Goal: Task Accomplishment & Management: Manage account settings

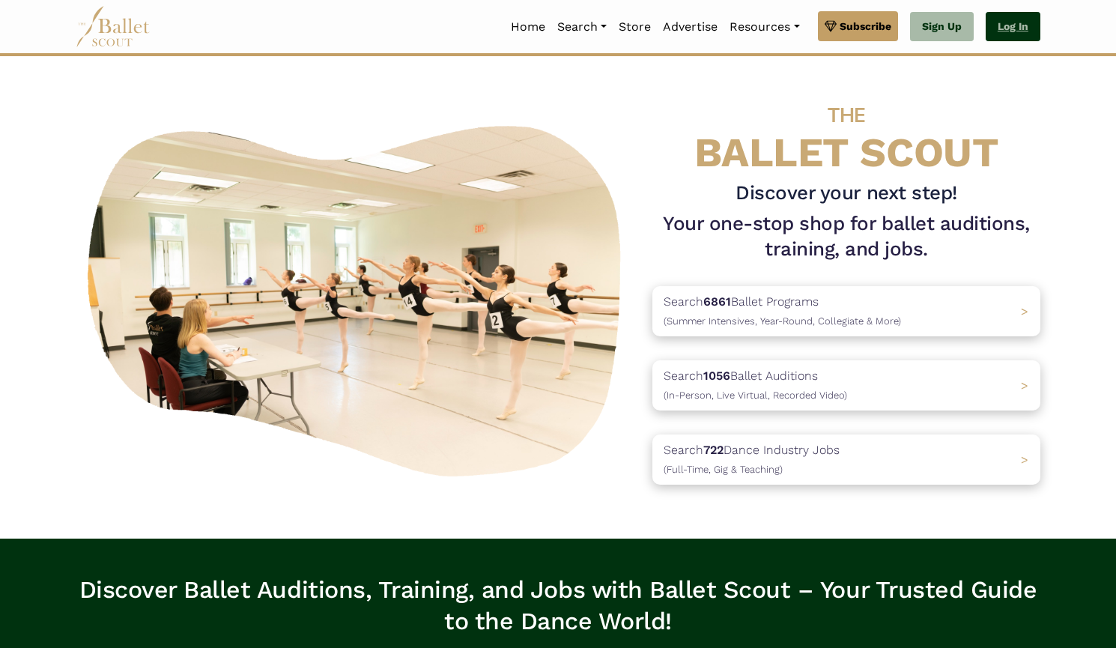
click at [1027, 19] on link "Log In" at bounding box center [1012, 27] width 55 height 30
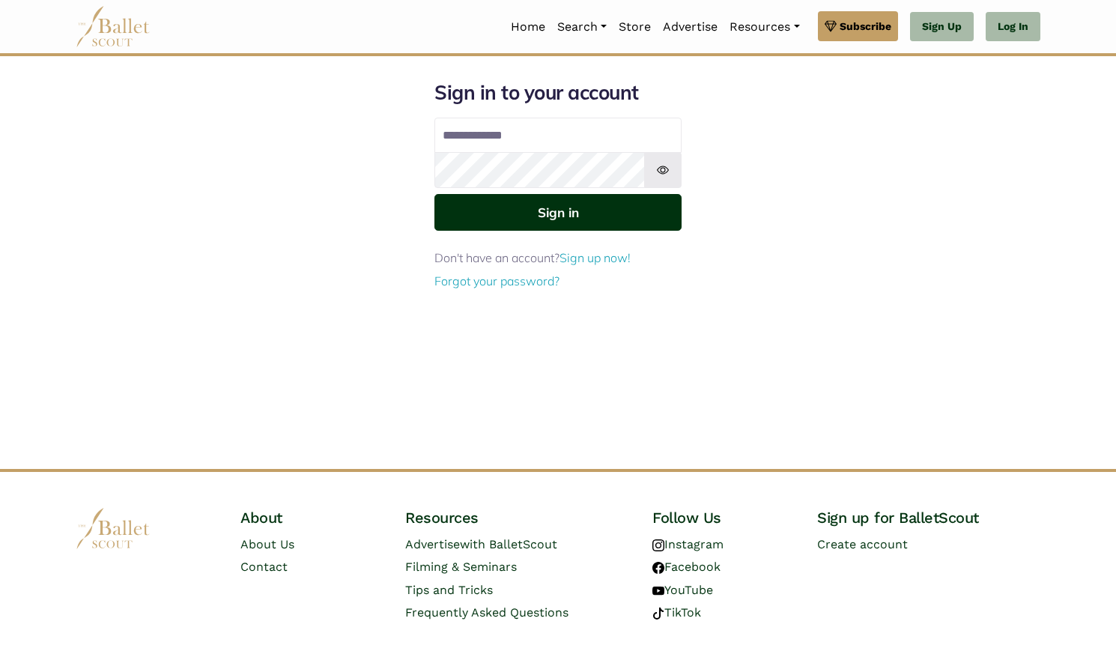
type input "**********"
click at [639, 210] on button "Sign in" at bounding box center [557, 212] width 247 height 37
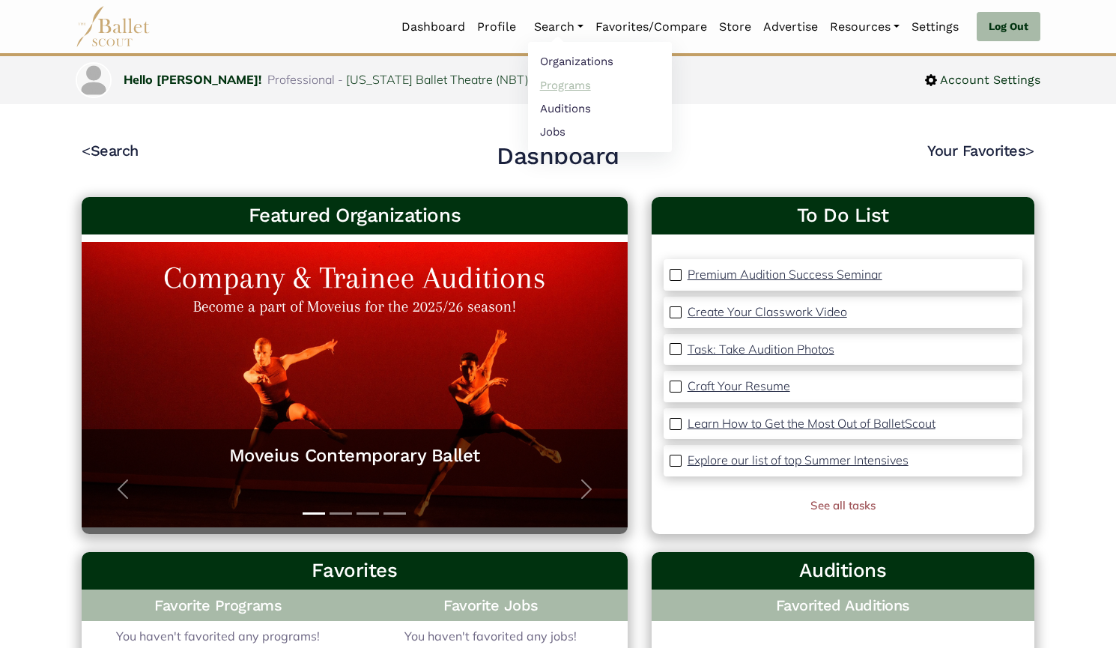
click at [549, 83] on link "Programs" at bounding box center [600, 84] width 144 height 23
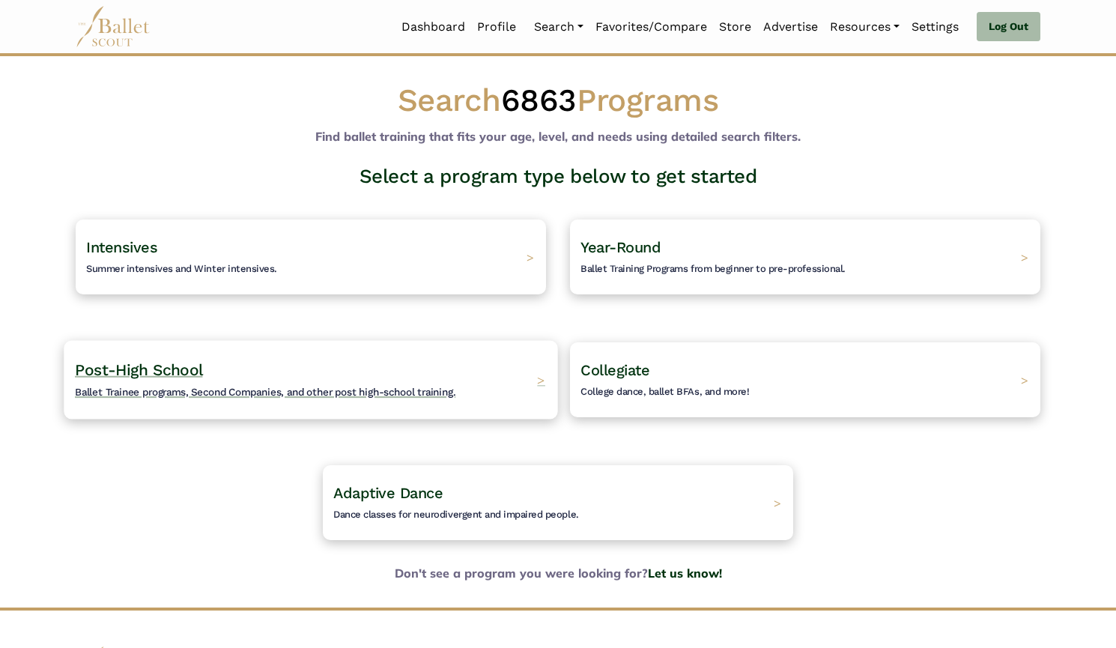
click at [470, 364] on div "Post-High School Ballet Trainee programs, Second Companies, and other post high…" at bounding box center [310, 379] width 493 height 79
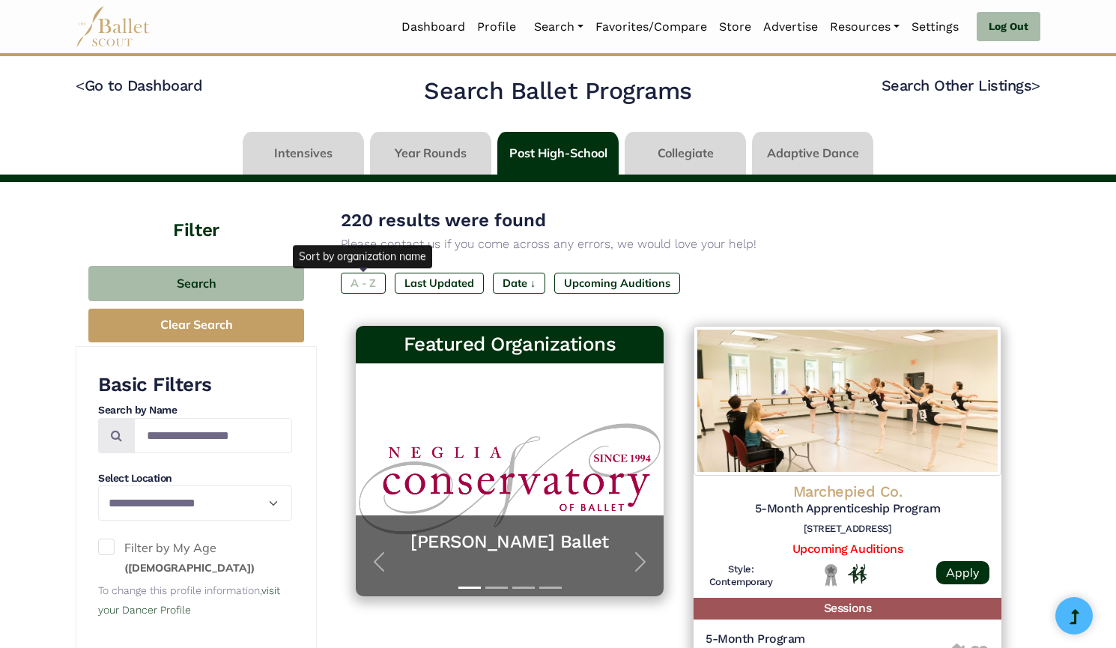
click at [376, 280] on label "A - Z" at bounding box center [363, 283] width 45 height 21
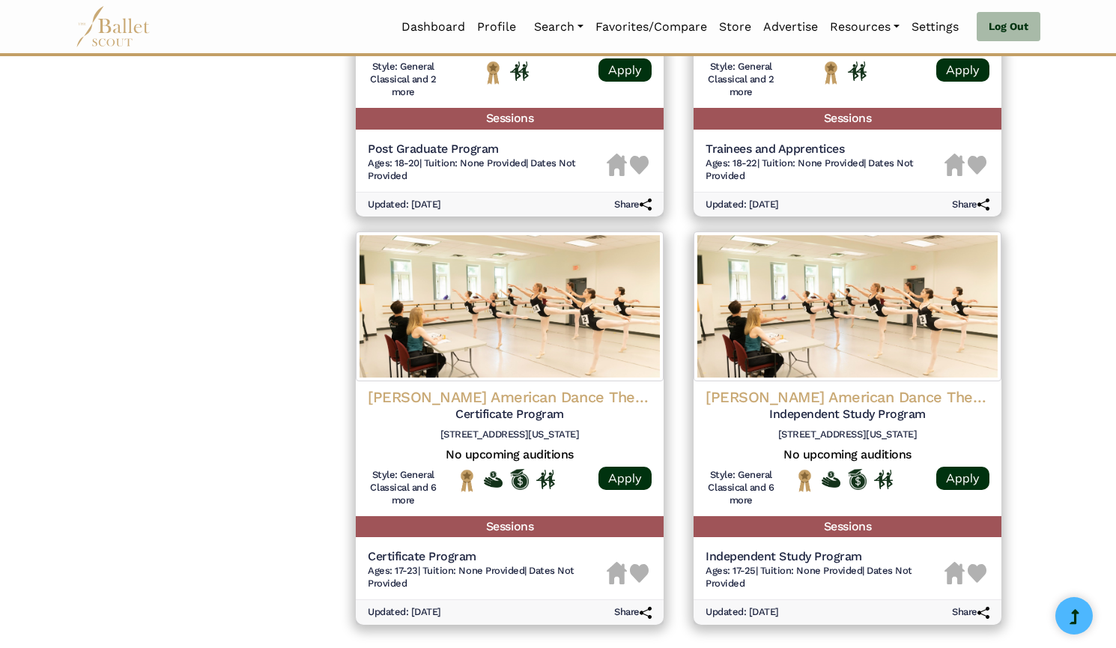
scroll to position [2023, 0]
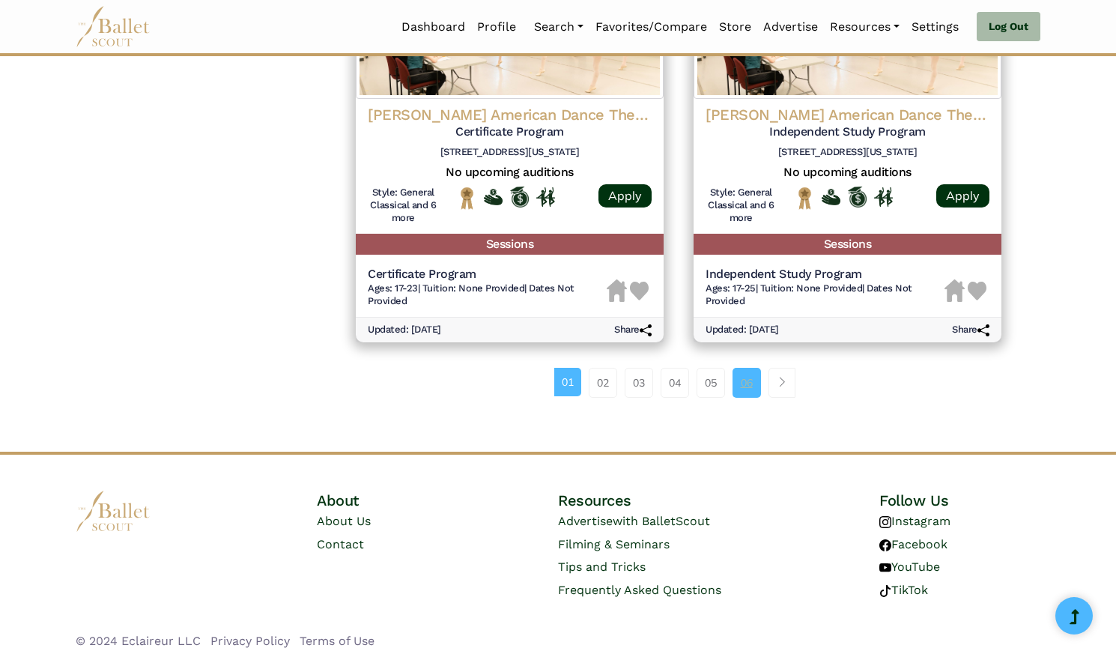
click at [741, 368] on link "06" at bounding box center [746, 383] width 28 height 30
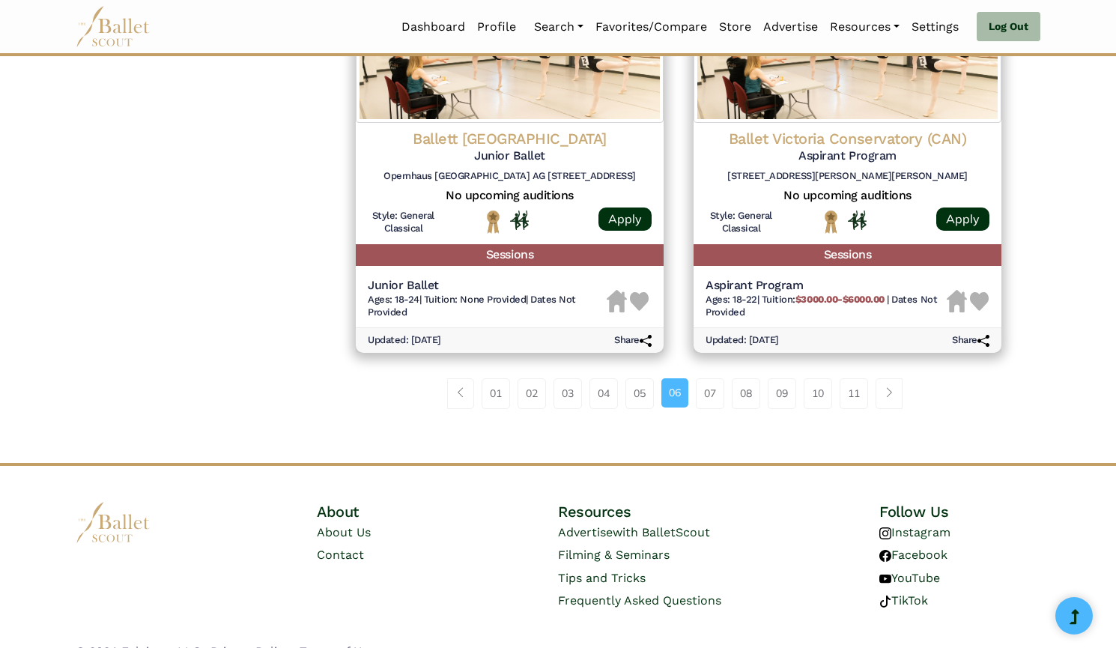
scroll to position [1994, 0]
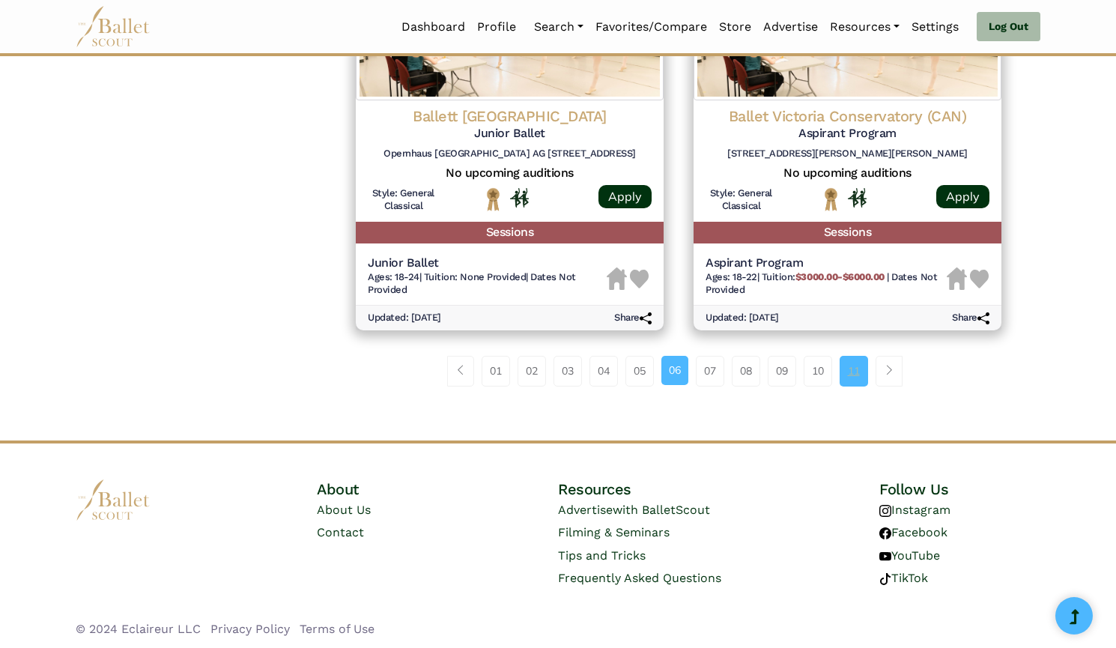
click at [862, 364] on link "11" at bounding box center [853, 371] width 28 height 30
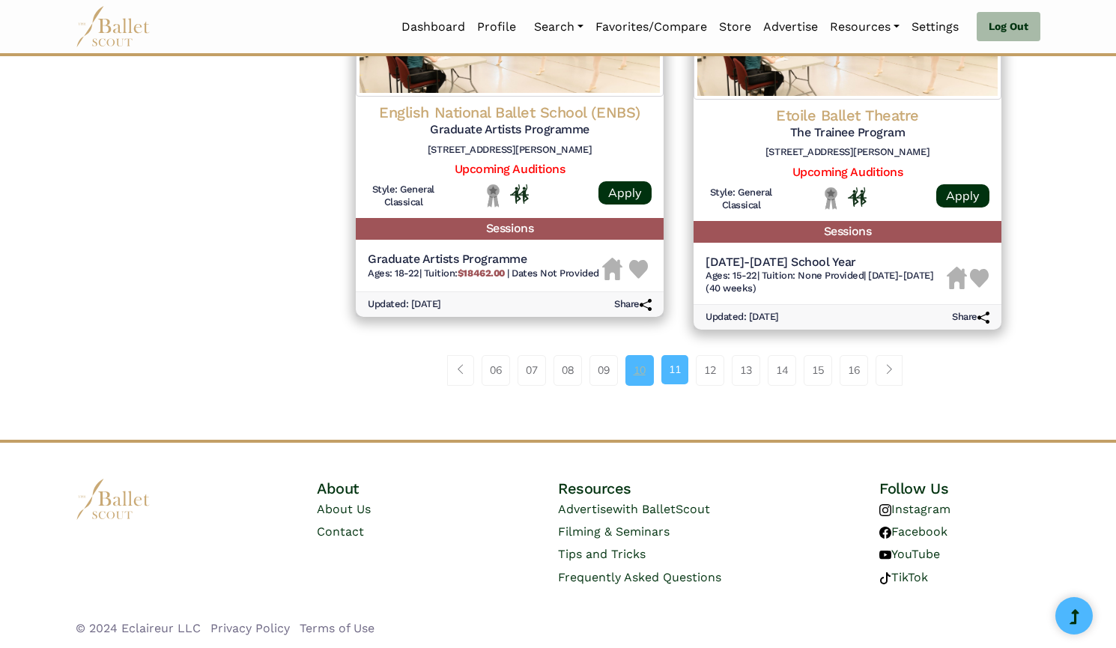
scroll to position [2023, 0]
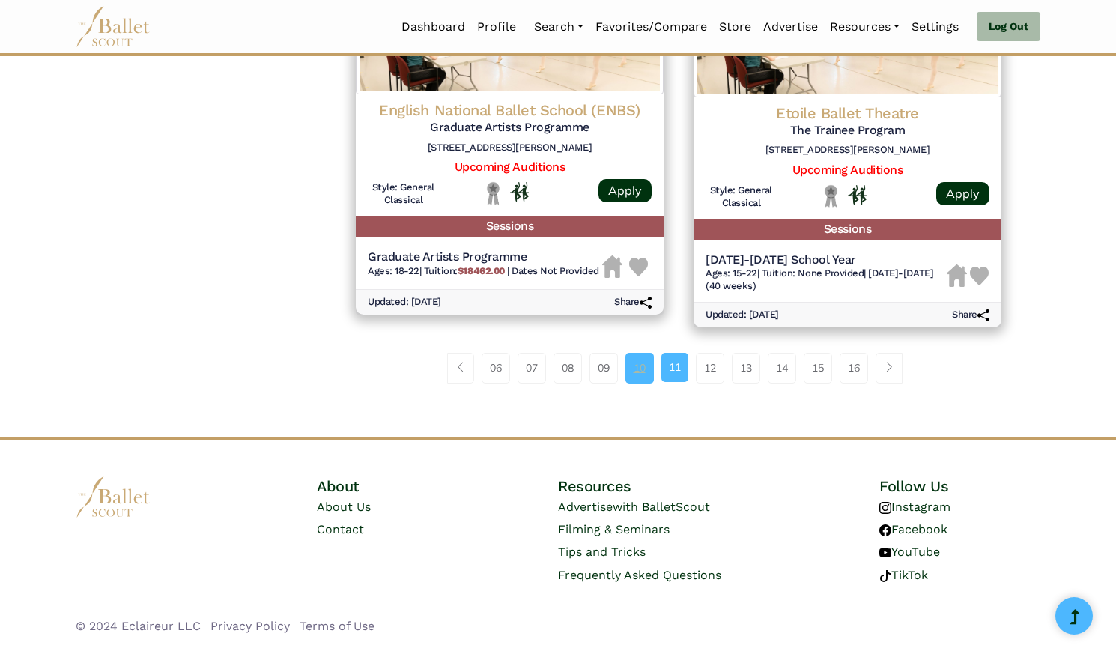
click at [637, 374] on link "10" at bounding box center [639, 368] width 28 height 30
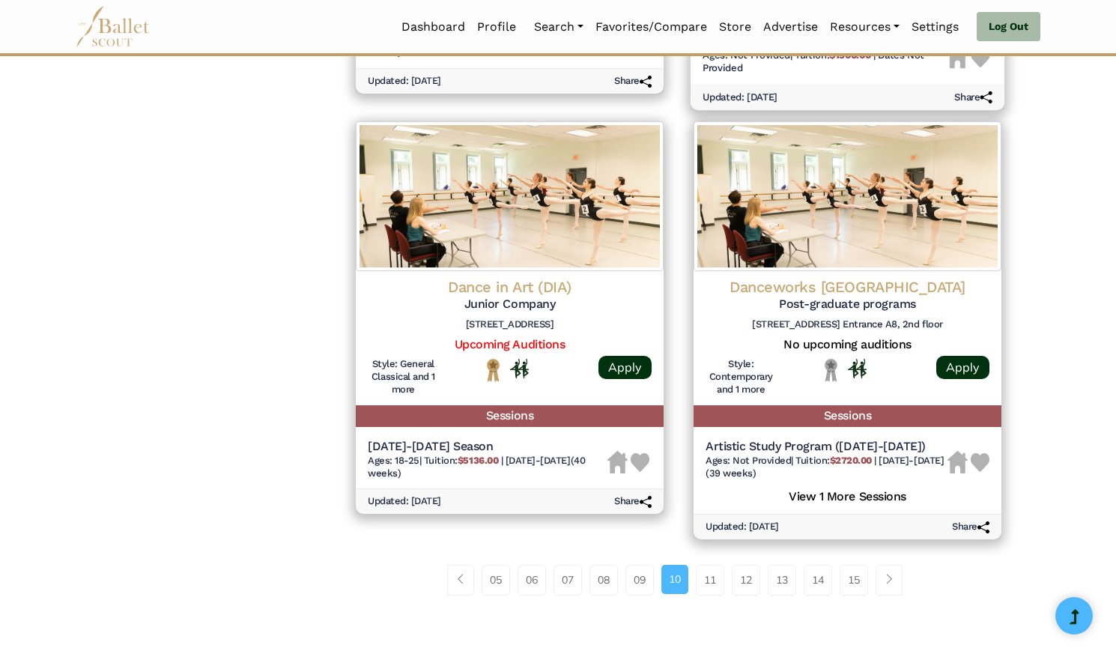
scroll to position [2023, 0]
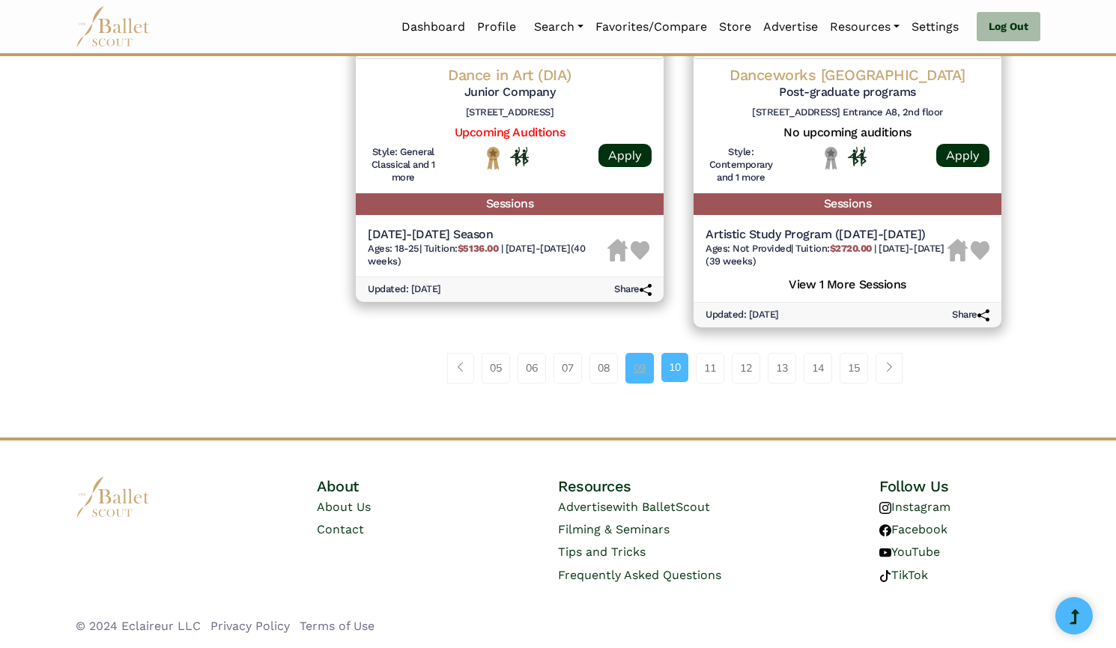
click at [640, 356] on link "09" at bounding box center [639, 368] width 28 height 30
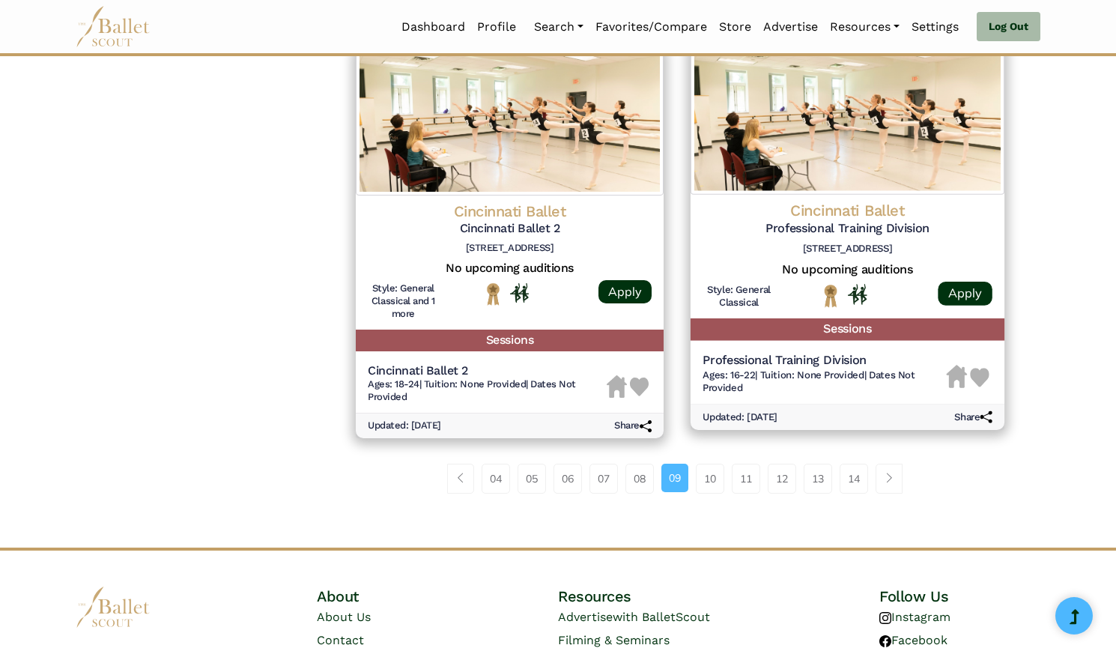
scroll to position [1928, 0]
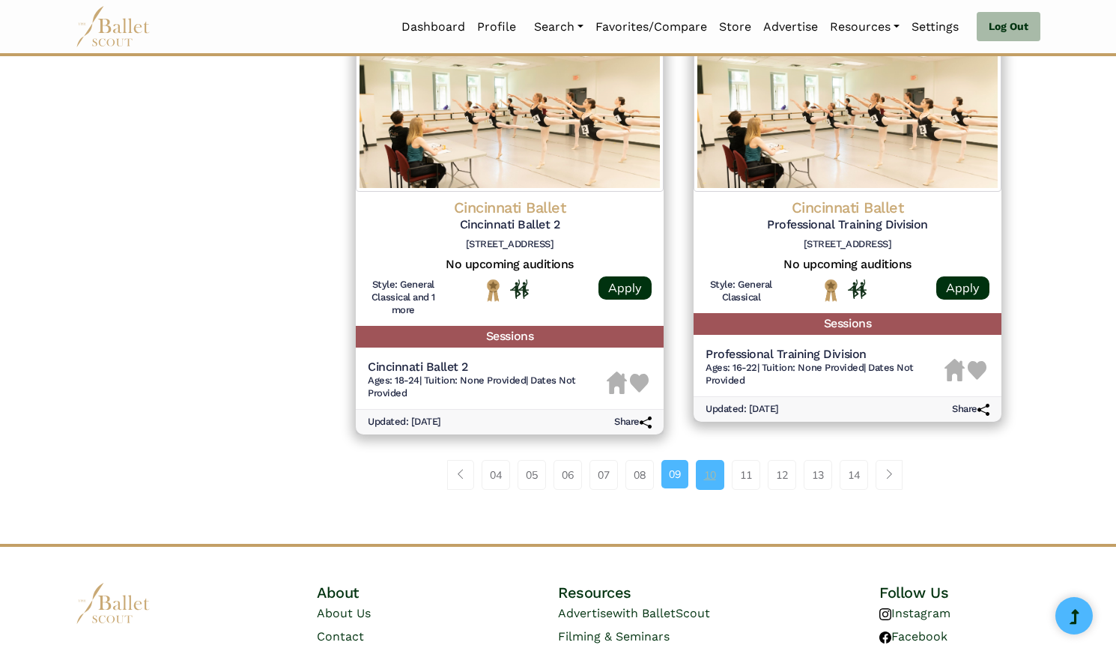
click at [702, 477] on link "10" at bounding box center [710, 475] width 28 height 30
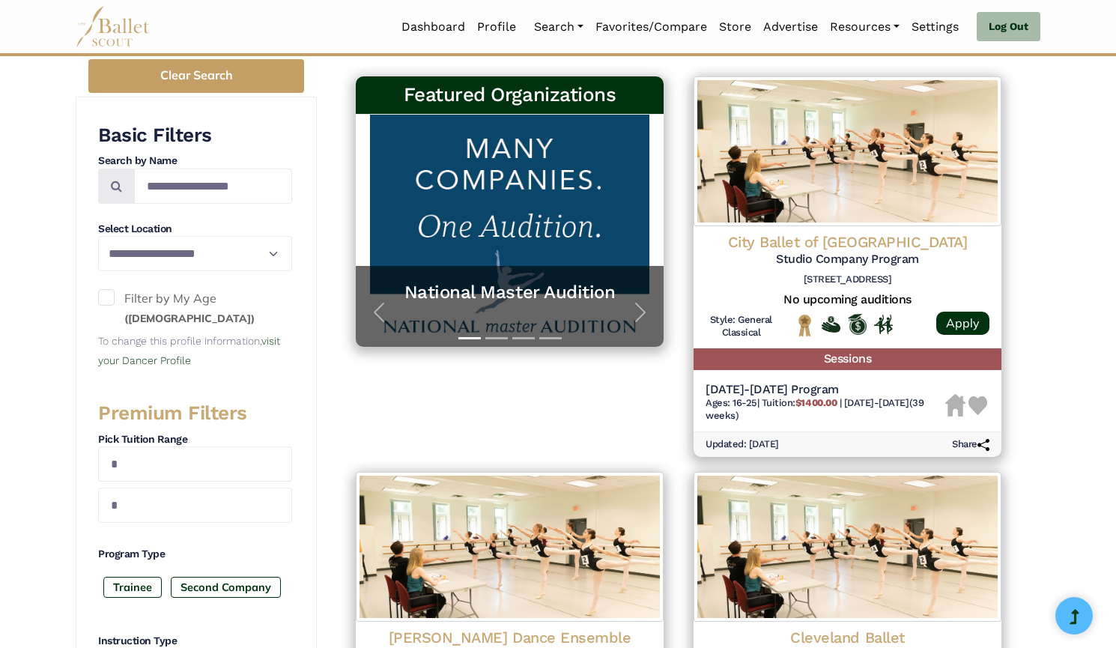
scroll to position [250, 0]
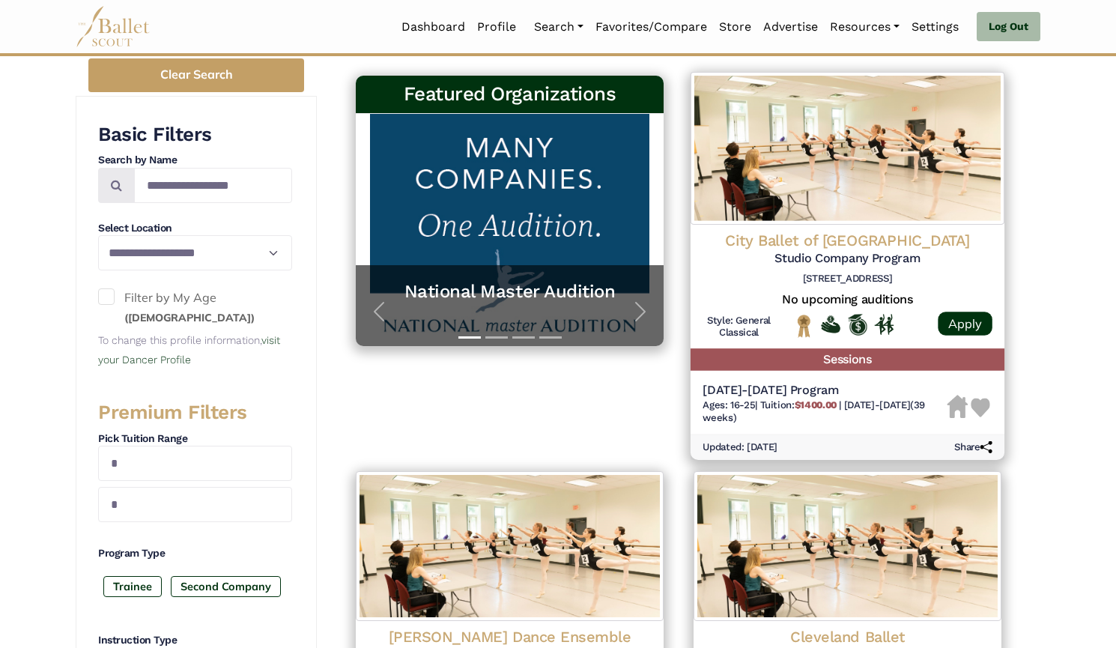
click at [821, 207] on img at bounding box center [847, 148] width 314 height 153
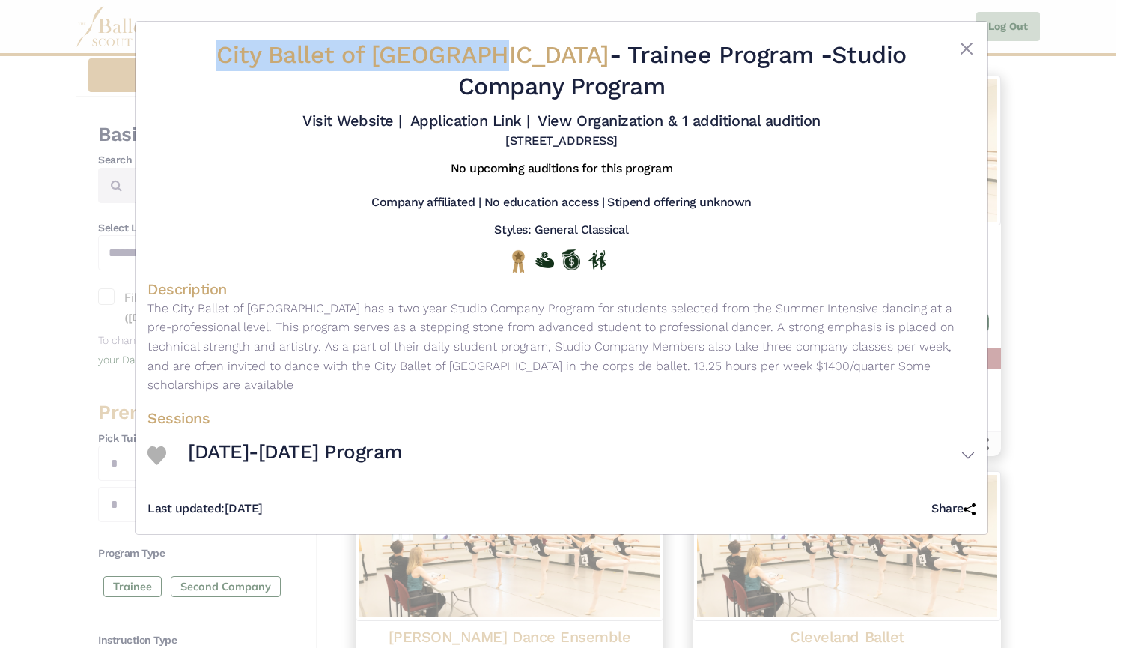
drag, startPoint x: 242, startPoint y: 52, endPoint x: 542, endPoint y: 67, distance: 300.7
click at [542, 67] on h2 "City Ballet of San Diego - Trainee Program - Studio Company Program" at bounding box center [561, 71] width 690 height 62
copy span "City Ballet of San Diego"
click at [365, 128] on link "Visit Website |" at bounding box center [353, 121] width 100 height 18
click at [454, 120] on link "Application Link |" at bounding box center [470, 121] width 120 height 18
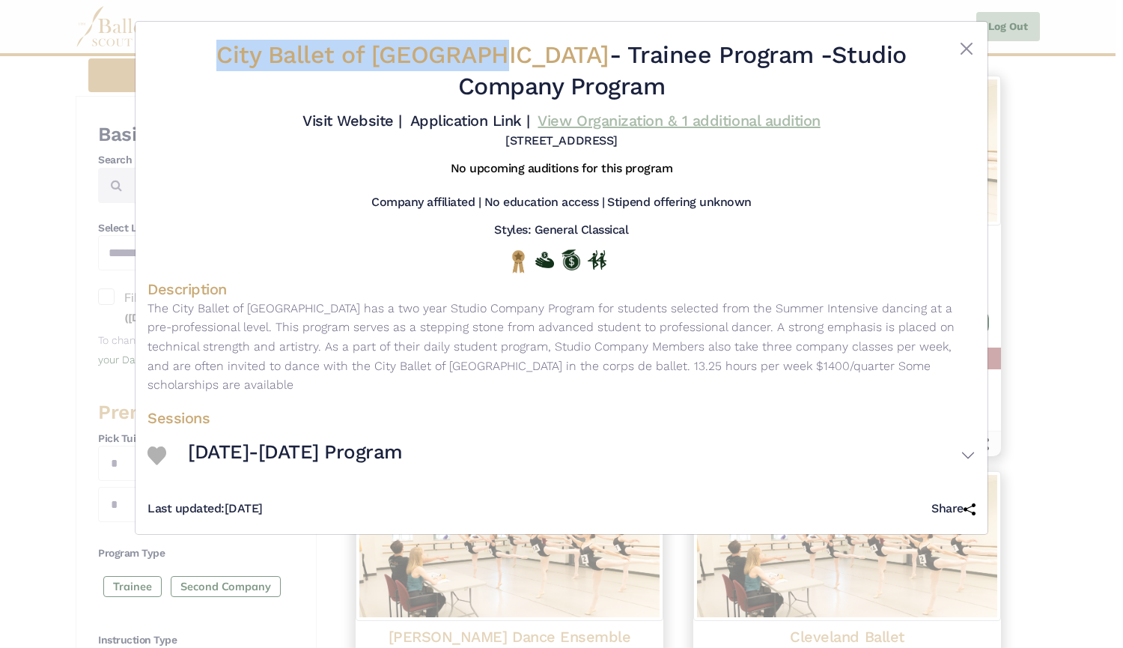
click at [623, 124] on link "View Organization & 1 additional audition" at bounding box center [679, 121] width 282 height 18
drag, startPoint x: 784, startPoint y: 57, endPoint x: 804, endPoint y: 100, distance: 47.9
click at [804, 100] on h2 "City Ballet of San Diego - Trainee Program - Studio Company Program" at bounding box center [561, 71] width 690 height 62
copy h2 "Studio Company Program"
click at [55, 221] on div "City Ballet of San Diego - Trainee Program - Studio Company Program Visit Websi…" at bounding box center [561, 324] width 1123 height 648
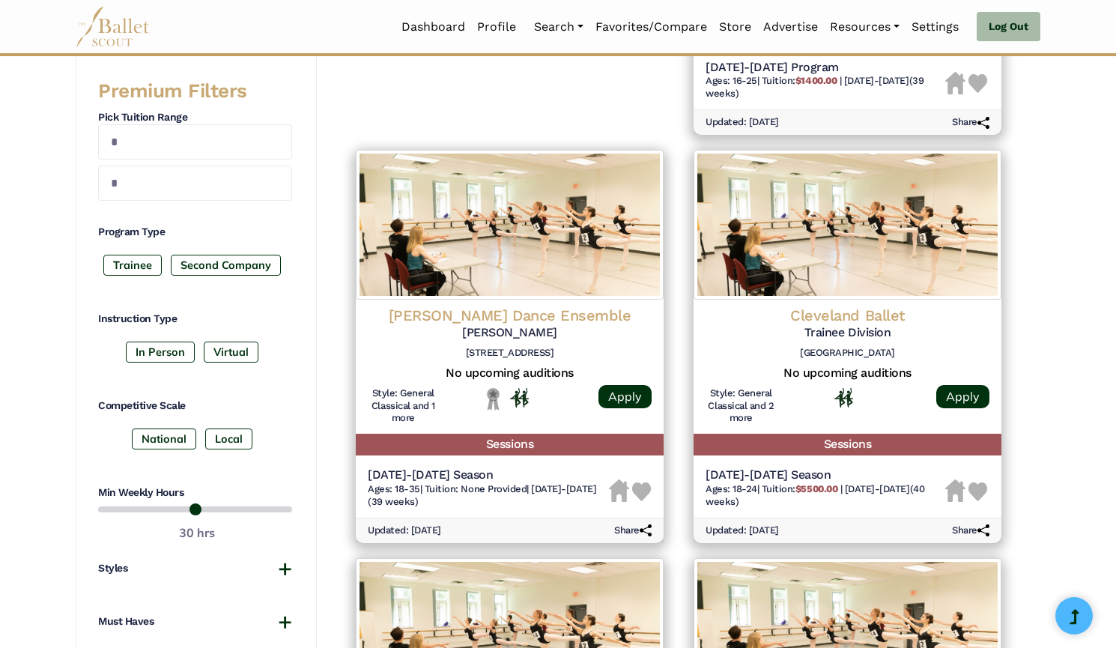
scroll to position [571, 0]
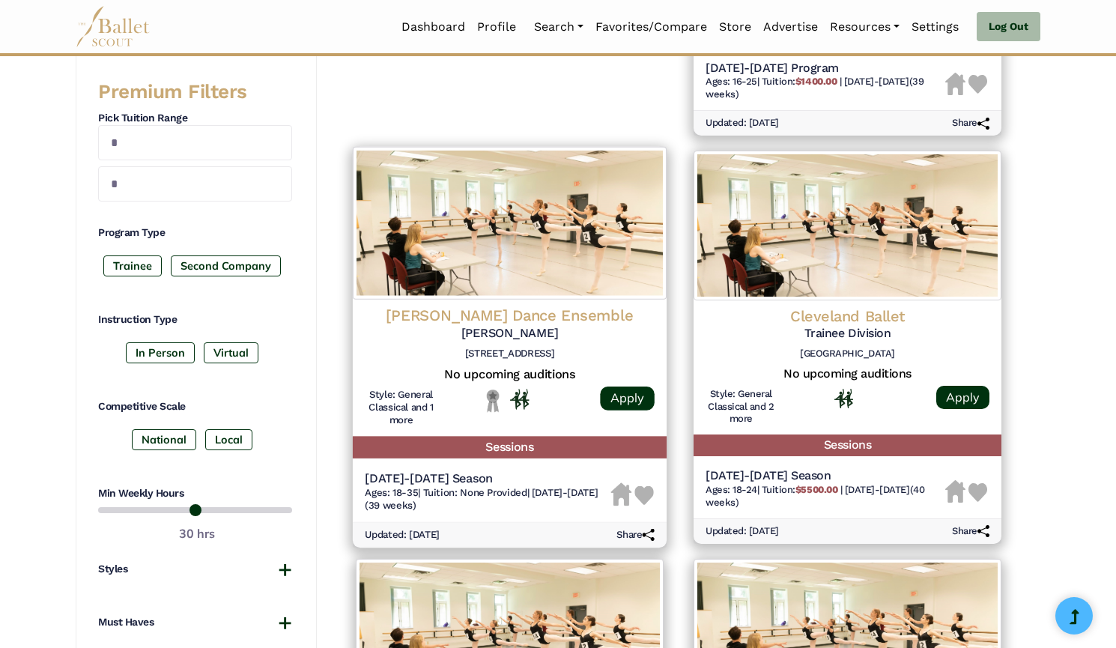
click at [571, 230] on img at bounding box center [510, 223] width 314 height 153
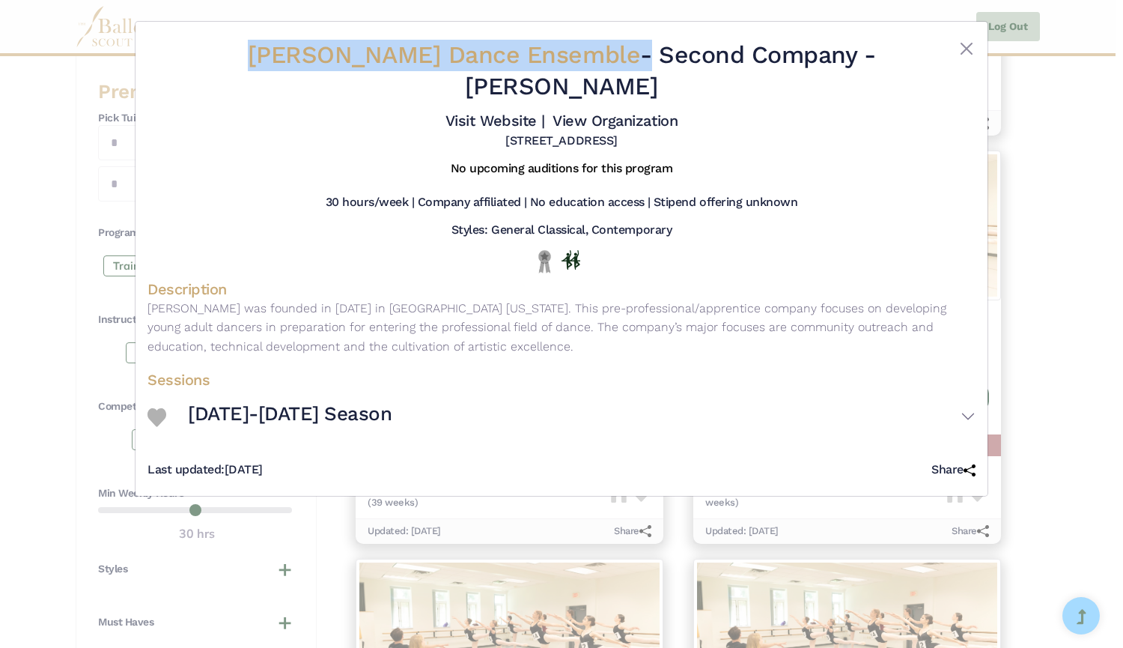
drag, startPoint x: 209, startPoint y: 51, endPoint x: 665, endPoint y: 65, distance: 456.3
click at [665, 65] on div "Cleo Parker Robinson Dance Ensemble - Second Company - Cleo II Visit Website | …" at bounding box center [562, 94] width 828 height 121
copy div "Cleo Parker Robinson Dance Ensemble"
click at [507, 121] on link "Visit Website |" at bounding box center [496, 121] width 100 height 18
click at [611, 116] on link "View Organization" at bounding box center [615, 121] width 125 height 18
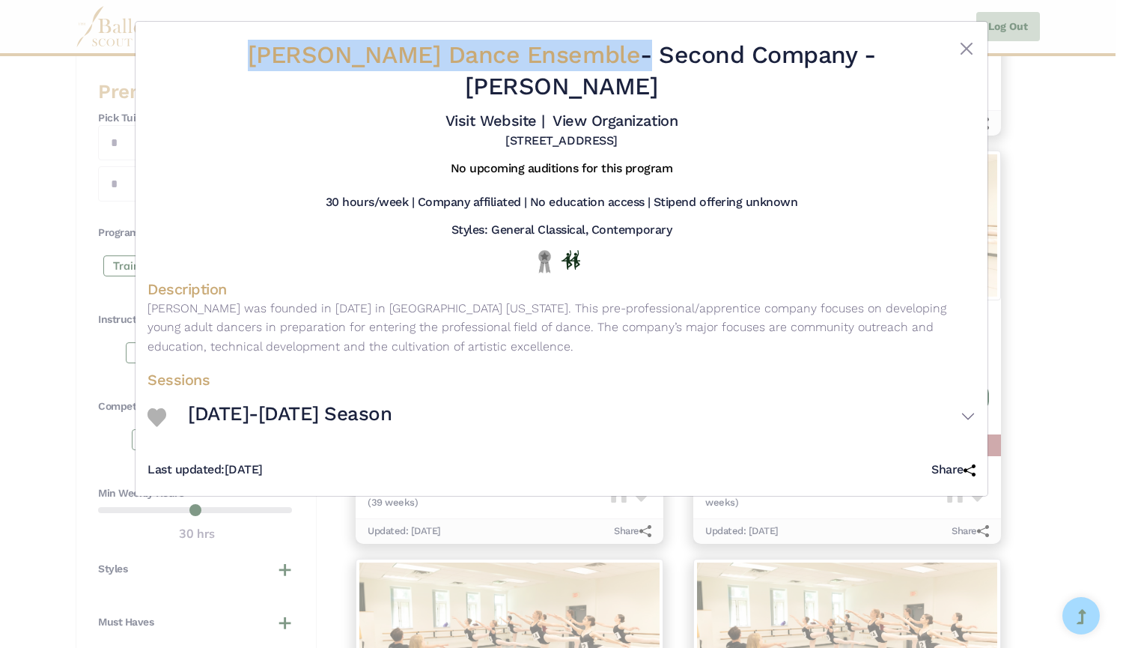
drag, startPoint x: 542, startPoint y: 87, endPoint x: 630, endPoint y: 82, distance: 87.7
click at [630, 82] on h2 "Cleo Parker Robinson Dance Ensemble - Second Company - Cleo II" at bounding box center [561, 71] width 690 height 62
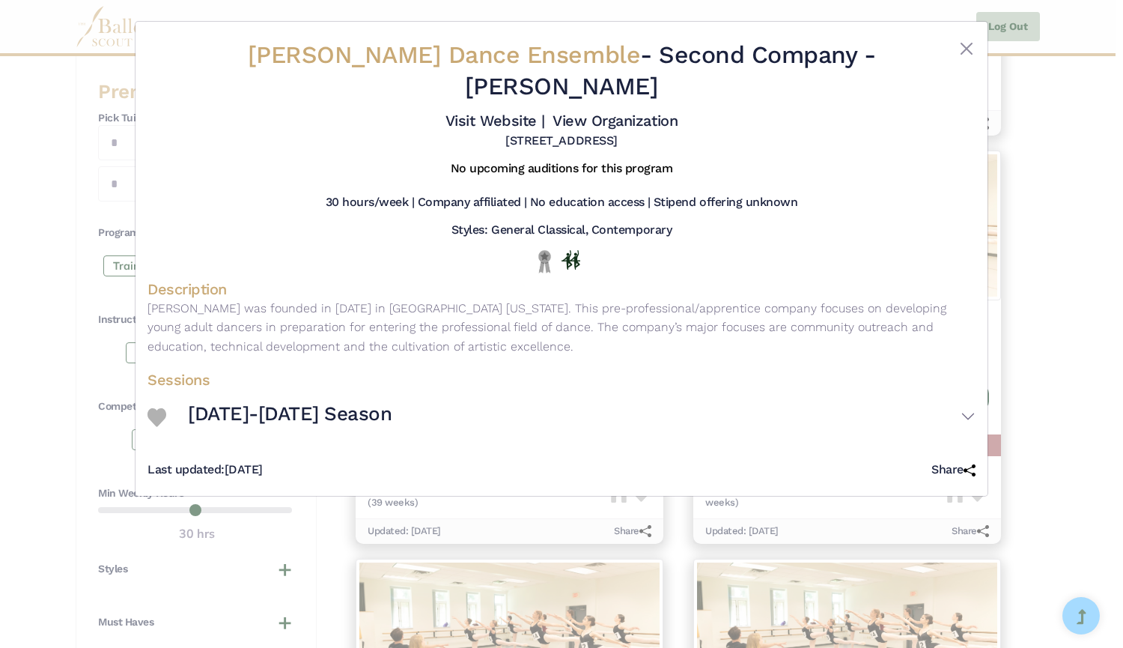
drag, startPoint x: 623, startPoint y: 84, endPoint x: 513, endPoint y: 85, distance: 110.1
click at [513, 85] on h2 "Cleo Parker Robinson Dance Ensemble - Second Company - Cleo II" at bounding box center [561, 71] width 690 height 62
copy h2 "Cleo II"
click at [80, 210] on div "Cleo Parker Robinson Dance Ensemble - Second Company - Cleo II Visit Website | …" at bounding box center [561, 324] width 1123 height 648
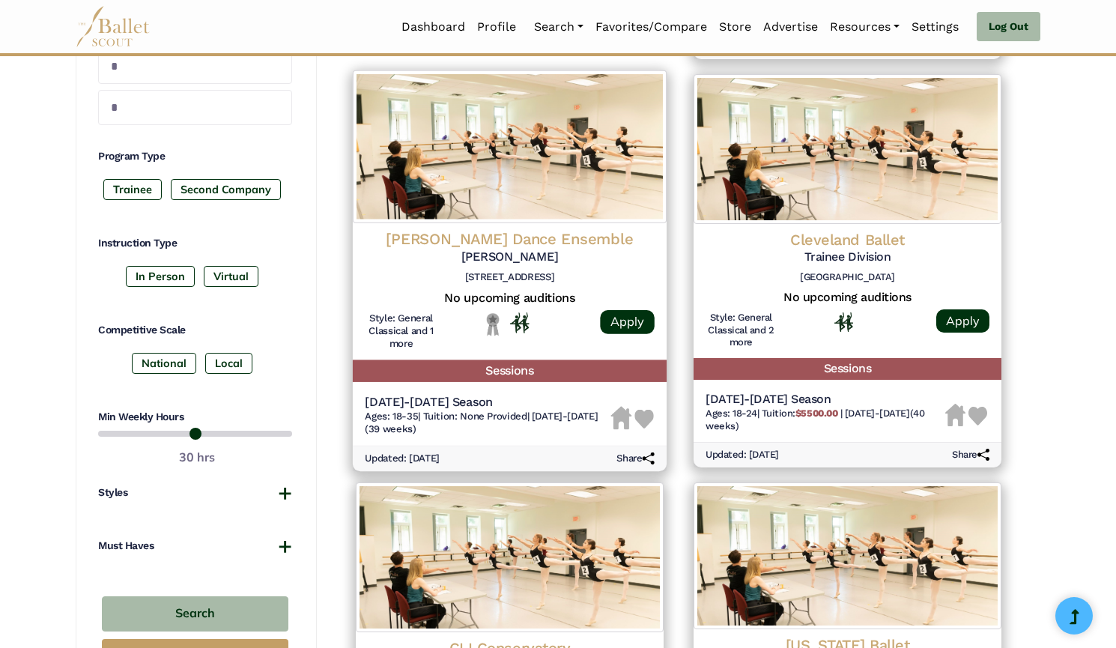
scroll to position [641, 0]
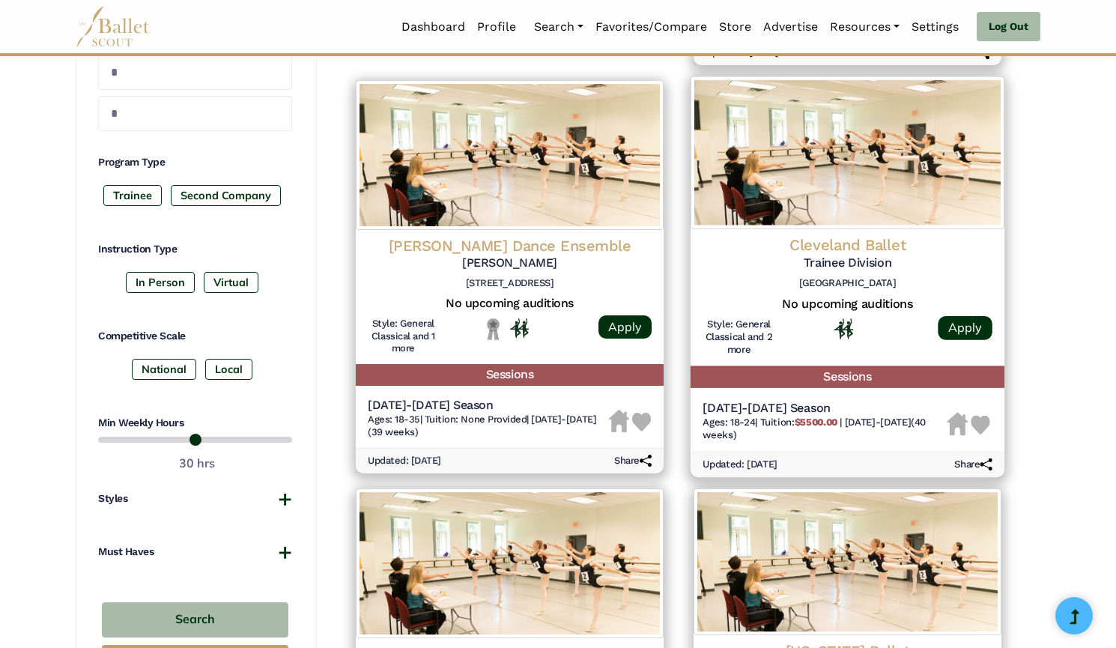
click at [804, 203] on img at bounding box center [847, 152] width 314 height 153
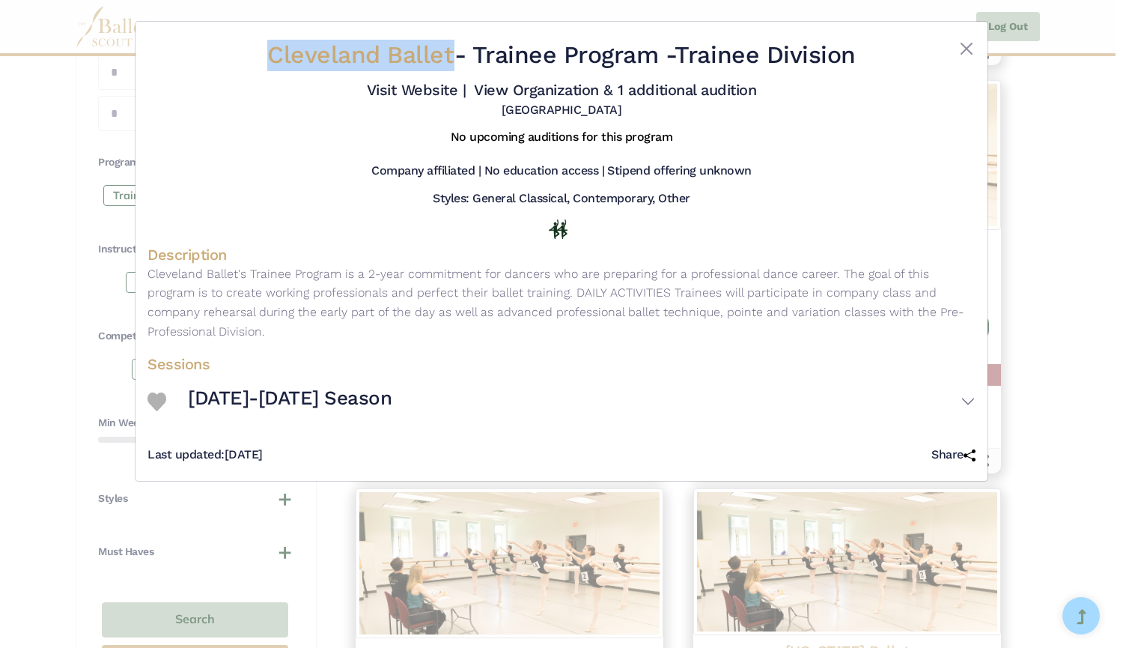
drag, startPoint x: 243, startPoint y: 65, endPoint x: 446, endPoint y: 71, distance: 203.0
click at [446, 71] on div "Cleveland Ballet - Trainee Program - Trainee Division" at bounding box center [561, 58] width 690 height 37
copy span "Cleveland Ballet"
click at [410, 90] on link "Visit Website |" at bounding box center [417, 90] width 100 height 18
click at [511, 92] on link "View Organization & 1 additional audition" at bounding box center [615, 90] width 282 height 18
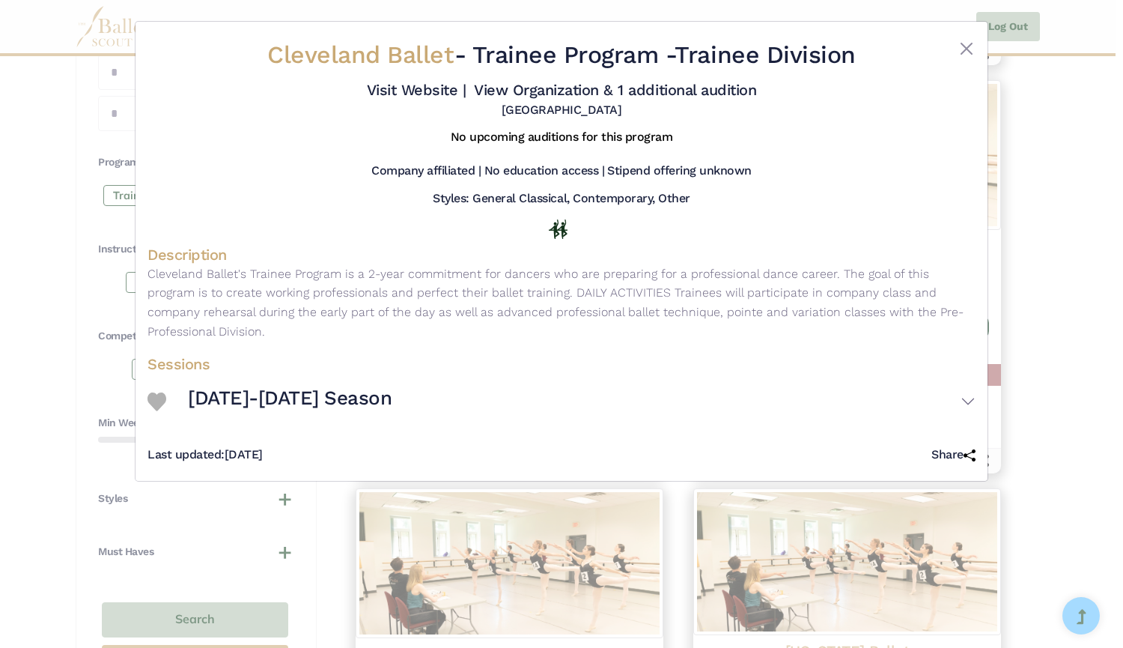
click at [31, 283] on div "Cleveland Ballet - Trainee Program - Trainee Division Visit Website | View Orga…" at bounding box center [561, 324] width 1123 height 648
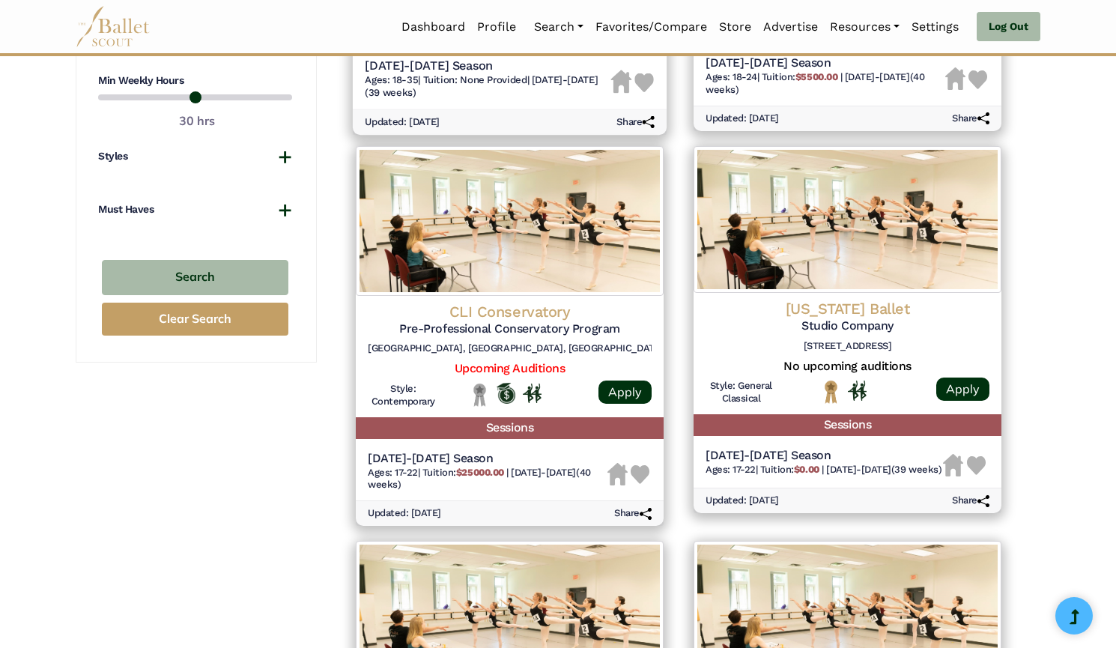
scroll to position [1028, 0]
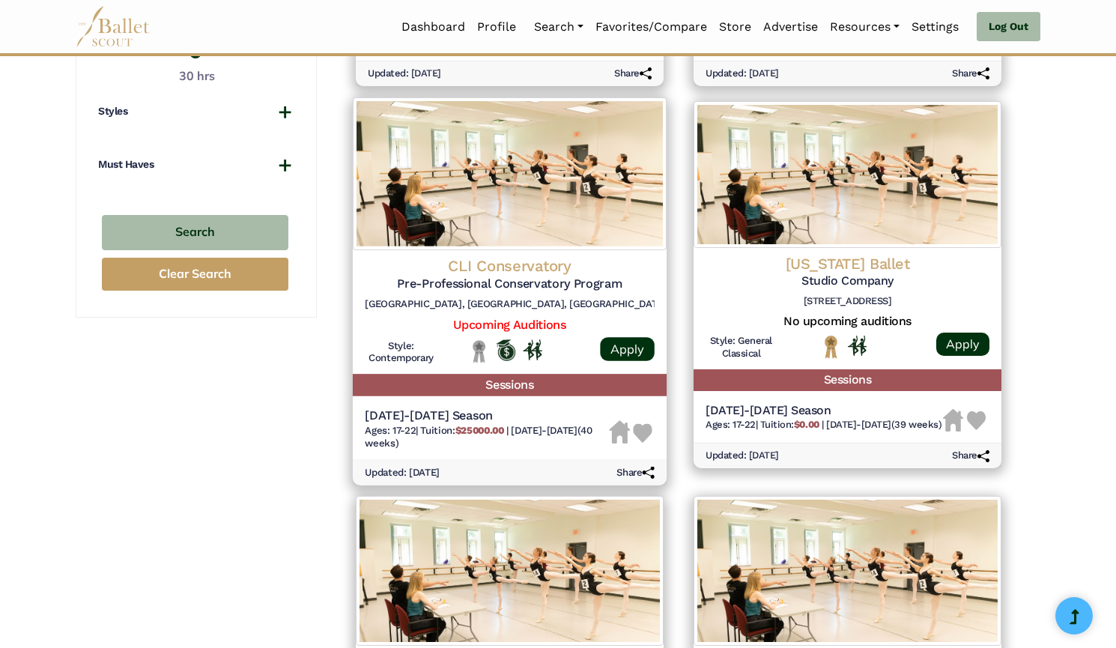
click at [571, 229] on img at bounding box center [510, 173] width 314 height 153
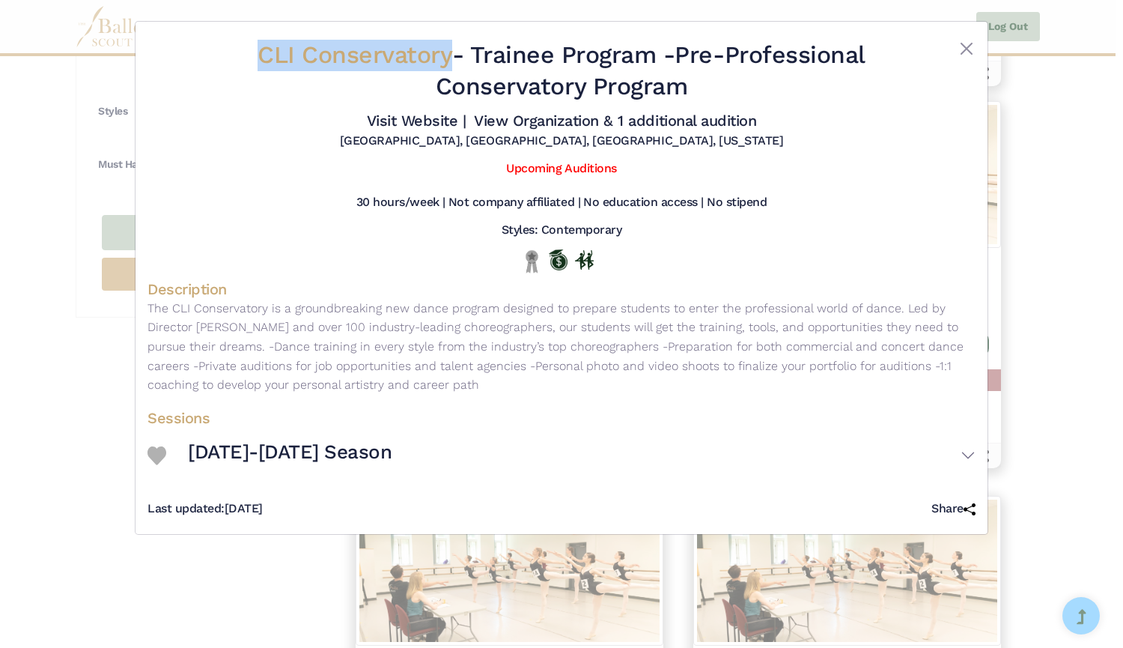
drag, startPoint x: 252, startPoint y: 46, endPoint x: 446, endPoint y: 47, distance: 193.9
click at [446, 47] on h2 "CLI Conservatory - Trainee Program - Pre-Professional Conservatory Program" at bounding box center [561, 71] width 690 height 62
copy span "CLI Conservatory"
click at [434, 115] on link "Visit Website |" at bounding box center [417, 121] width 100 height 18
click at [520, 115] on link "View Organization & 1 additional audition" at bounding box center [615, 121] width 282 height 18
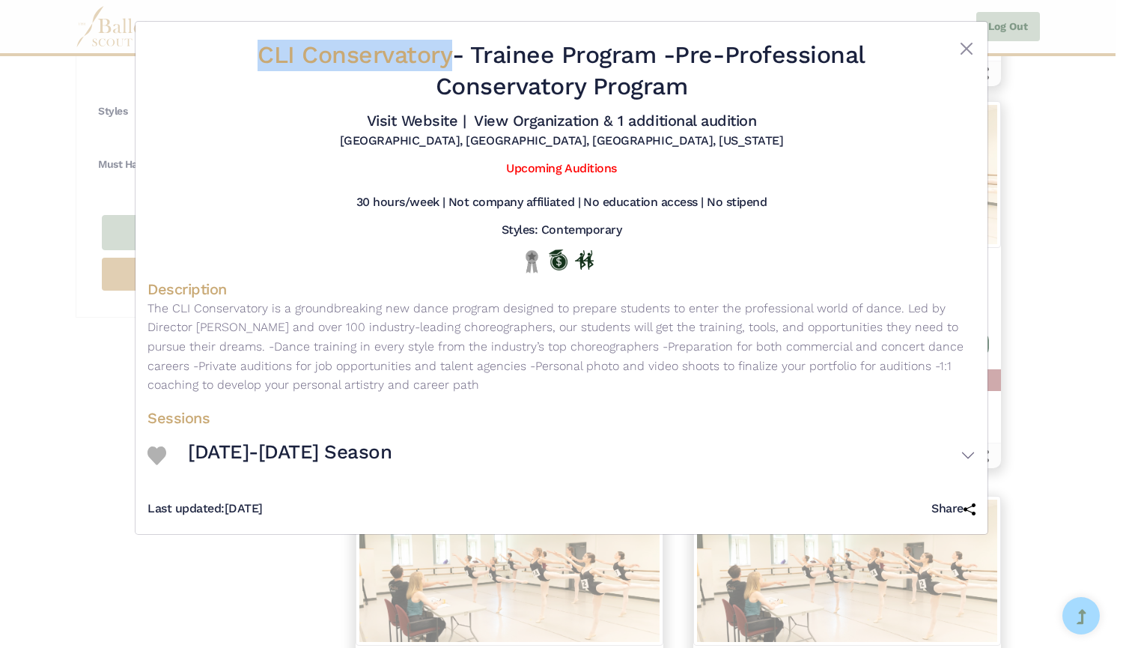
drag, startPoint x: 686, startPoint y: 55, endPoint x: 721, endPoint y: 98, distance: 55.3
click at [721, 98] on h2 "CLI Conservatory - Trainee Program - Pre-Professional Conservatory Program" at bounding box center [561, 71] width 690 height 62
copy h2 "Pre-Professional Conservatory Program"
click at [26, 309] on div "CLI Conservatory - Trainee Program - Pre-Professional Conservatory Program Visi…" at bounding box center [561, 324] width 1123 height 648
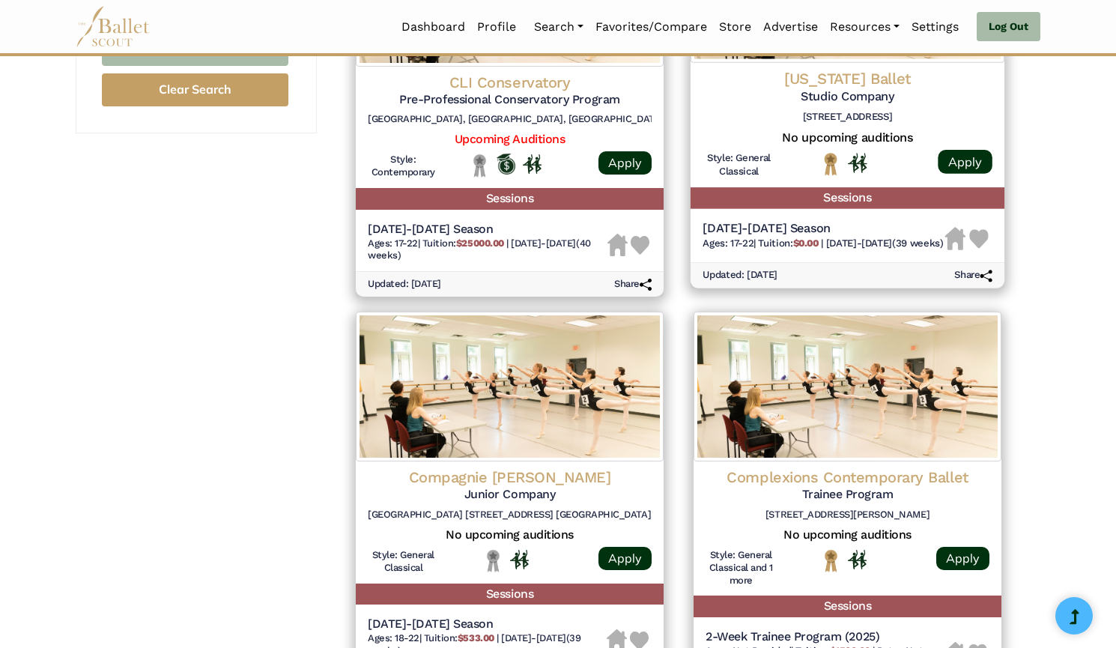
scroll to position [1021, 0]
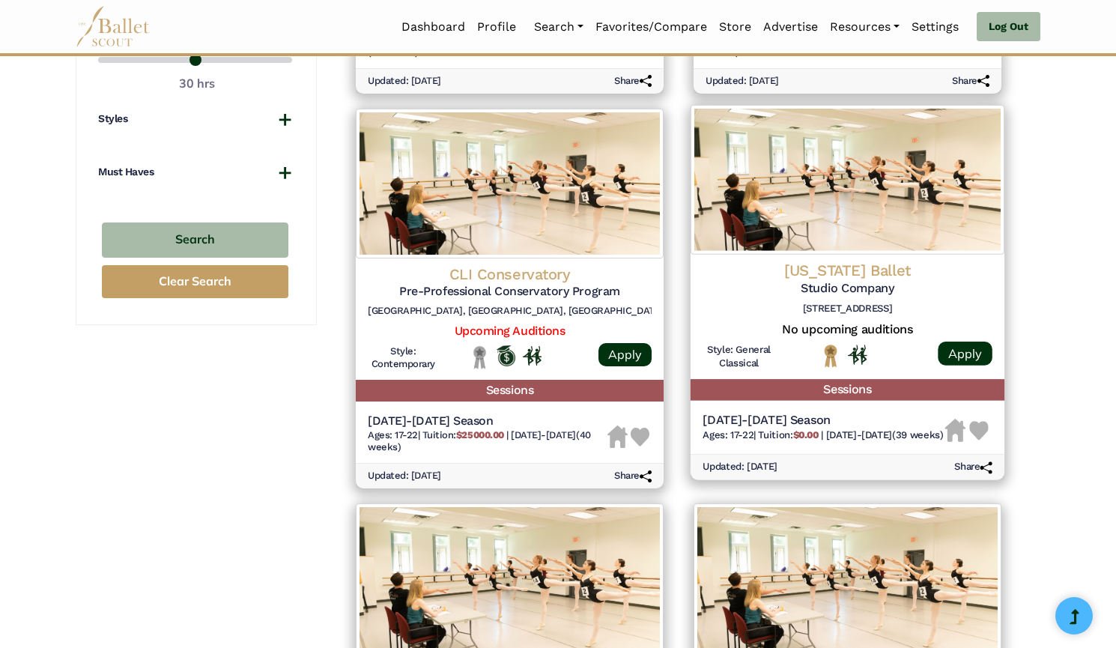
click at [833, 192] on img at bounding box center [847, 180] width 314 height 150
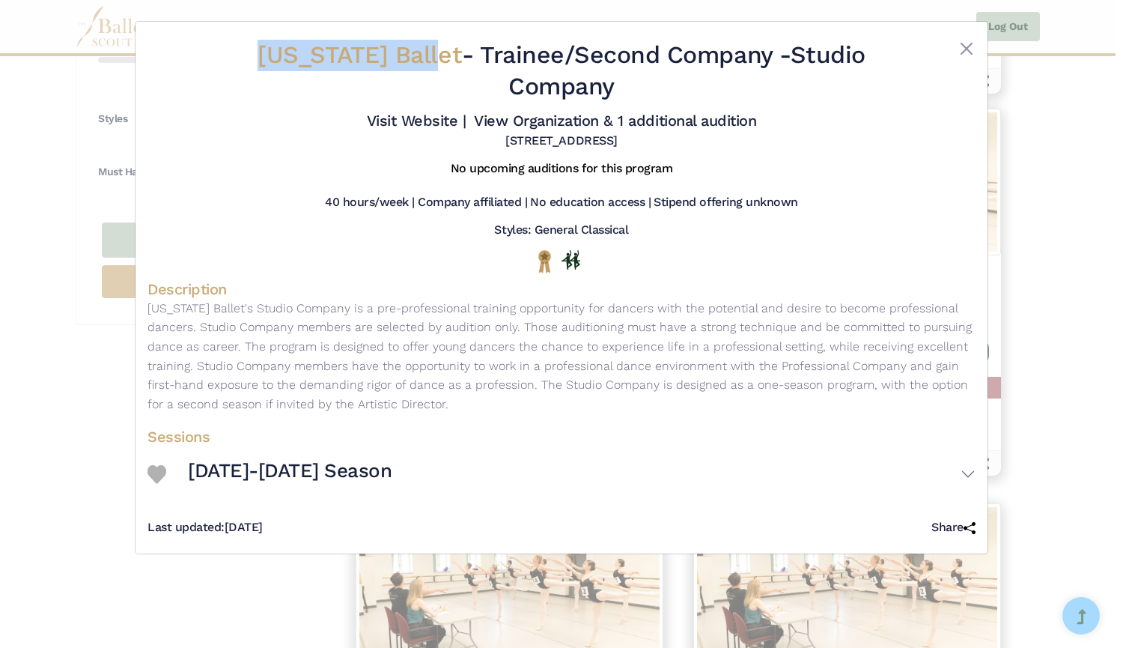
drag, startPoint x: 437, startPoint y: 61, endPoint x: 210, endPoint y: 92, distance: 229.7
click at [210, 92] on div "Colorado Ballet - Trainee/Second Company - Studio Company Visit Website | View …" at bounding box center [562, 94] width 828 height 121
copy div "Colorado Ballet"
click at [443, 120] on link "Visit Website |" at bounding box center [417, 121] width 100 height 18
click at [565, 127] on link "View Organization & 1 additional audition" at bounding box center [615, 121] width 282 height 18
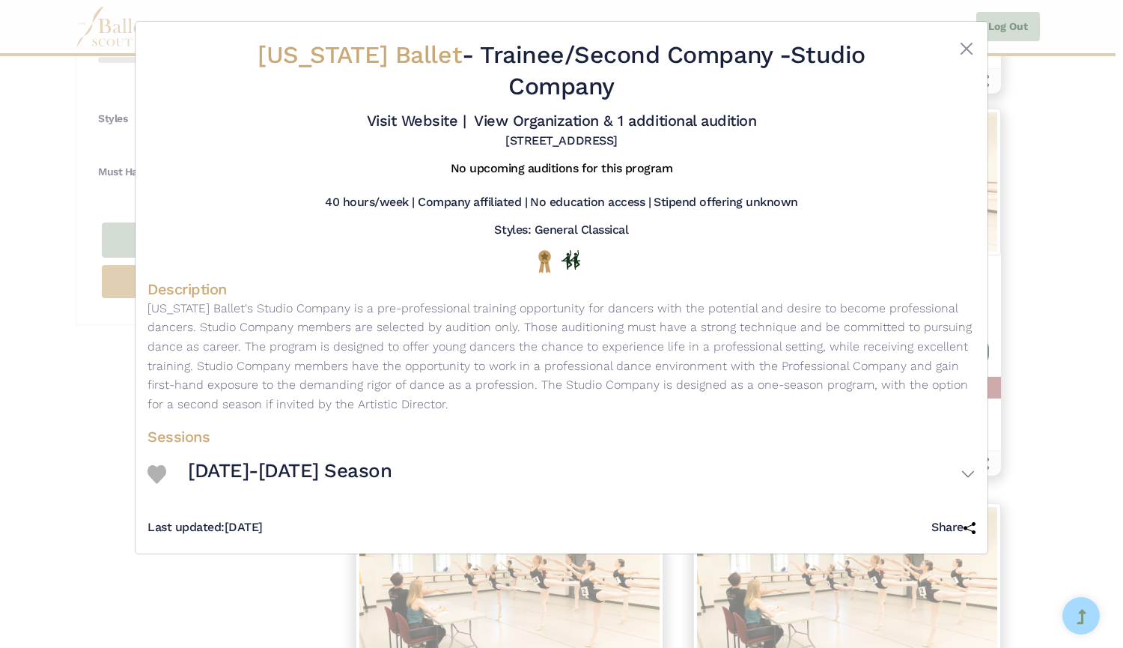
click at [78, 275] on div "Colorado Ballet - Trainee/Second Company - Studio Company Visit Website | 1075 …" at bounding box center [561, 324] width 1123 height 648
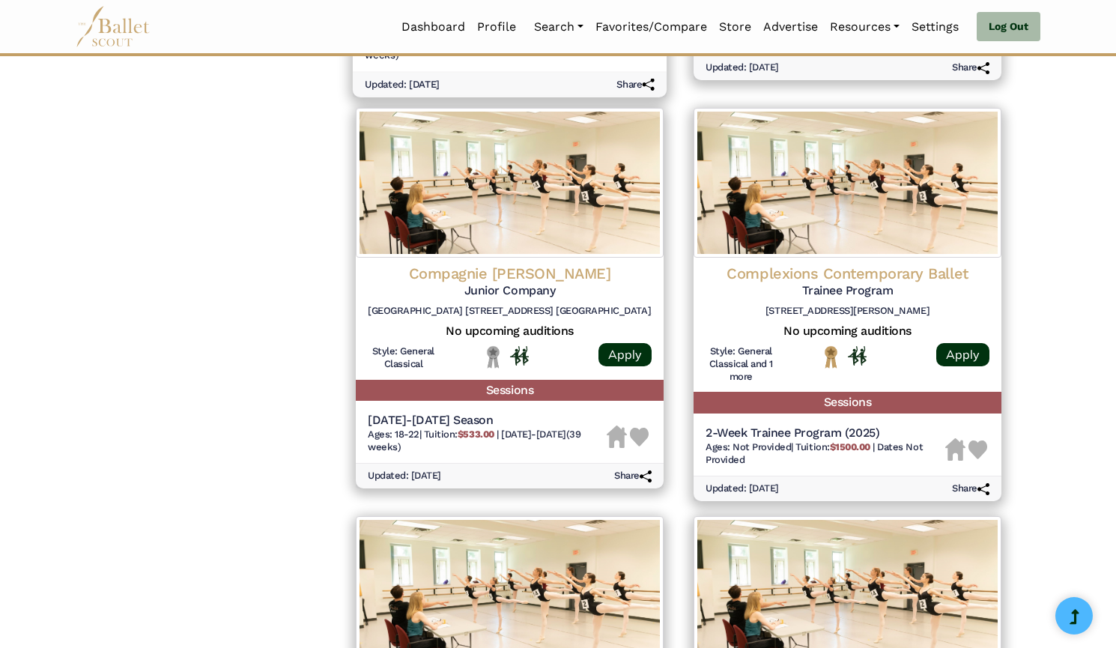
scroll to position [1441, 0]
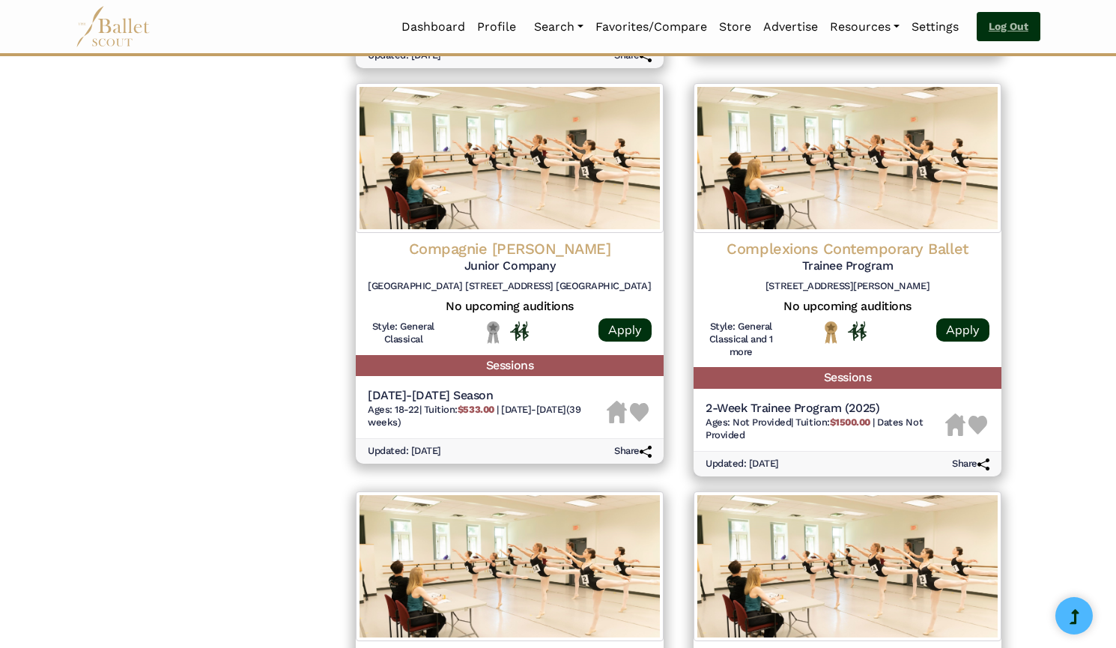
click at [1000, 28] on link "Log Out" at bounding box center [1008, 27] width 64 height 30
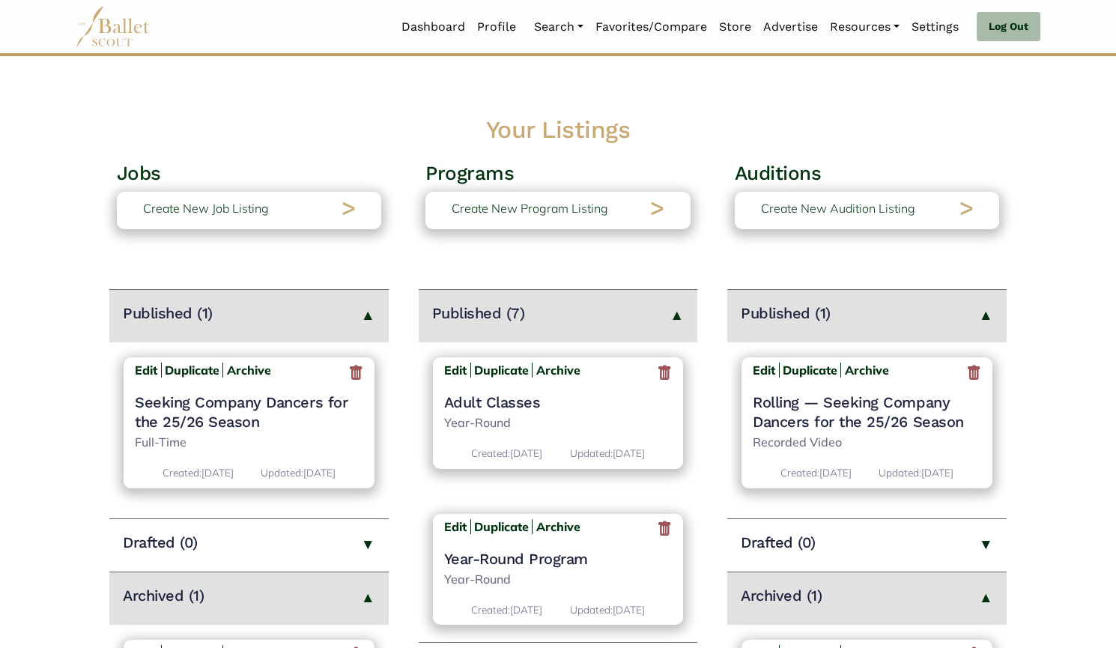
scroll to position [210, 0]
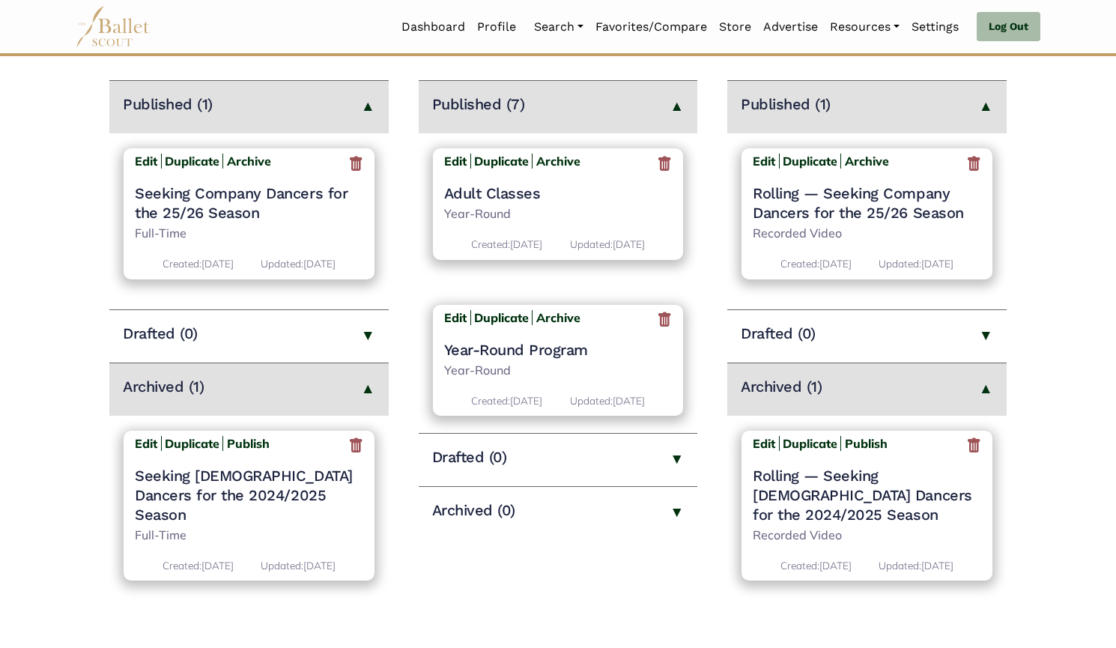
click at [360, 458] on div "Edit Duplicate Publish Seeking Male Dancers for the 2024/2025 Season Full-Time …" at bounding box center [249, 506] width 251 height 151
click at [353, 444] on icon at bounding box center [355, 446] width 15 height 19
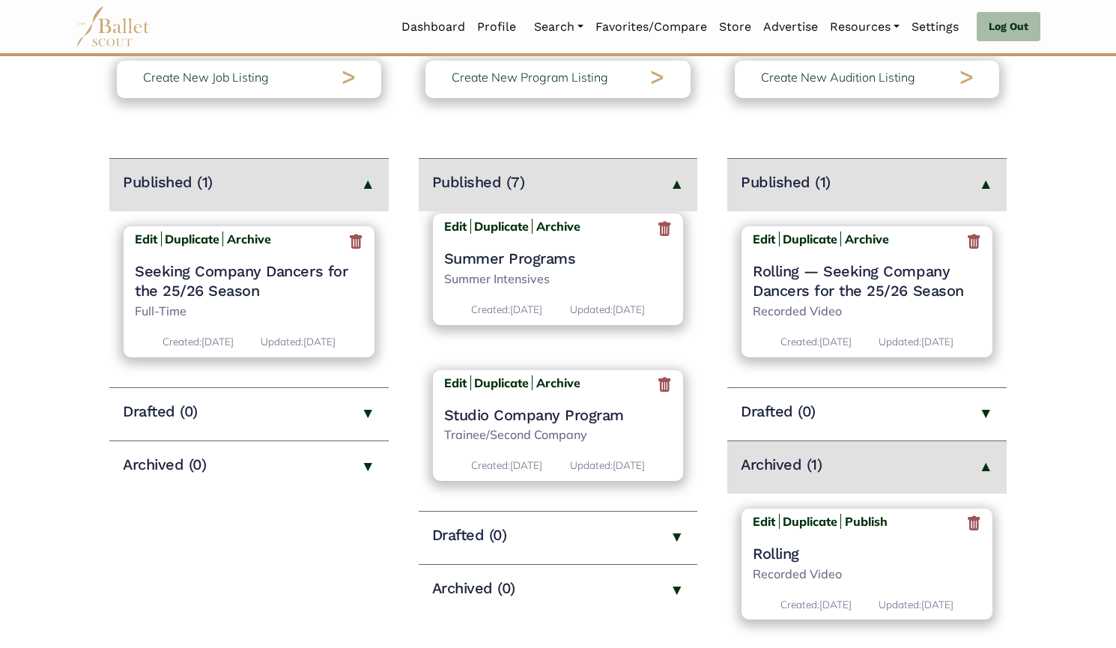
scroll to position [133, 0]
click at [521, 416] on h4 "Studio Company Program" at bounding box center [558, 413] width 228 height 19
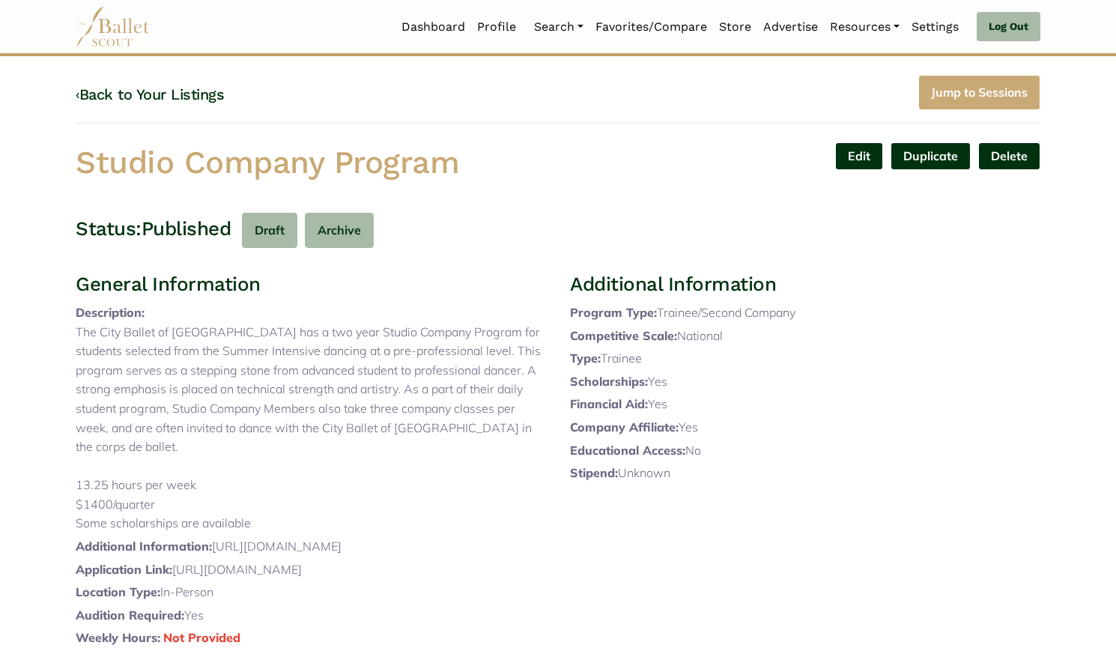
scroll to position [18, 0]
click at [850, 158] on link "Edit" at bounding box center [859, 157] width 48 height 28
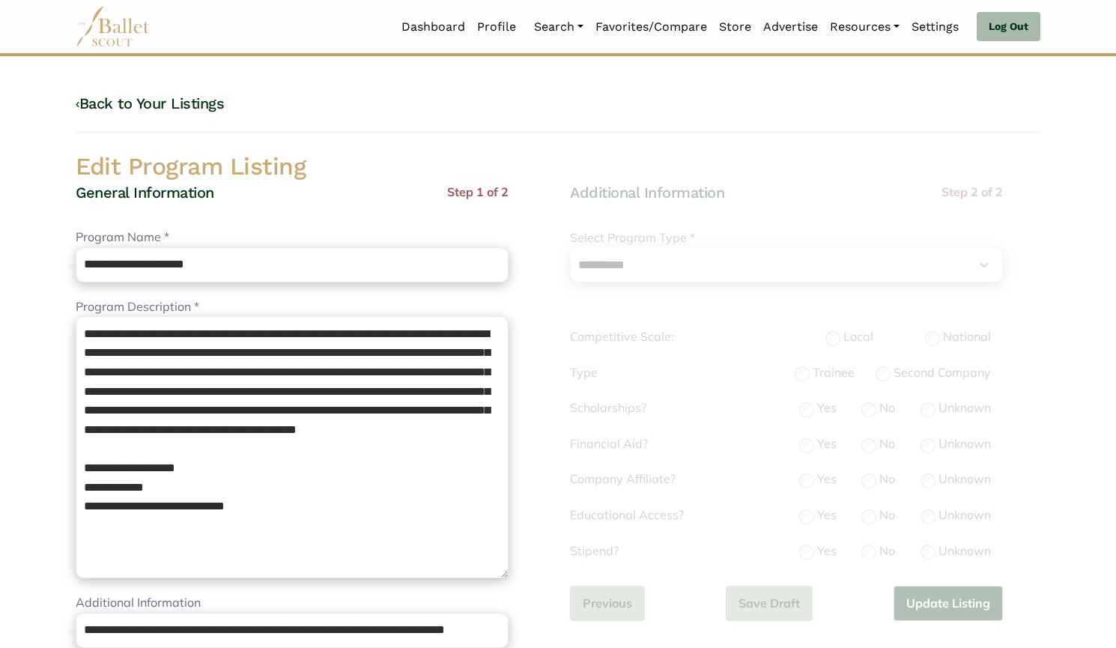
select select "**"
select select "*"
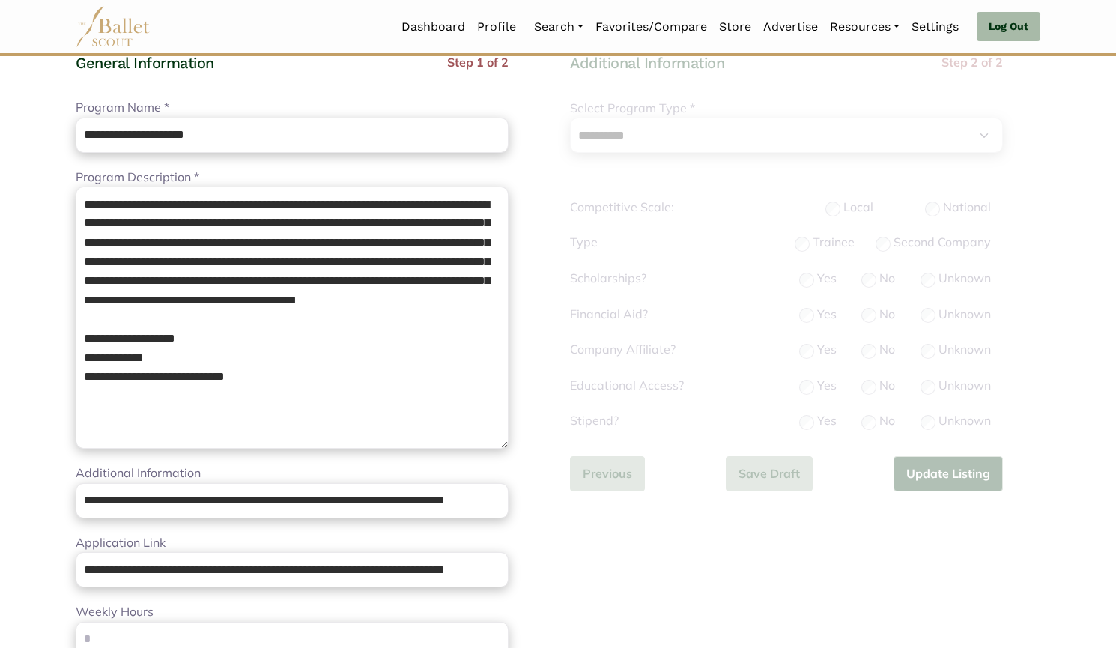
scroll to position [140, 0]
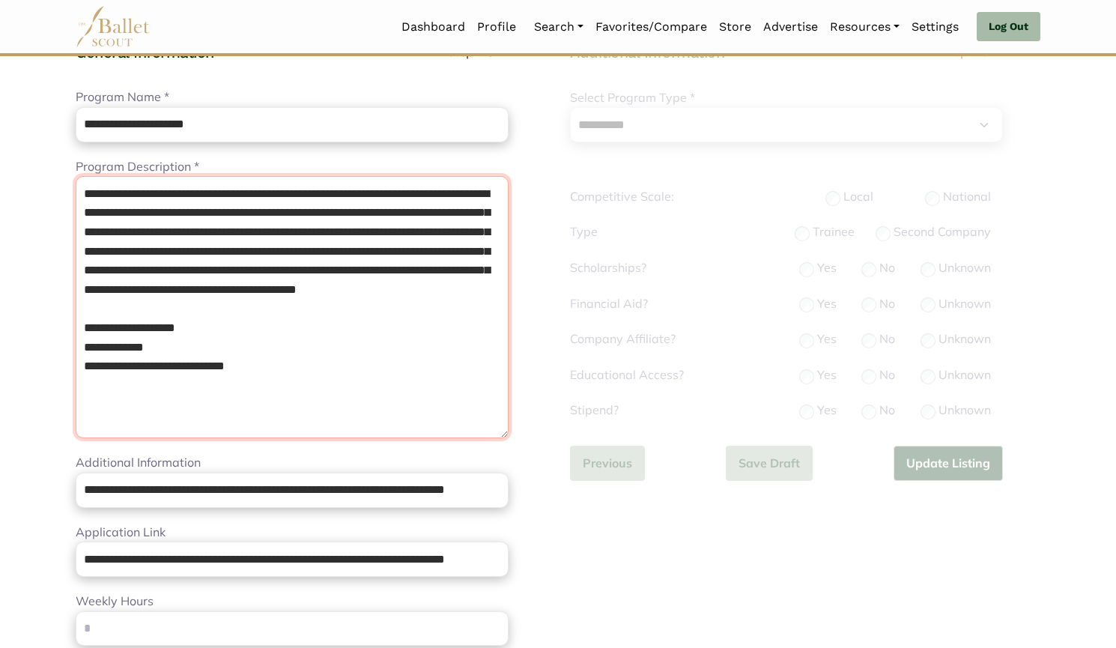
drag, startPoint x: 282, startPoint y: 392, endPoint x: 89, endPoint y: 357, distance: 195.5
click at [89, 357] on textarea "**********" at bounding box center [292, 307] width 433 height 262
drag, startPoint x: 255, startPoint y: 387, endPoint x: 91, endPoint y: 353, distance: 167.6
click at [91, 353] on textarea "**********" at bounding box center [292, 307] width 433 height 262
type textarea "**********"
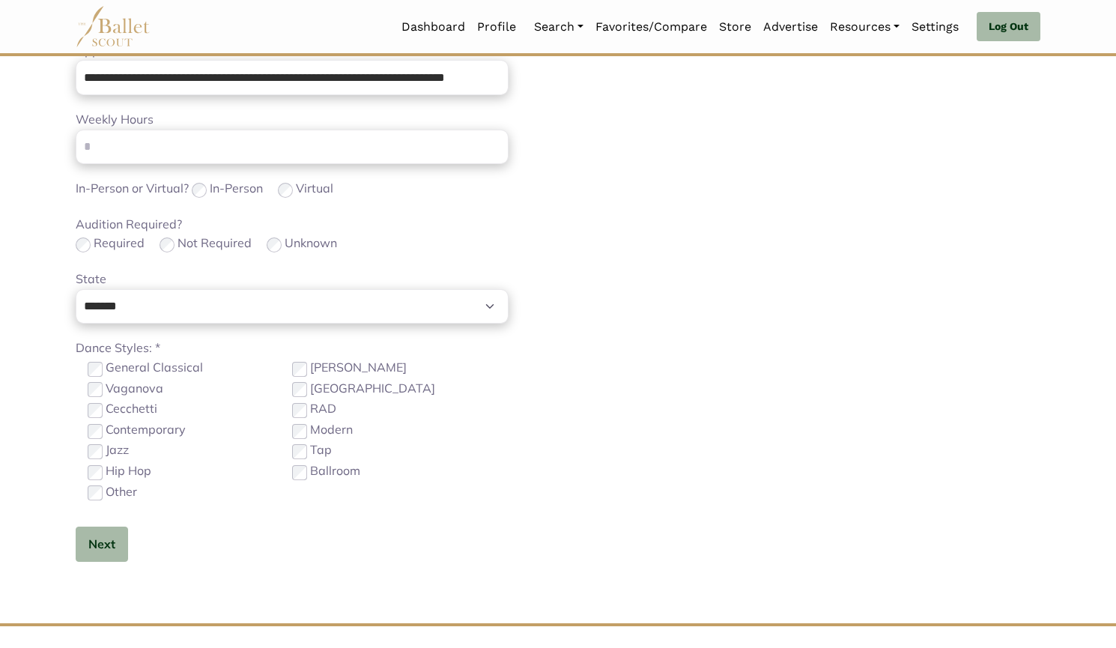
scroll to position [625, 0]
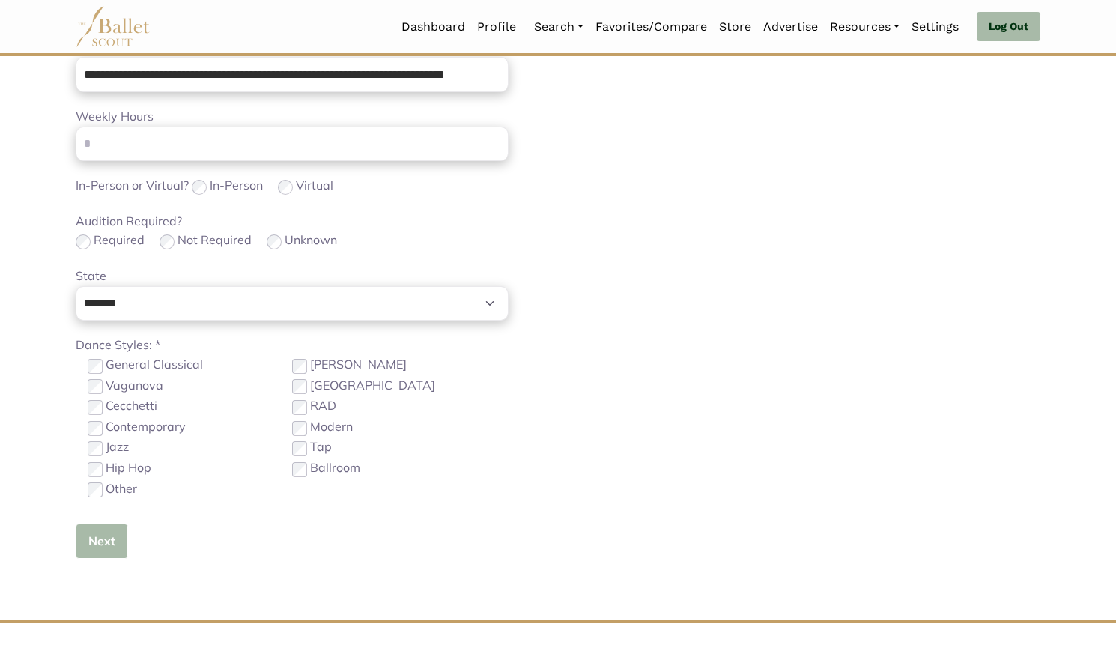
click at [105, 547] on button "Next" at bounding box center [102, 540] width 52 height 35
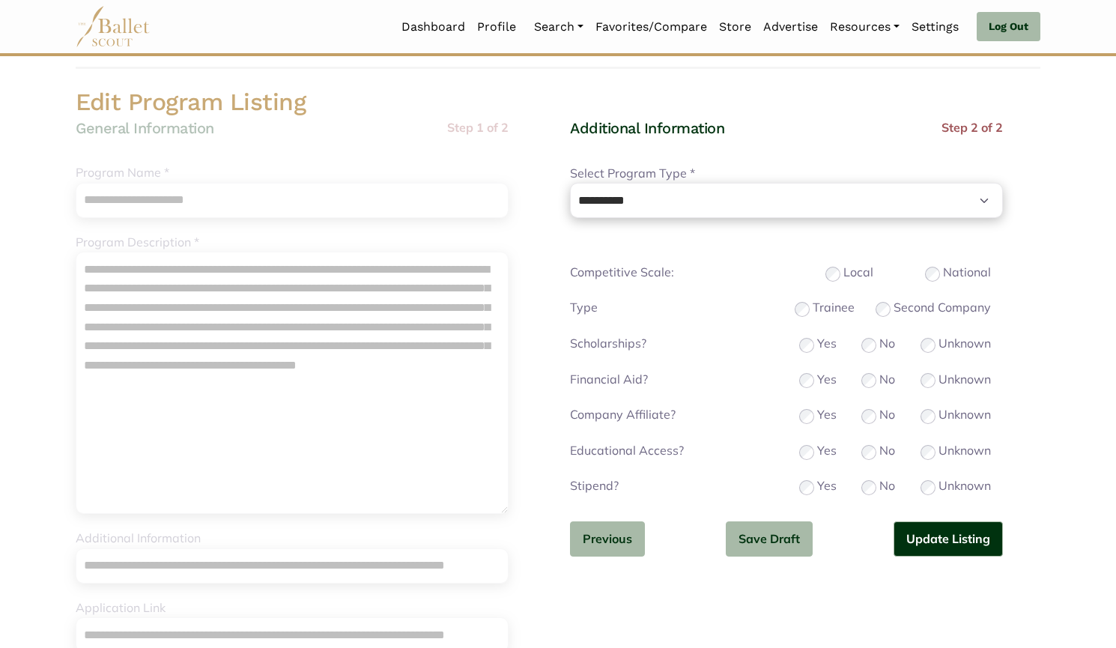
scroll to position [44, 0]
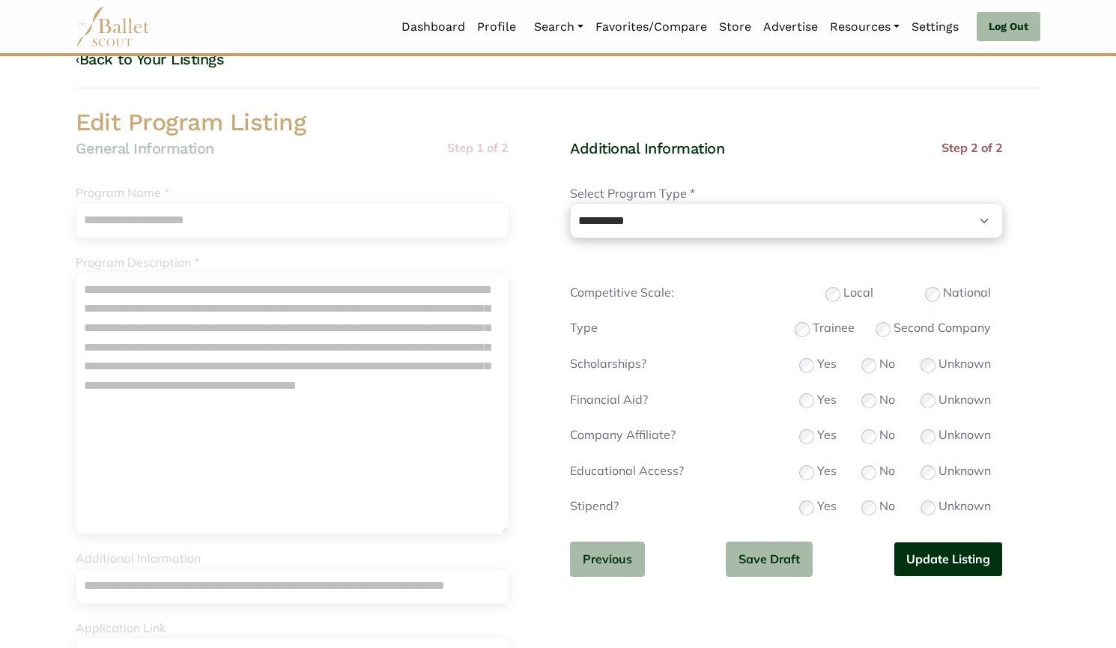
click at [933, 566] on button "Update Listing" at bounding box center [947, 558] width 109 height 35
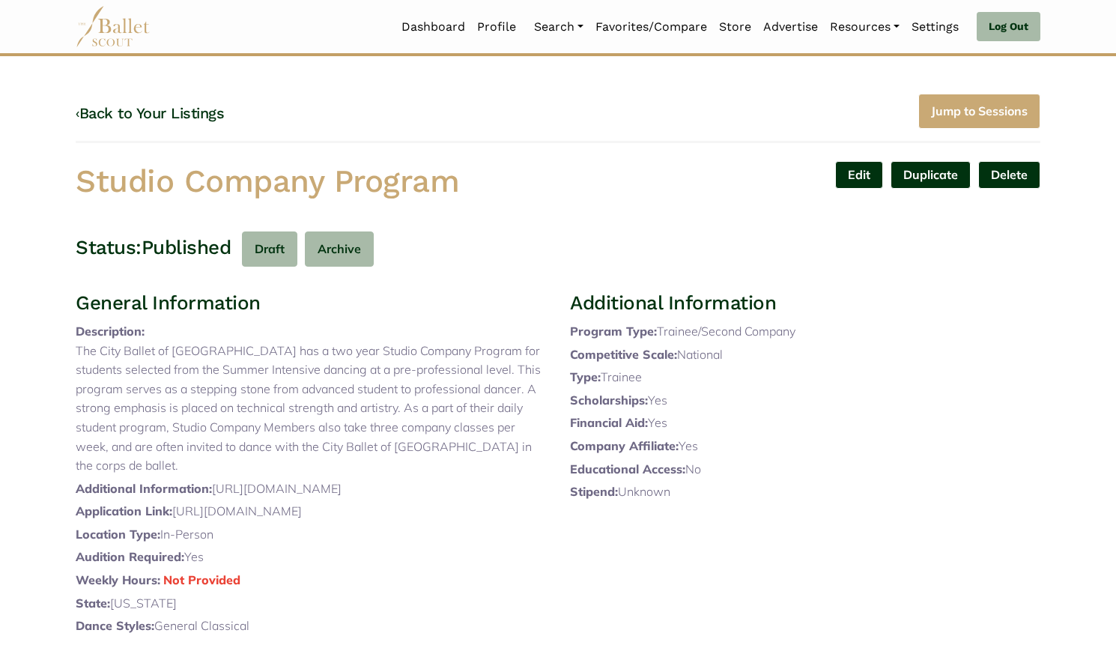
drag, startPoint x: 293, startPoint y: 186, endPoint x: 73, endPoint y: 198, distance: 220.5
click at [73, 198] on div "Studio Company Program" at bounding box center [311, 184] width 494 height 47
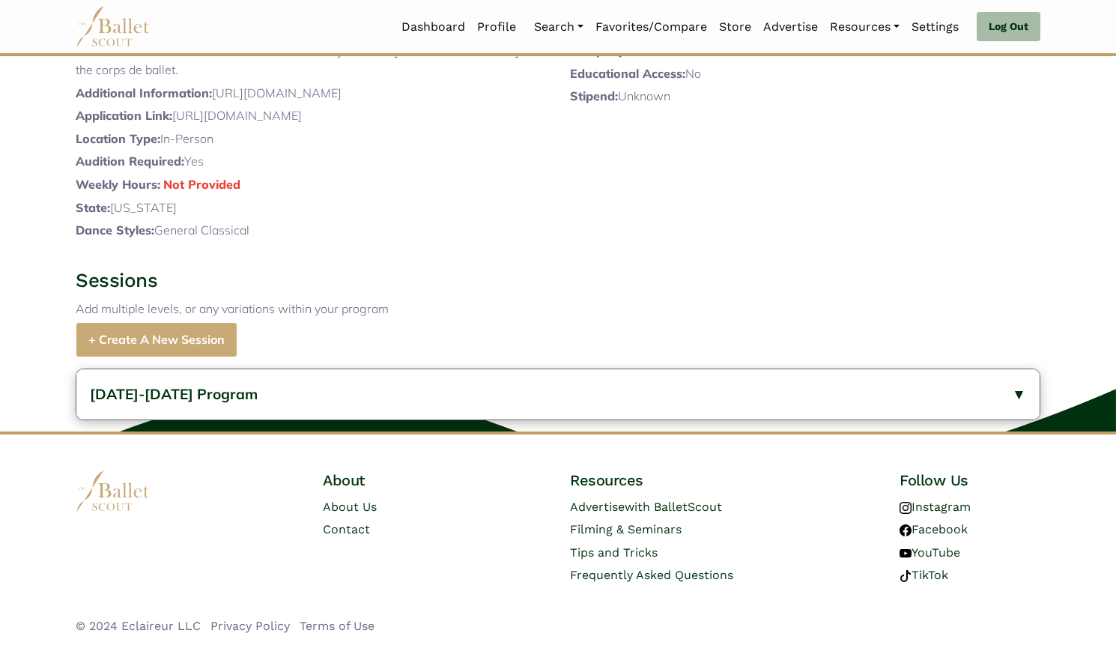
scroll to position [434, 0]
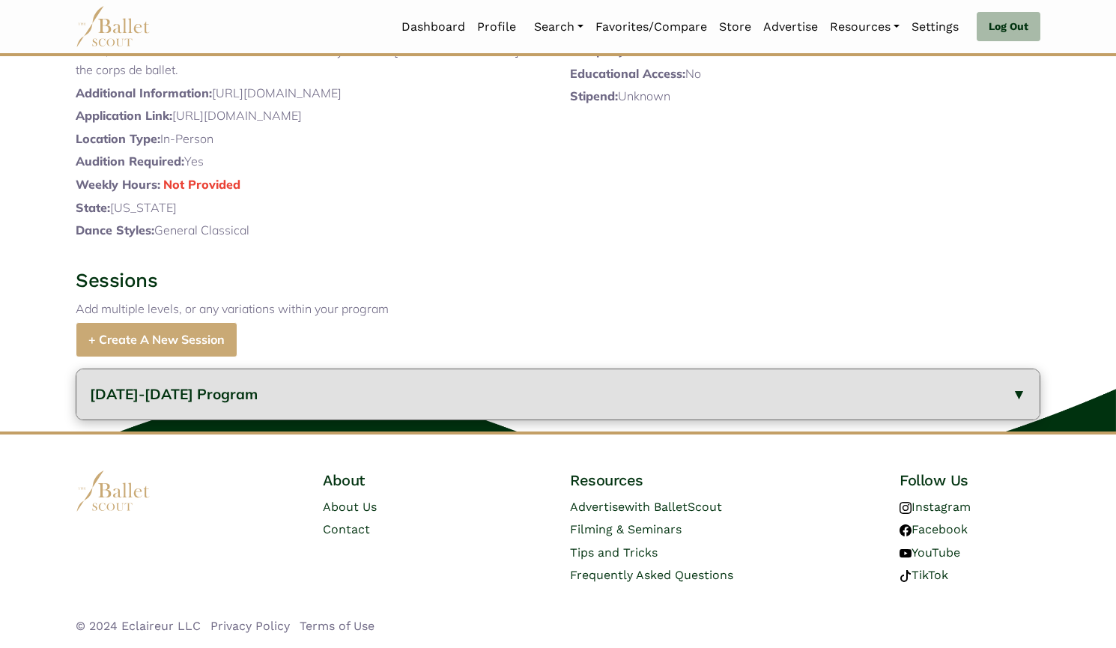
click at [309, 419] on button "2024-2025 Program" at bounding box center [557, 394] width 963 height 50
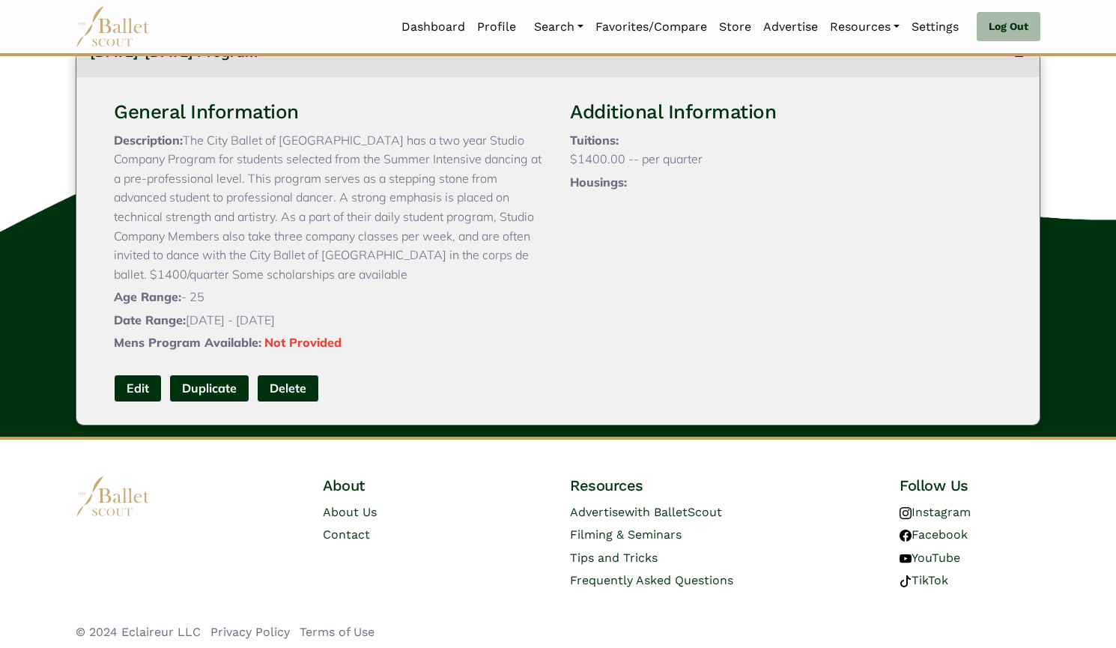
scroll to position [714, 0]
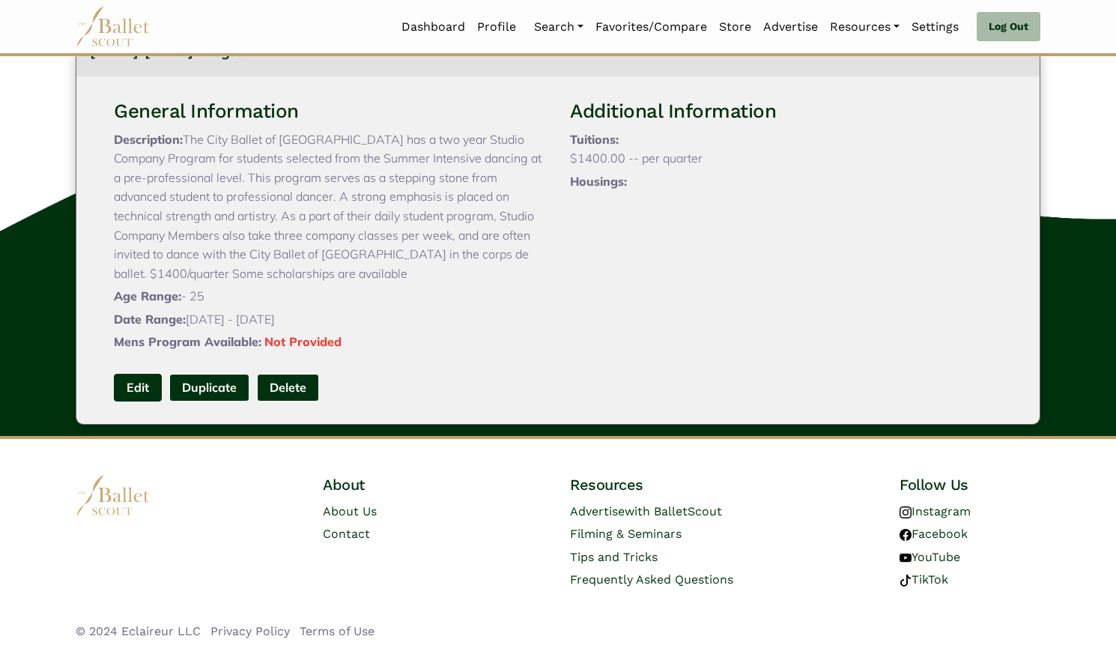
click at [158, 401] on link "Edit" at bounding box center [138, 388] width 48 height 28
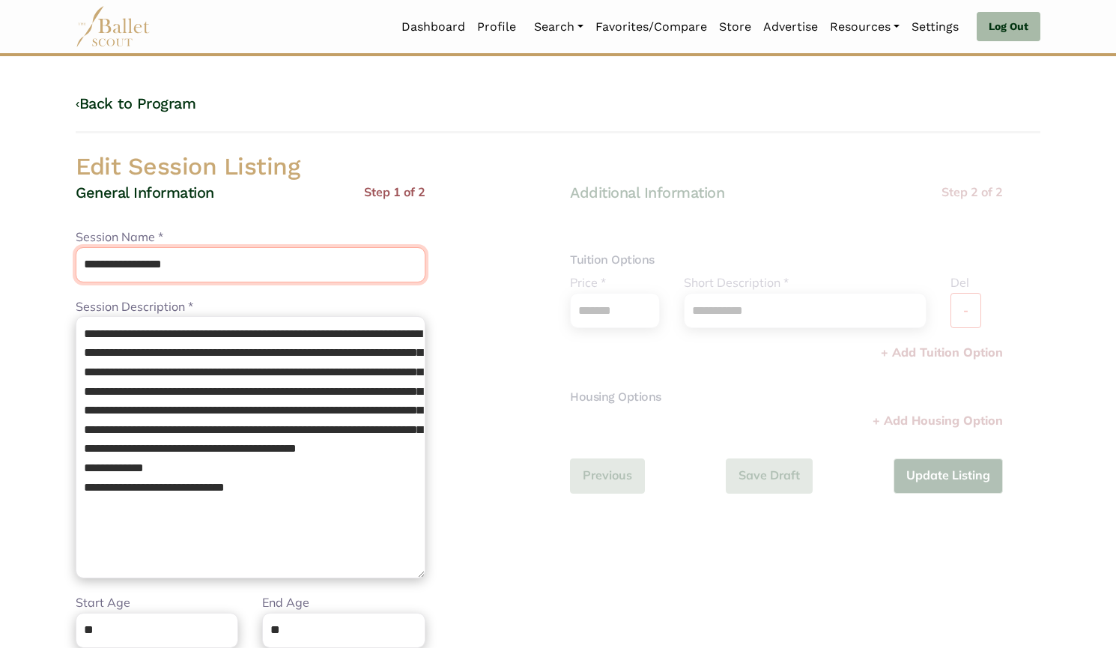
drag, startPoint x: 177, startPoint y: 257, endPoint x: 0, endPoint y: 249, distance: 176.9
click at [0, 249] on body "Loading... Please Wait Dashboard Profile" at bounding box center [558, 544] width 1116 height 1089
paste input "*****"
type input "**********"
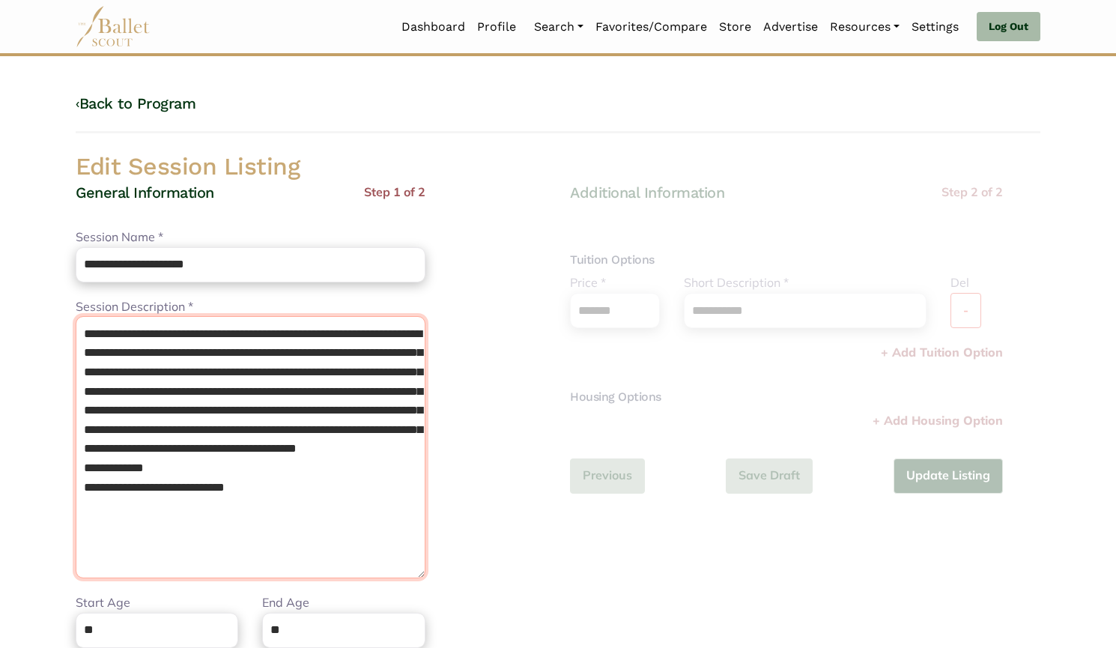
drag, startPoint x: 284, startPoint y: 532, endPoint x: 72, endPoint y: 500, distance: 214.2
click at [72, 500] on div "**********" at bounding box center [311, 509] width 494 height 653
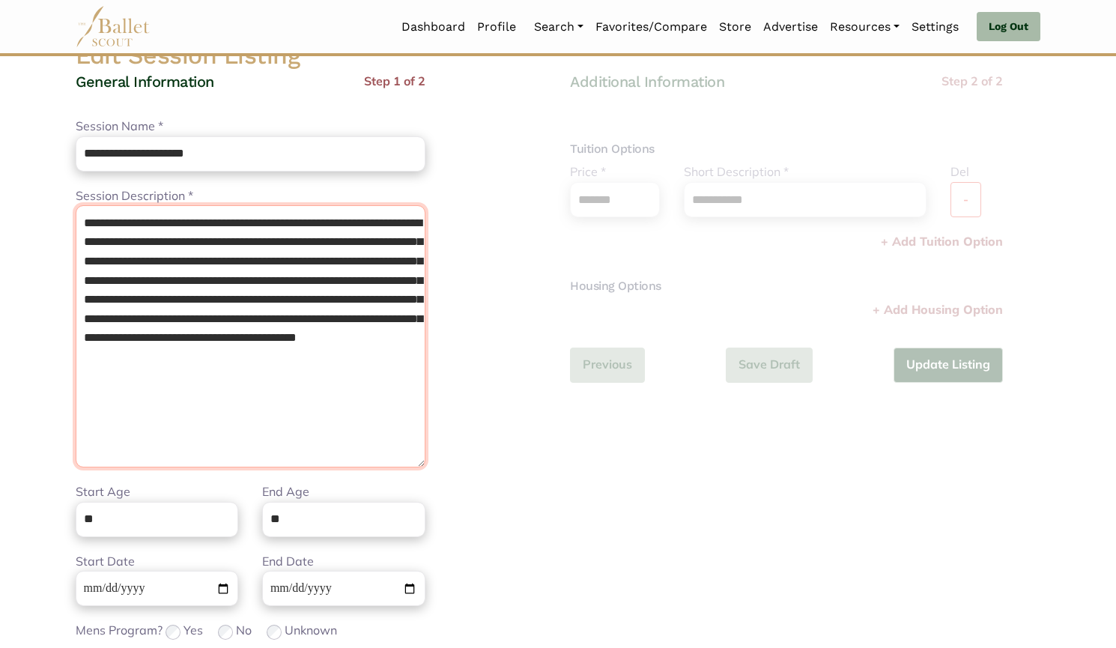
scroll to position [112, 0]
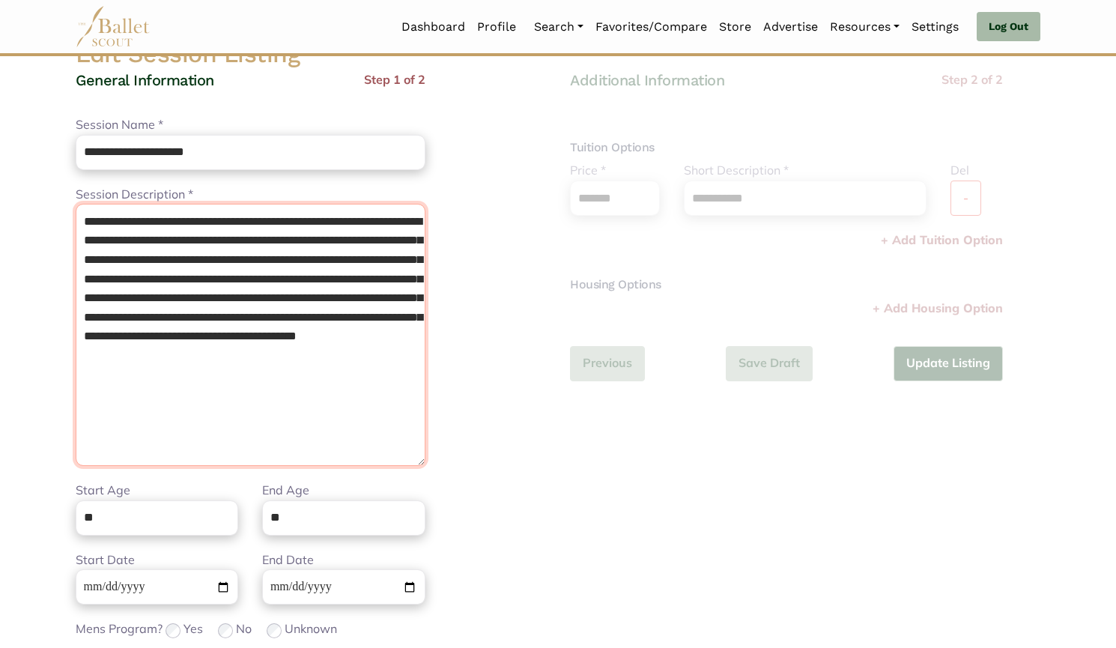
type textarea "**********"
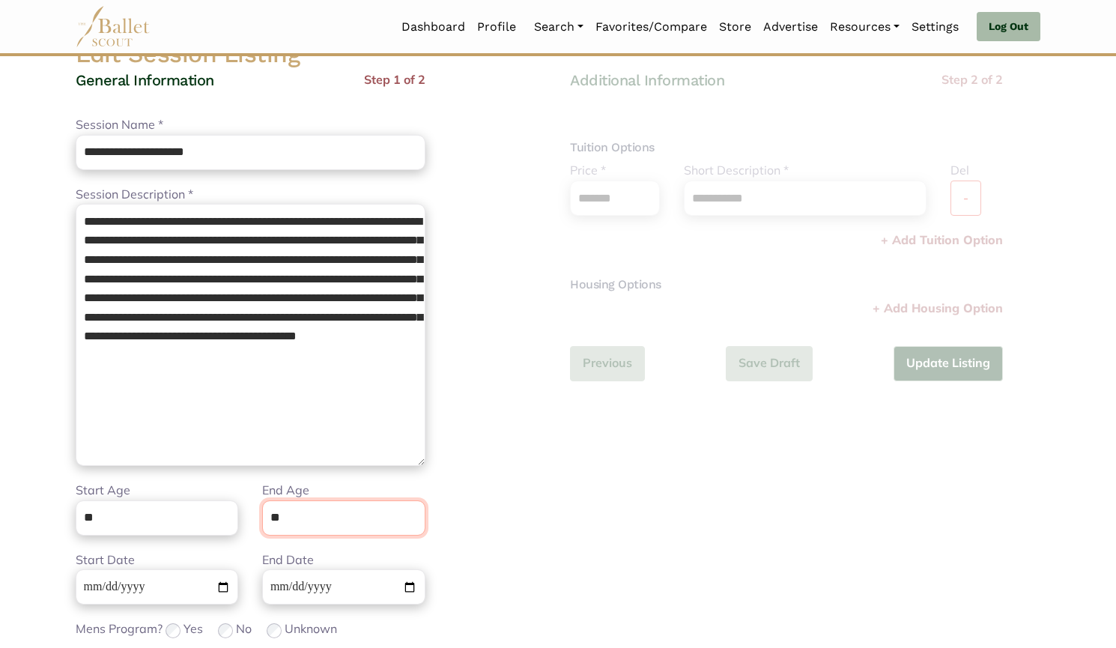
drag, startPoint x: 312, startPoint y: 514, endPoint x: 197, endPoint y: 511, distance: 115.4
click at [197, 511] on div "Start Age ** End Age **" at bounding box center [251, 515] width 374 height 69
type input "*"
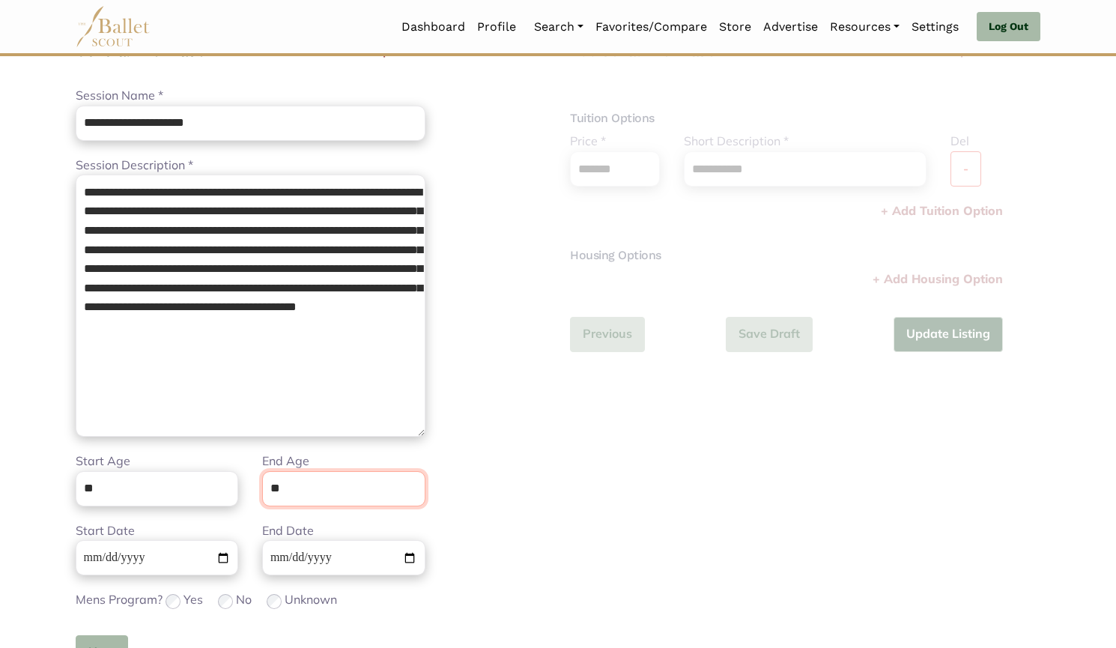
scroll to position [142, 0]
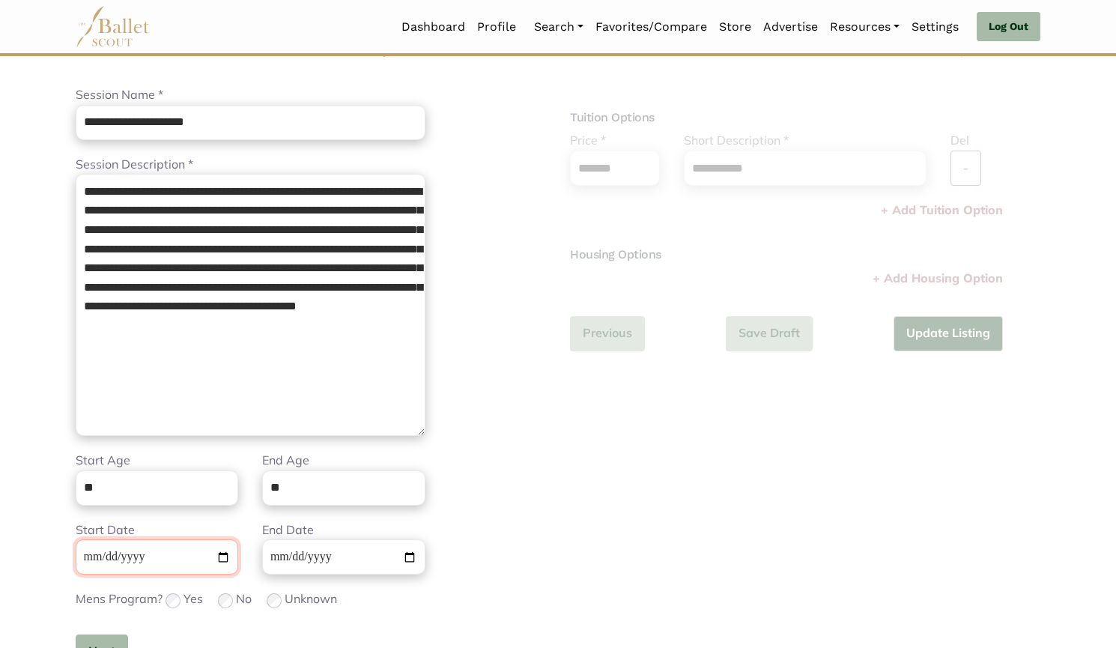
click at [87, 556] on input "**********" at bounding box center [157, 556] width 162 height 35
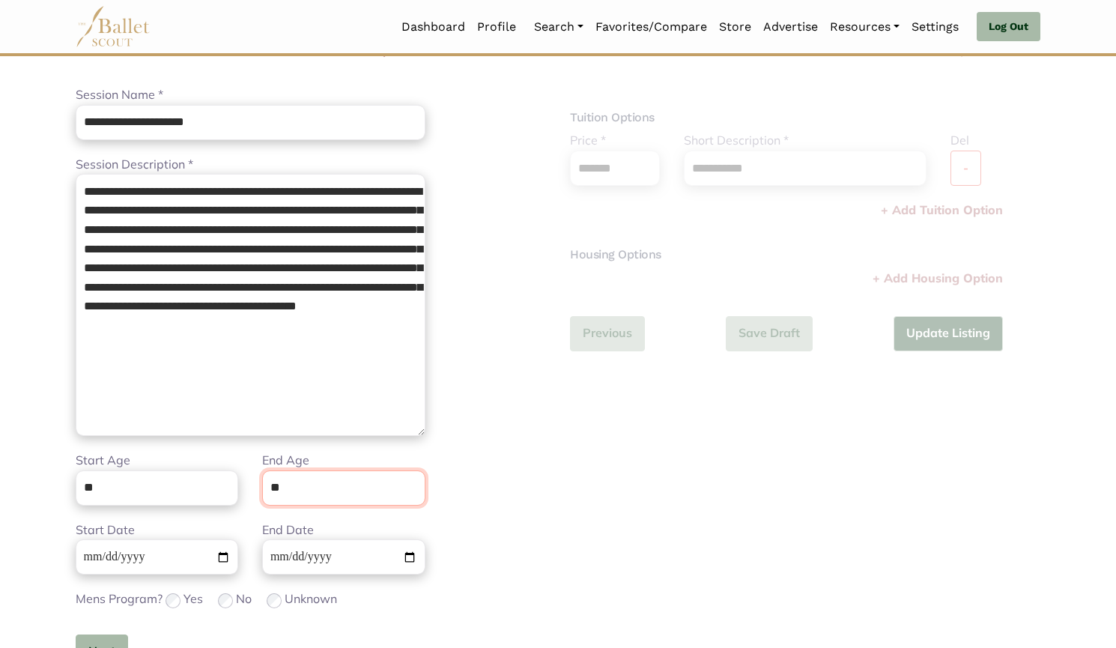
click at [351, 484] on input "**" at bounding box center [343, 487] width 162 height 35
type input "*"
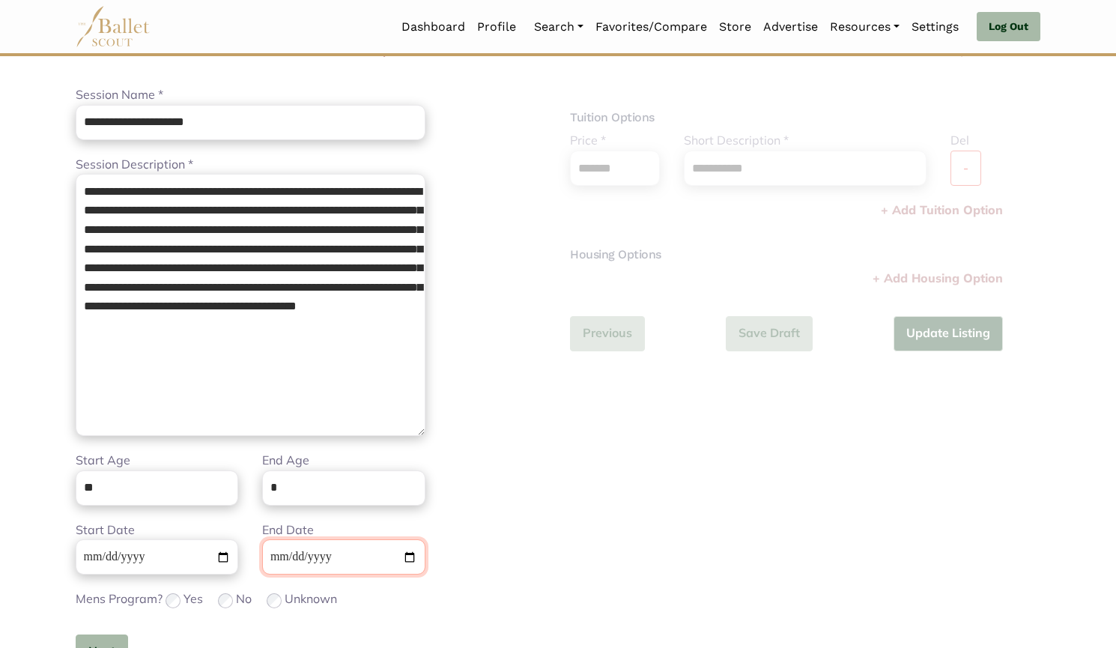
click at [286, 564] on input "**********" at bounding box center [343, 556] width 162 height 35
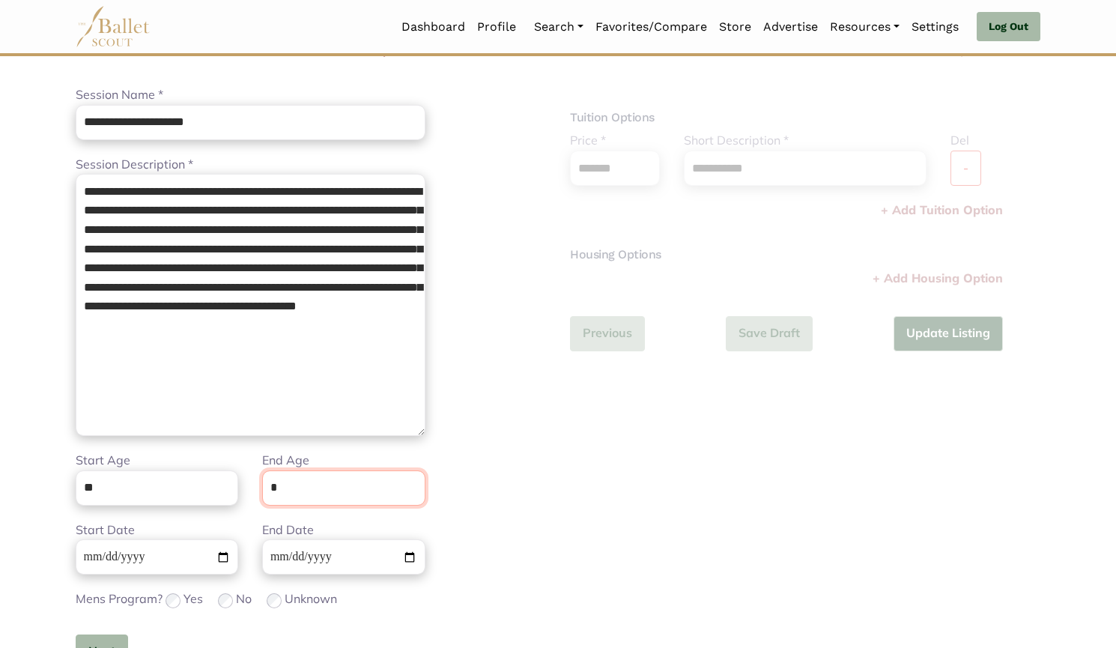
click at [300, 483] on input "*" at bounding box center [343, 487] width 162 height 35
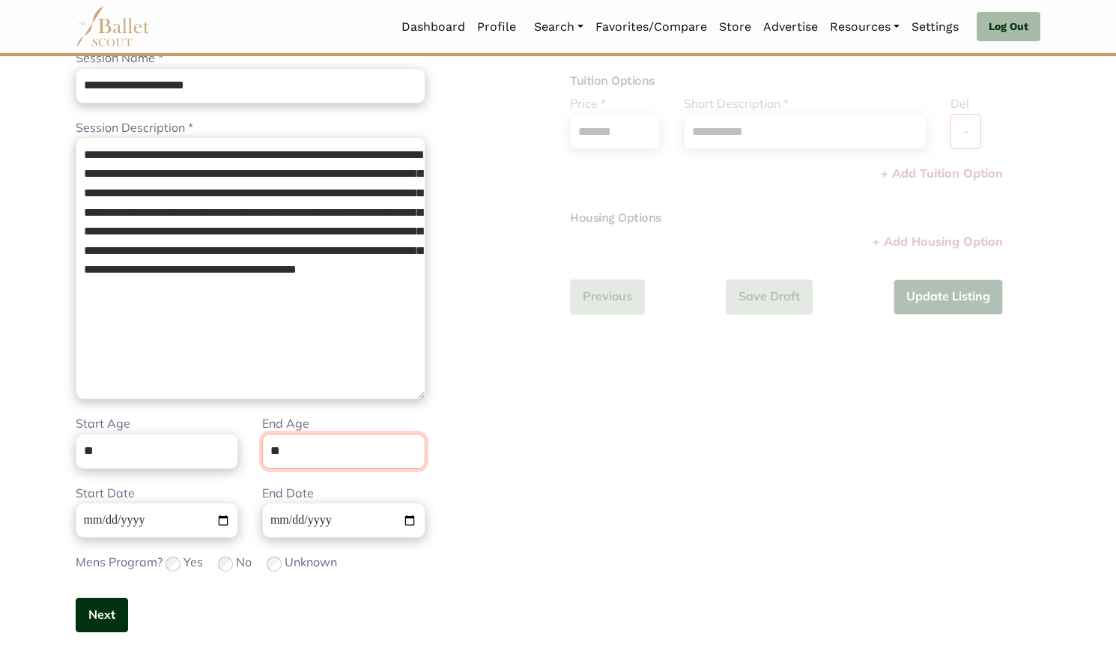
type input "**"
click at [118, 602] on button "Next" at bounding box center [102, 615] width 52 height 35
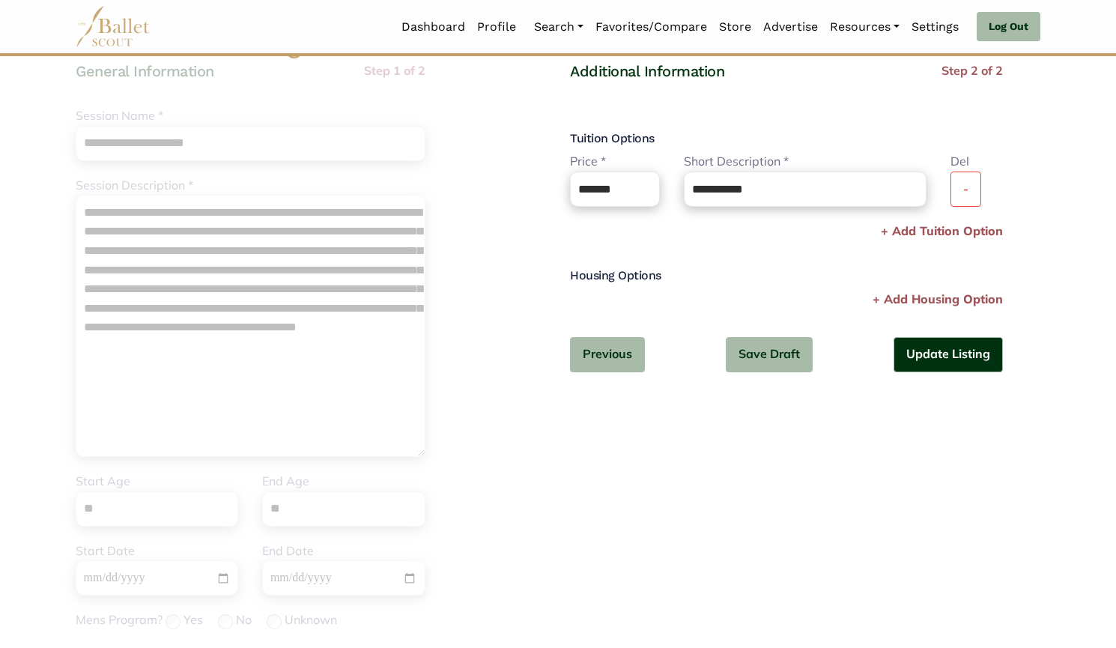
scroll to position [121, 0]
click at [692, 190] on input "**********" at bounding box center [805, 189] width 243 height 35
type input "**********"
click at [968, 354] on button "Update Listing" at bounding box center [947, 355] width 109 height 35
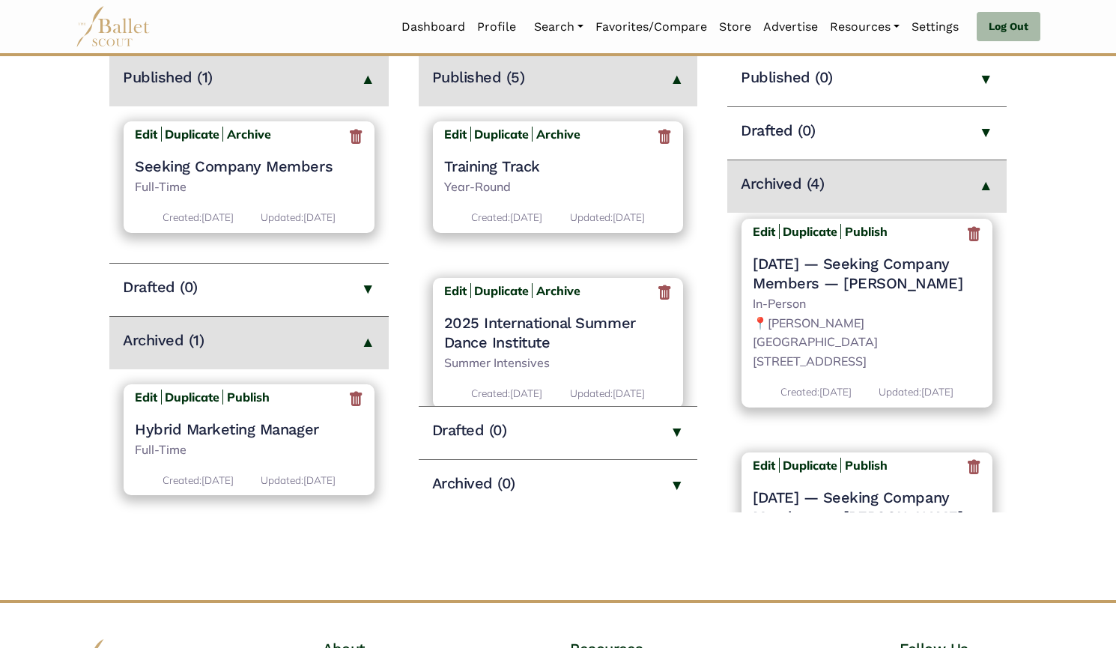
scroll to position [228, 0]
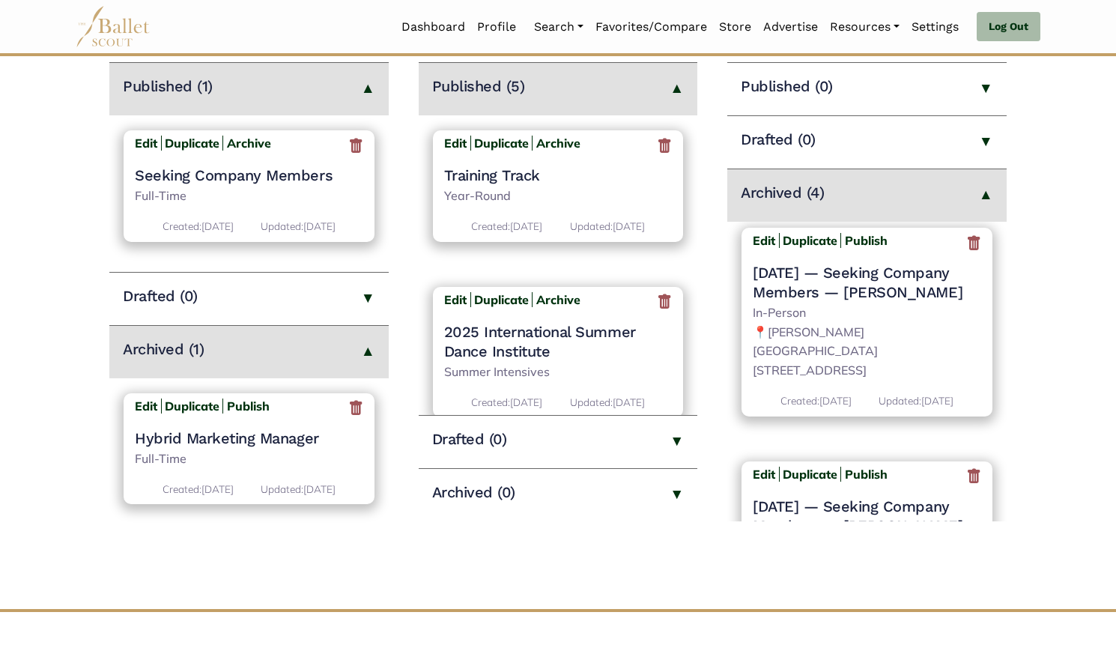
click at [966, 245] on icon at bounding box center [973, 243] width 15 height 19
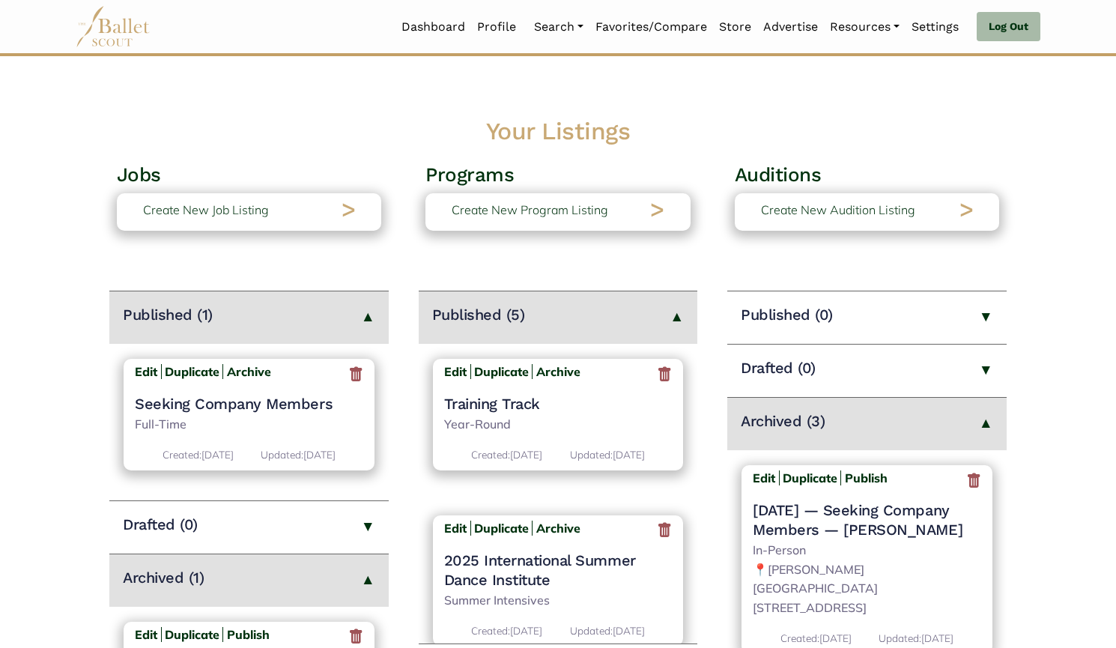
click at [966, 482] on icon at bounding box center [973, 480] width 15 height 19
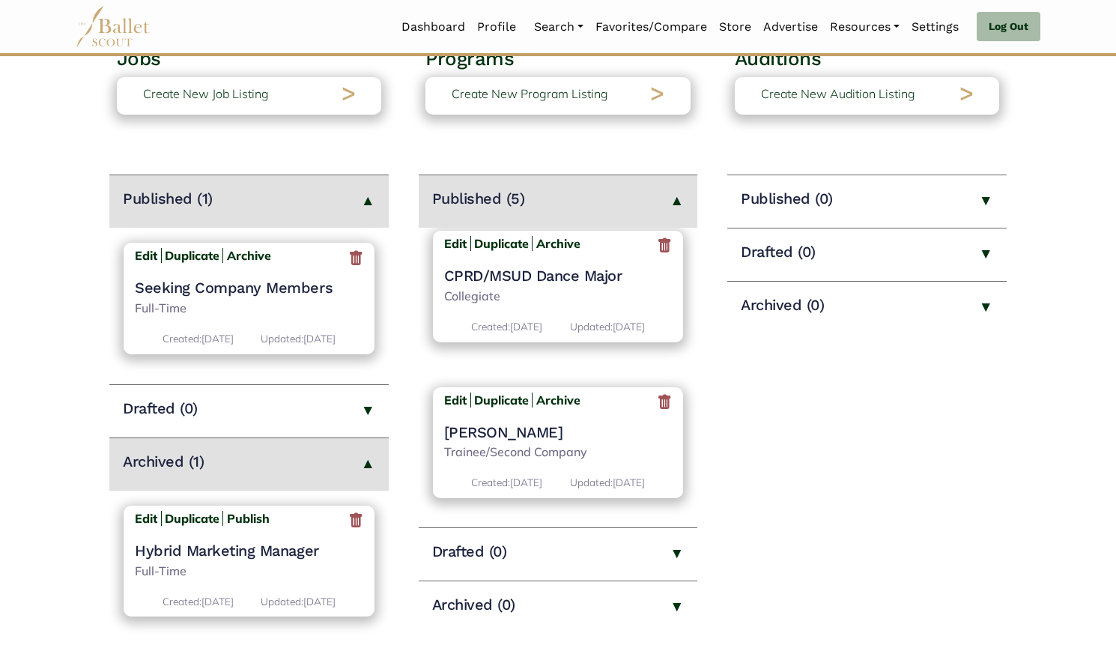
scroll to position [173, 0]
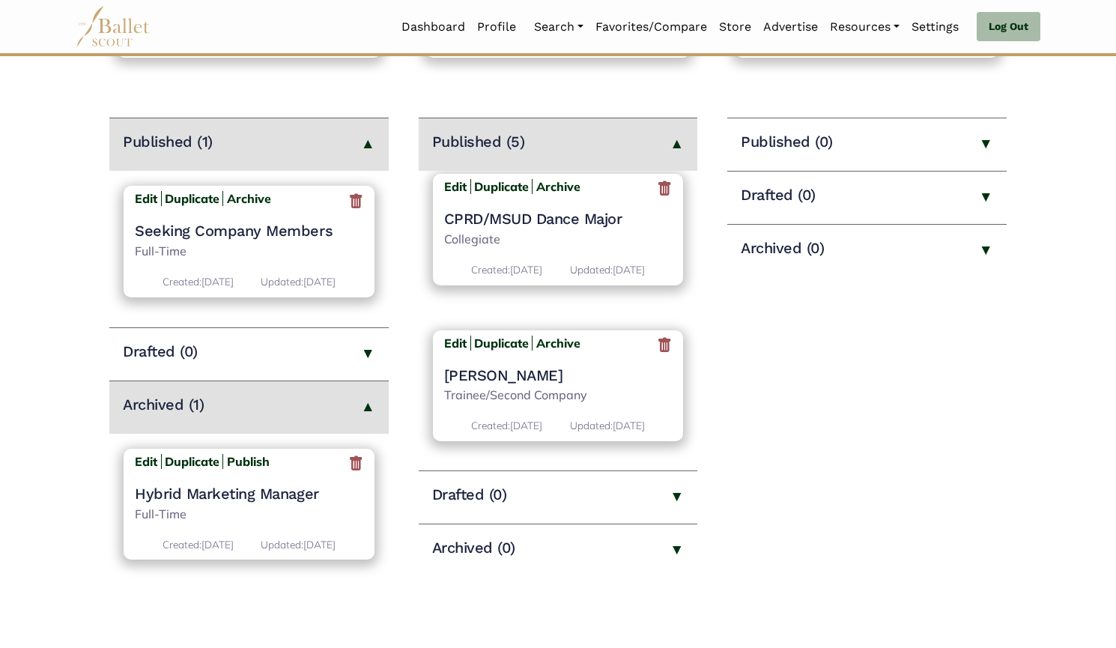
click at [472, 377] on h4 "[PERSON_NAME]" at bounding box center [558, 374] width 228 height 19
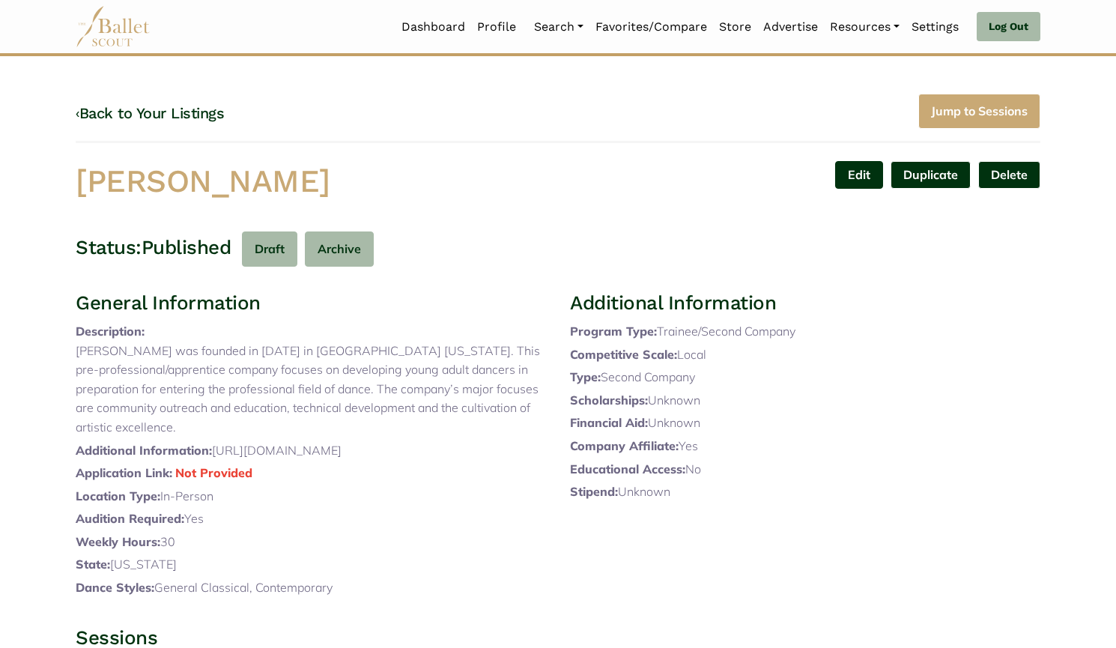
click at [854, 168] on link "Edit" at bounding box center [859, 175] width 48 height 28
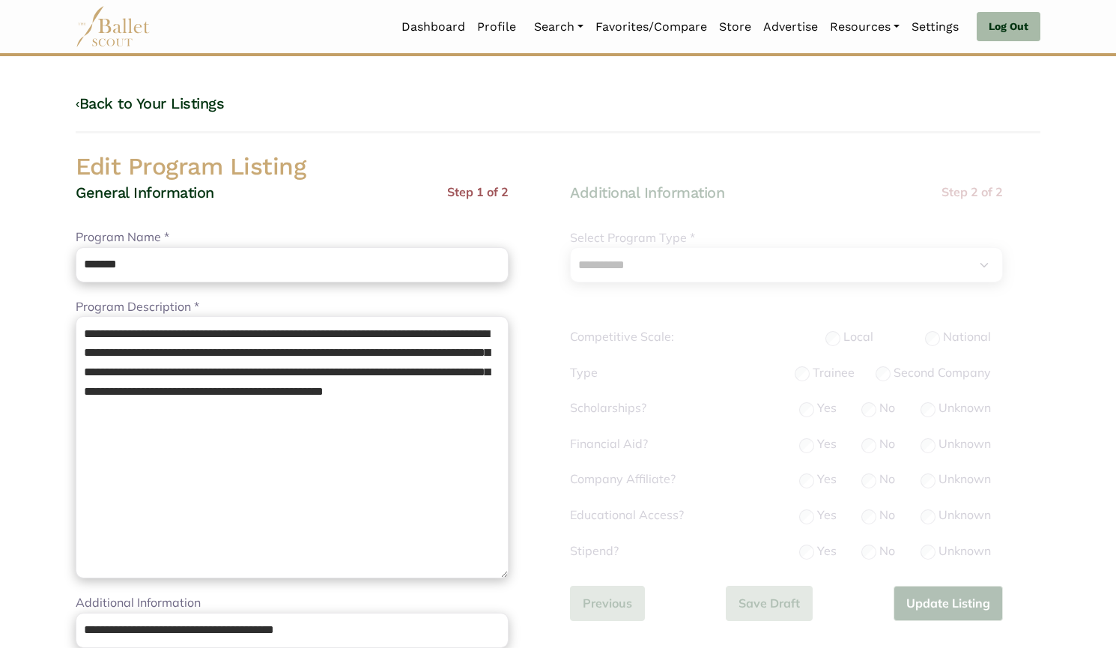
select select "**"
select select "*"
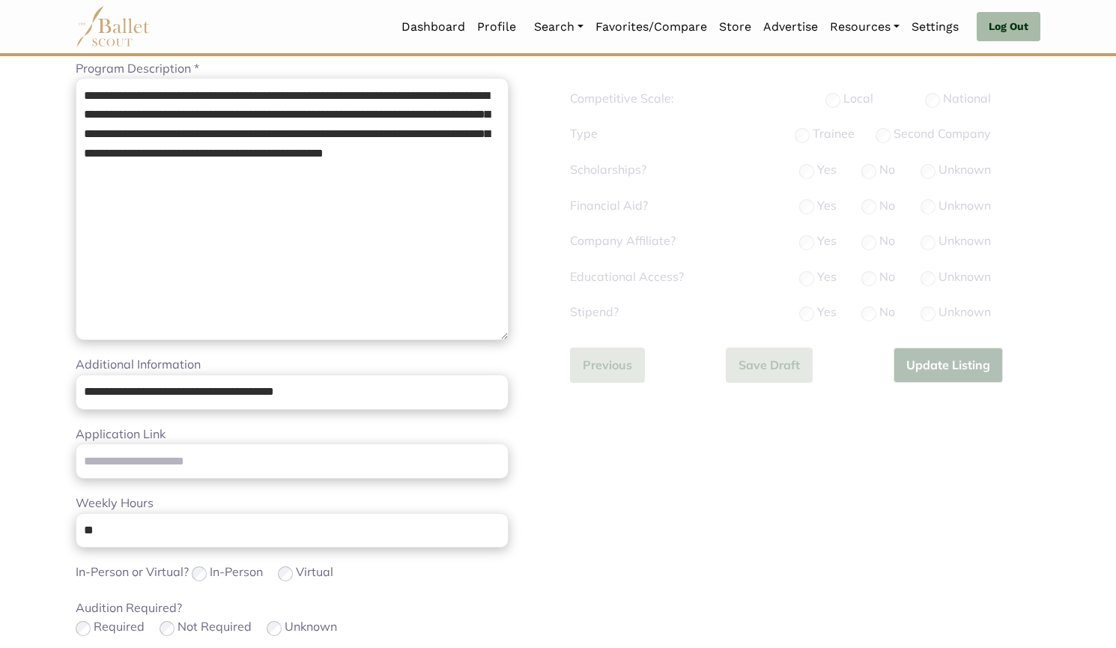
scroll to position [257, 0]
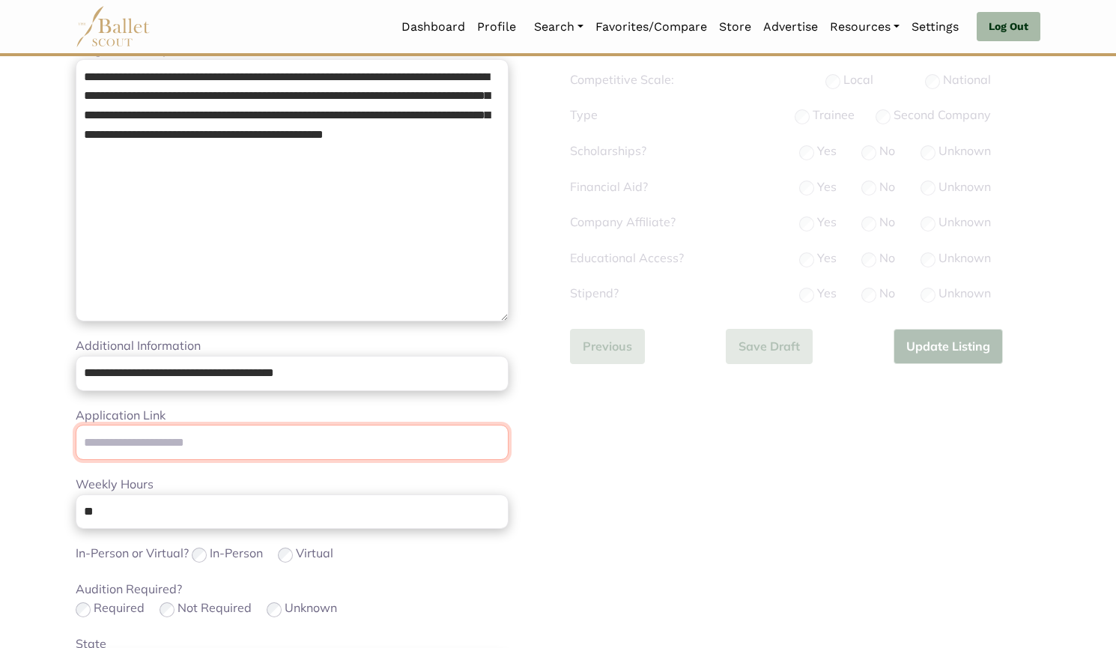
click at [291, 445] on input "Application Link" at bounding box center [292, 442] width 433 height 35
paste input "**********"
type input "**********"
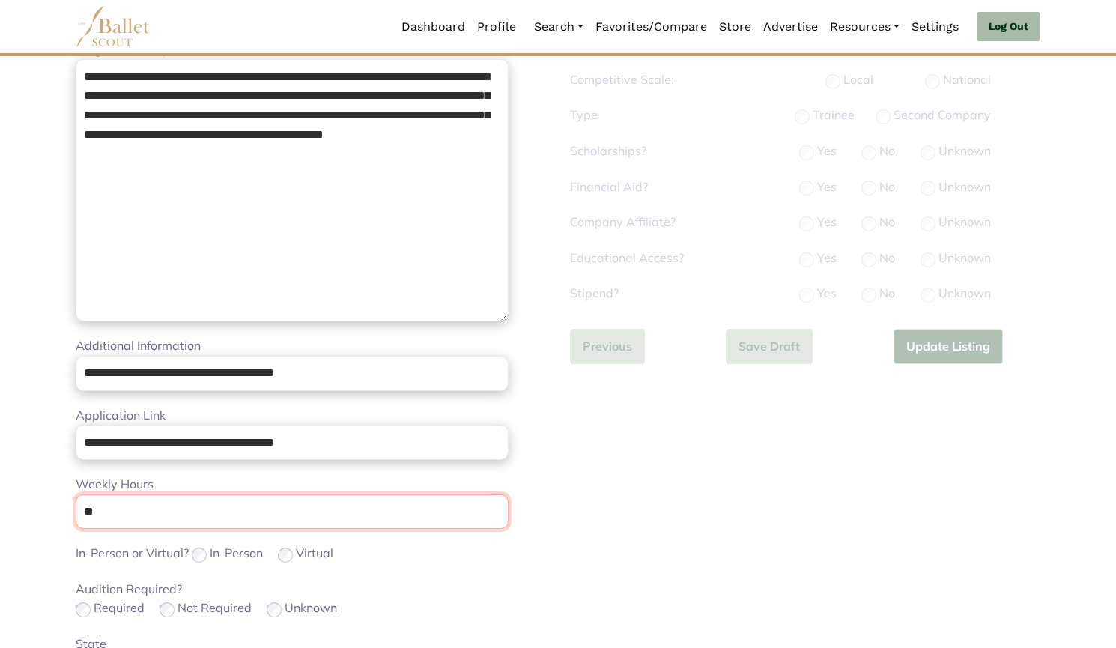
click at [253, 521] on input "**" at bounding box center [292, 511] width 433 height 35
type input "*"
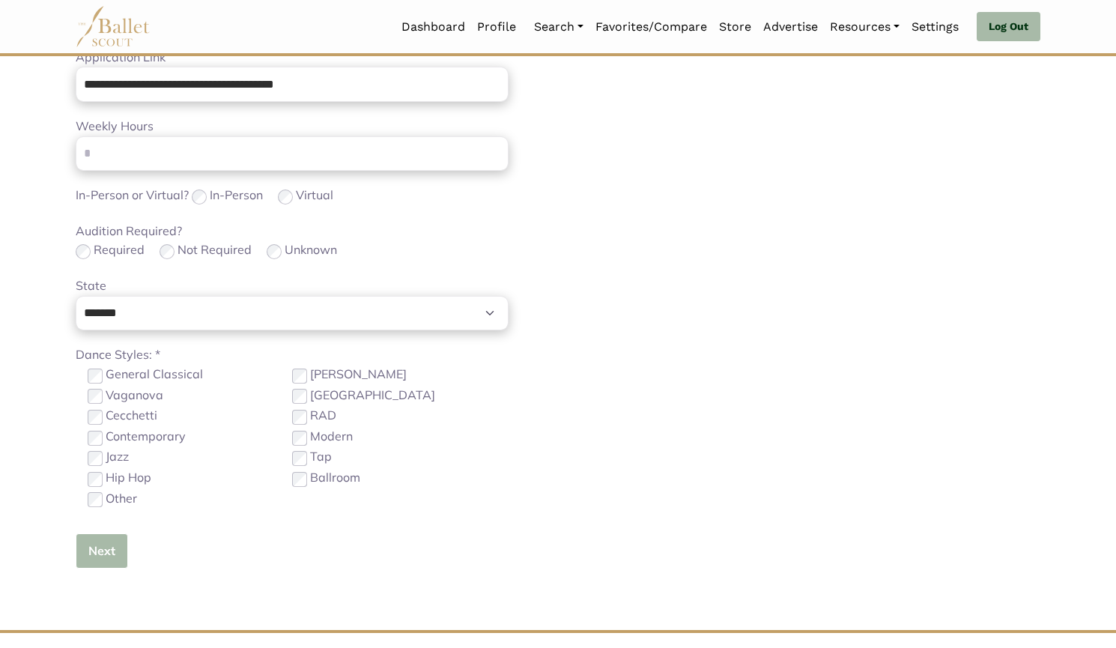
click at [109, 547] on button "Next" at bounding box center [102, 550] width 52 height 35
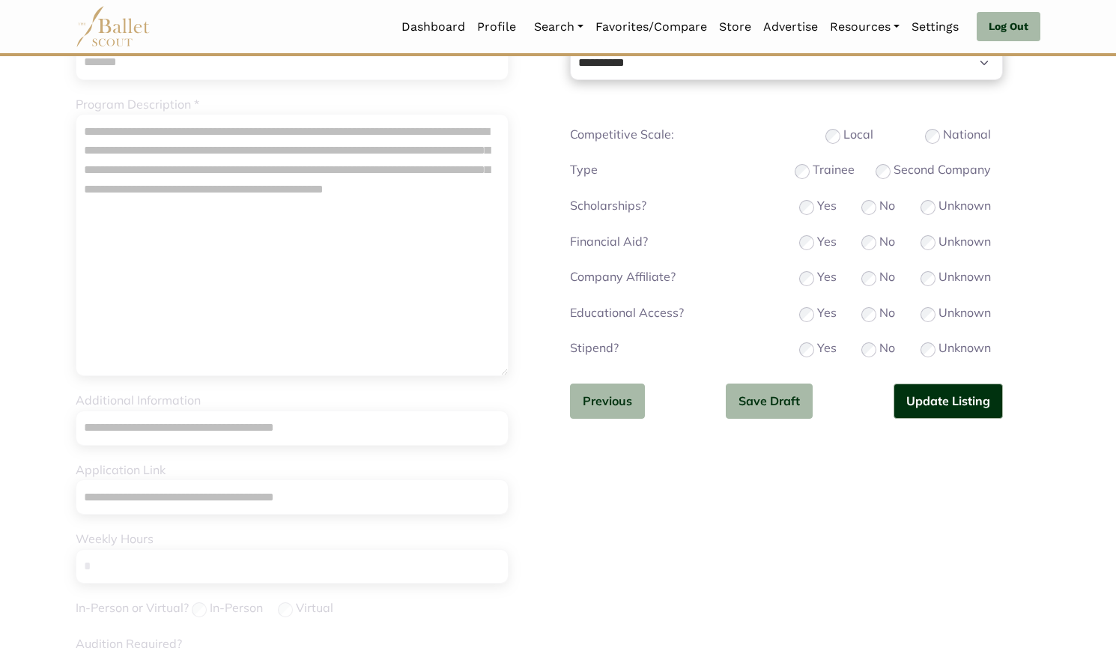
scroll to position [92, 0]
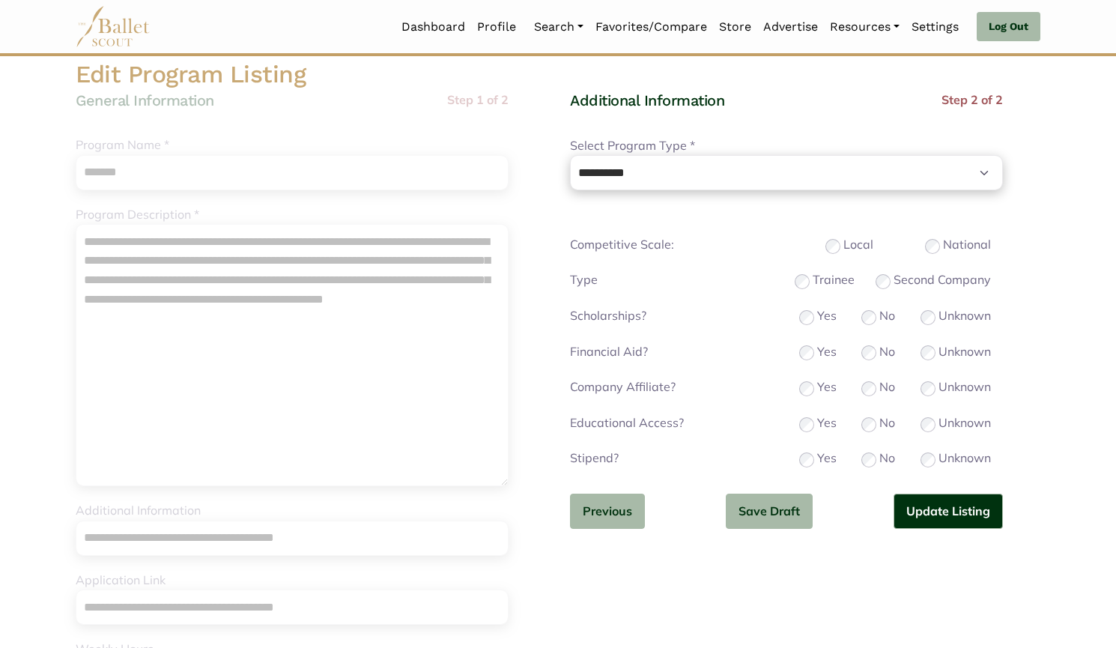
click at [940, 243] on div "National" at bounding box center [958, 244] width 66 height 19
click at [930, 518] on button "Update Listing" at bounding box center [947, 510] width 109 height 35
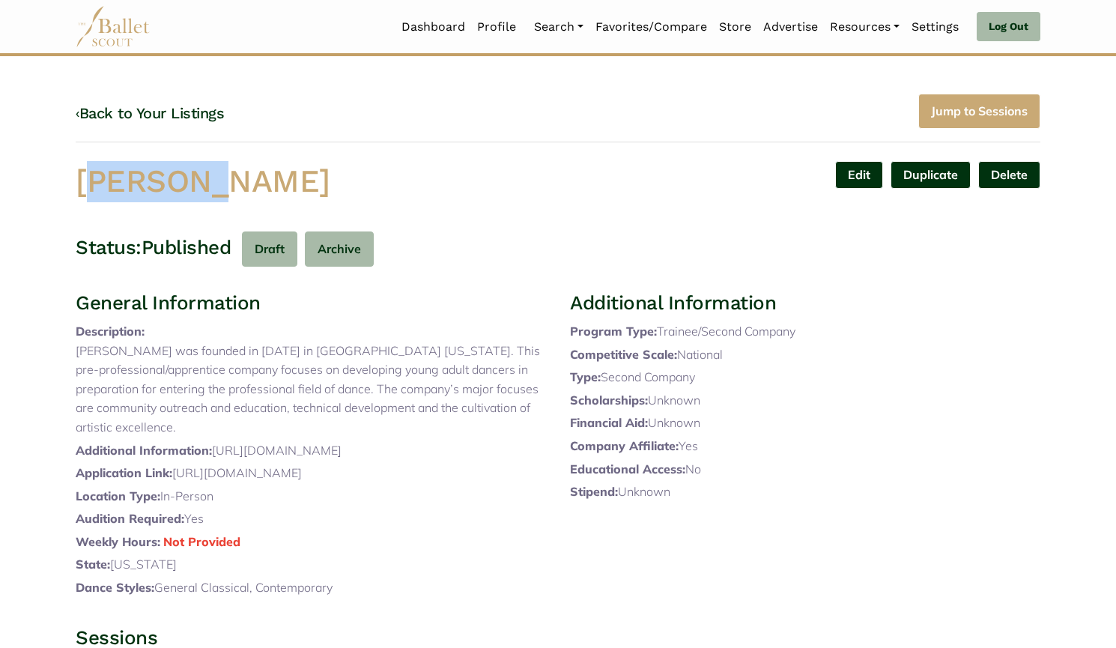
drag, startPoint x: 192, startPoint y: 201, endPoint x: 9, endPoint y: 190, distance: 183.8
click at [0, 189] on body "Loading... Please Wait Dashboard Profile" at bounding box center [558, 502] width 1116 height 1005
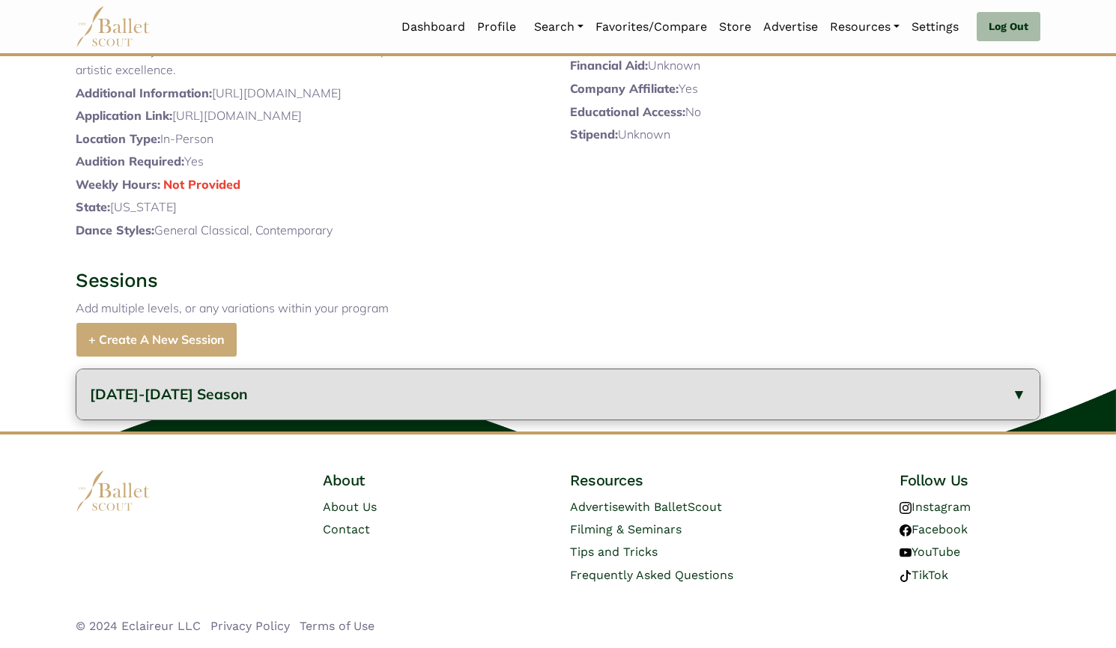
click at [201, 401] on span "2024-2025 Season" at bounding box center [169, 394] width 158 height 18
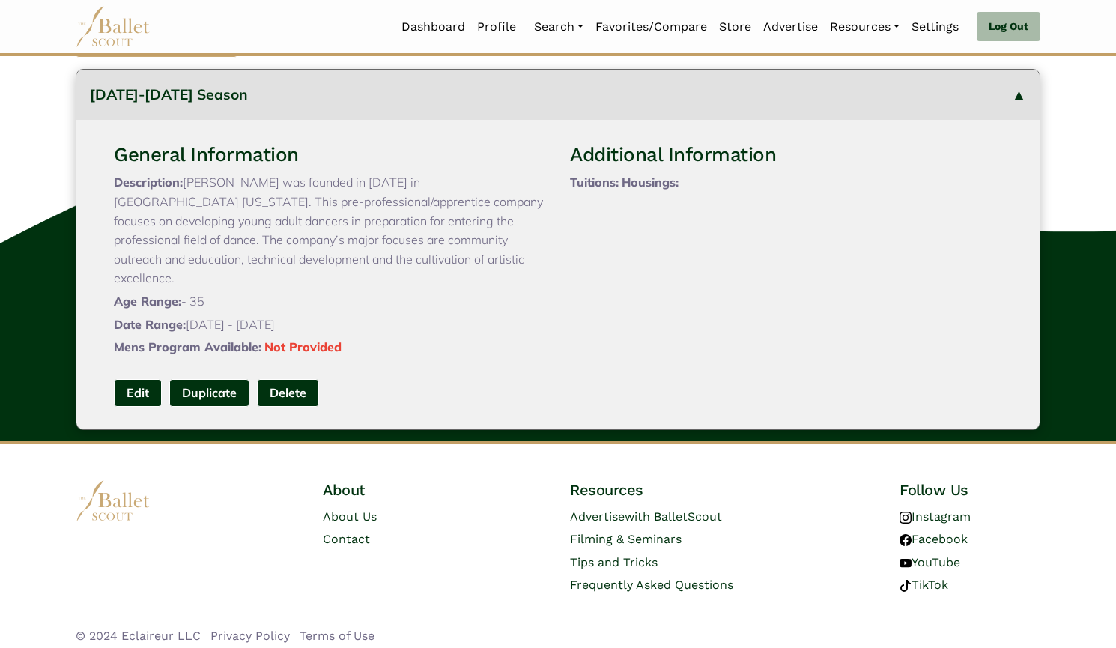
scroll to position [665, 0]
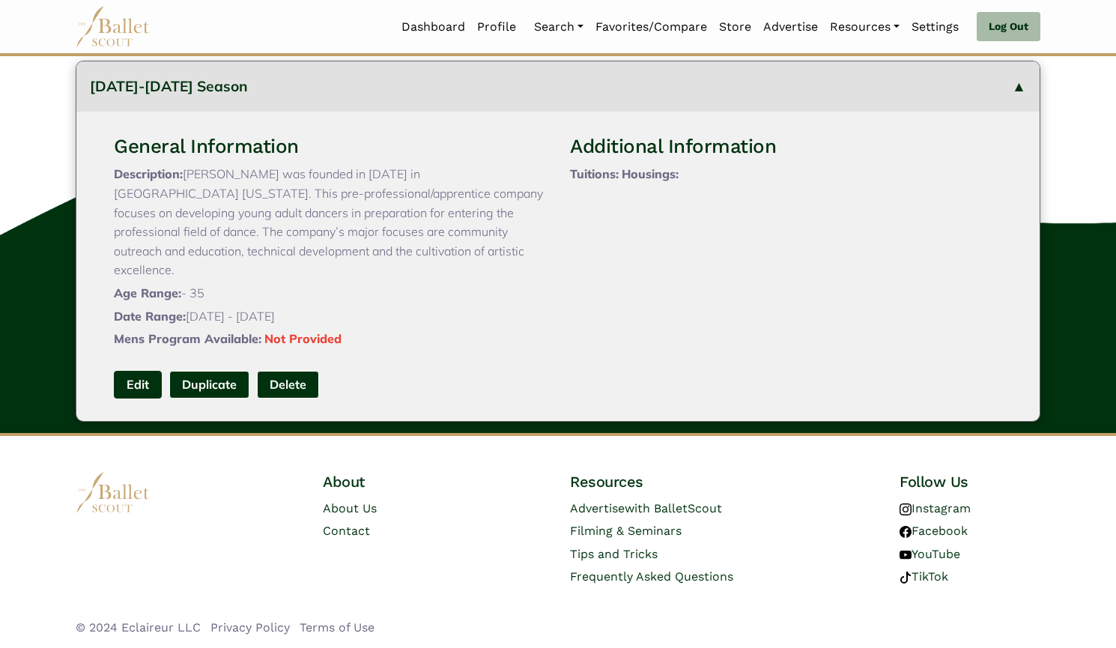
click at [138, 383] on link "Edit" at bounding box center [138, 385] width 48 height 28
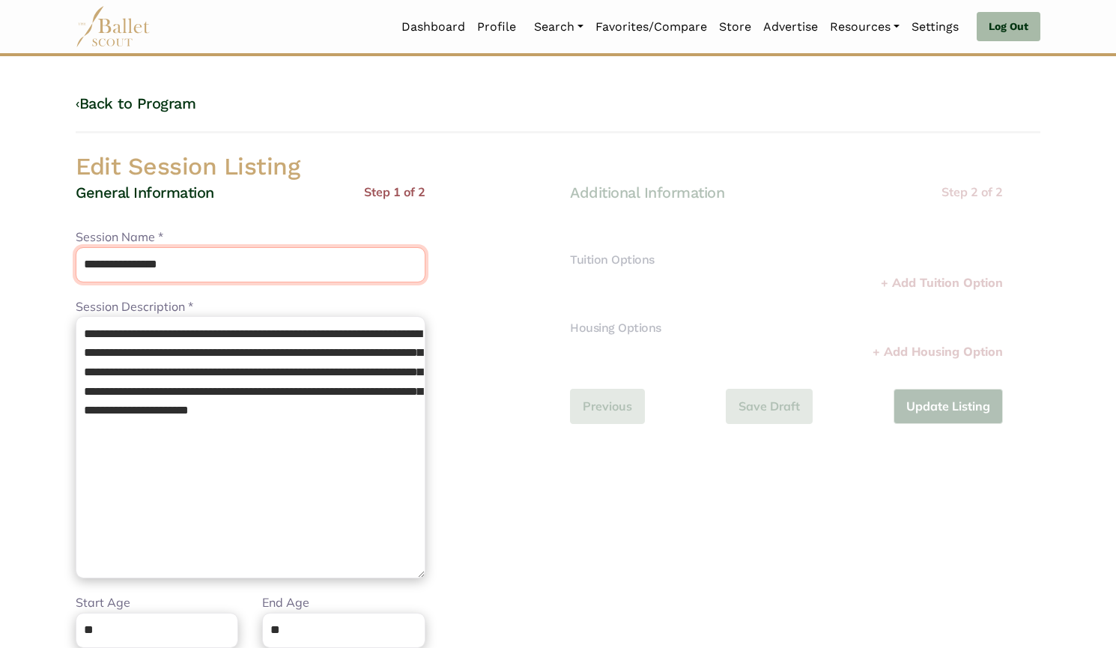
drag, startPoint x: 225, startPoint y: 253, endPoint x: 90, endPoint y: 234, distance: 136.1
click at [0, 246] on body "Loading... Please Wait Dashboard Profile" at bounding box center [558, 544] width 1116 height 1089
paste input "text"
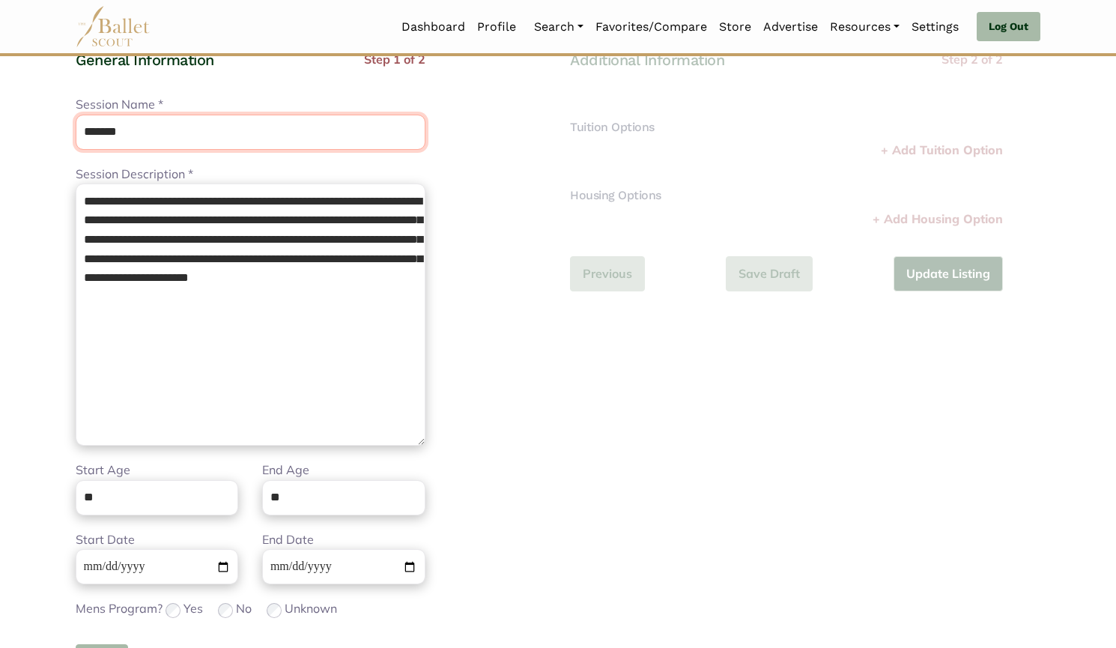
scroll to position [165, 0]
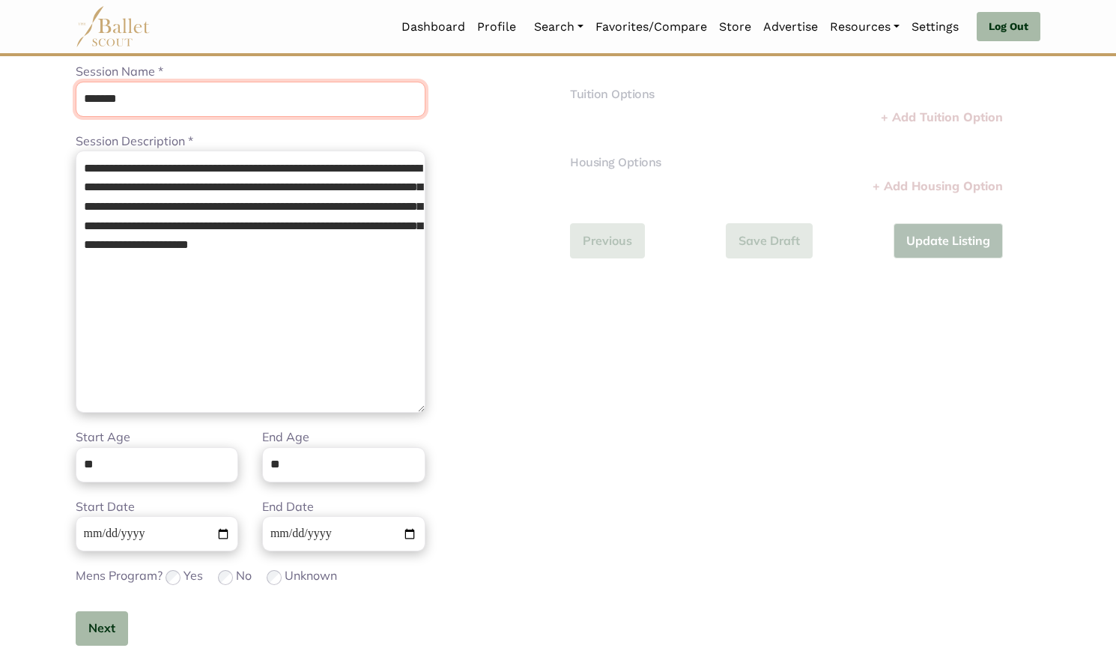
type input "*******"
drag, startPoint x: 309, startPoint y: 473, endPoint x: 214, endPoint y: 468, distance: 95.2
click at [214, 468] on div "Start Age ** End Age **" at bounding box center [251, 462] width 374 height 69
type input "**"
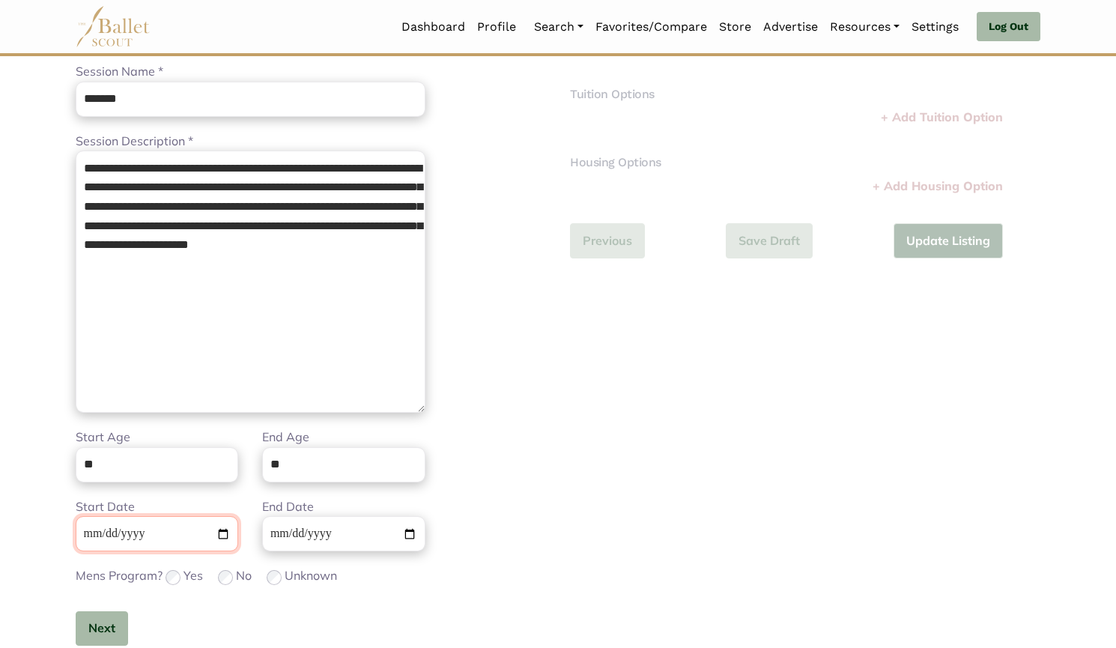
click at [86, 530] on input "**********" at bounding box center [157, 533] width 162 height 35
click at [102, 622] on button "Next" at bounding box center [102, 628] width 52 height 35
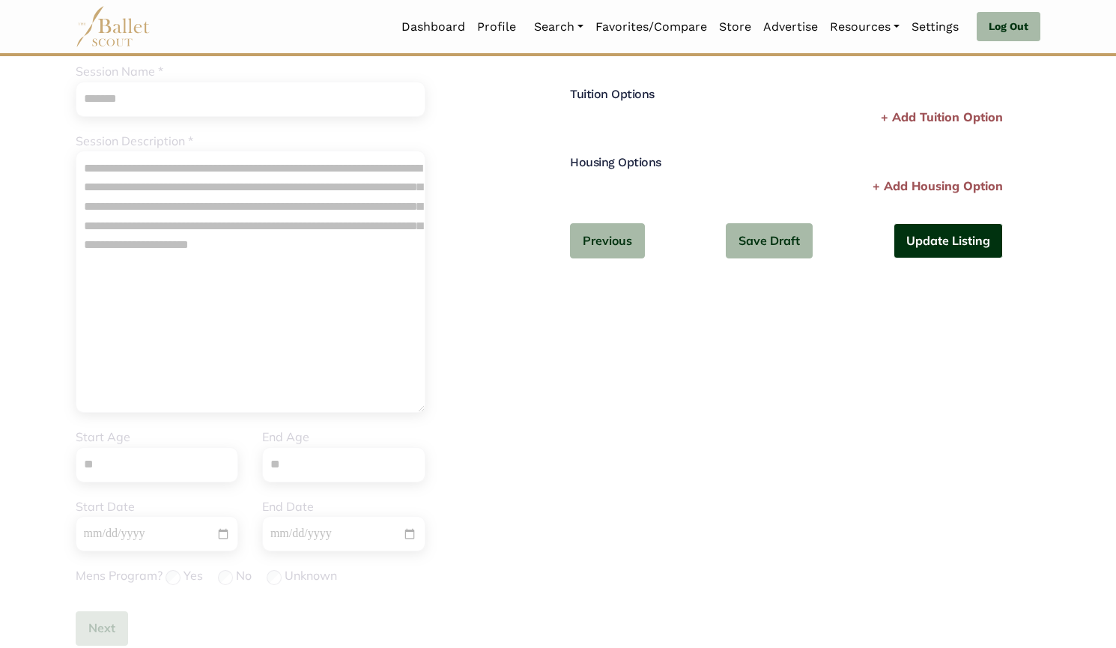
click at [939, 240] on button "Update Listing" at bounding box center [947, 240] width 109 height 35
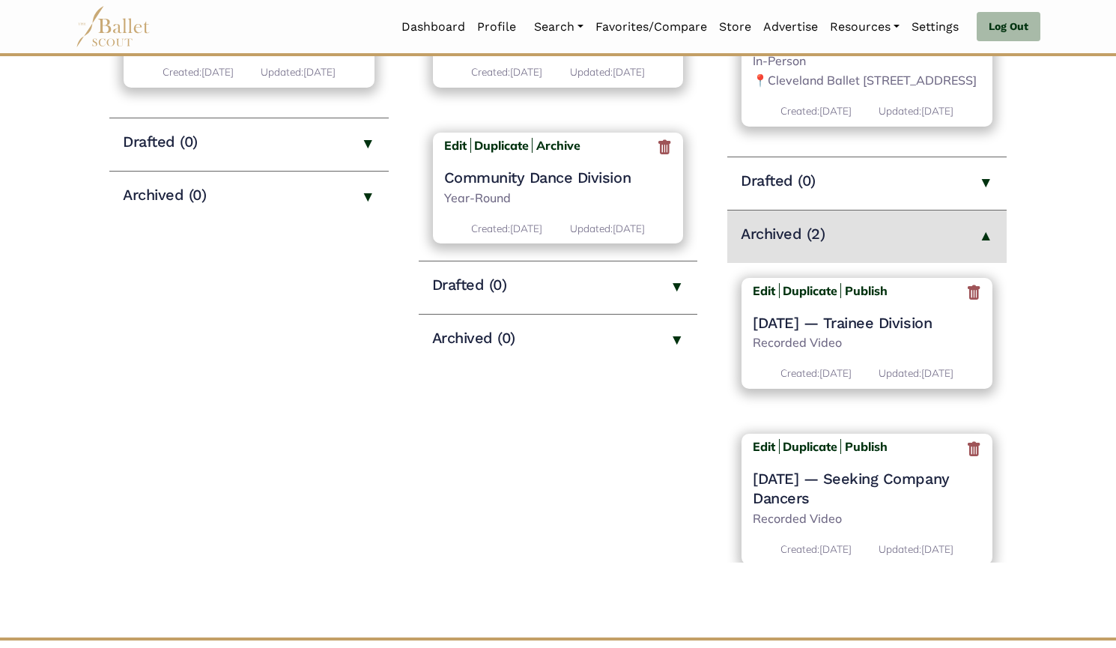
scroll to position [383, 0]
click at [967, 302] on icon at bounding box center [973, 292] width 15 height 19
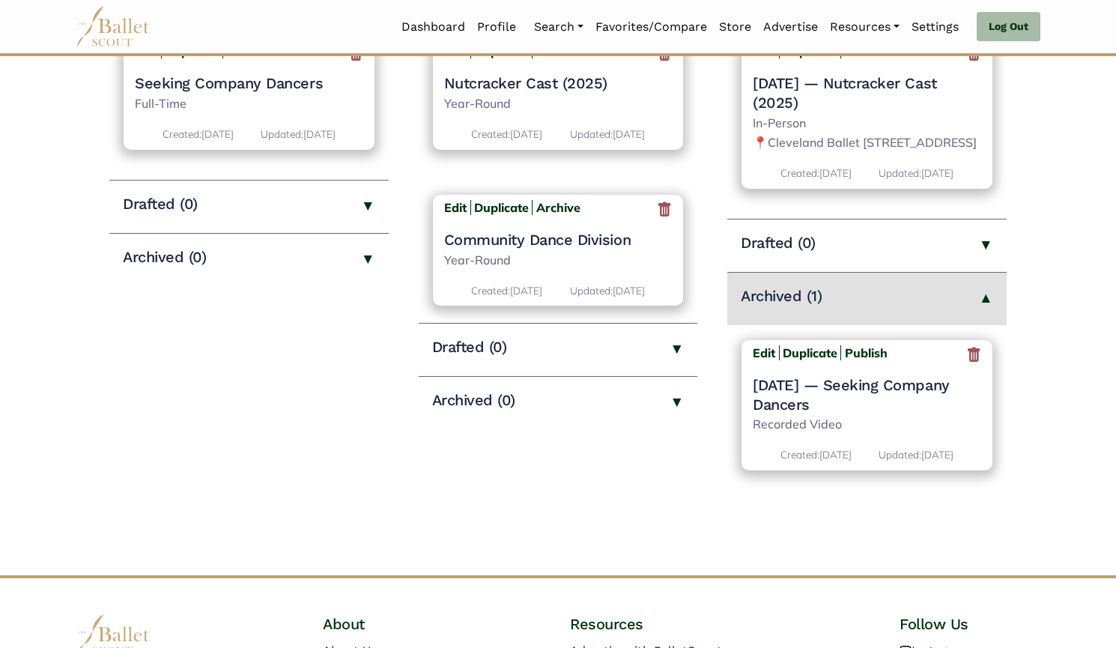
scroll to position [354, 0]
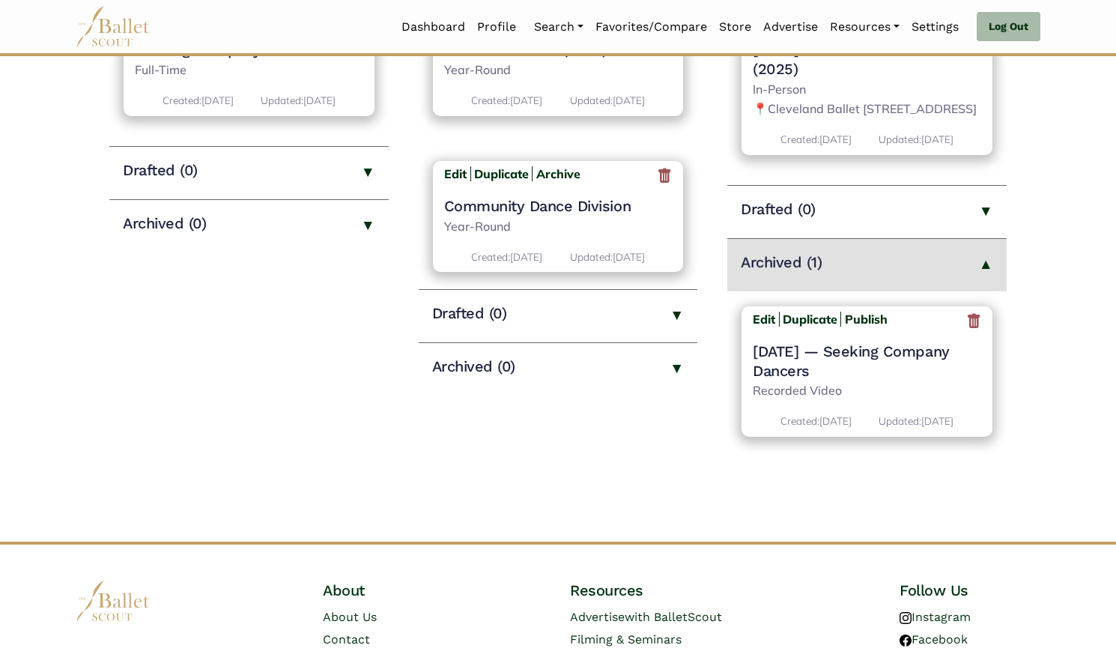
click at [973, 331] on icon at bounding box center [973, 321] width 15 height 19
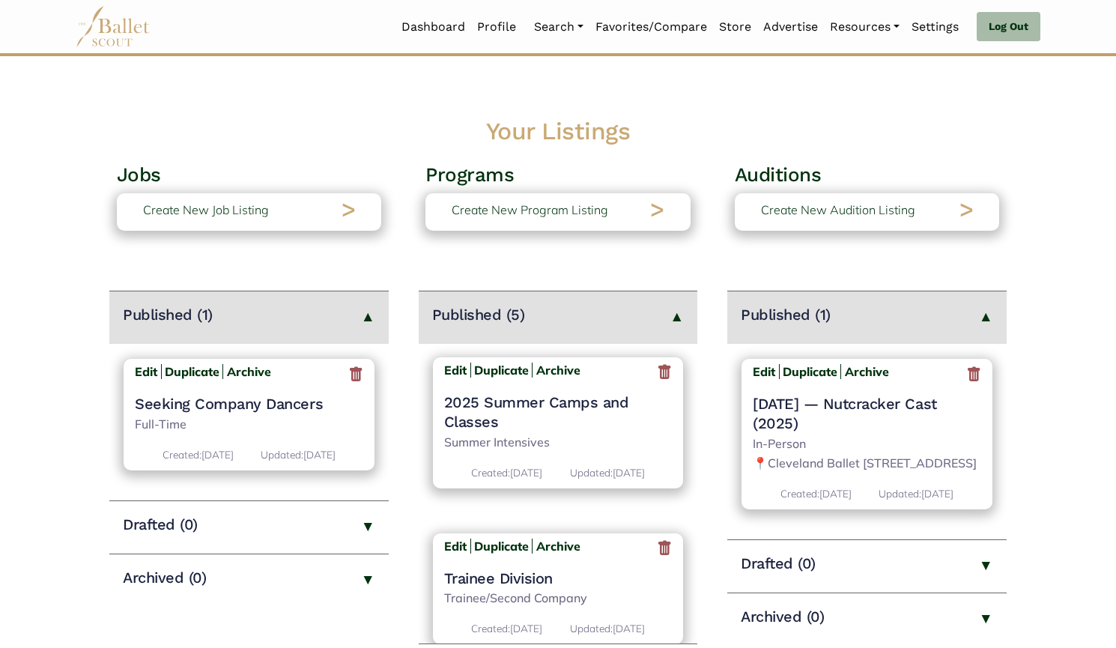
scroll to position [500, 0]
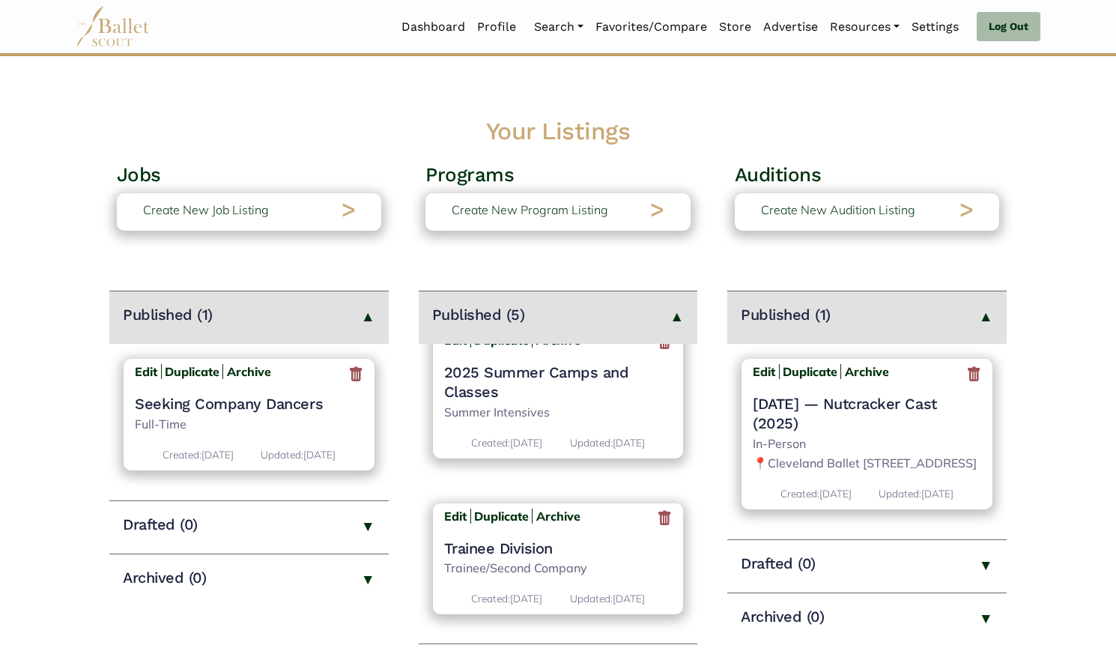
click at [530, 554] on h4 "Trainee Division" at bounding box center [558, 547] width 228 height 19
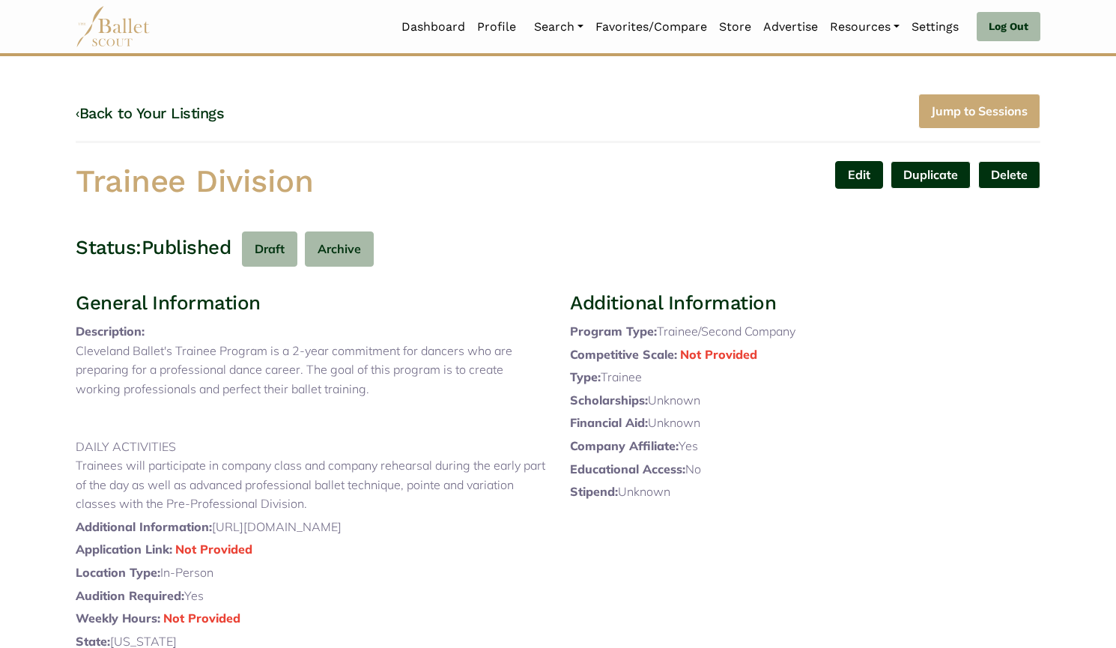
click at [850, 169] on link "Edit" at bounding box center [859, 175] width 48 height 28
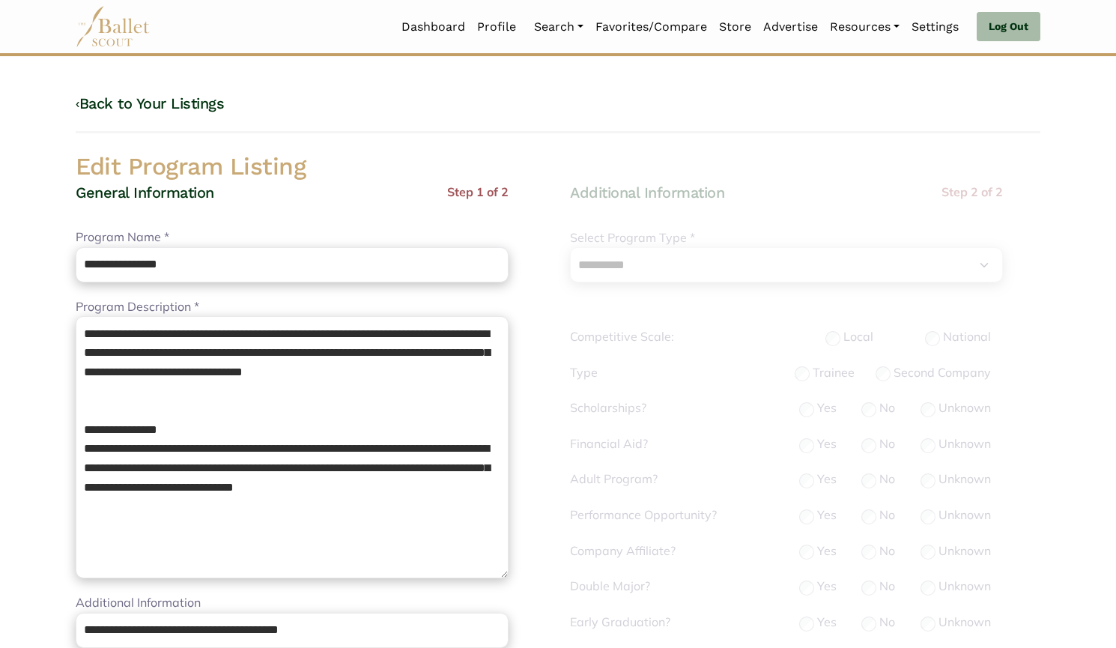
select select "**"
select select "*"
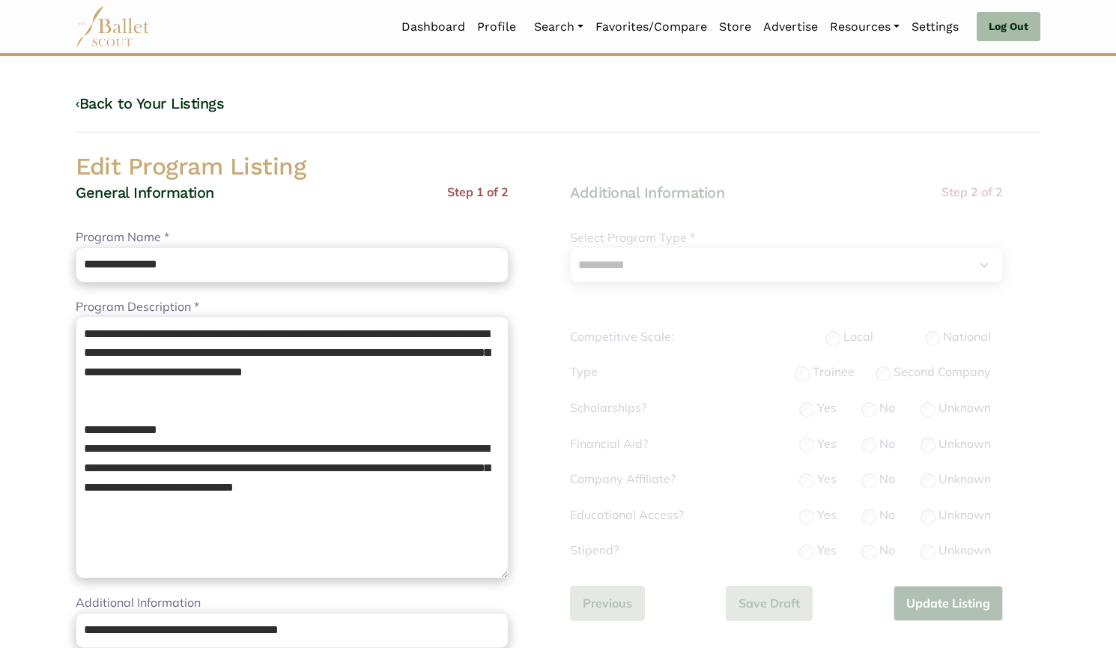
scroll to position [26, 0]
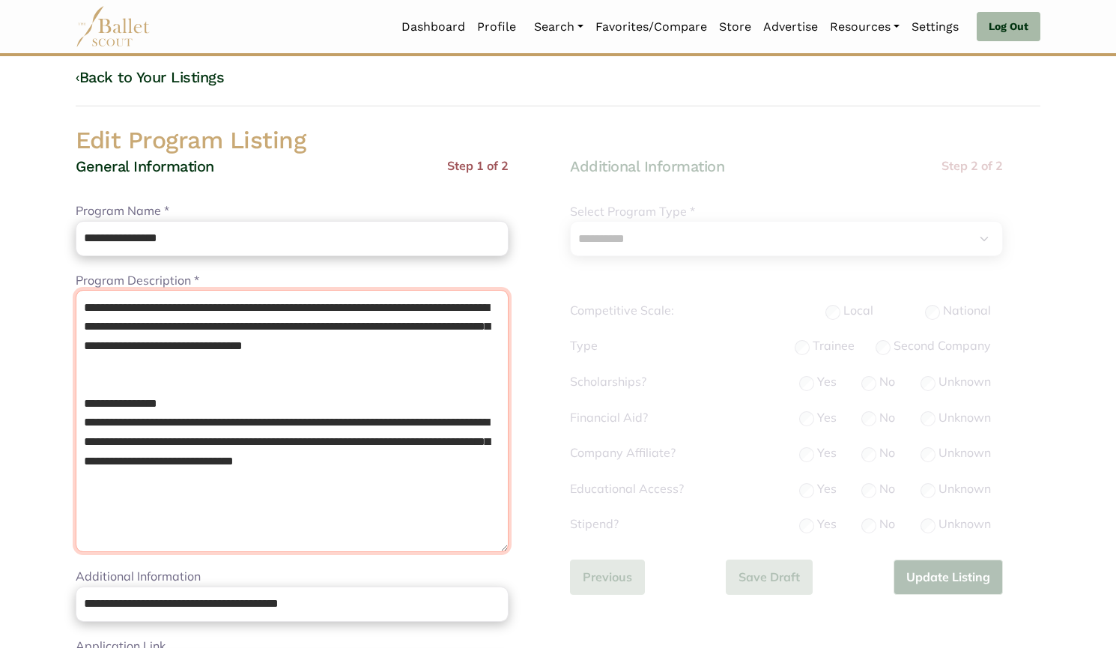
drag, startPoint x: 326, startPoint y: 525, endPoint x: 124, endPoint y: 261, distance: 331.7
drag, startPoint x: 243, startPoint y: 423, endPoint x: 0, endPoint y: 256, distance: 294.5
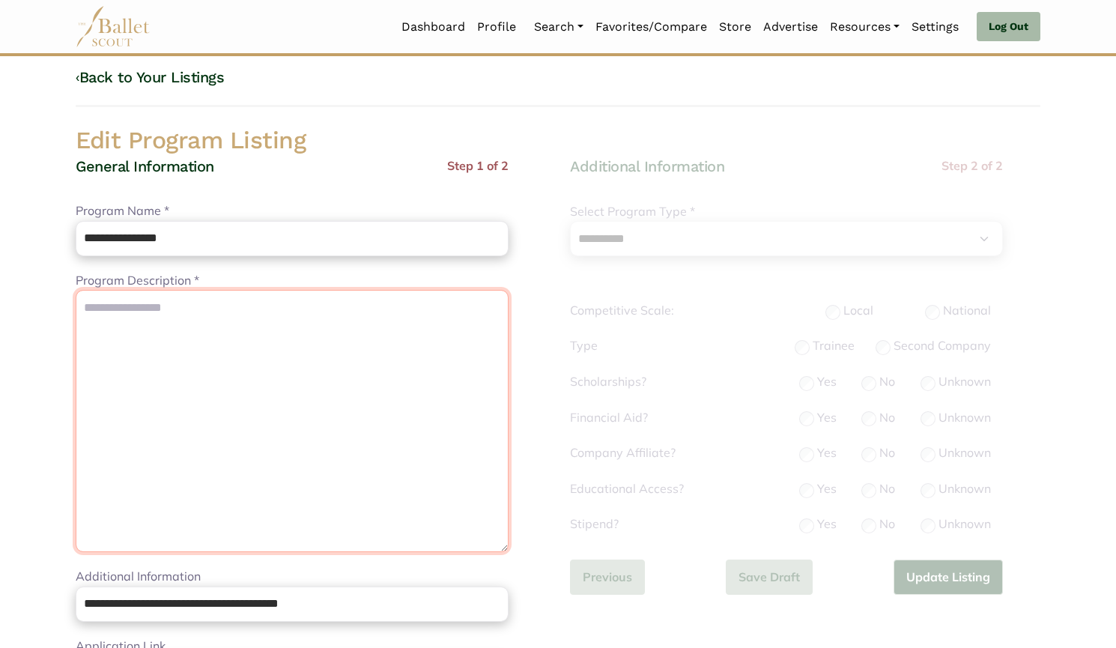
paste textarea "**********"
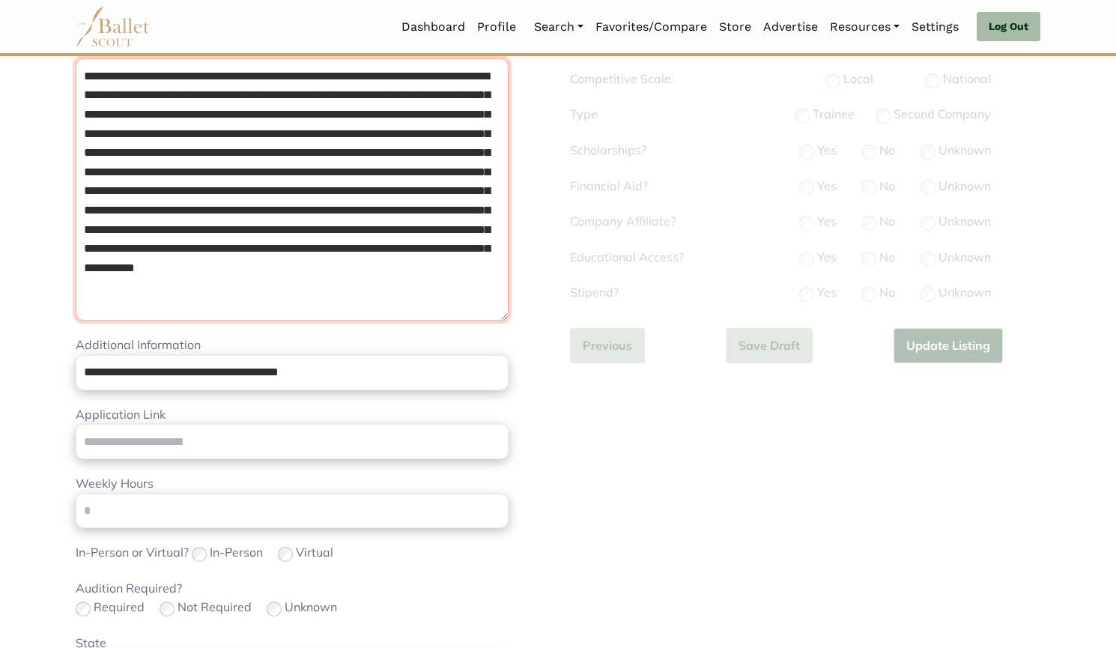
scroll to position [260, 0]
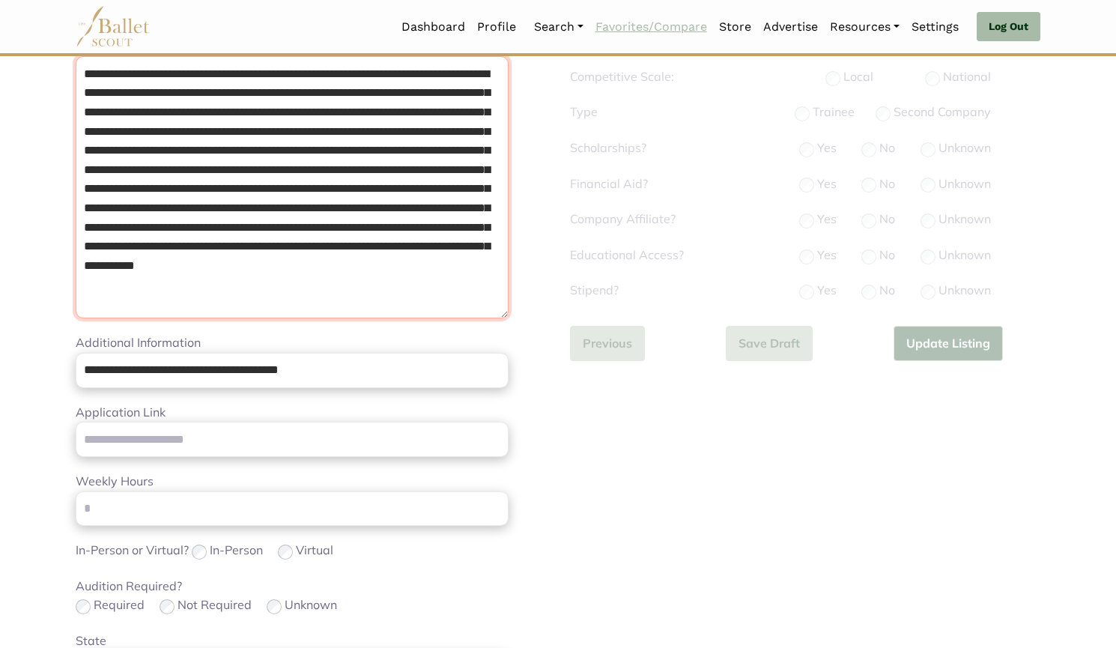
type textarea "**********"
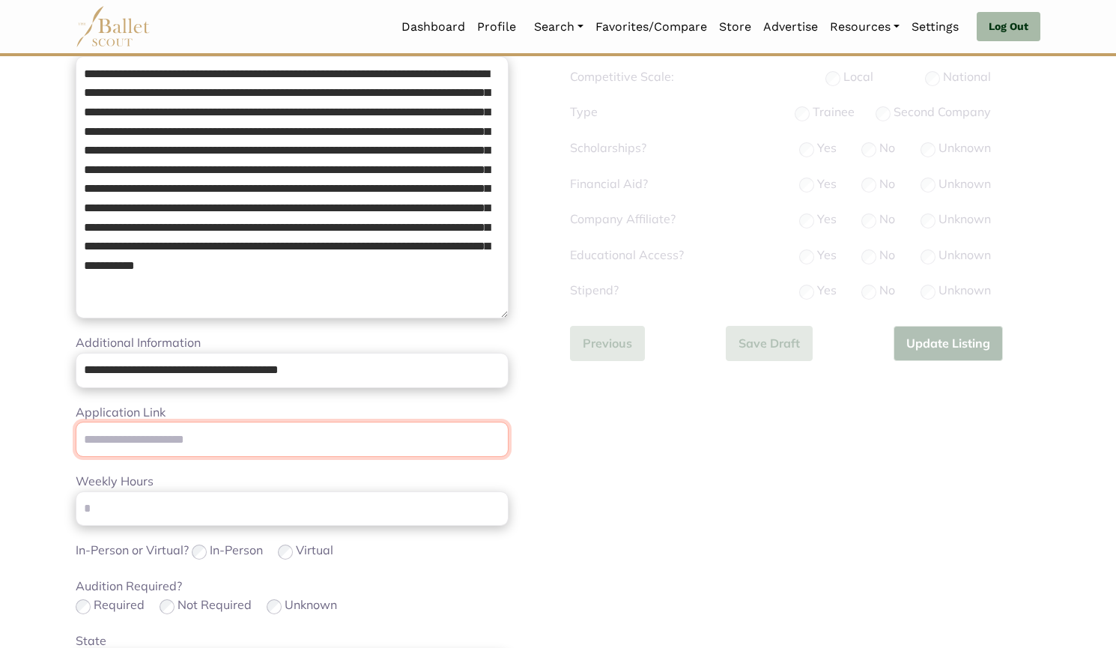
click at [329, 437] on input "Application Link" at bounding box center [292, 439] width 433 height 35
paste input "**********"
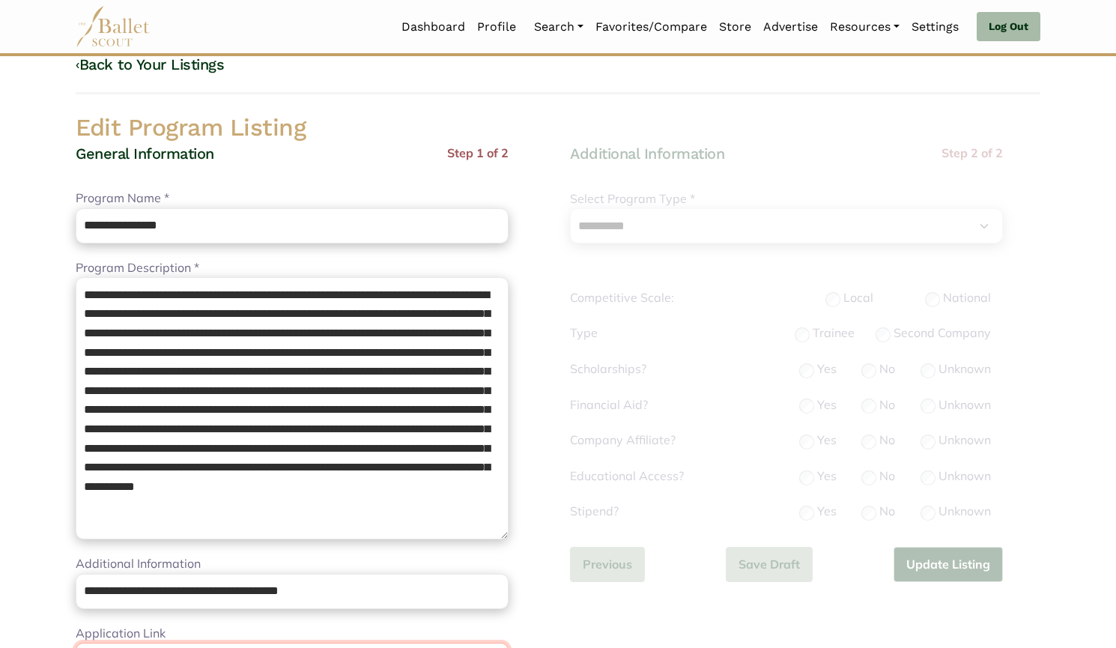
scroll to position [3, 0]
type input "**********"
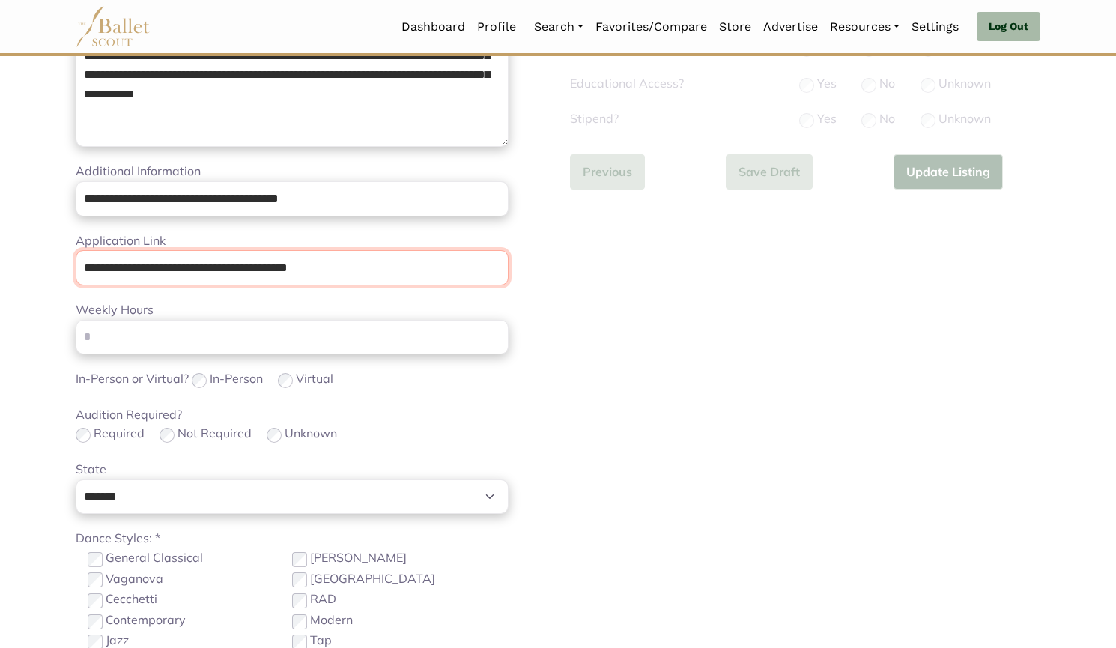
scroll to position [597, 0]
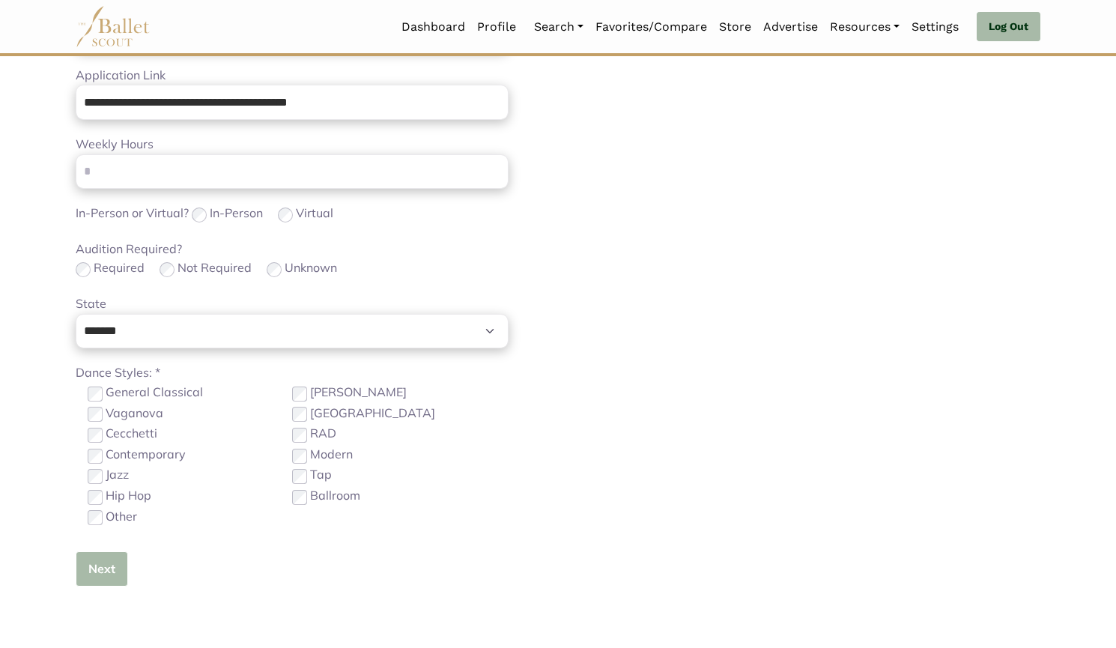
click at [118, 566] on button "Next" at bounding box center [102, 568] width 52 height 35
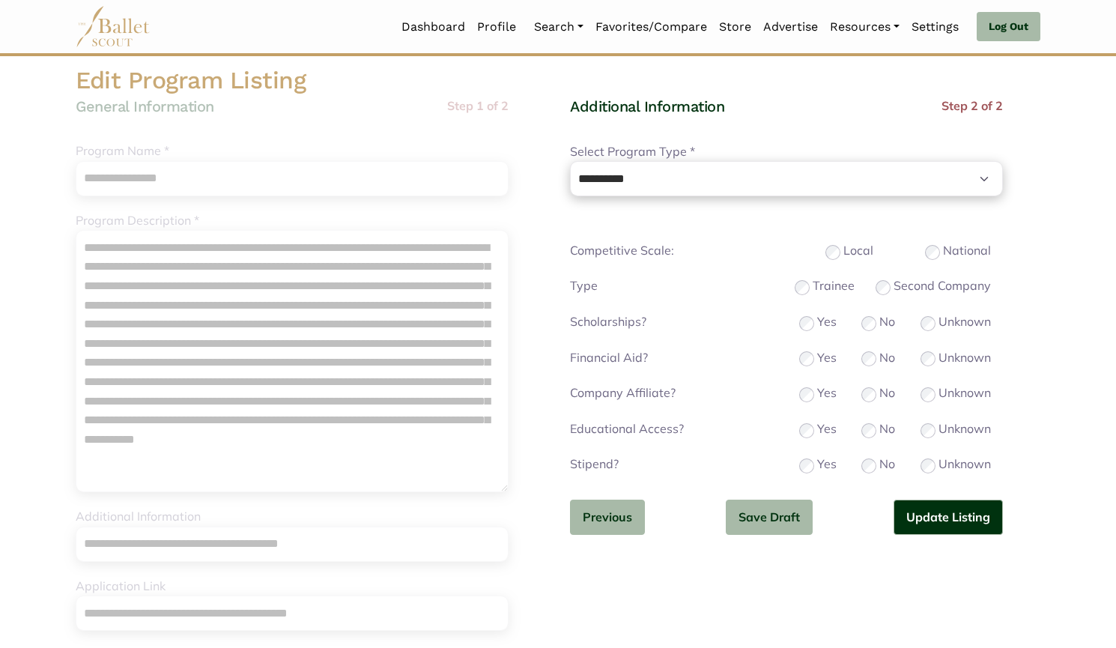
scroll to position [79, 0]
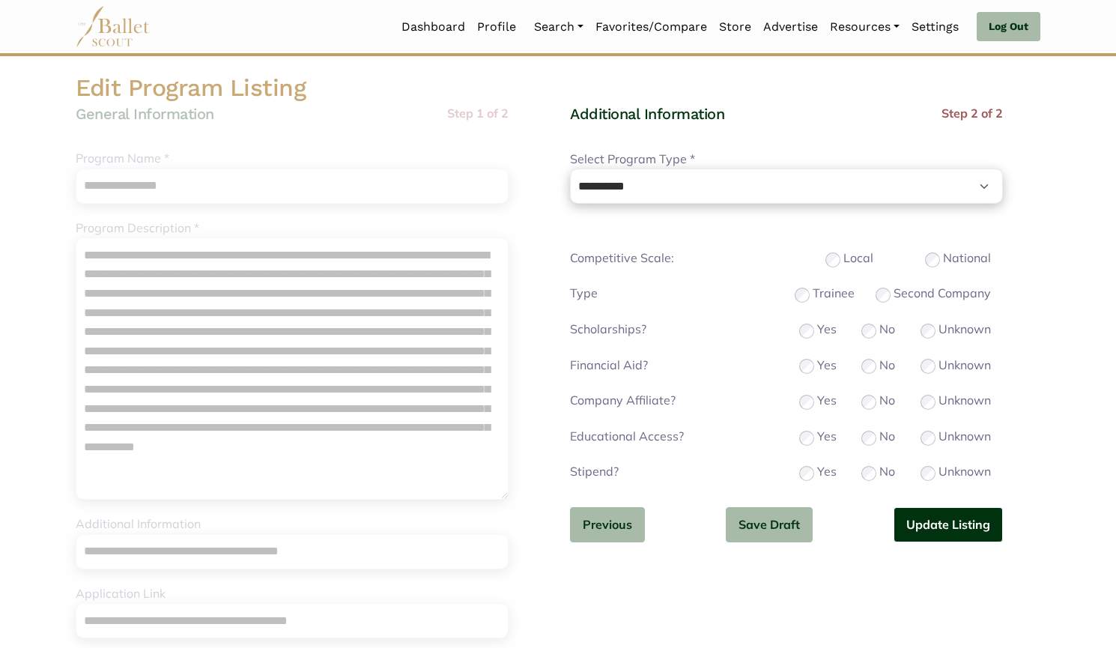
click at [947, 523] on button "Update Listing" at bounding box center [947, 524] width 109 height 35
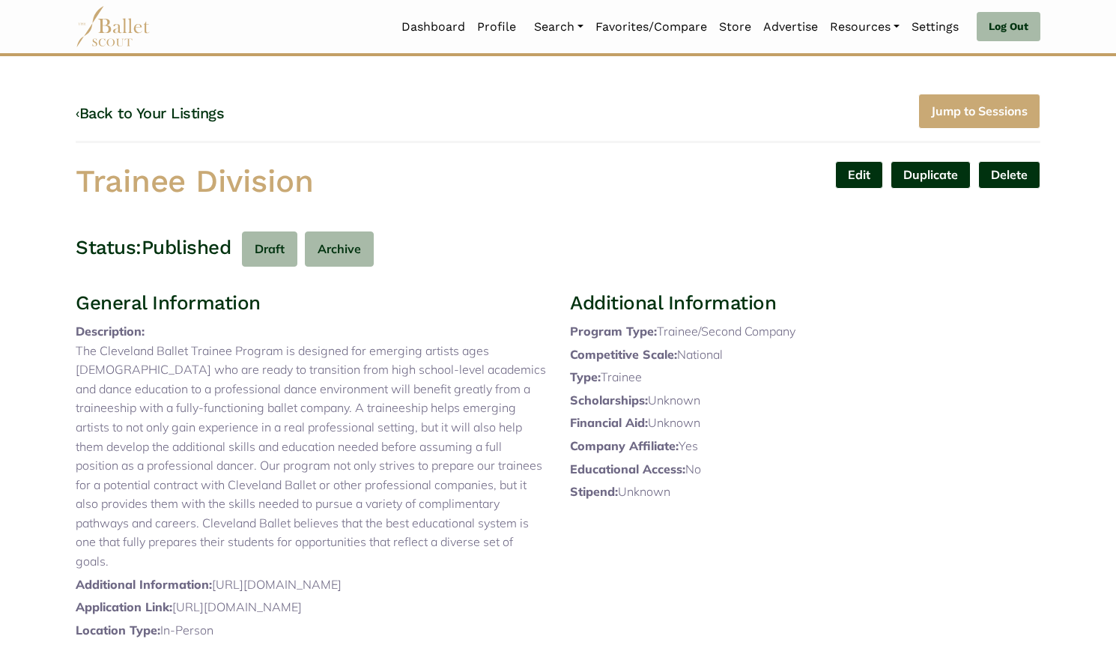
drag, startPoint x: 179, startPoint y: 177, endPoint x: 0, endPoint y: 183, distance: 179.1
click at [0, 183] on body "Loading... Please Wait Dashboard Profile" at bounding box center [558, 569] width 1116 height 1139
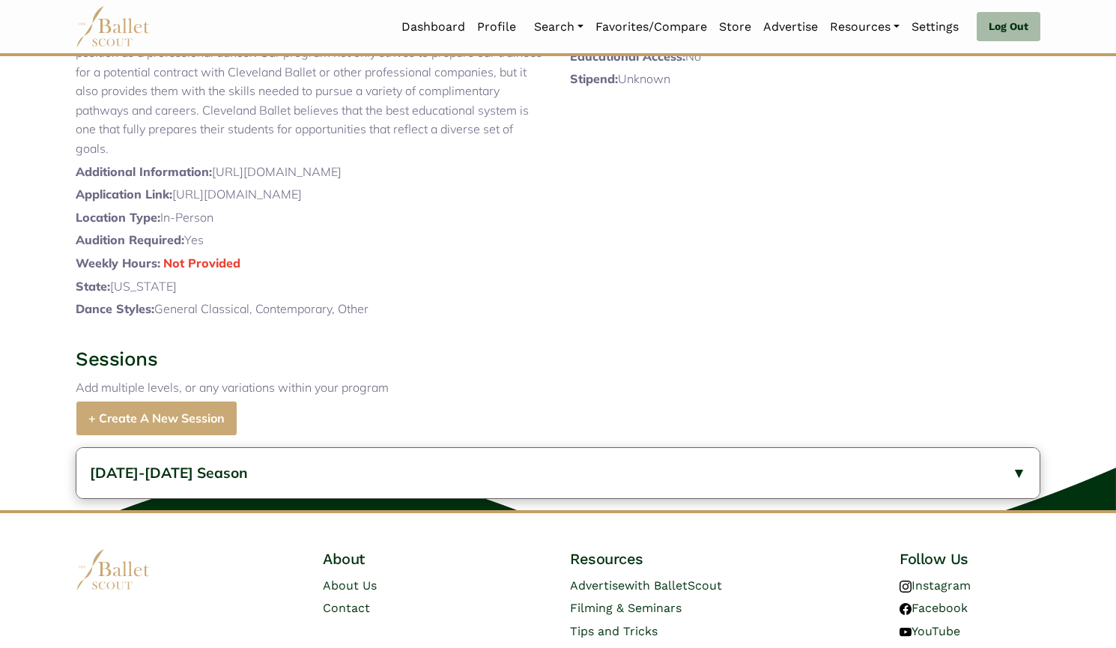
scroll to position [416, 0]
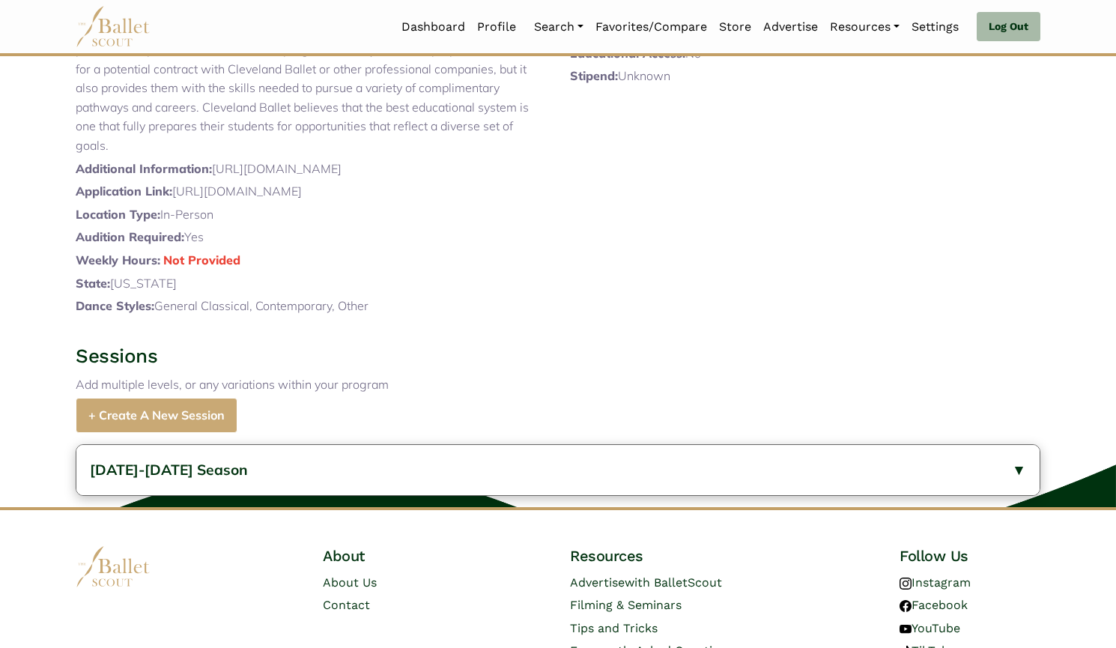
click at [272, 507] on div "2023-2024 Season General Information Description: Age Range: - 24 Date Range: S…" at bounding box center [558, 470] width 1116 height 74
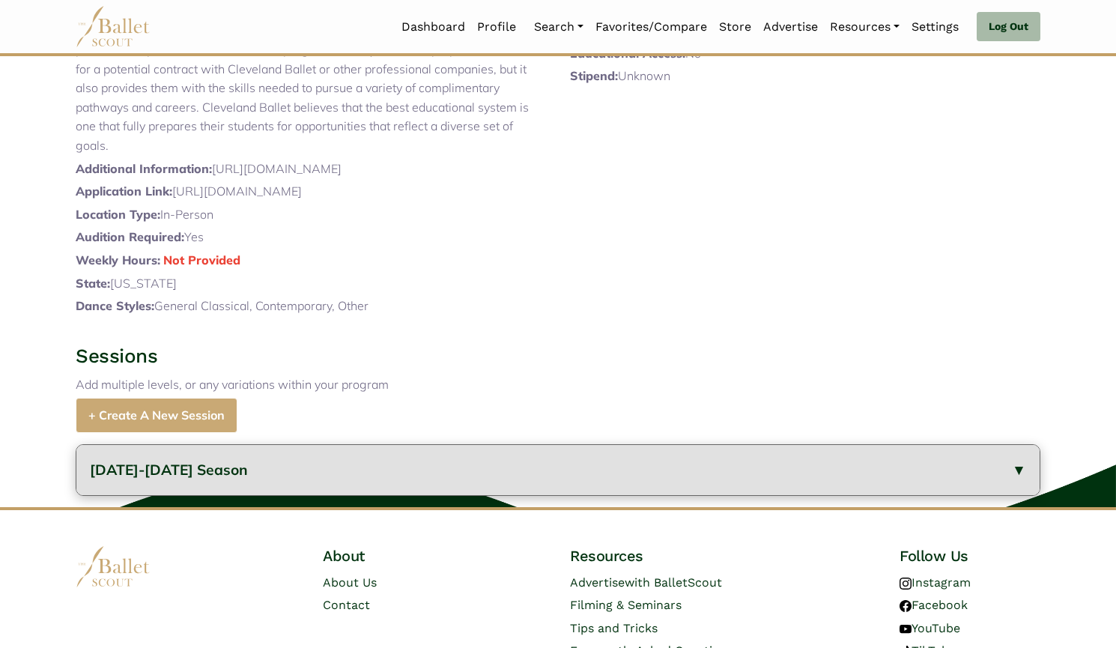
click at [260, 487] on button "2023-2024 Season" at bounding box center [557, 470] width 963 height 50
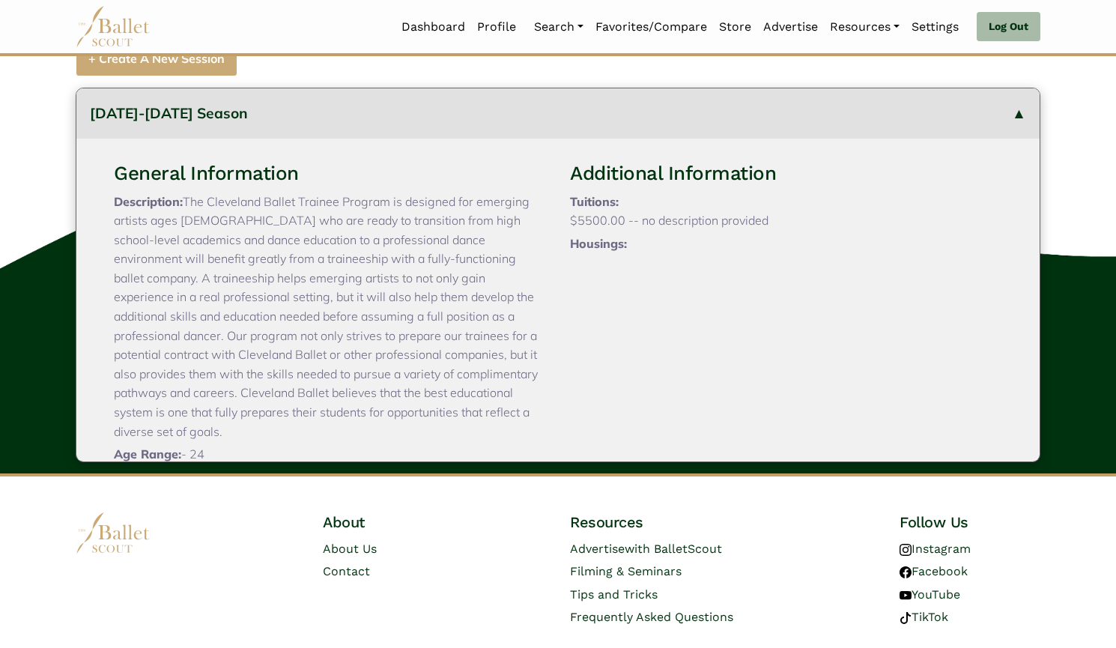
scroll to position [101, 0]
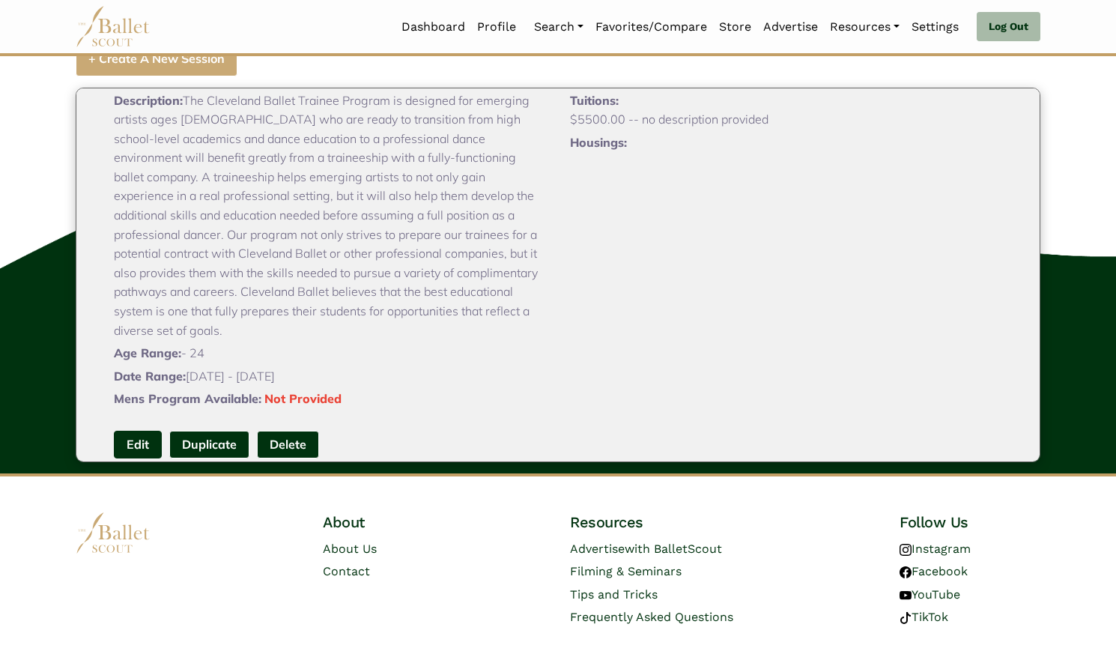
click at [136, 449] on link "Edit" at bounding box center [138, 445] width 48 height 28
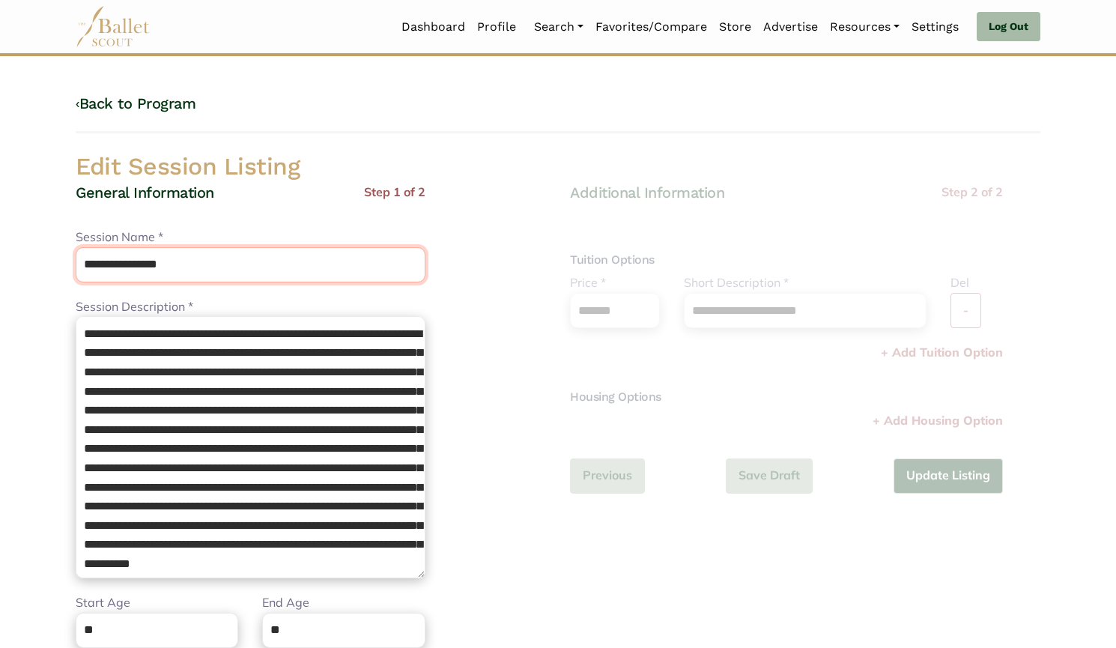
drag, startPoint x: 12, startPoint y: 258, endPoint x: 0, endPoint y: 257, distance: 12.0
click at [0, 257] on body "Loading... Please Wait Dashboard Profile" at bounding box center [558, 544] width 1116 height 1089
paste input "text"
type input "**********"
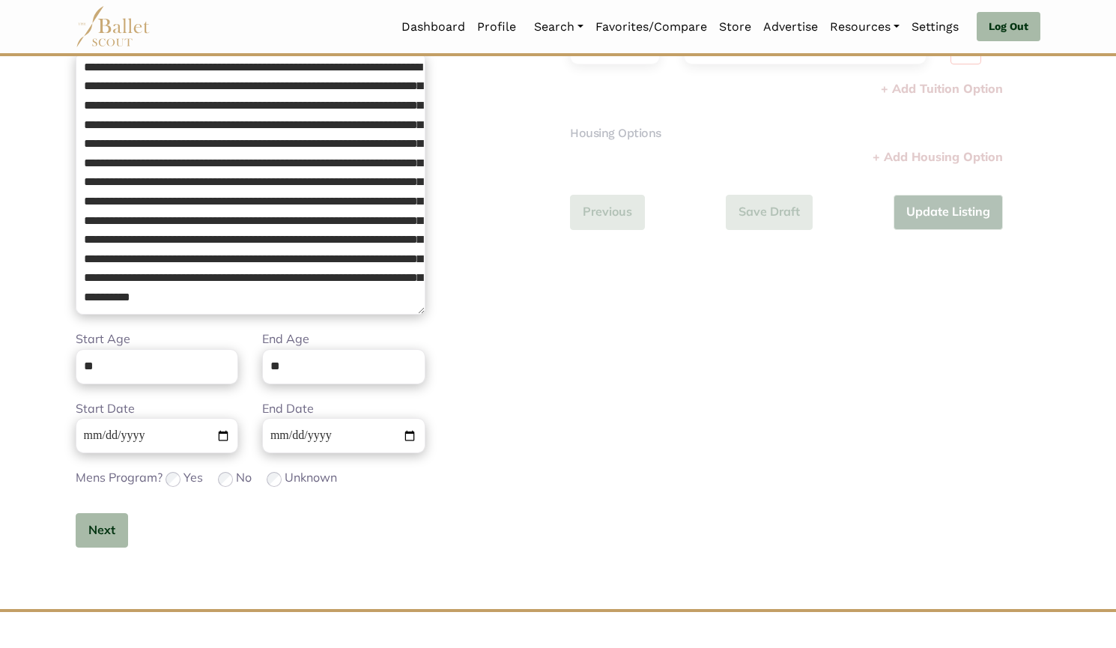
scroll to position [266, 0]
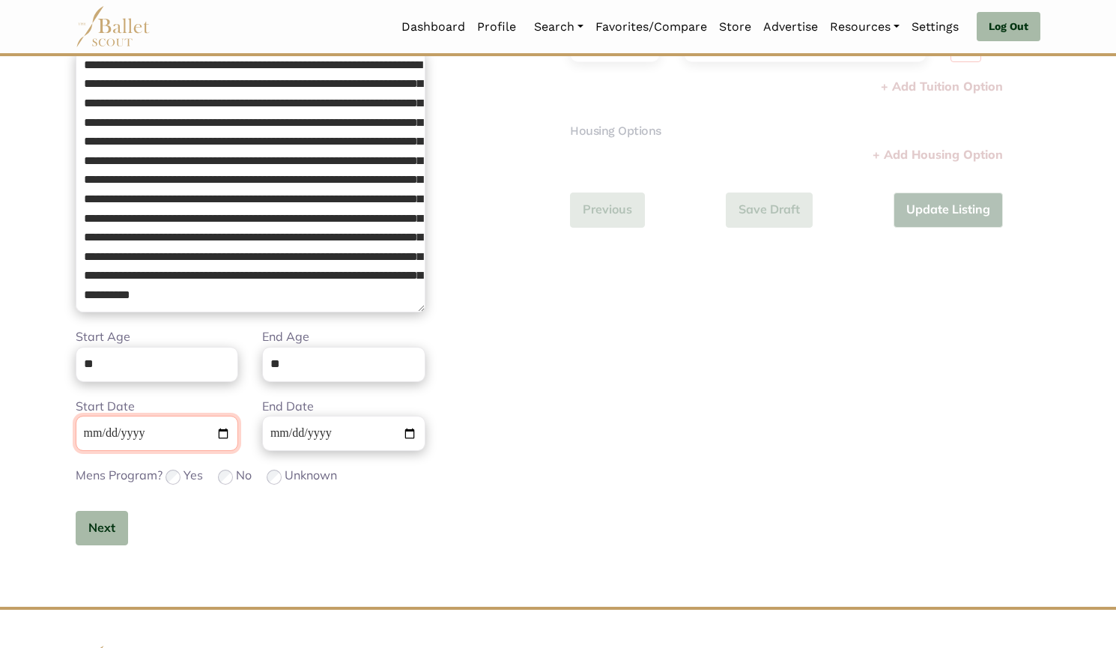
click at [88, 431] on input "**********" at bounding box center [157, 433] width 162 height 35
click at [106, 527] on button "Next" at bounding box center [102, 528] width 52 height 35
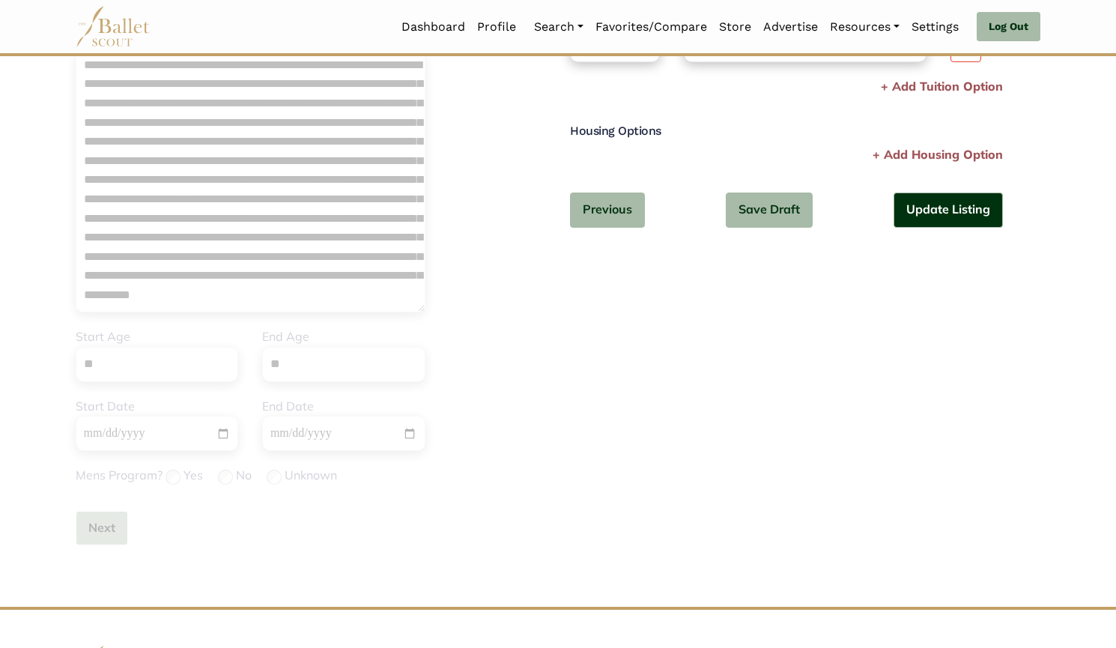
scroll to position [0, 0]
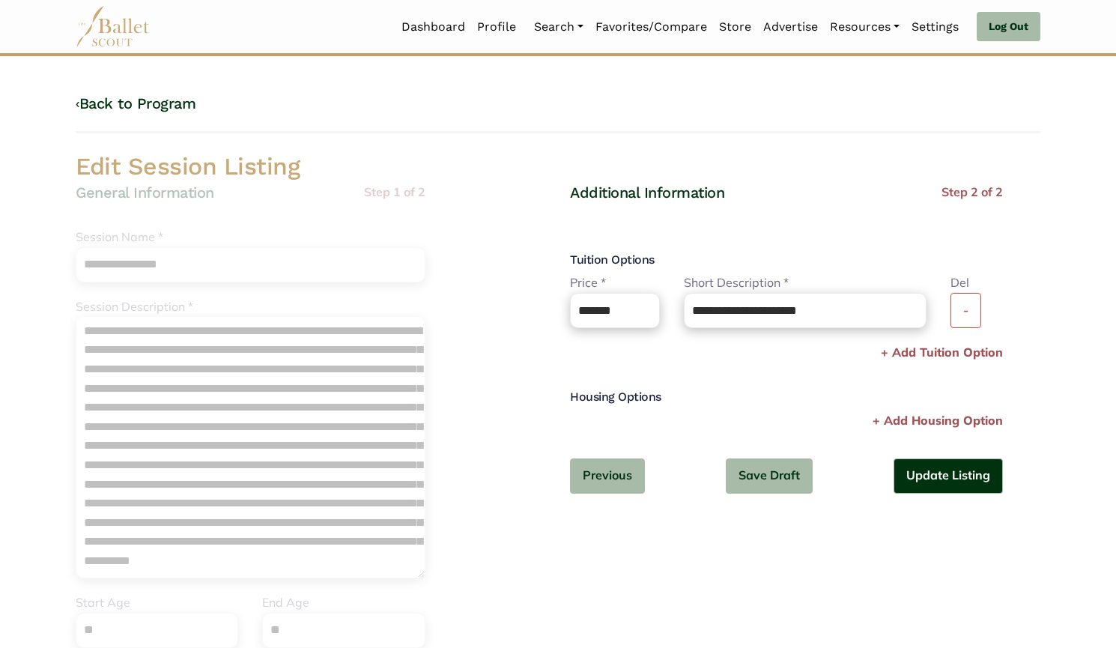
click at [962, 290] on label "Del" at bounding box center [959, 282] width 19 height 19
click at [959, 305] on button "-" at bounding box center [965, 310] width 31 height 35
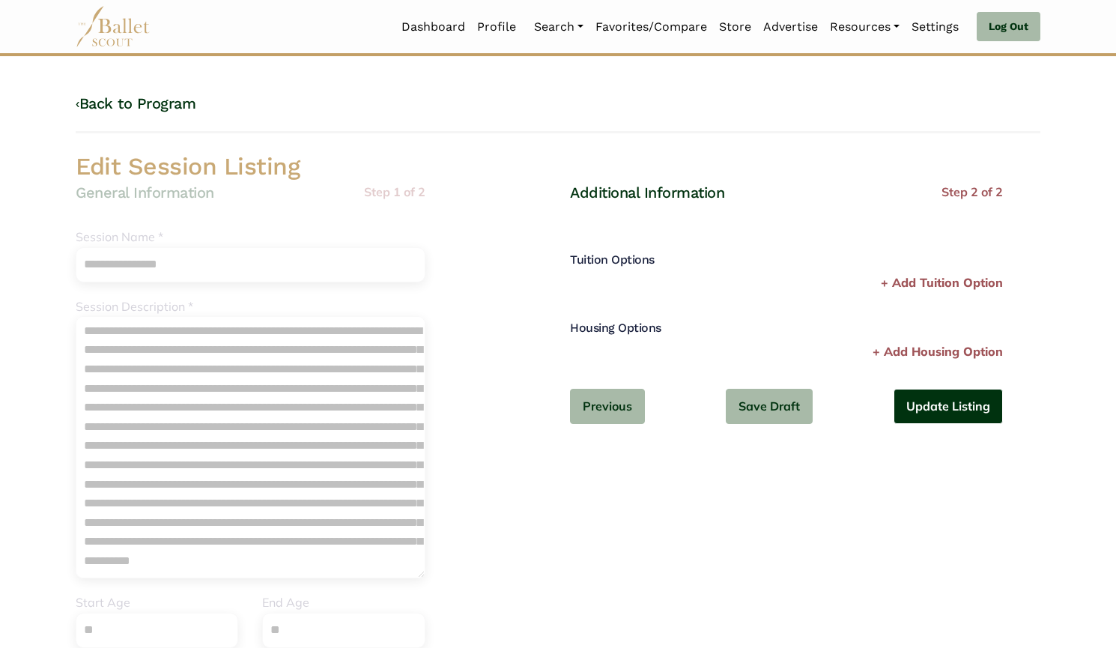
click at [948, 417] on button "Update Listing" at bounding box center [947, 406] width 109 height 35
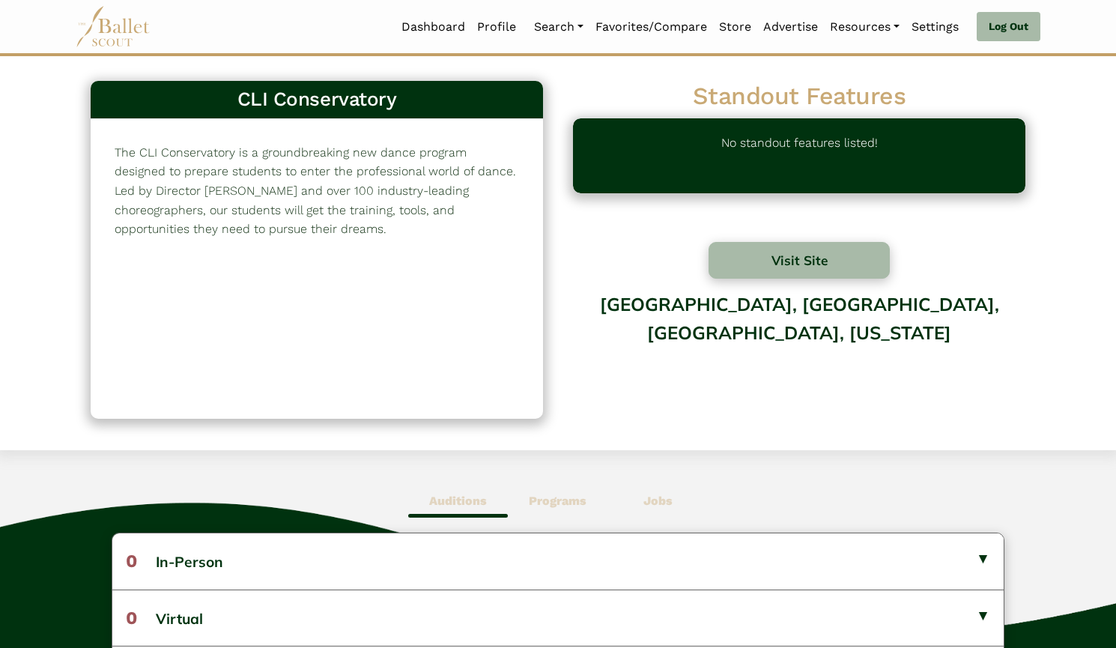
click at [514, 3] on nav "Dashboard Profile Search Organizations Programs Auditions Jobs" at bounding box center [558, 26] width 964 height 53
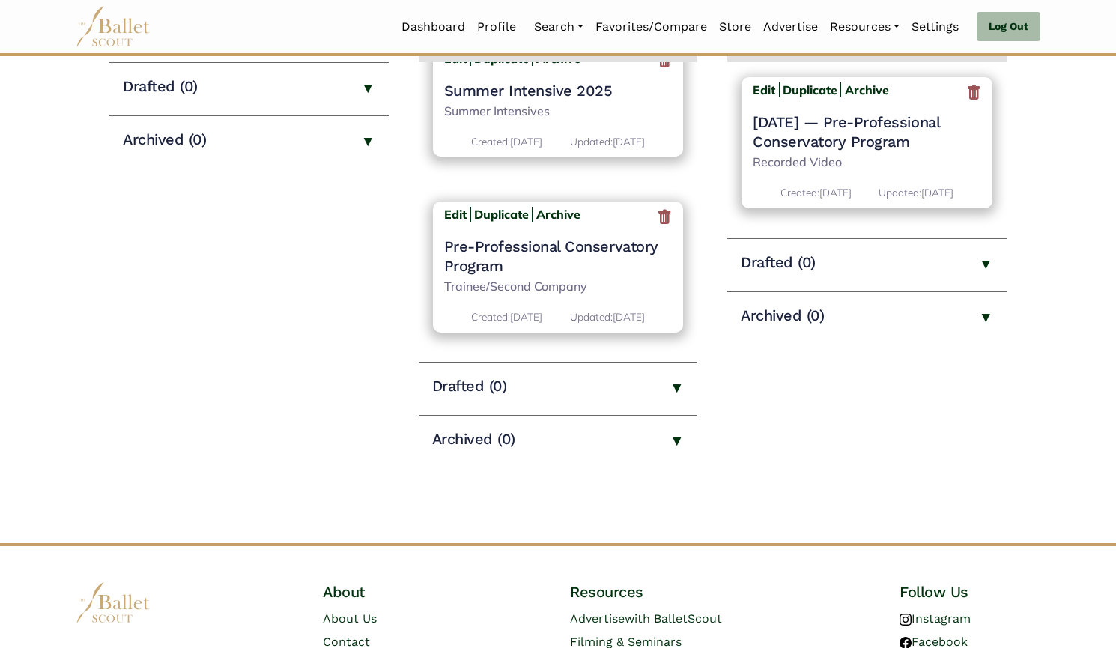
scroll to position [285, 0]
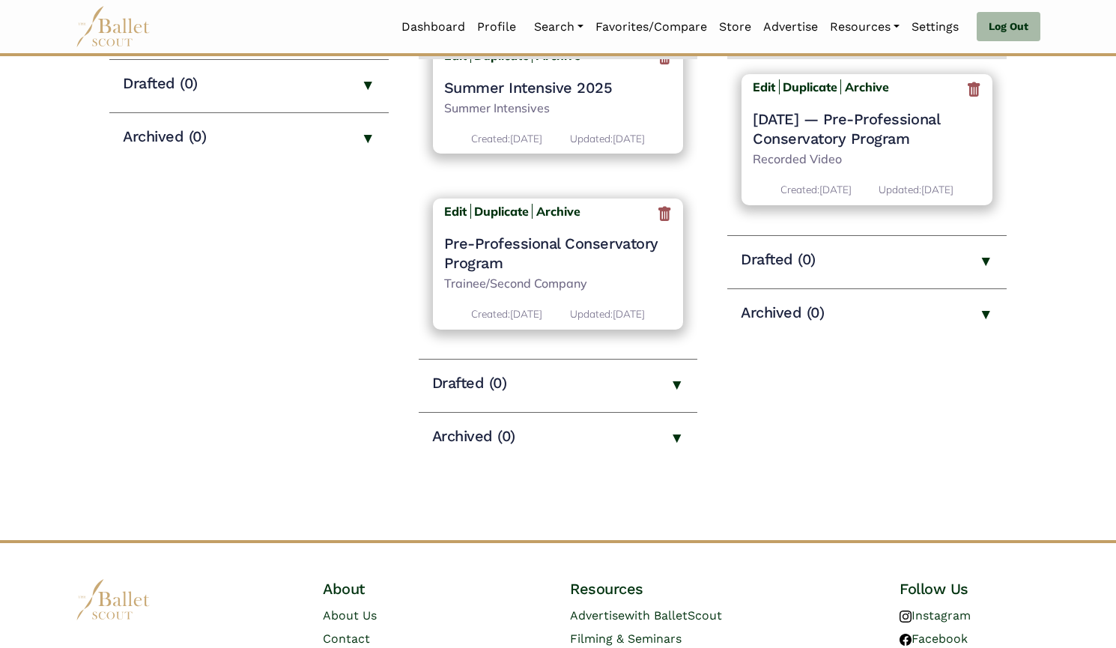
click at [497, 249] on h4 "Pre-Professional Conservatory Program" at bounding box center [558, 253] width 228 height 39
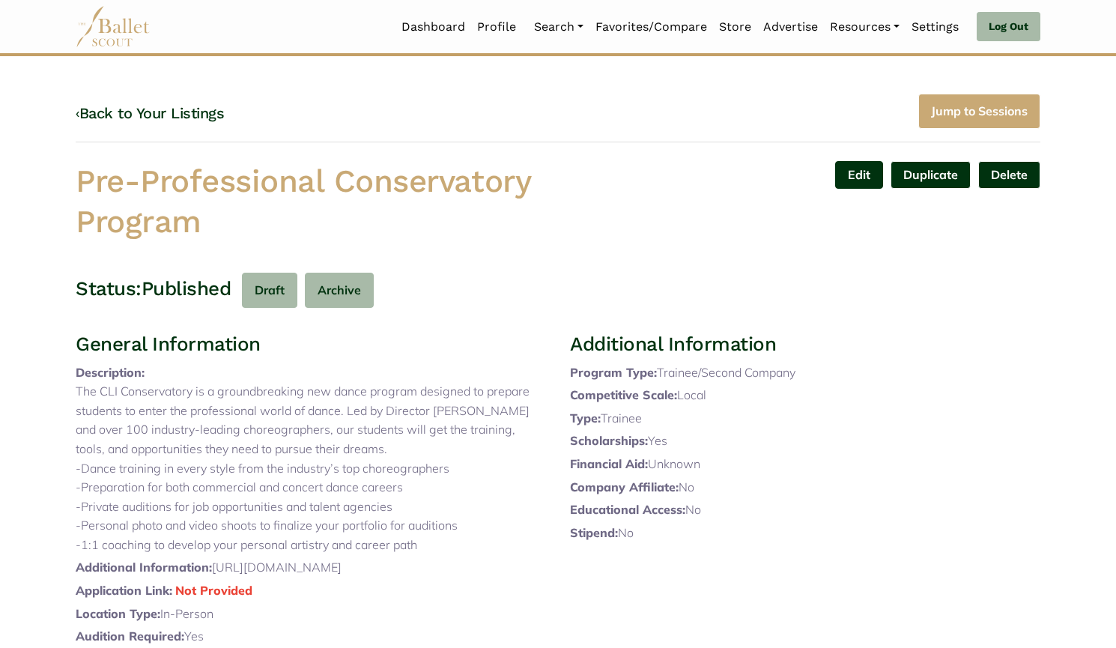
click at [853, 170] on link "Edit" at bounding box center [859, 175] width 48 height 28
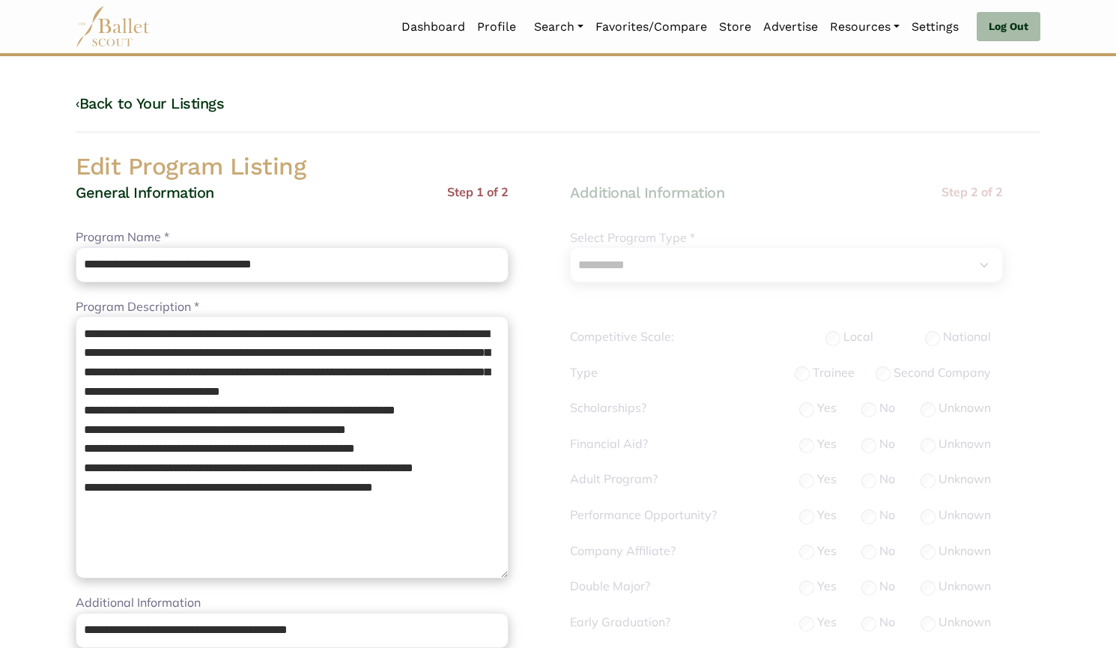
select select "**"
select select "*"
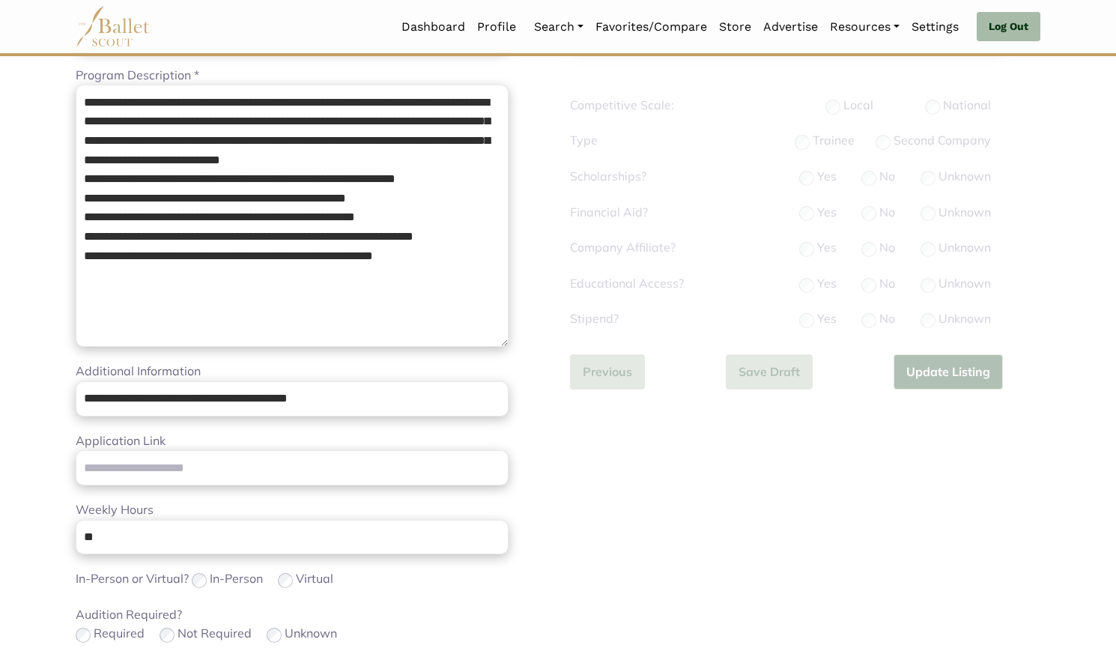
scroll to position [233, 0]
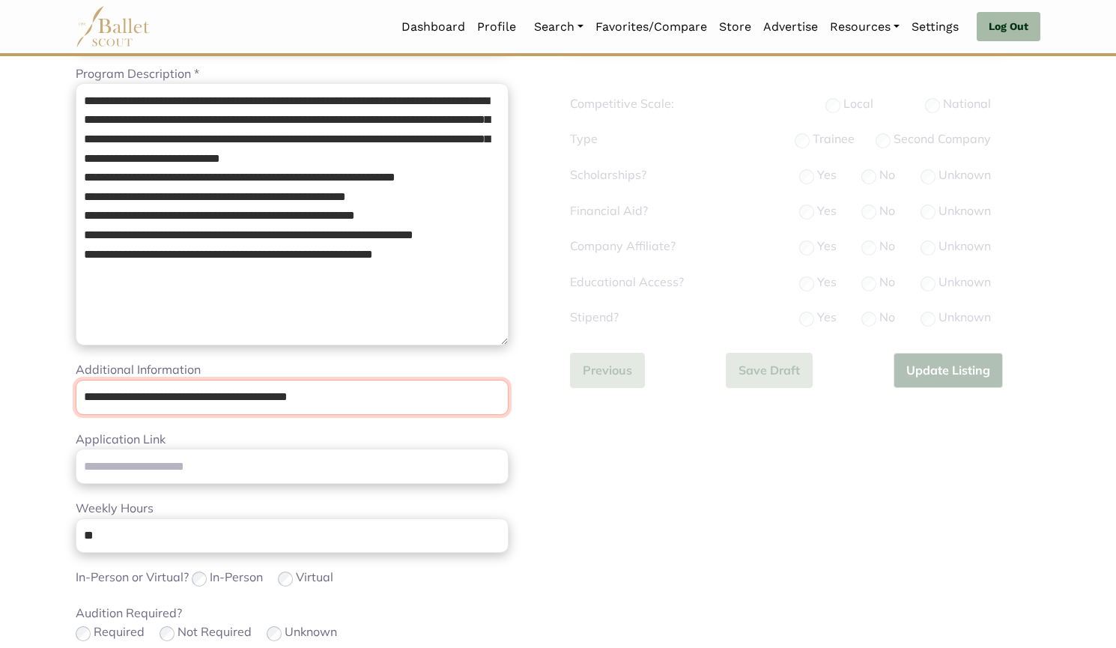
drag, startPoint x: 325, startPoint y: 407, endPoint x: 0, endPoint y: 402, distance: 325.0
click at [0, 402] on body "Loading... Please Wait Dashboard Profile" at bounding box center [558, 497] width 1116 height 1461
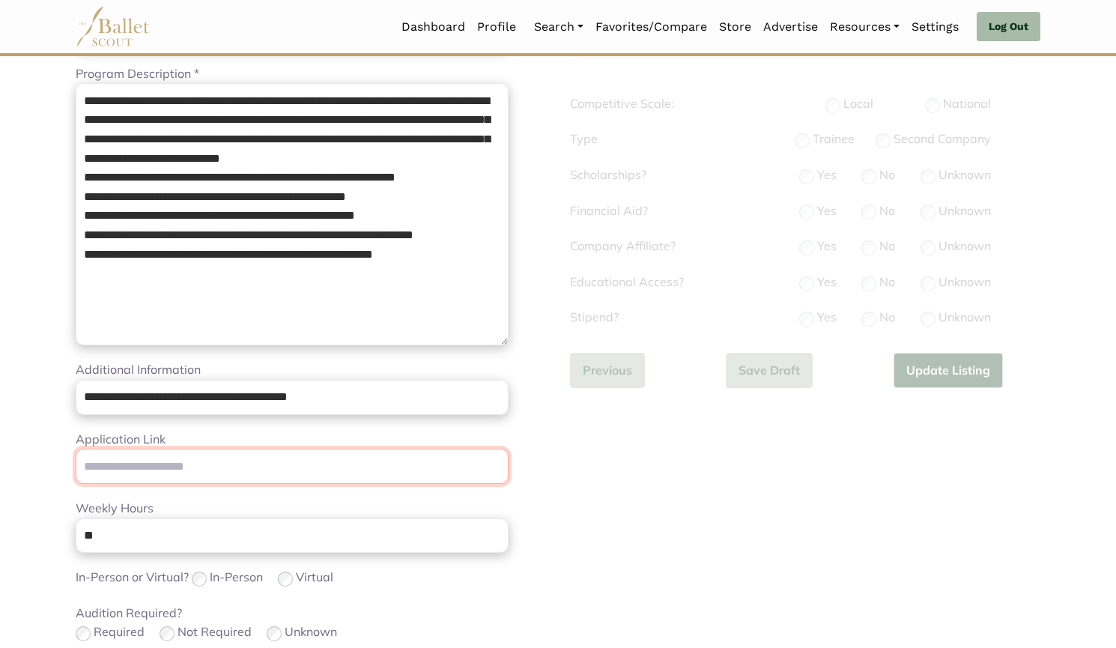
click at [108, 471] on input "Application Link" at bounding box center [292, 466] width 433 height 35
paste input "**********"
type input "**********"
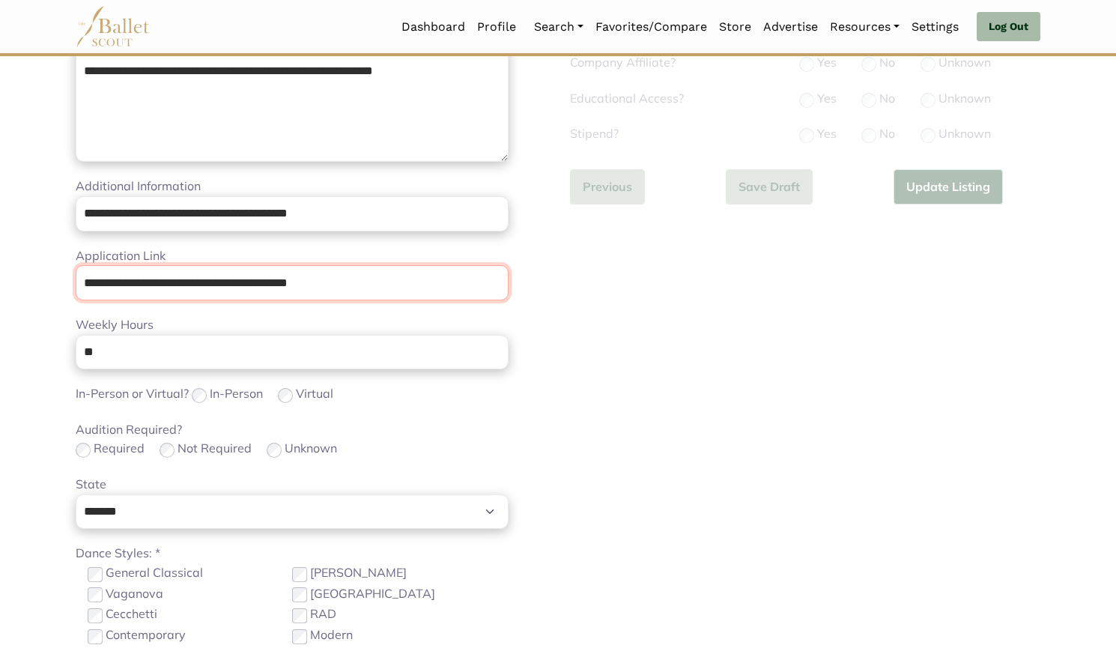
scroll to position [418, 0]
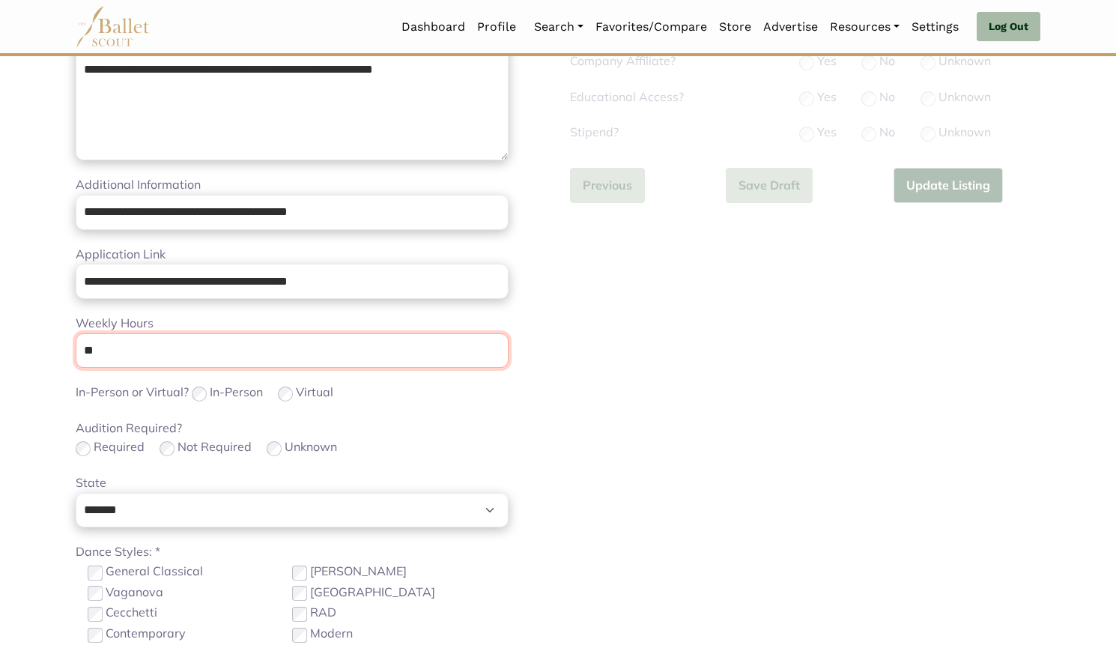
click at [191, 348] on input "**" at bounding box center [292, 350] width 433 height 35
type input "*"
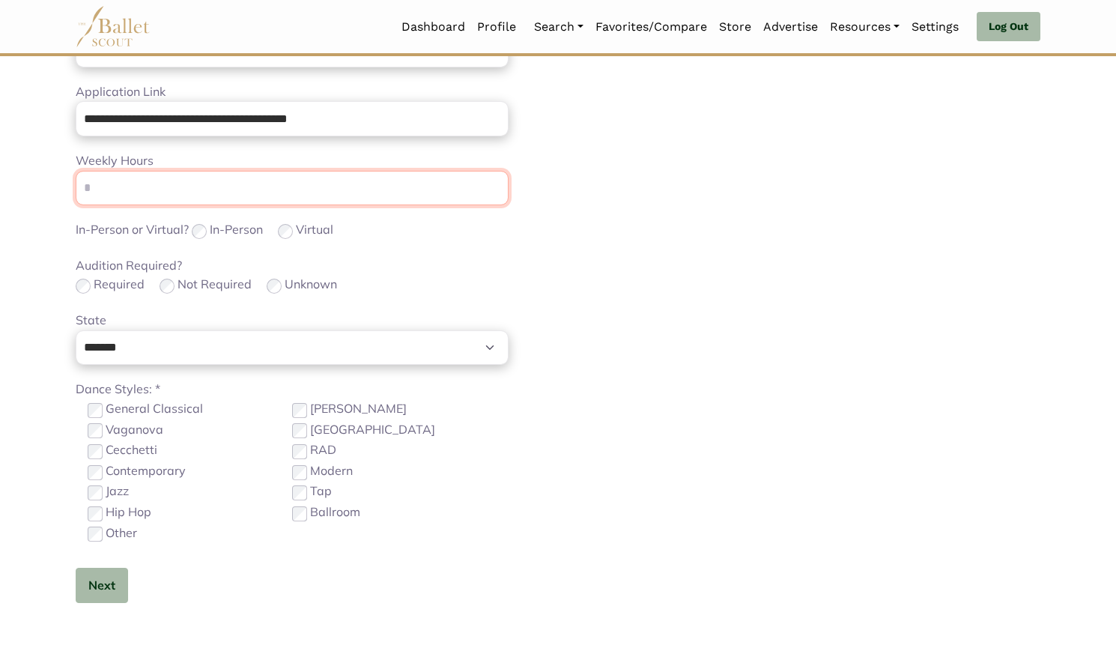
scroll to position [582, 0]
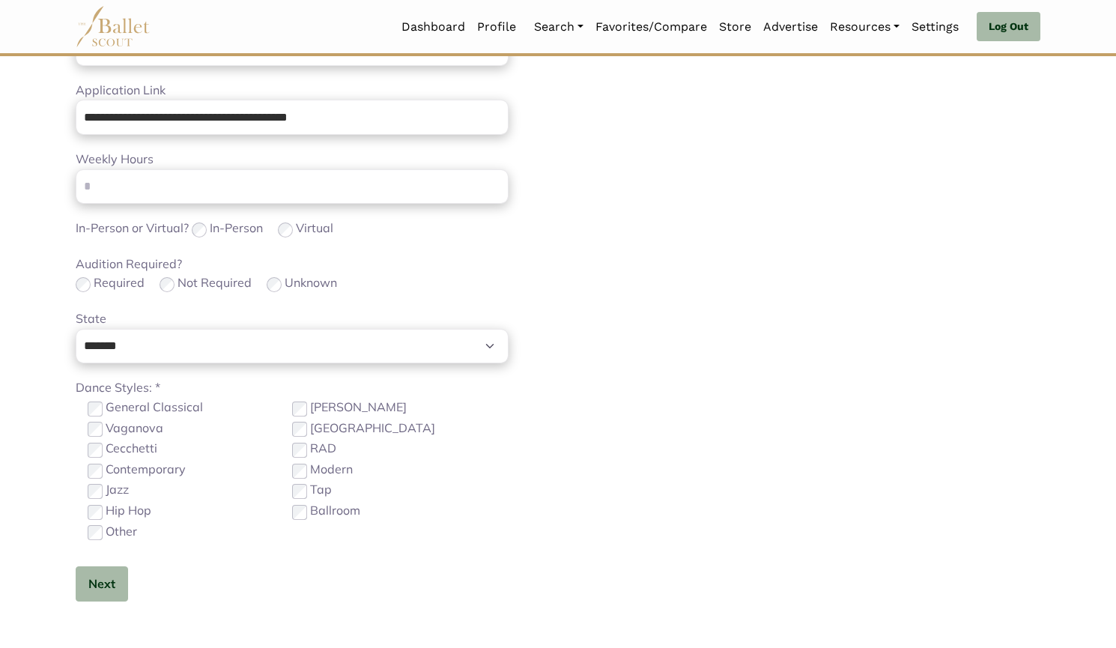
click at [118, 511] on label "Hip Hop" at bounding box center [129, 510] width 46 height 19
click at [120, 529] on label "Other" at bounding box center [121, 531] width 31 height 19
click at [118, 570] on button "Next" at bounding box center [102, 583] width 52 height 35
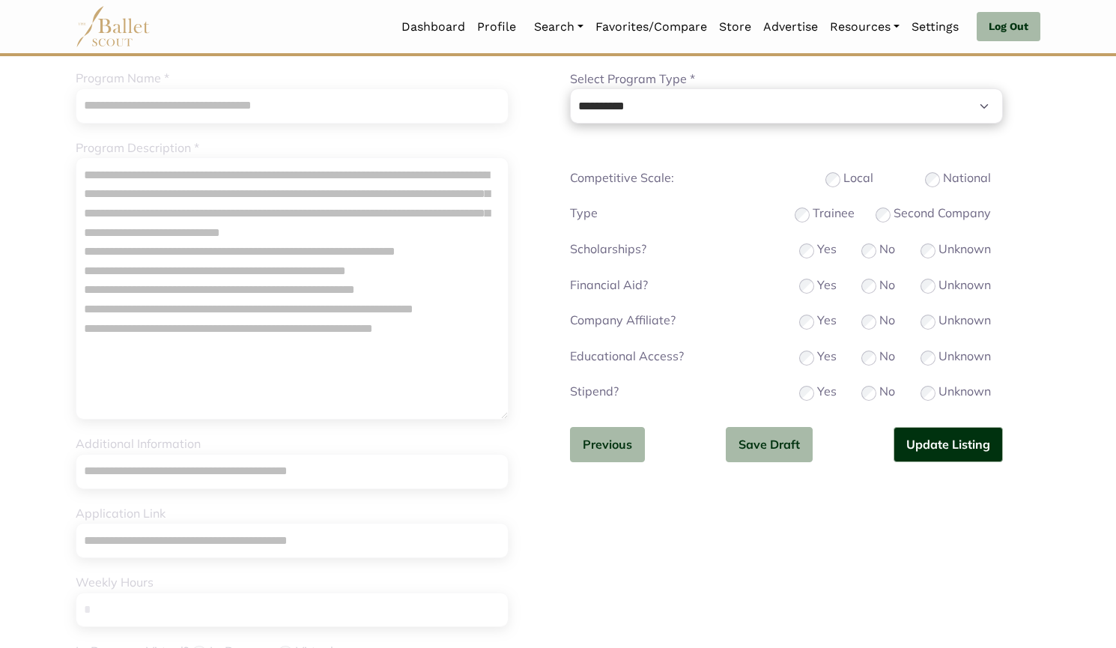
scroll to position [97, 0]
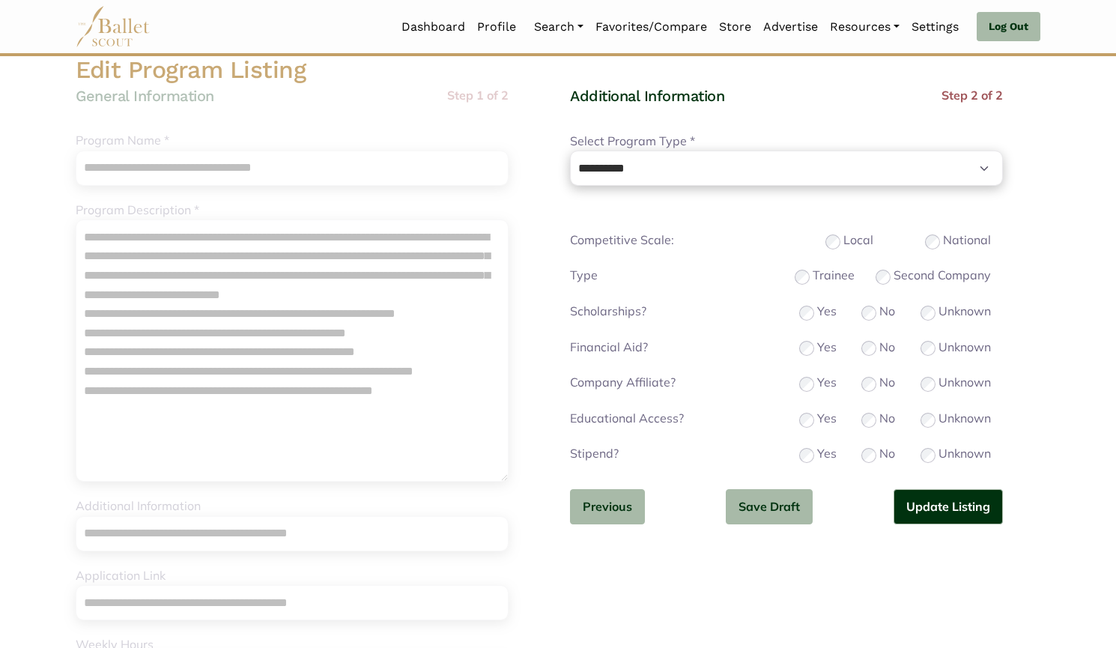
click at [932, 249] on div "Competitive Scale: Local National" at bounding box center [786, 241] width 433 height 21
click at [962, 506] on button "Update Listing" at bounding box center [947, 506] width 109 height 35
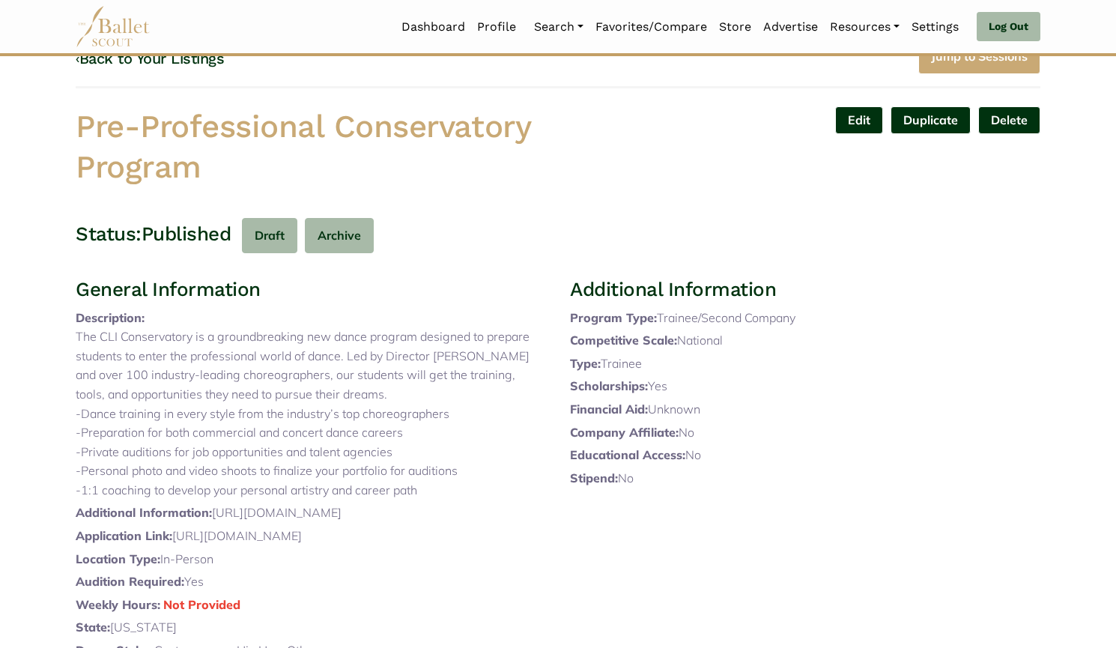
scroll to position [52, 0]
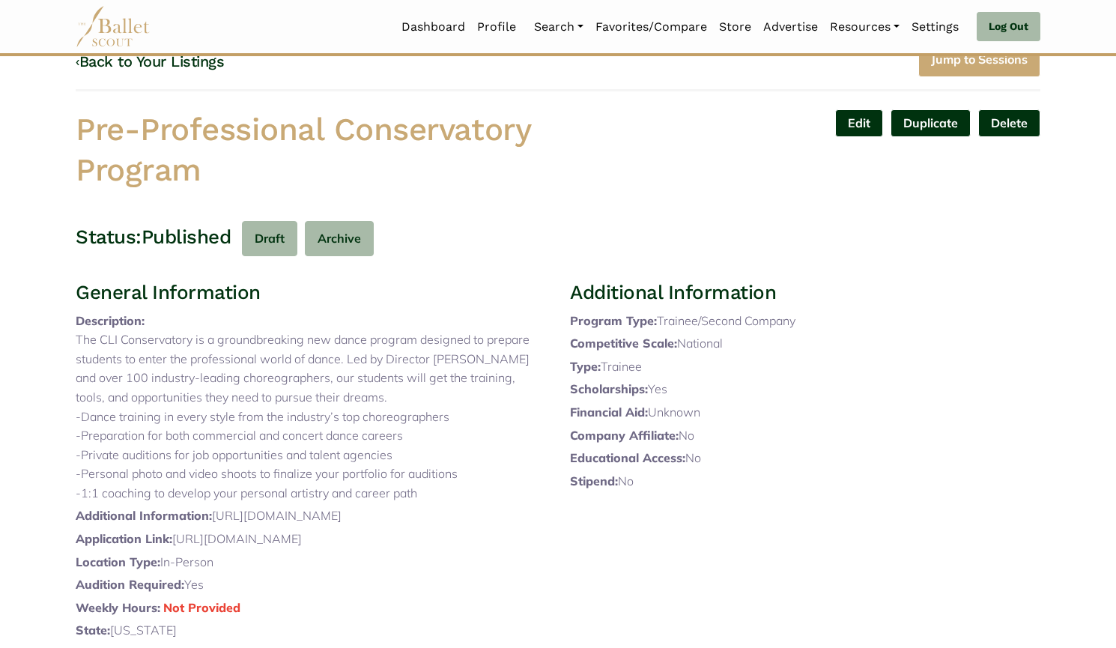
drag, startPoint x: 443, startPoint y: 517, endPoint x: 79, endPoint y: 361, distance: 396.2
click at [79, 361] on p "The CLI Conservatory is a groundbreaking new dance program designed to prepare …" at bounding box center [311, 416] width 470 height 172
copy p "The CLI Conservatory is a groundbreaking new dance program designed to prepare …"
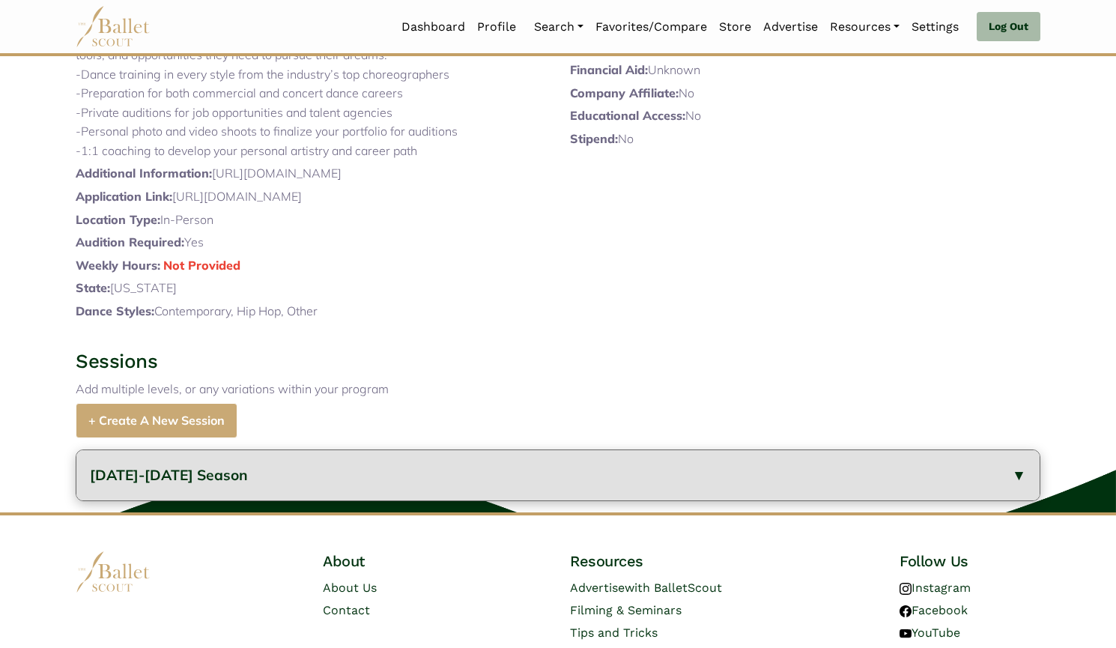
click at [394, 500] on button "[DATE]-[DATE] Season" at bounding box center [557, 475] width 963 height 50
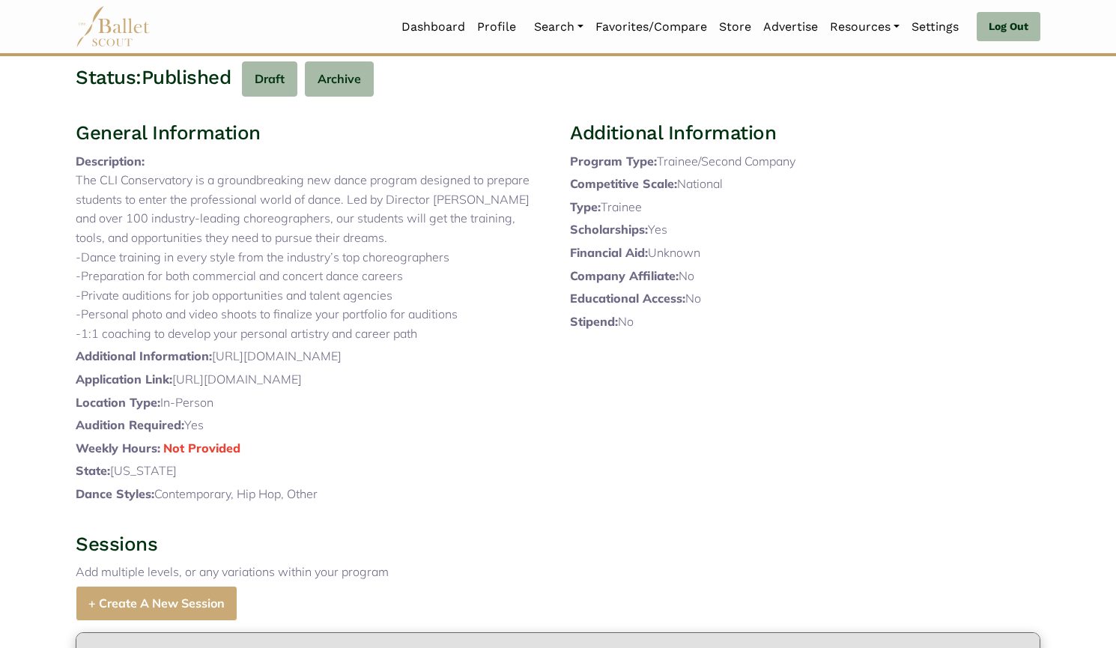
scroll to position [210, 0]
copy p "The CLI Conservatory is a groundbreaking new dance program designed to prepare …"
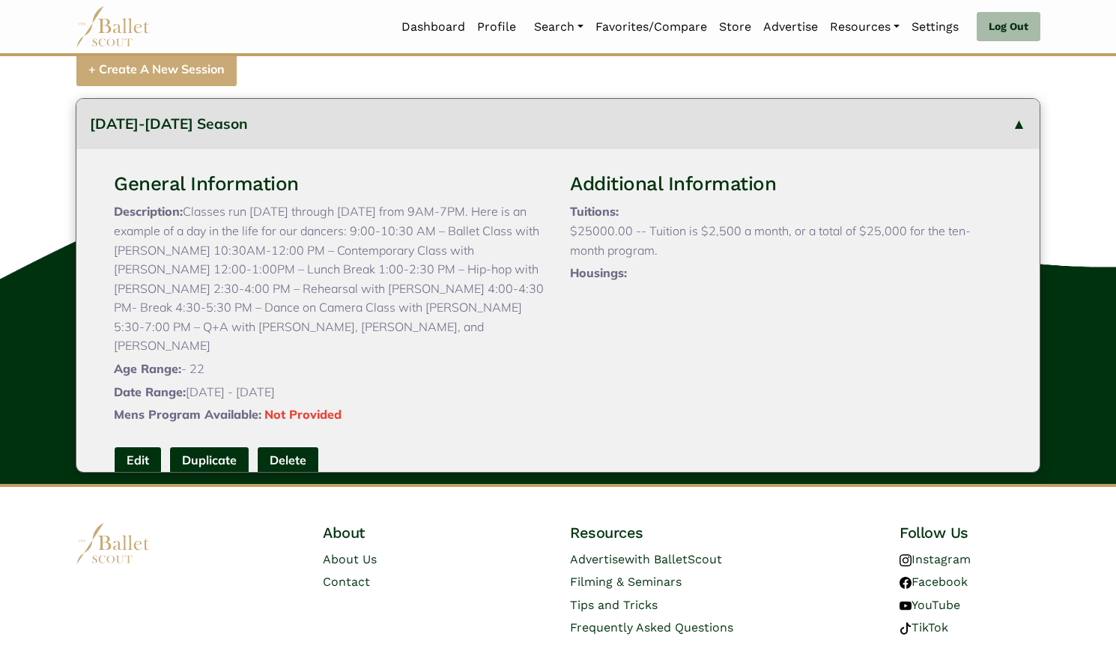
scroll to position [744, 0]
click at [121, 475] on link "Edit" at bounding box center [138, 461] width 48 height 28
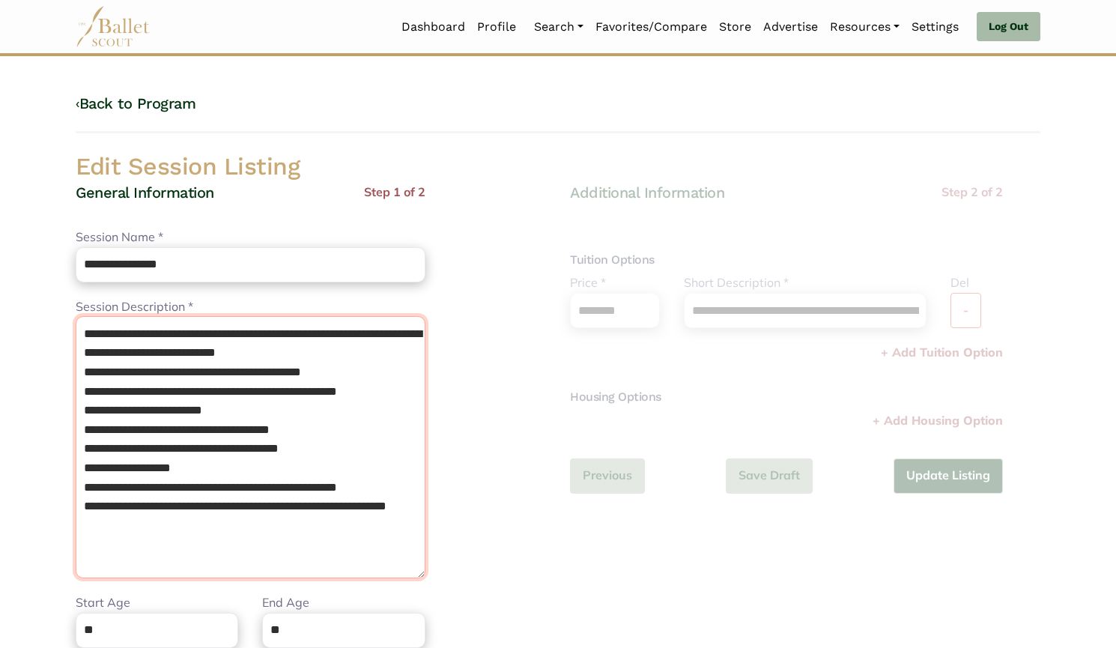
drag, startPoint x: 85, startPoint y: 335, endPoint x: 377, endPoint y: 619, distance: 407.8
click at [377, 619] on div "**********" at bounding box center [251, 509] width 350 height 653
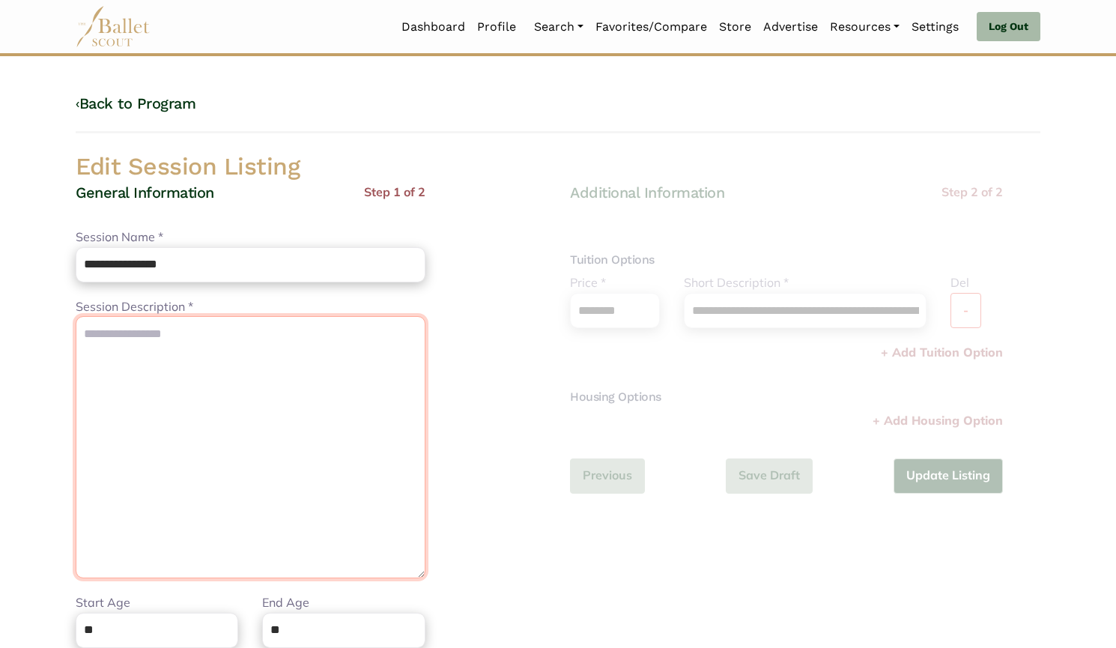
paste textarea "**********"
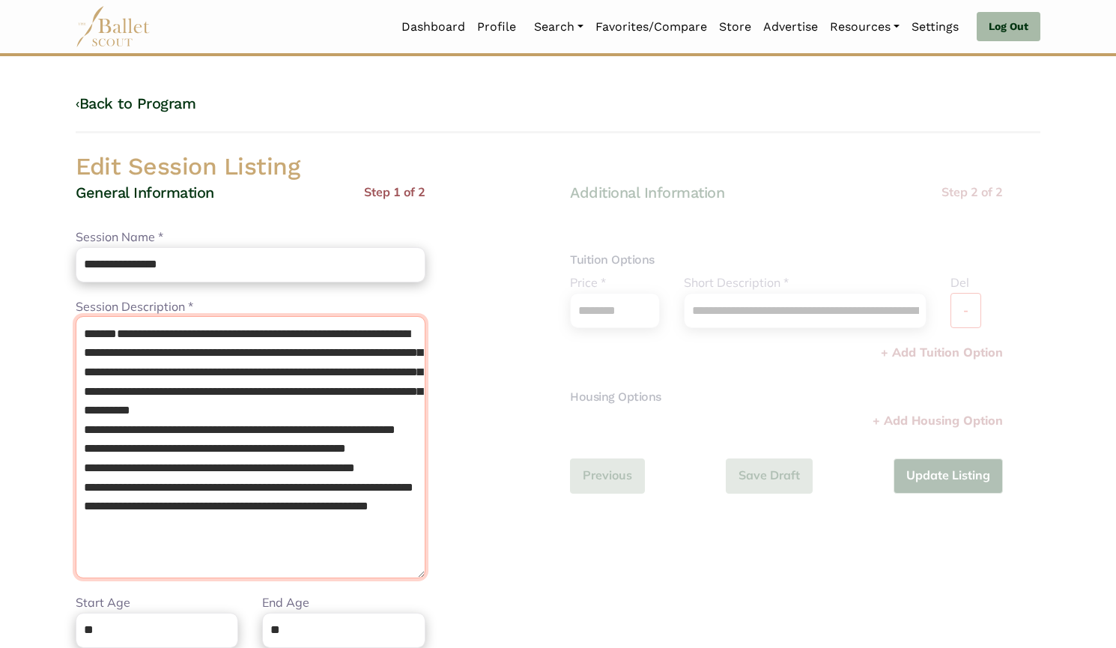
type textarea "**********"
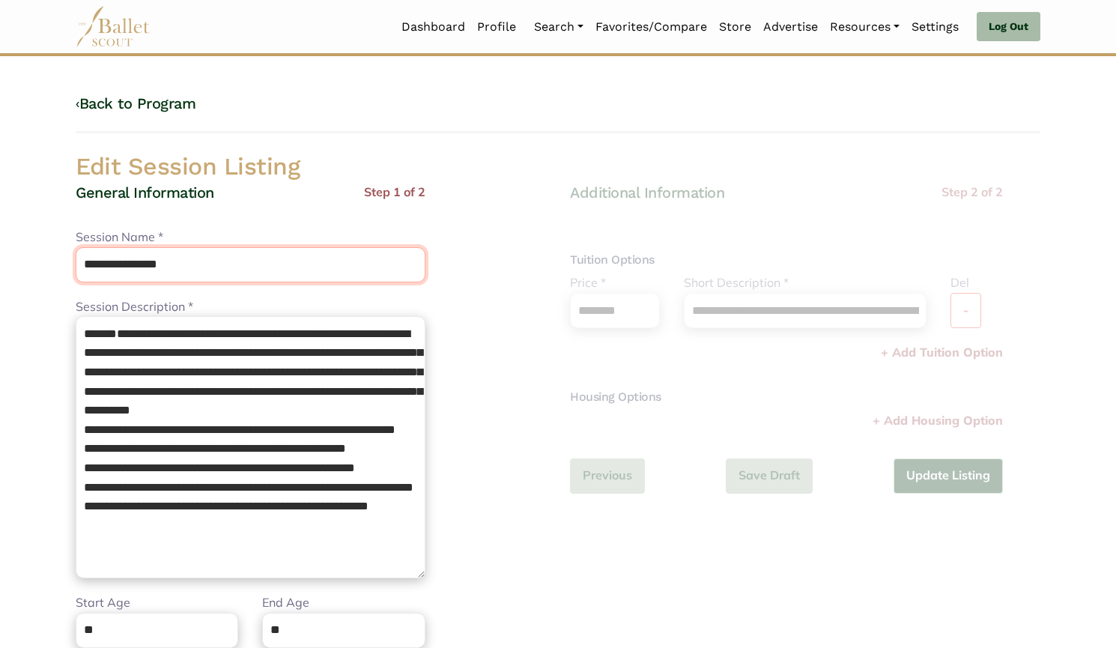
drag, startPoint x: 240, startPoint y: 279, endPoint x: 0, endPoint y: 300, distance: 240.6
click at [0, 300] on body "Loading... Please Wait Dashboard Profile" at bounding box center [558, 544] width 1116 height 1089
paste input "**********"
type input "**********"
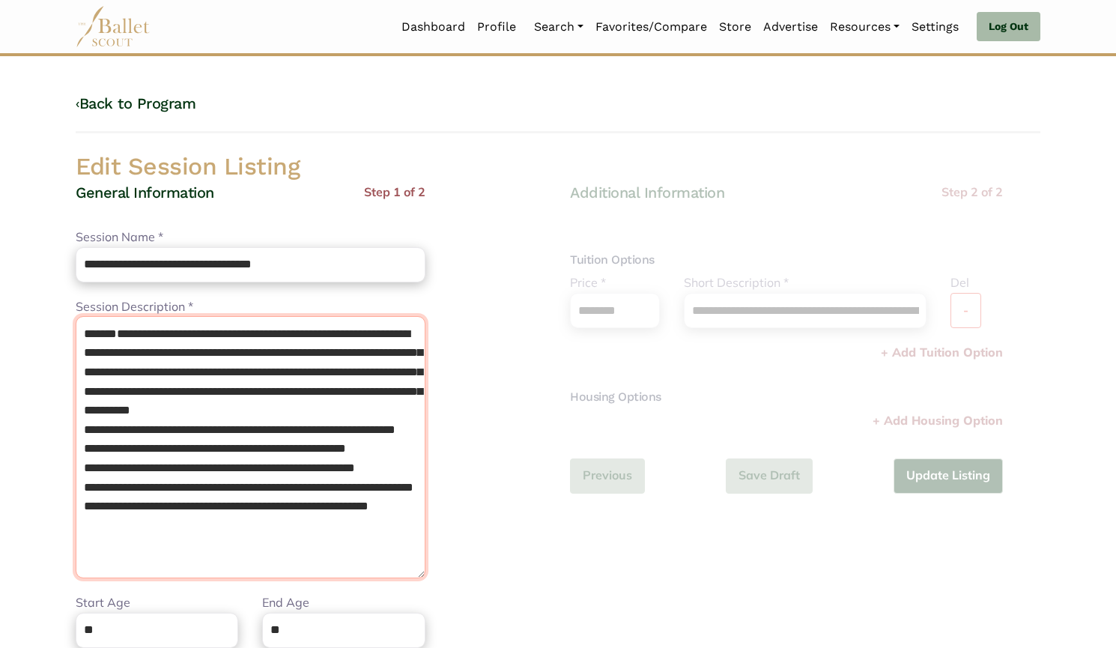
drag, startPoint x: 94, startPoint y: 333, endPoint x: 9, endPoint y: 342, distance: 85.1
click at [9, 342] on body "Loading... Please Wait Dashboard Profile" at bounding box center [558, 544] width 1116 height 1089
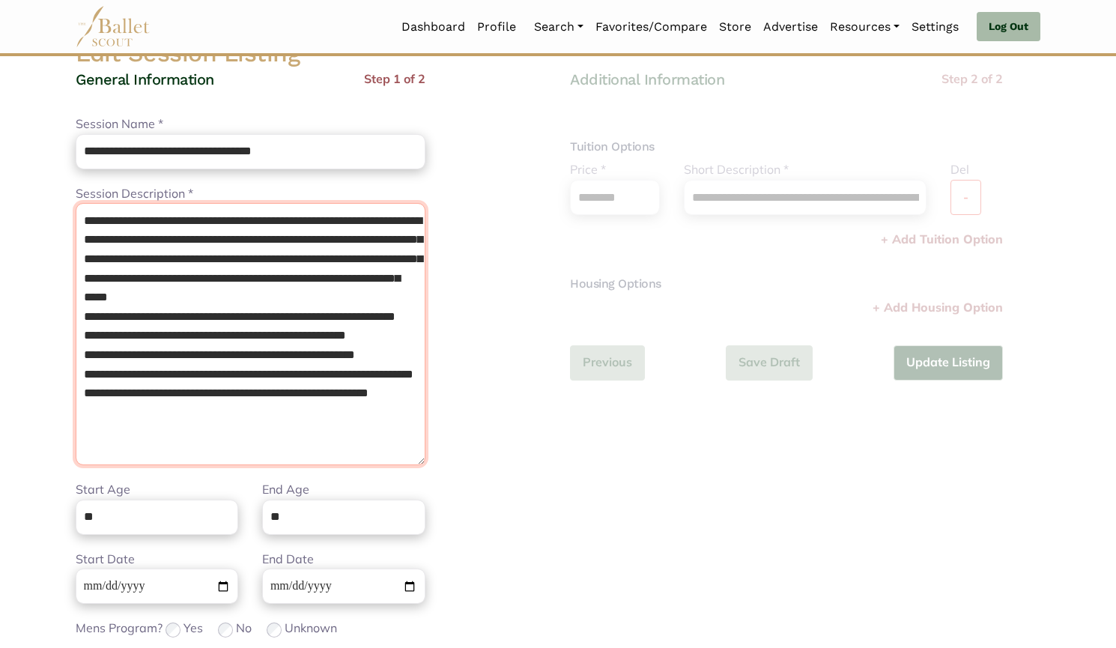
scroll to position [135, 0]
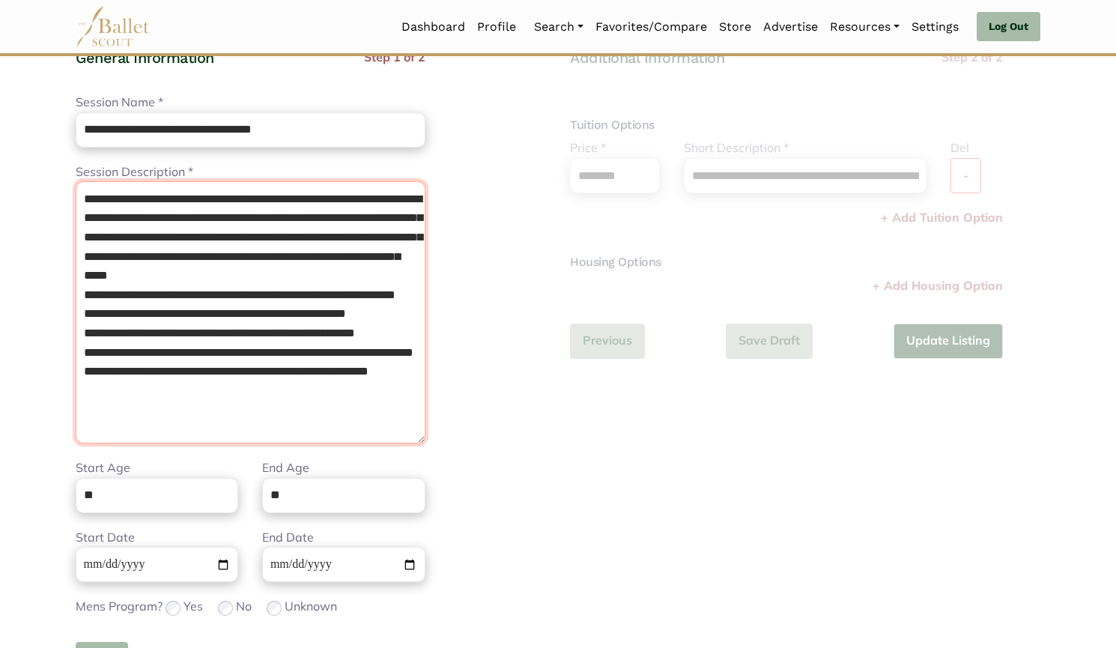
type textarea "**********"
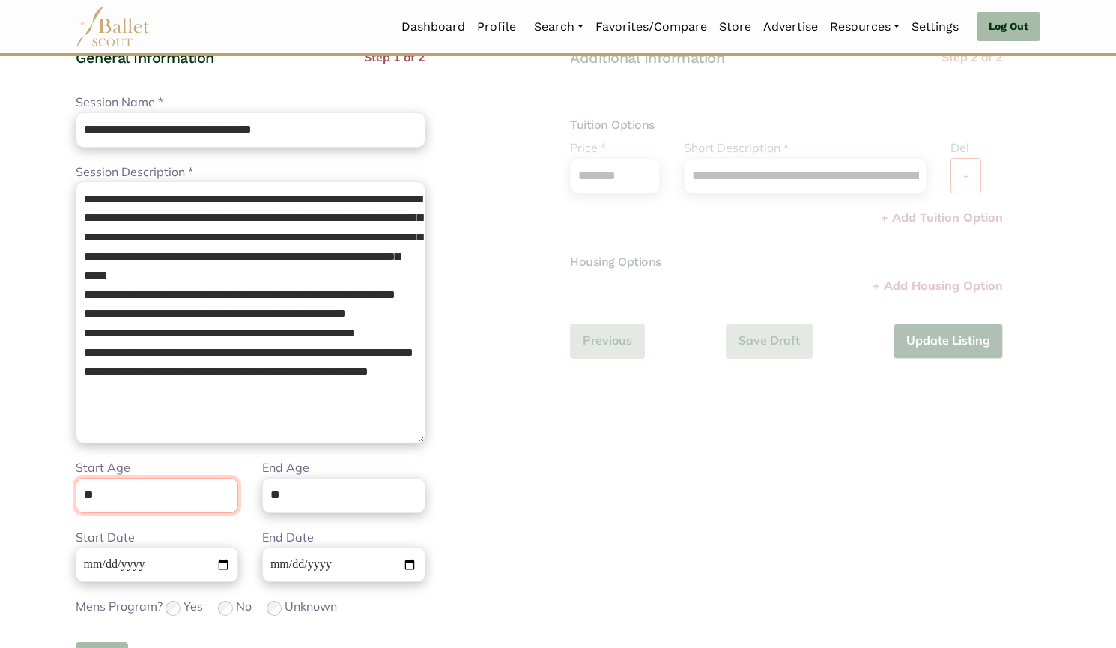
click at [188, 489] on input "**" at bounding box center [157, 495] width 162 height 35
type input "**"
click at [276, 499] on input "**" at bounding box center [343, 495] width 162 height 35
click at [283, 501] on input "**" at bounding box center [343, 495] width 162 height 35
type input "**"
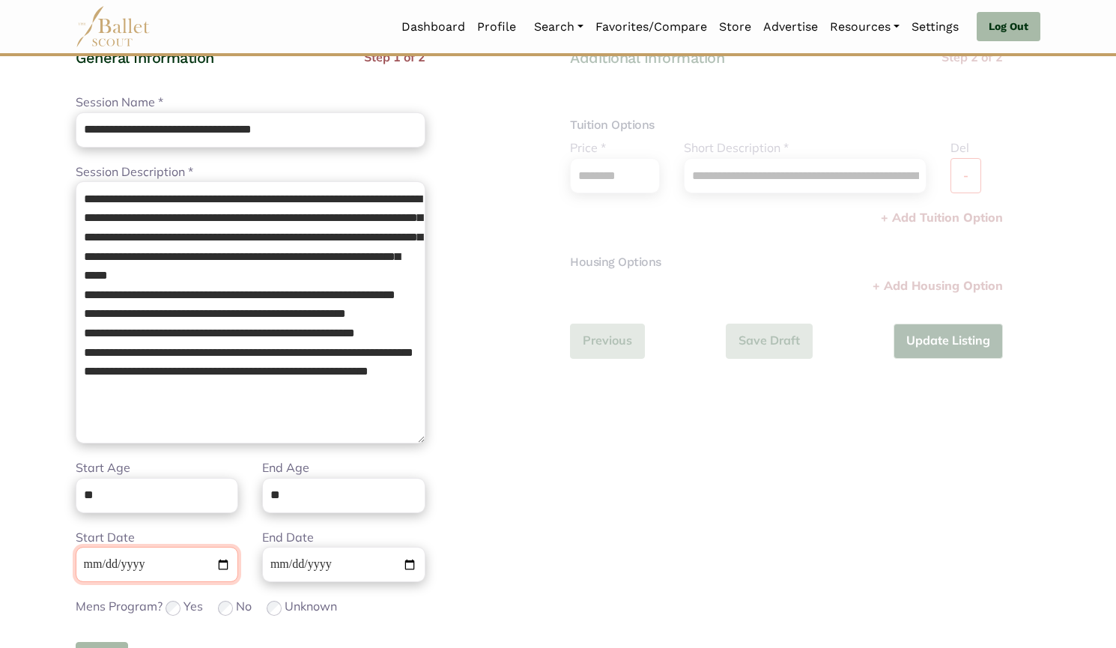
click at [98, 565] on input "**********" at bounding box center [157, 564] width 162 height 35
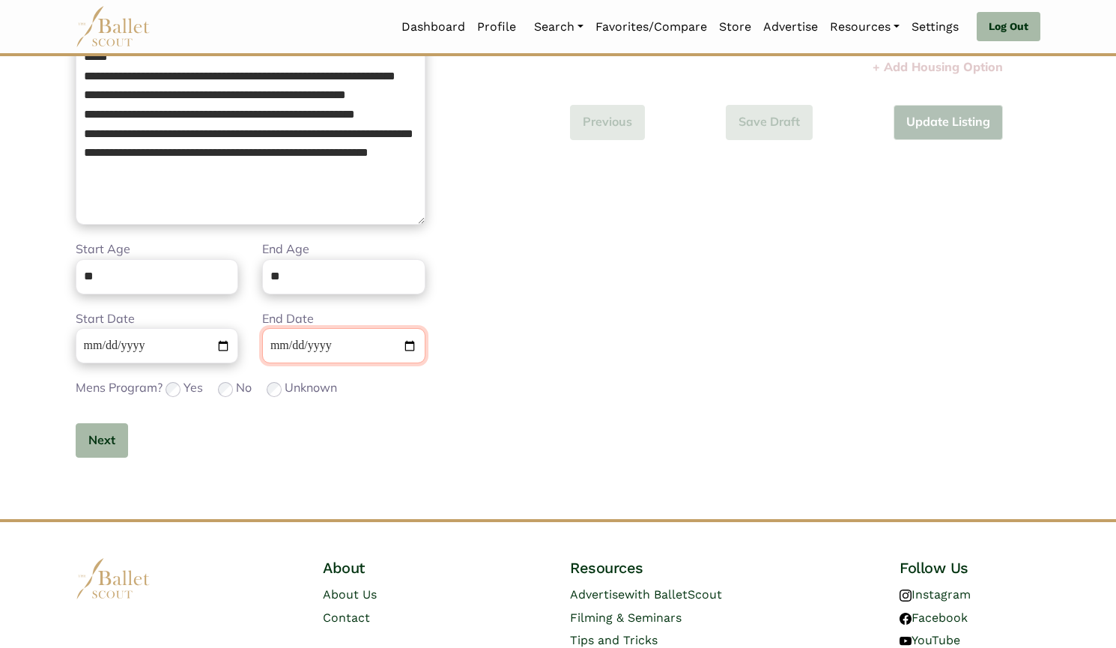
scroll to position [353, 0]
click at [95, 440] on button "Next" at bounding box center [102, 441] width 52 height 35
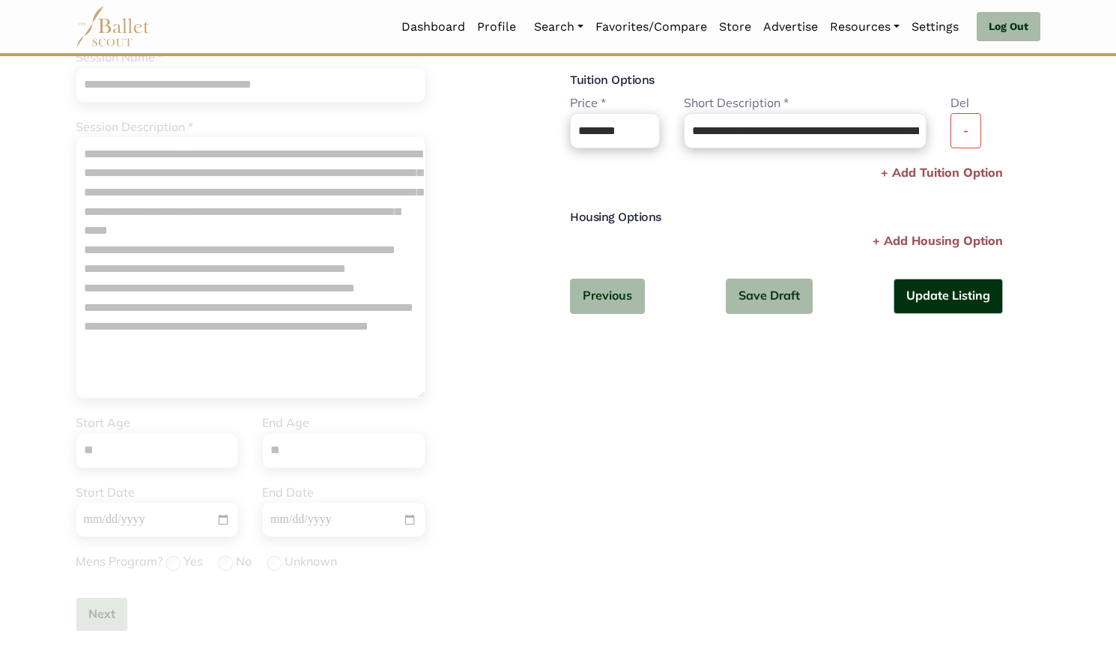
scroll to position [178, 0]
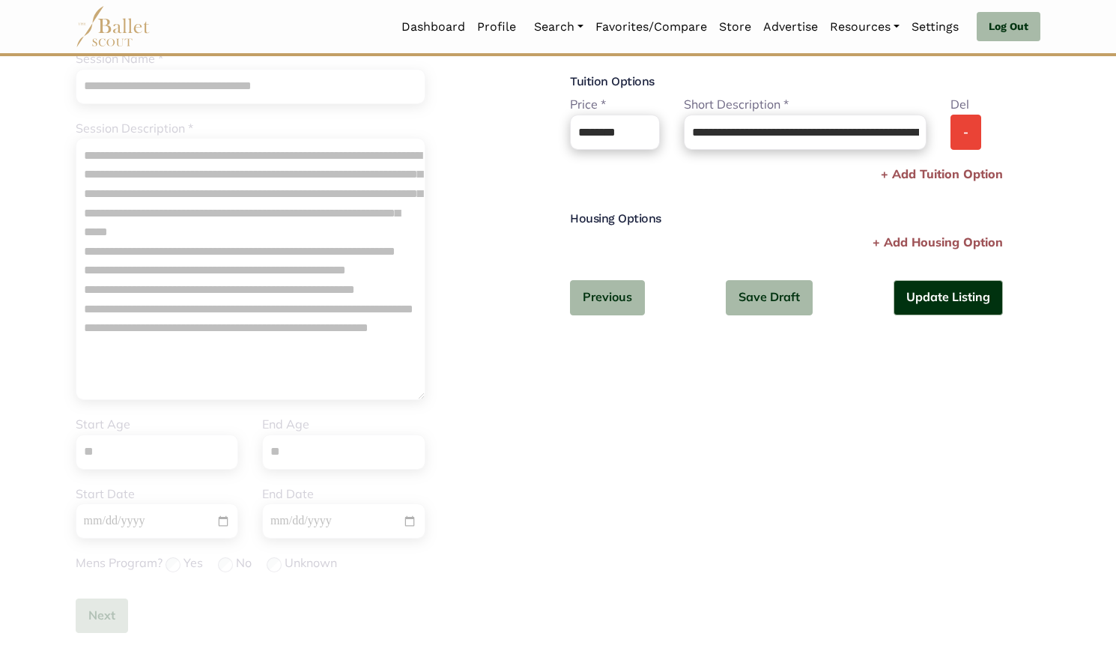
click at [970, 139] on button "-" at bounding box center [965, 132] width 31 height 35
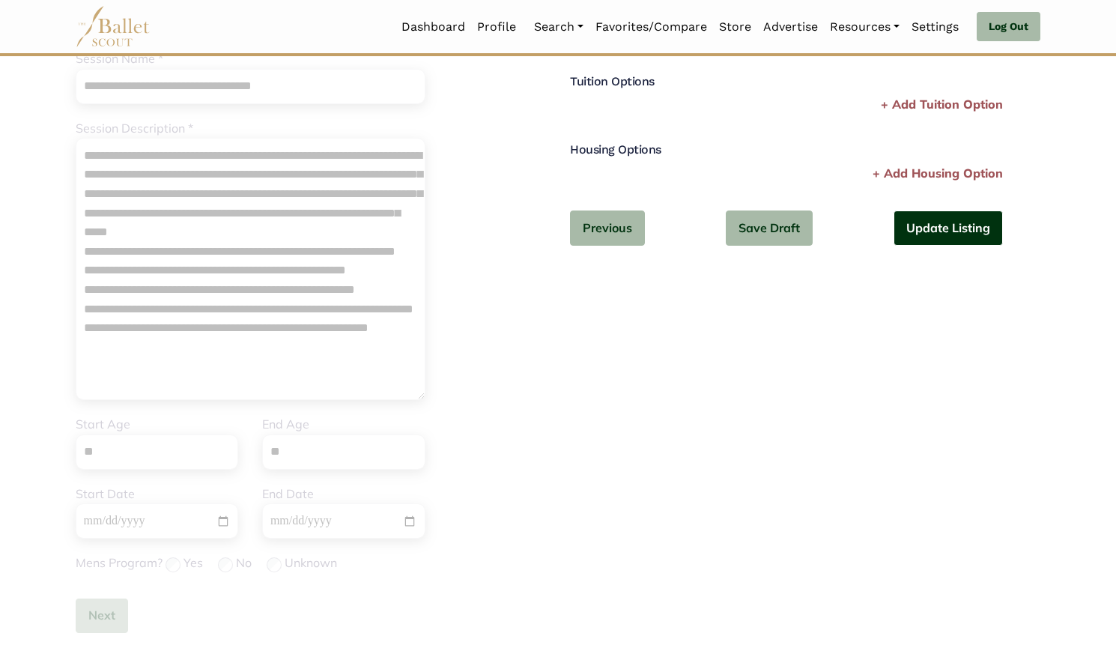
click at [941, 229] on button "Update Listing" at bounding box center [947, 227] width 109 height 35
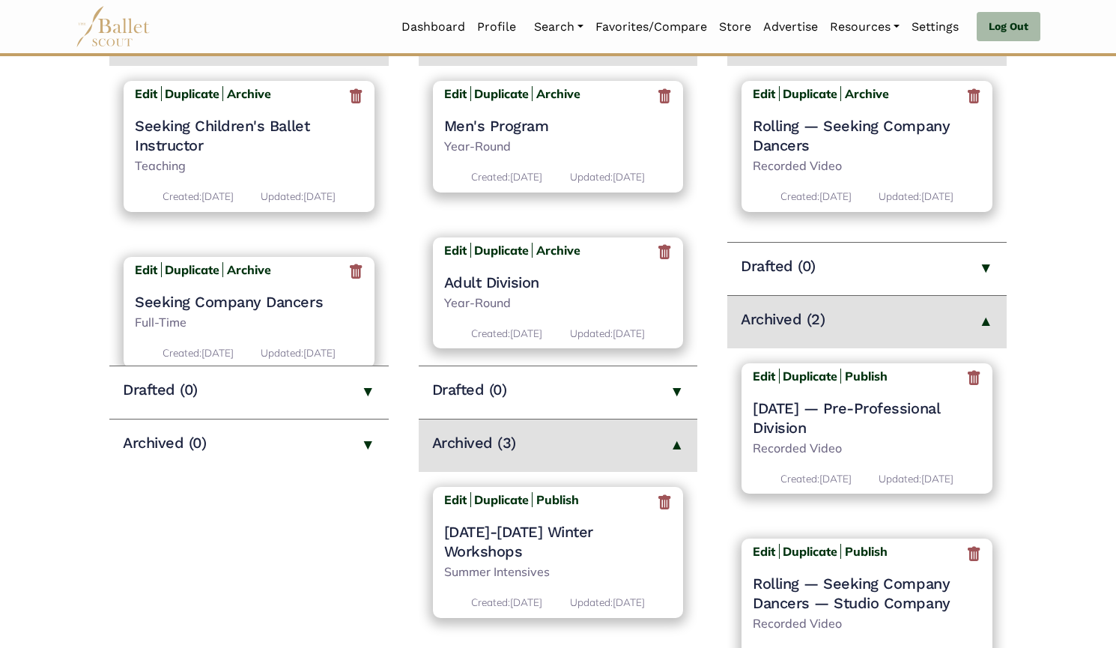
scroll to position [277, 0]
click at [969, 381] on icon at bounding box center [973, 379] width 15 height 19
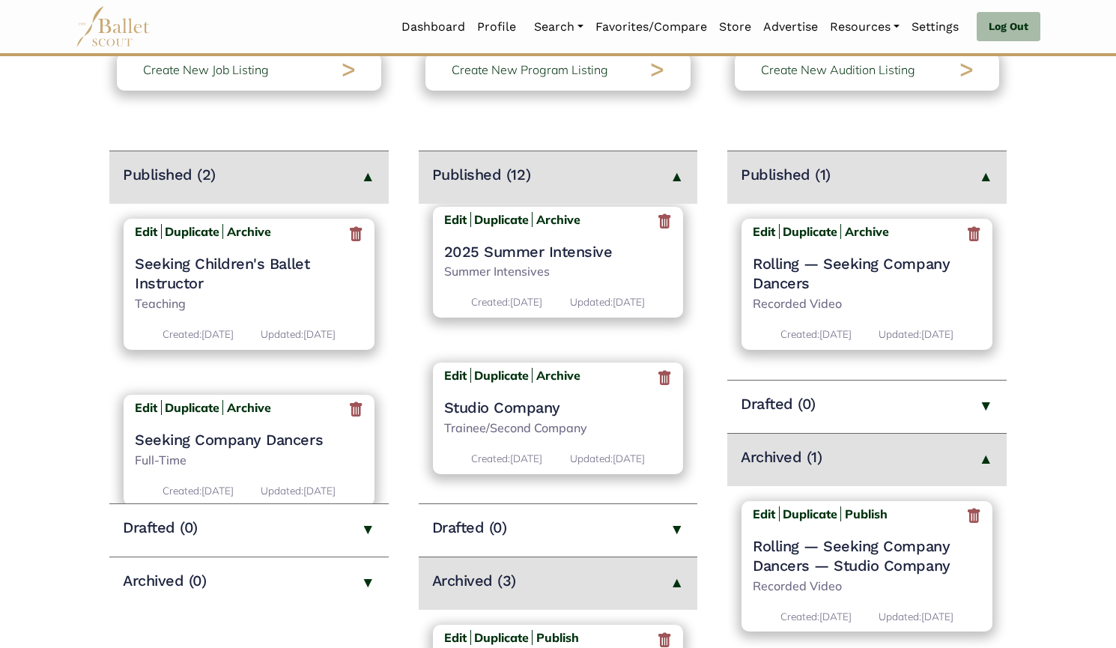
scroll to position [187, 0]
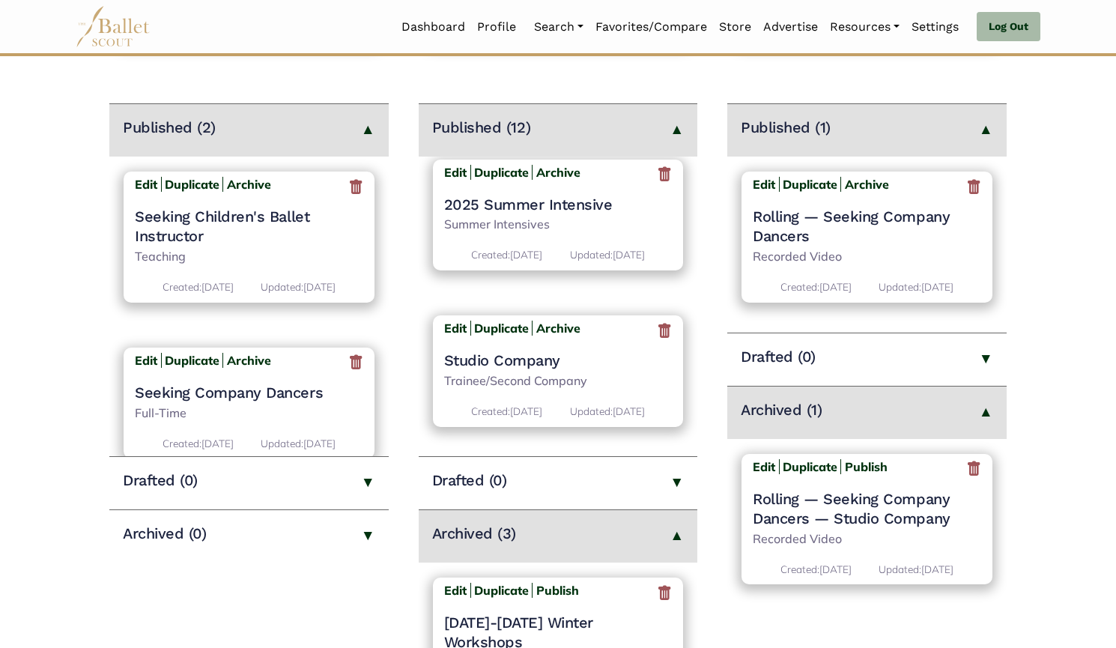
click at [543, 371] on p "Trainee/Second Company" at bounding box center [558, 380] width 228 height 19
click at [534, 362] on h4 "Studio Company" at bounding box center [558, 359] width 228 height 19
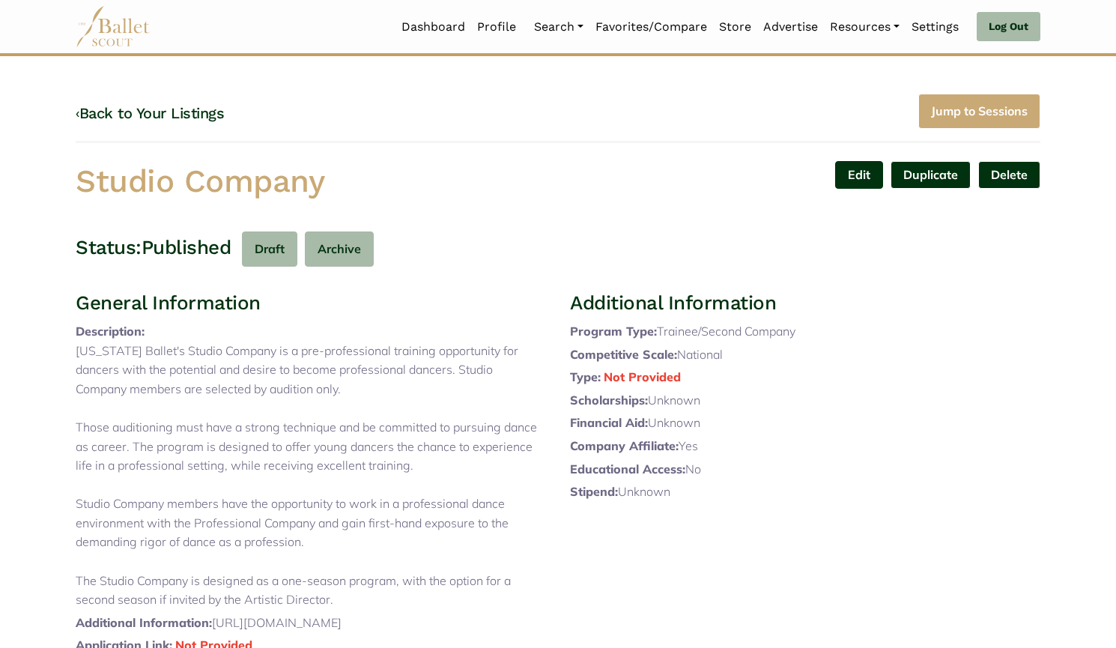
click at [854, 168] on link "Edit" at bounding box center [859, 175] width 48 height 28
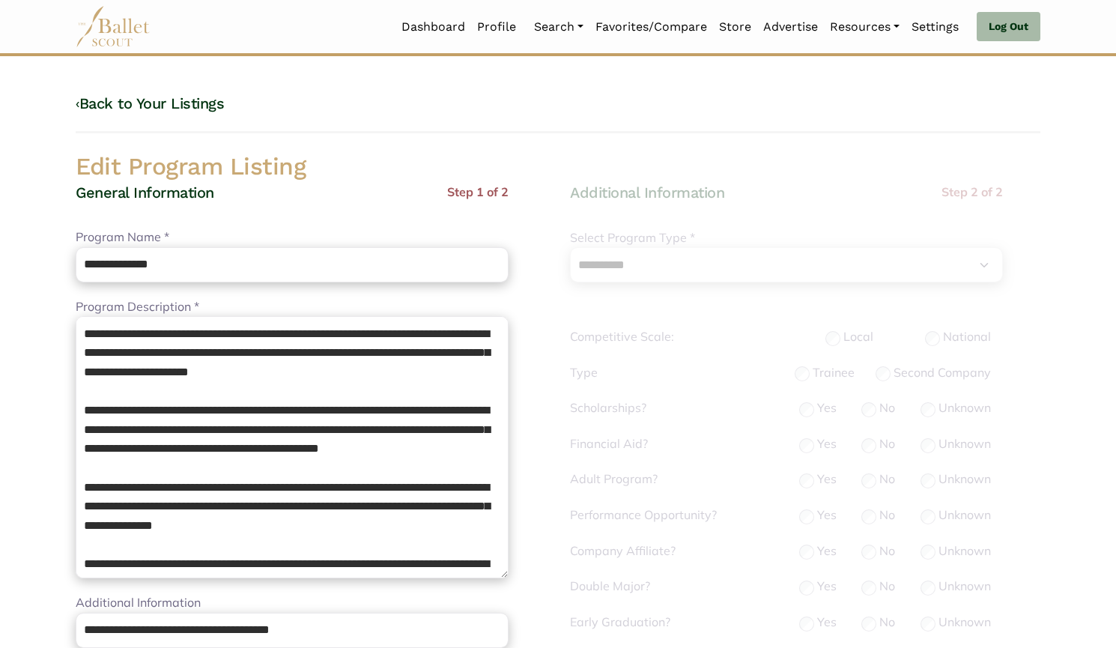
select select "**"
select select "*"
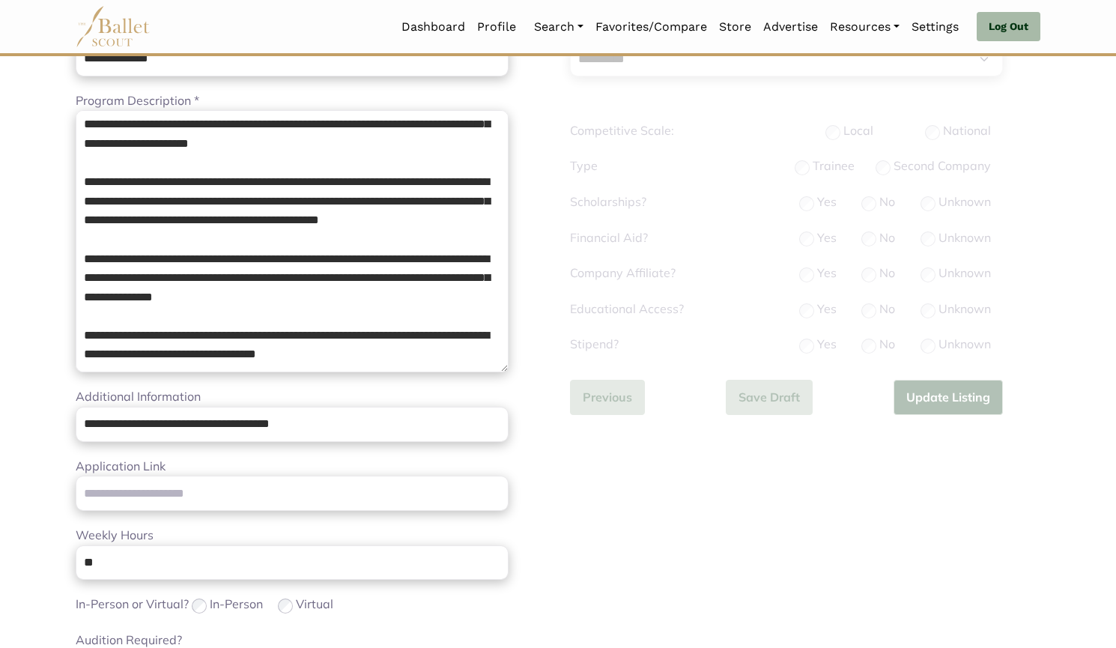
scroll to position [242, 0]
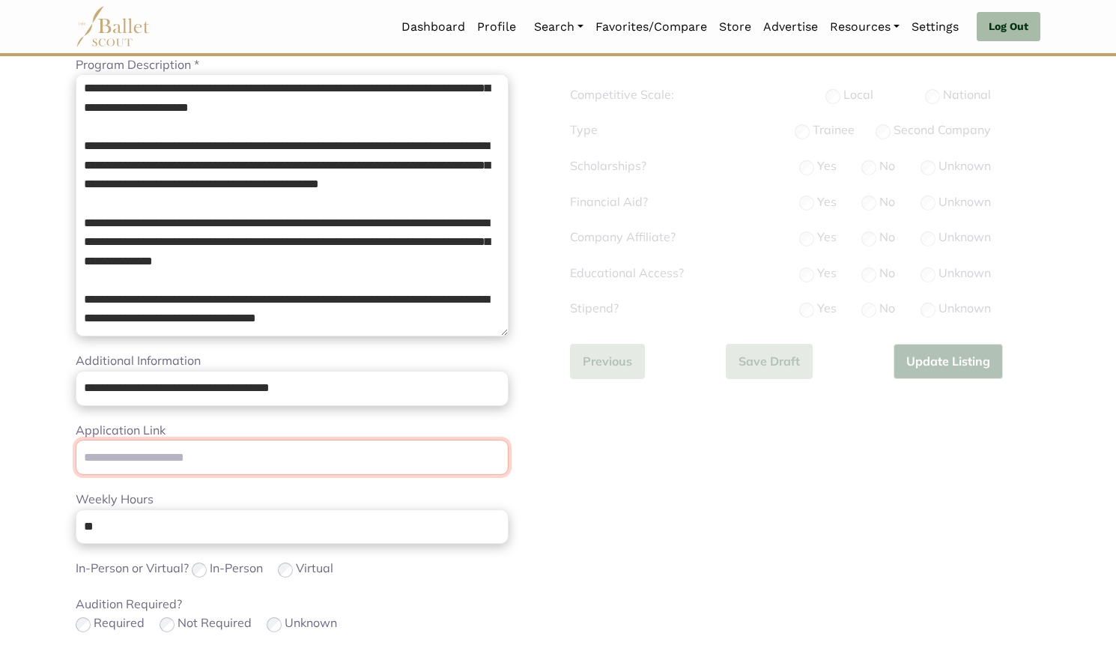
click at [267, 460] on input "Application Link" at bounding box center [292, 457] width 433 height 35
paste input "**********"
type input "**********"
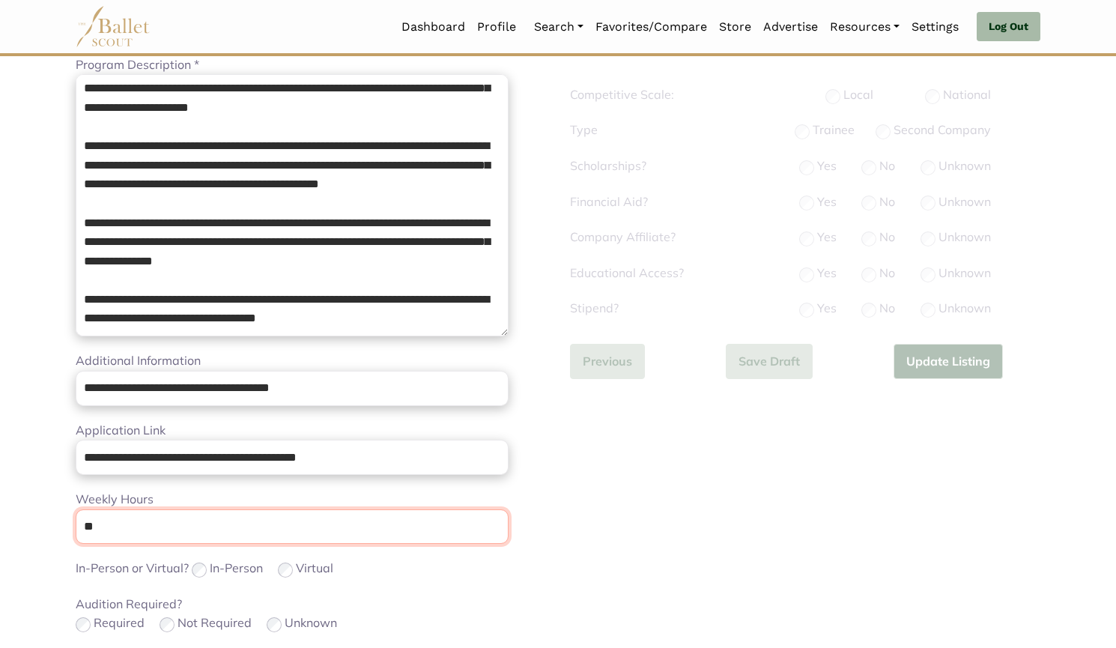
click at [191, 535] on input "**" at bounding box center [292, 526] width 433 height 35
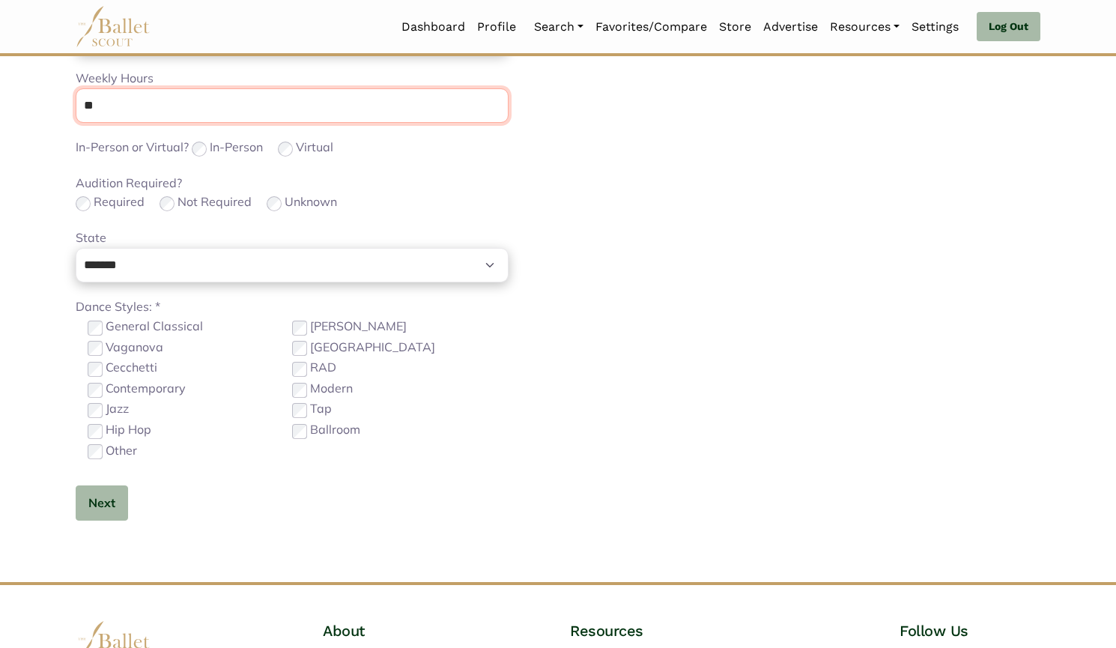
scroll to position [662, 0]
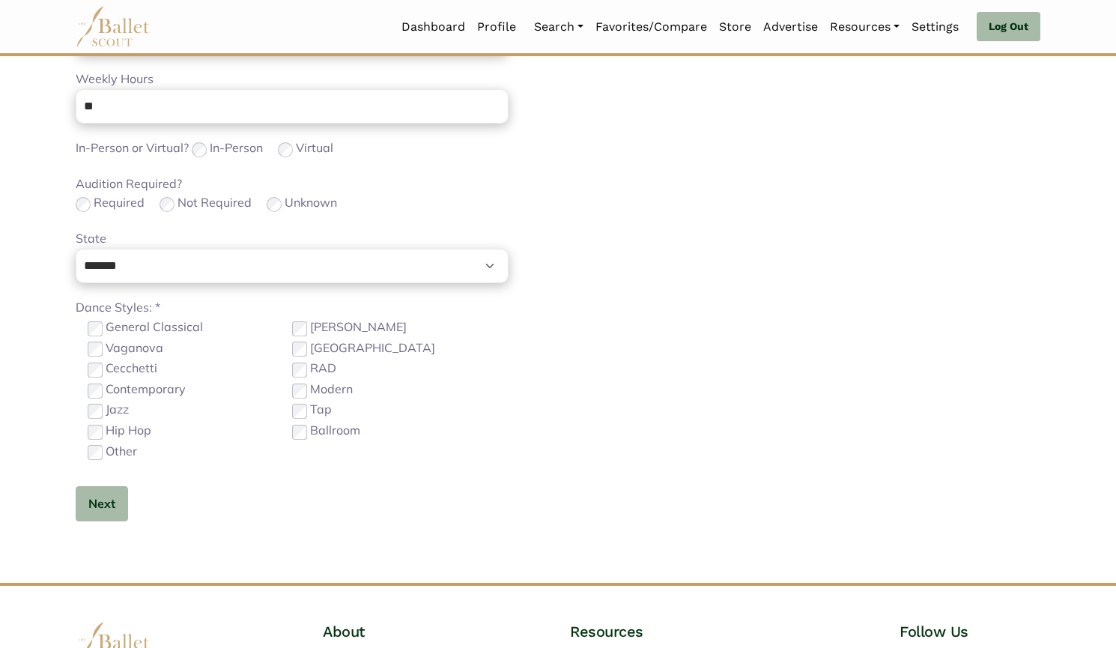
click at [124, 384] on label "Contemporary" at bounding box center [146, 389] width 80 height 19
click at [89, 508] on button "Next" at bounding box center [102, 503] width 52 height 35
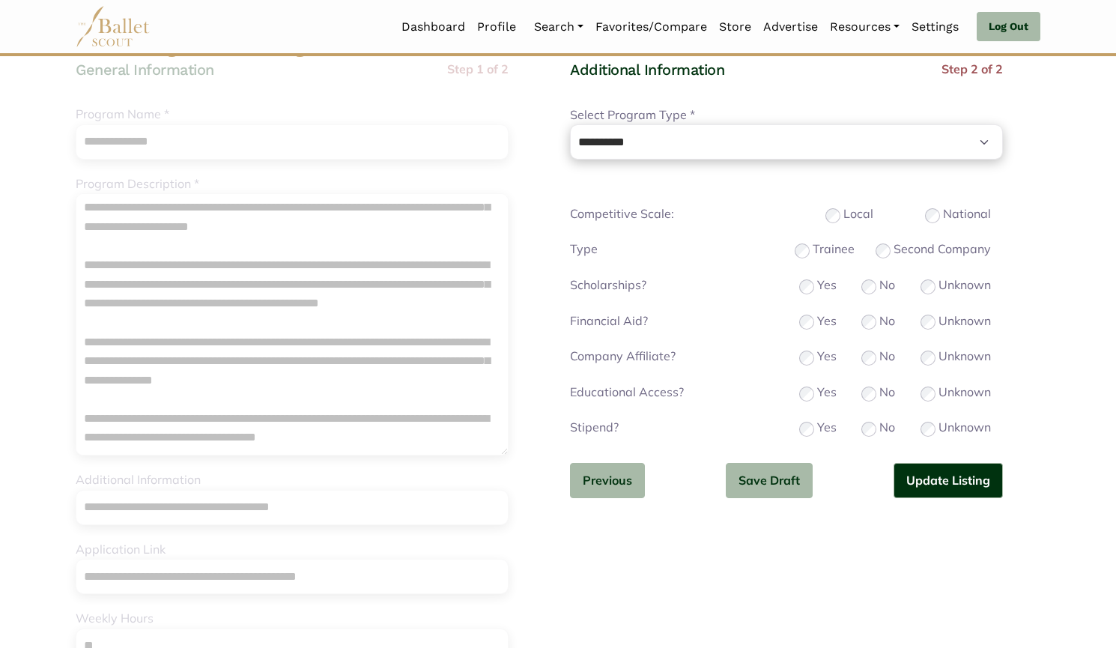
scroll to position [122, 0]
click at [931, 486] on button "Update Listing" at bounding box center [947, 481] width 109 height 35
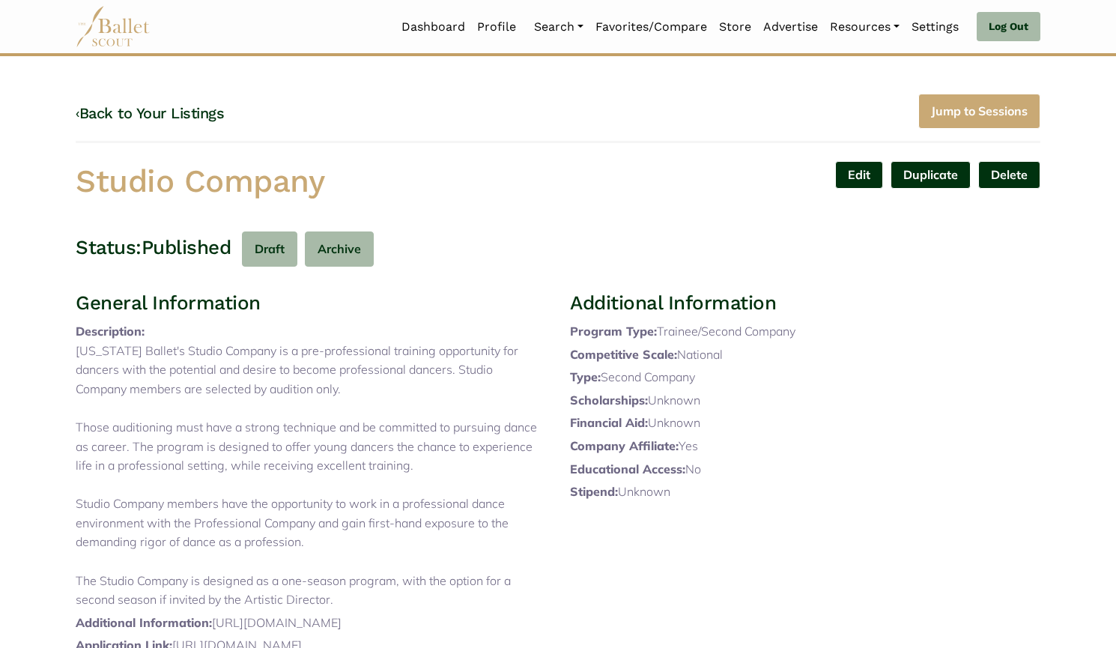
drag, startPoint x: 386, startPoint y: 178, endPoint x: 11, endPoint y: 160, distance: 374.8
click at [11, 160] on body "Loading... Please Wait Dashboard Profile" at bounding box center [558, 588] width 1116 height 1177
copy h1 "Studio Company"
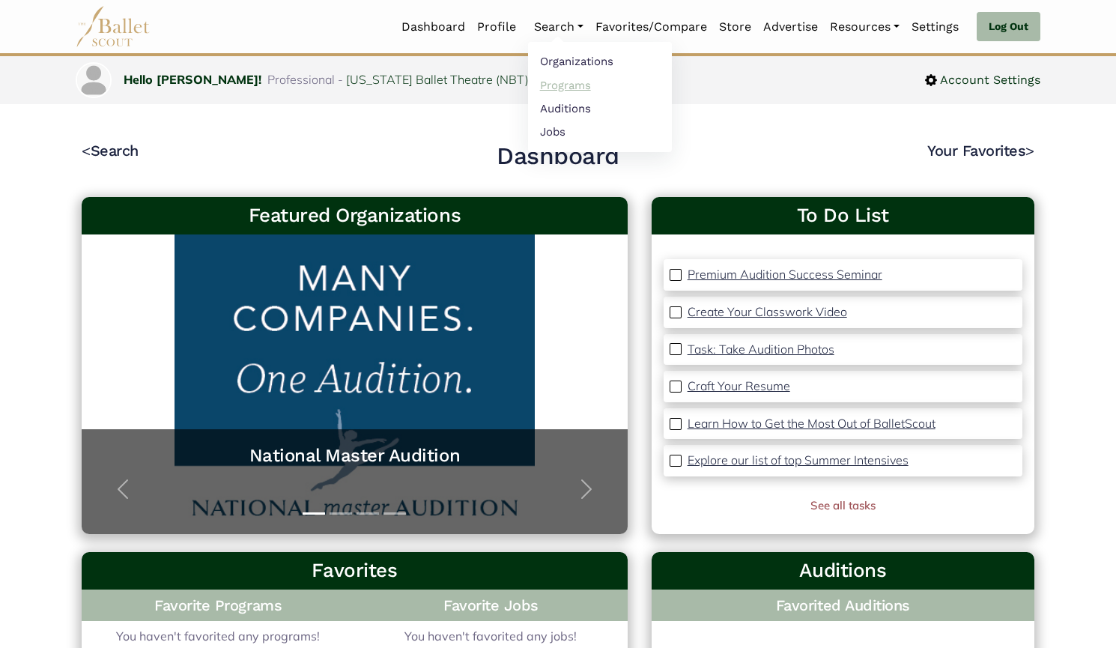
click at [555, 90] on link "Programs" at bounding box center [600, 84] width 144 height 23
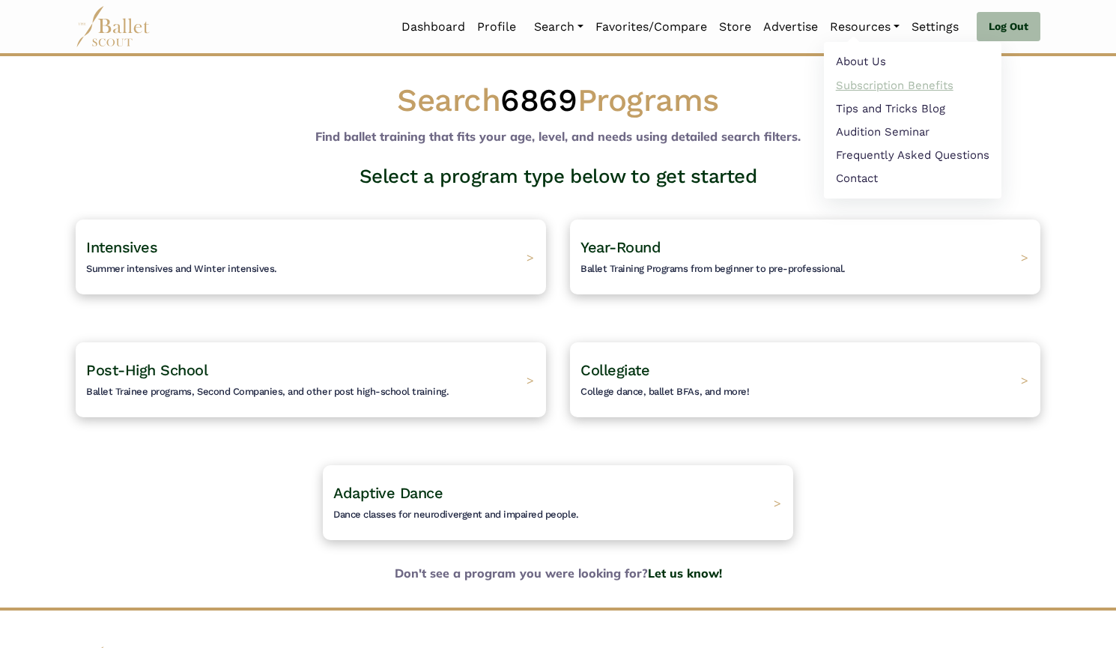
click at [869, 82] on link "Subscription Benefits" at bounding box center [912, 84] width 177 height 23
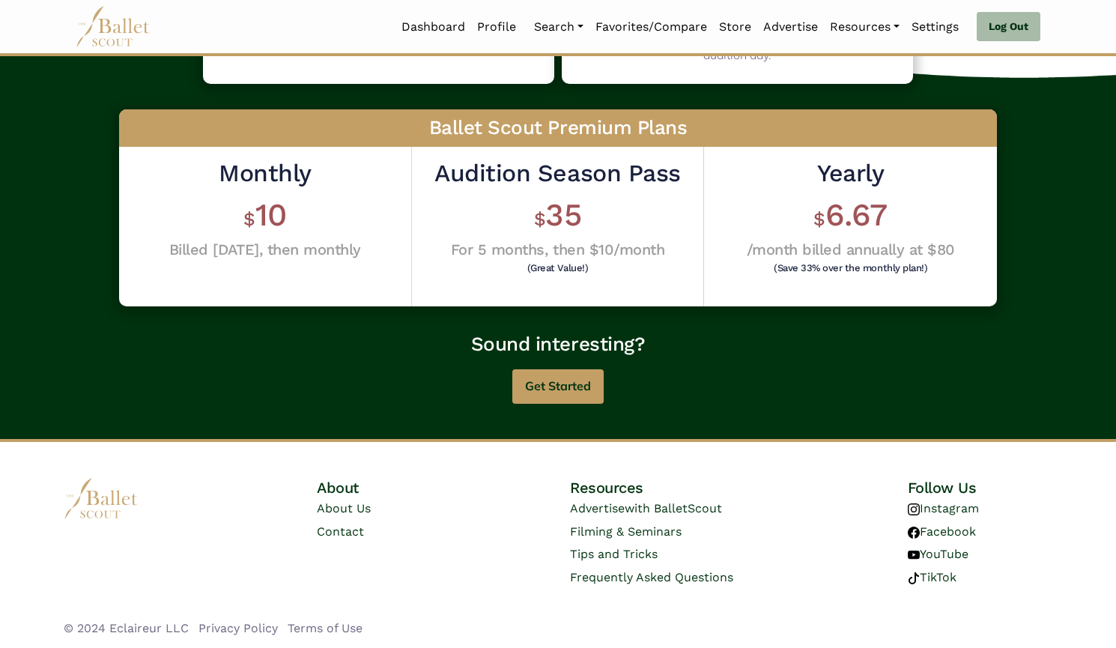
scroll to position [369, 0]
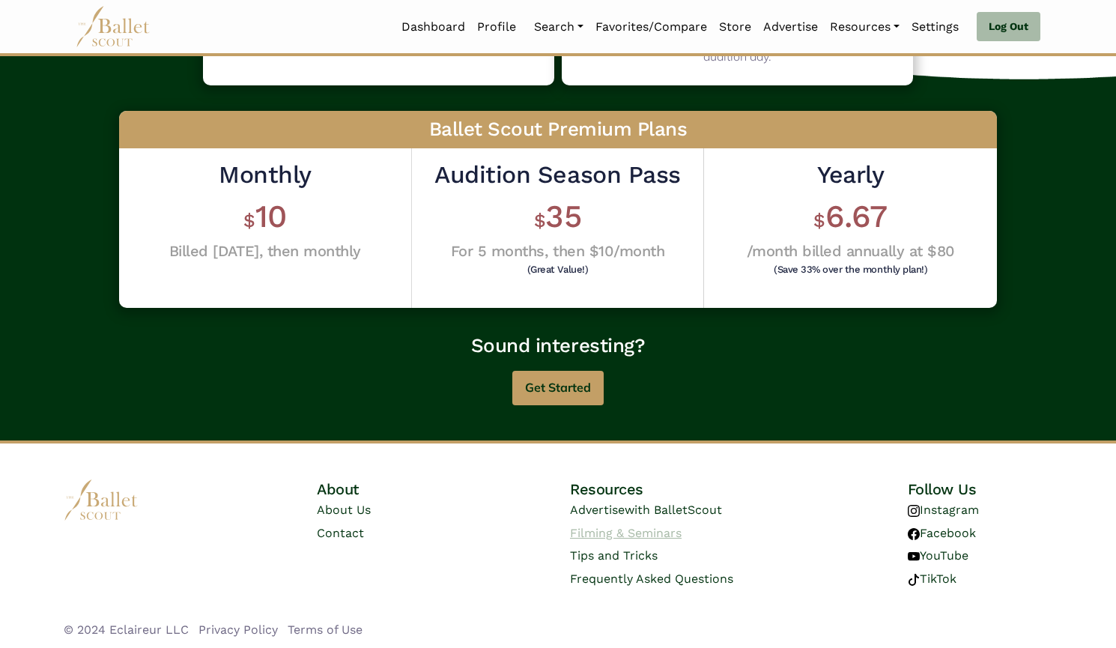
click at [642, 538] on link "Filming & Seminars" at bounding box center [626, 533] width 112 height 14
click at [444, 28] on link "Dashboard" at bounding box center [433, 26] width 76 height 31
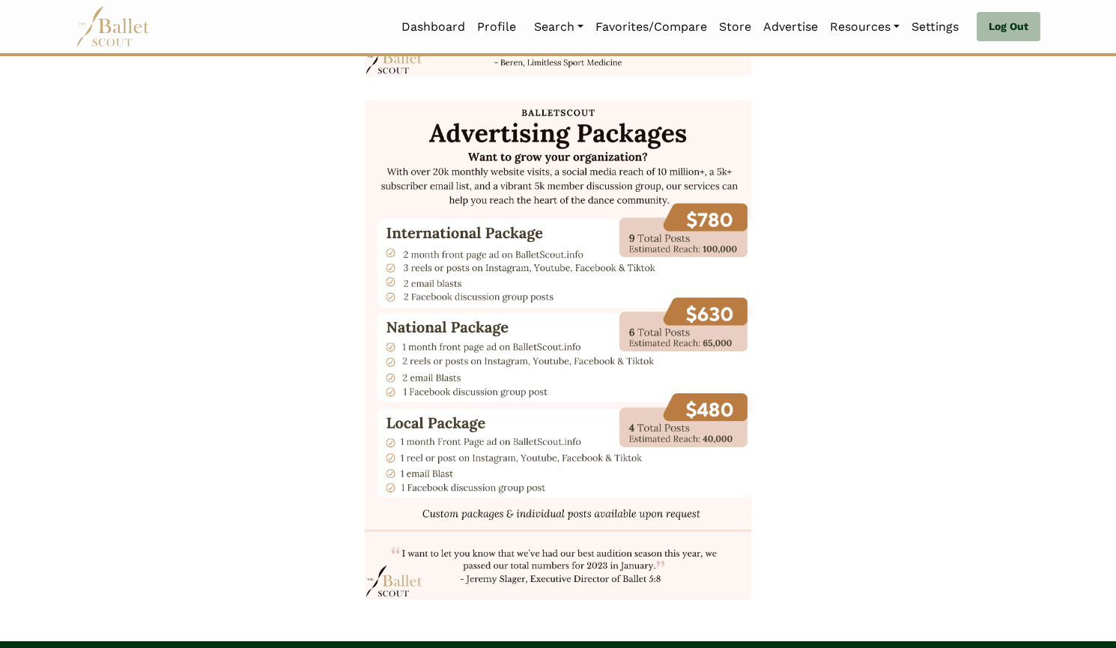
scroll to position [1668, 0]
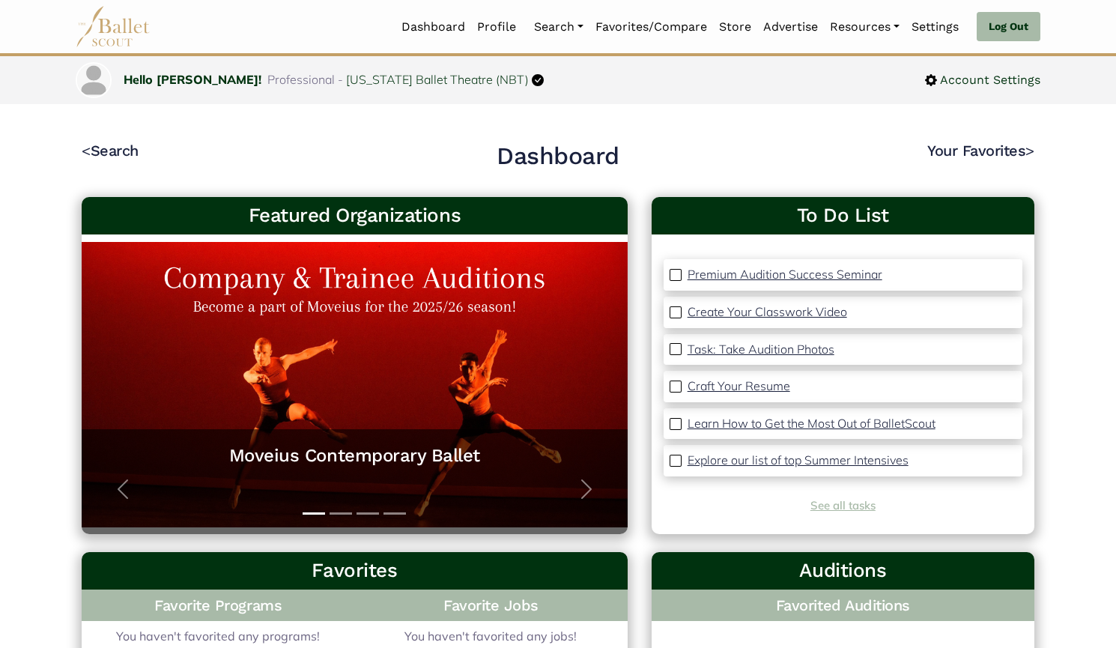
click at [841, 509] on link "See all tasks" at bounding box center [842, 505] width 65 height 14
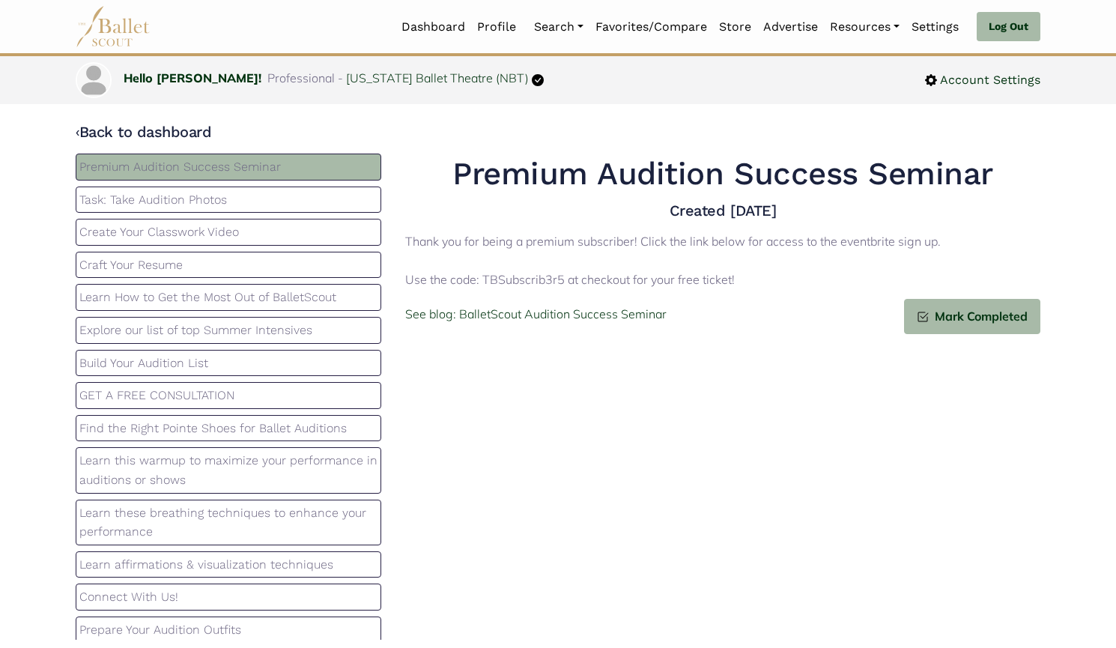
scroll to position [159, 0]
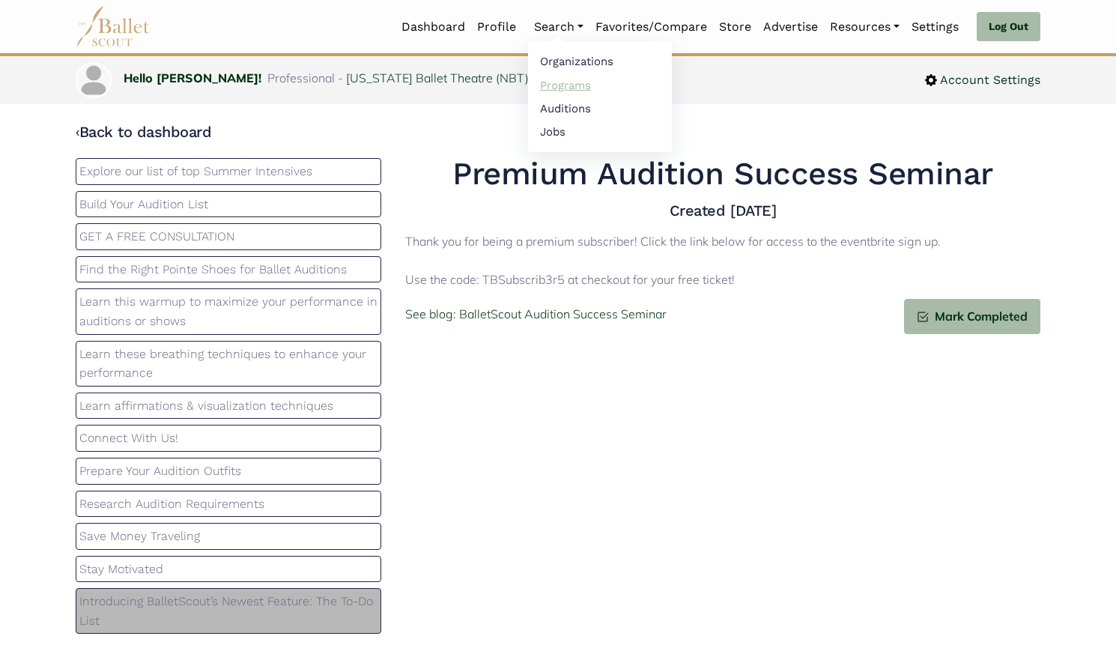
click at [567, 91] on link "Programs" at bounding box center [600, 84] width 144 height 23
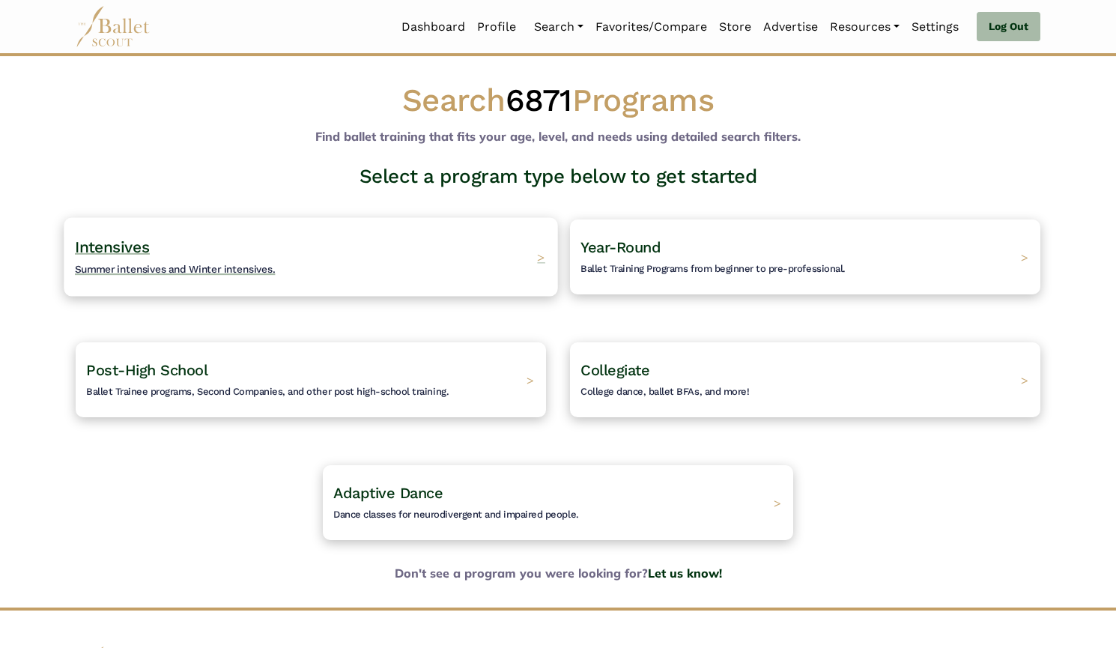
click at [470, 223] on div "Intensives Summer intensives and Winter intensives. >" at bounding box center [310, 256] width 493 height 79
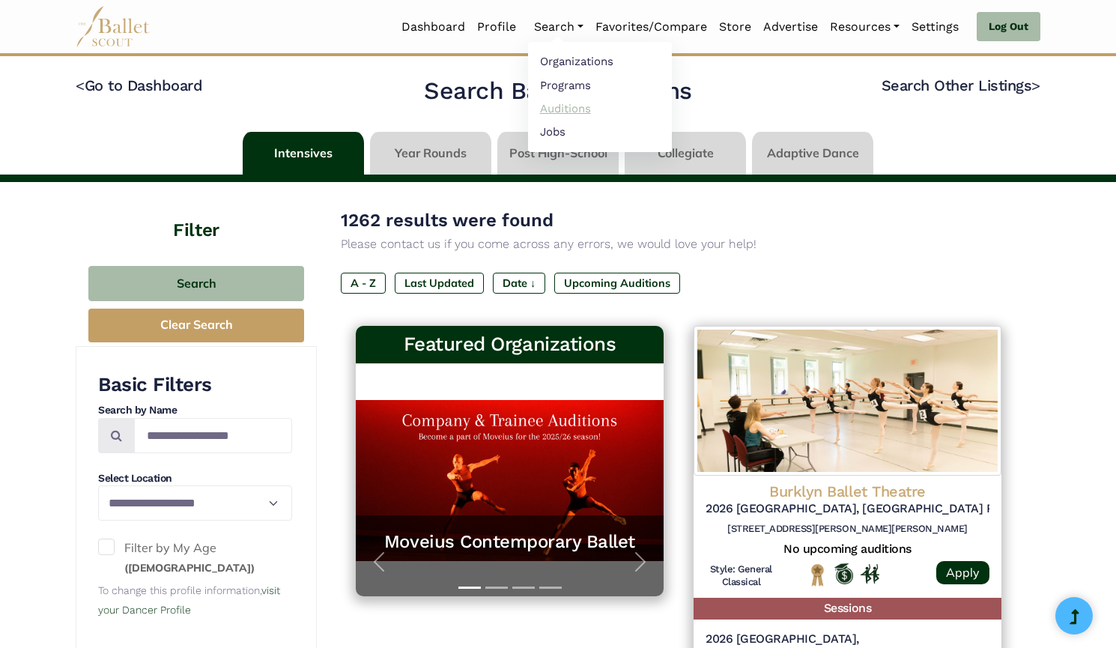
click at [559, 109] on link "Auditions" at bounding box center [600, 108] width 144 height 23
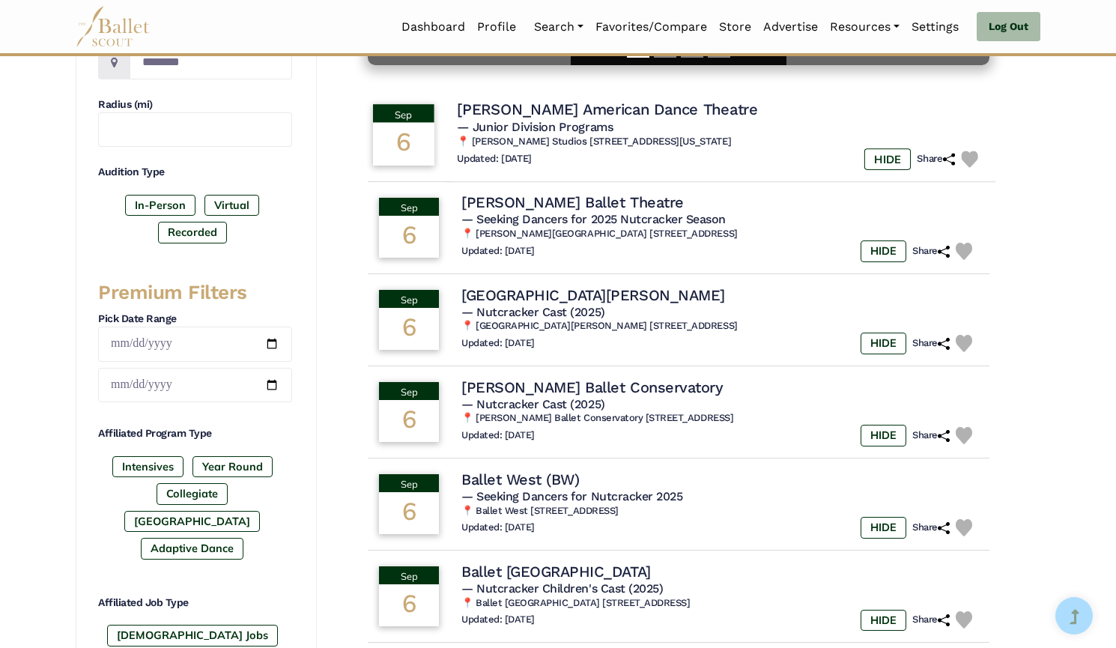
scroll to position [988, 0]
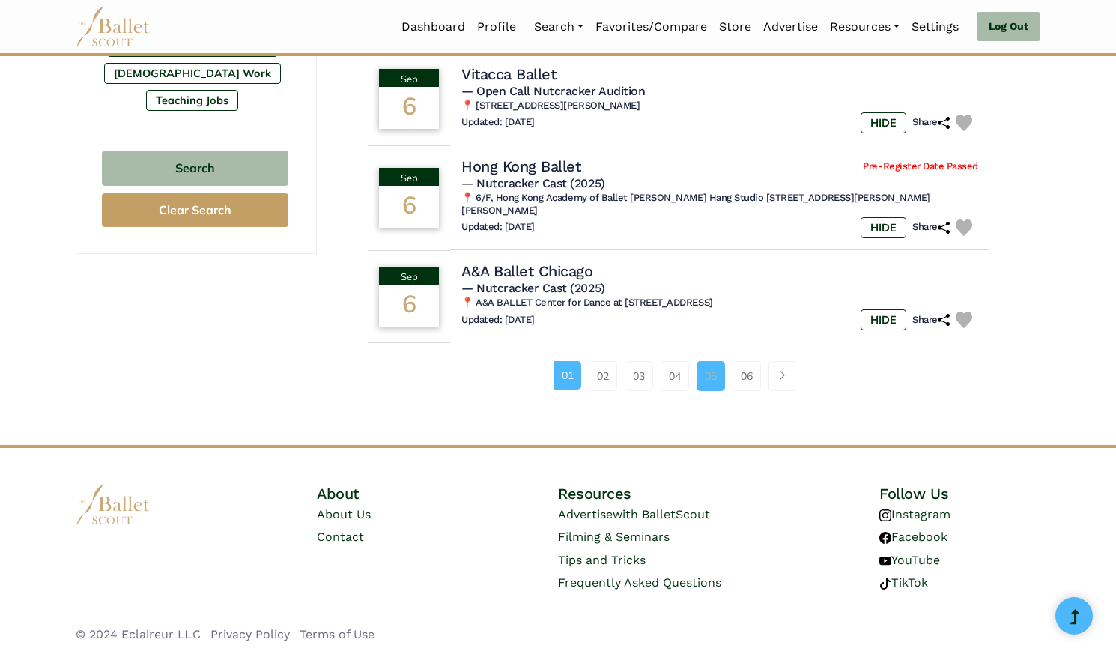
click at [717, 376] on link "05" at bounding box center [710, 376] width 28 height 30
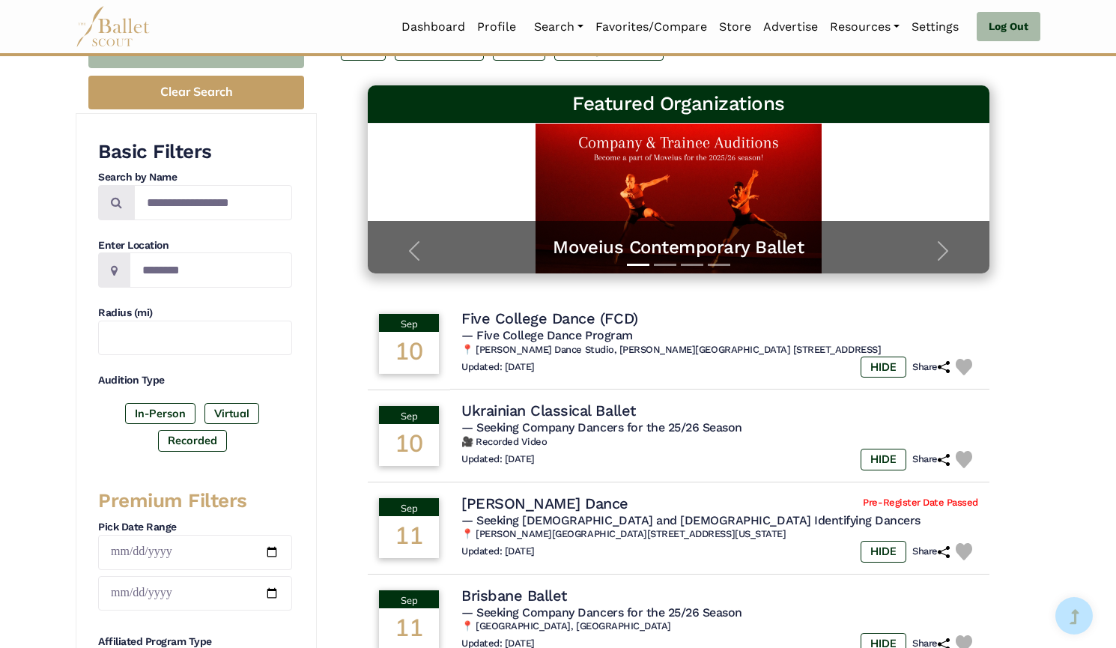
scroll to position [189, 0]
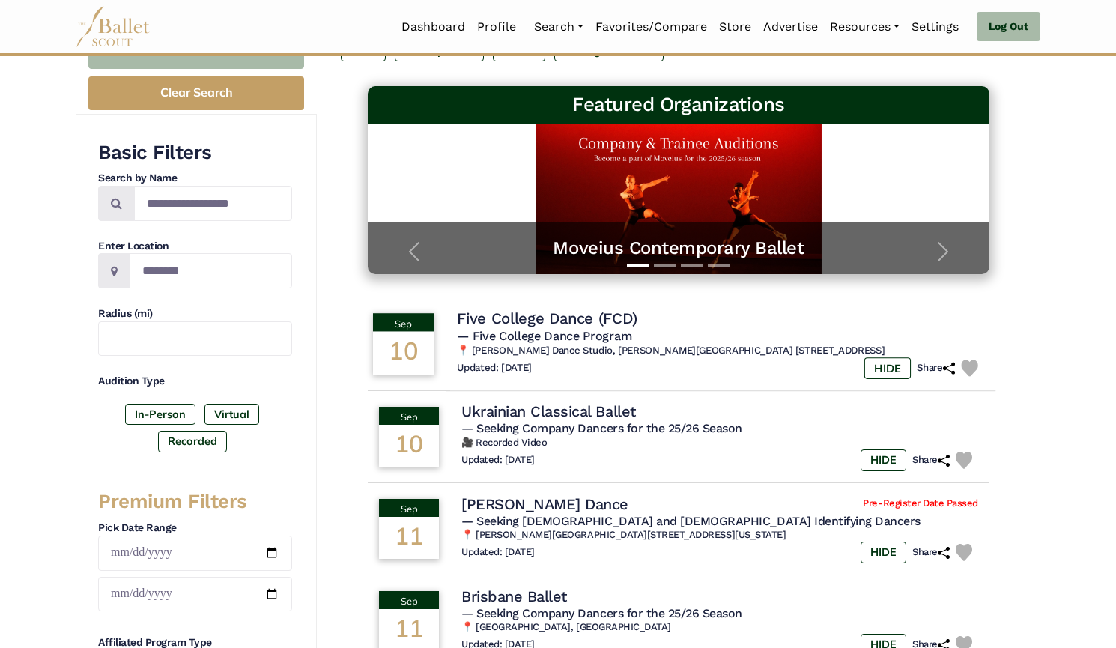
click at [748, 369] on div "Updated: [DATE] HIDE Share" at bounding box center [720, 368] width 527 height 22
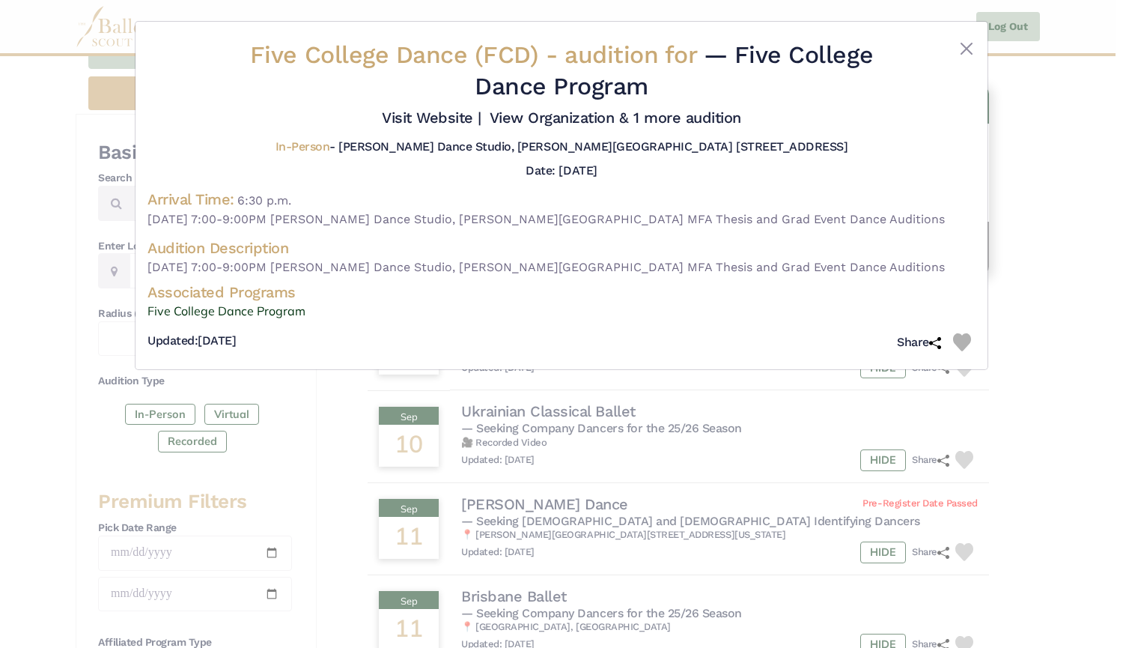
click at [963, 340] on img at bounding box center [962, 342] width 18 height 18
click at [968, 338] on img at bounding box center [962, 342] width 18 height 18
click at [936, 347] on img at bounding box center [935, 343] width 12 height 12
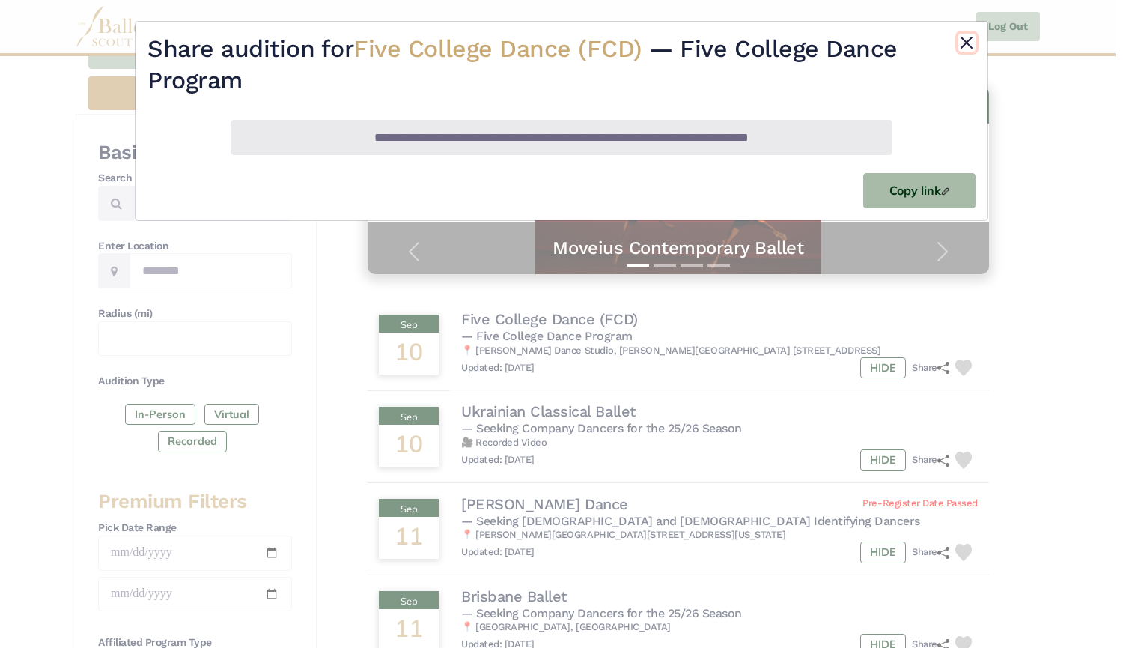
click at [967, 42] on button "Close" at bounding box center [967, 43] width 17 height 18
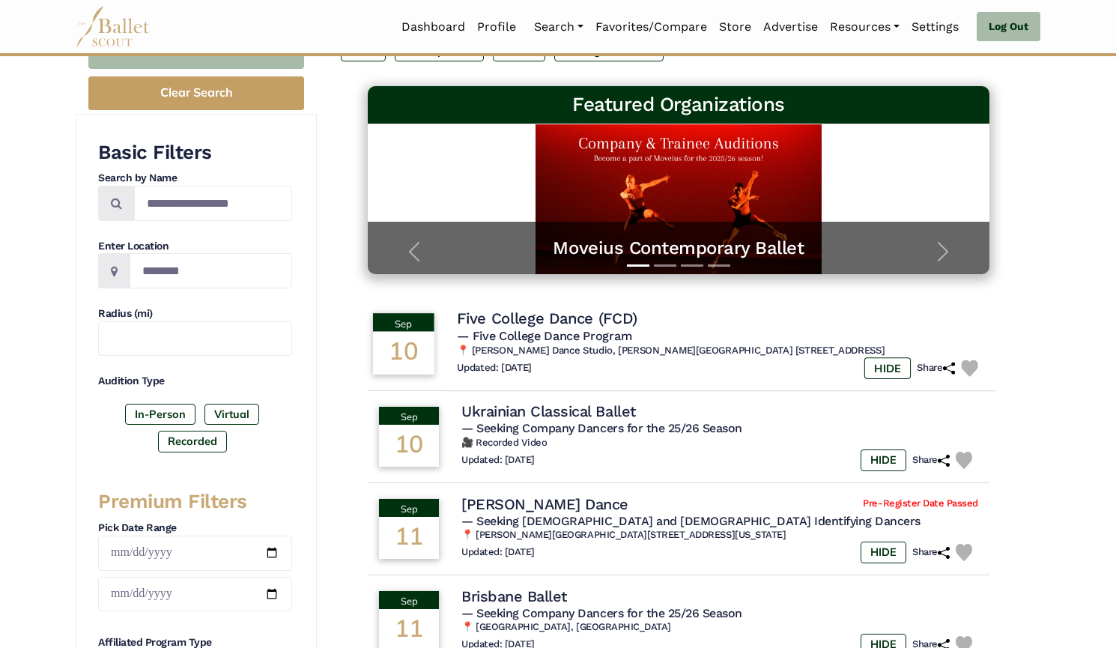
click at [970, 374] on img at bounding box center [969, 367] width 17 height 17
click at [619, 317] on h4 "Five College Dance (FCD)" at bounding box center [547, 319] width 180 height 20
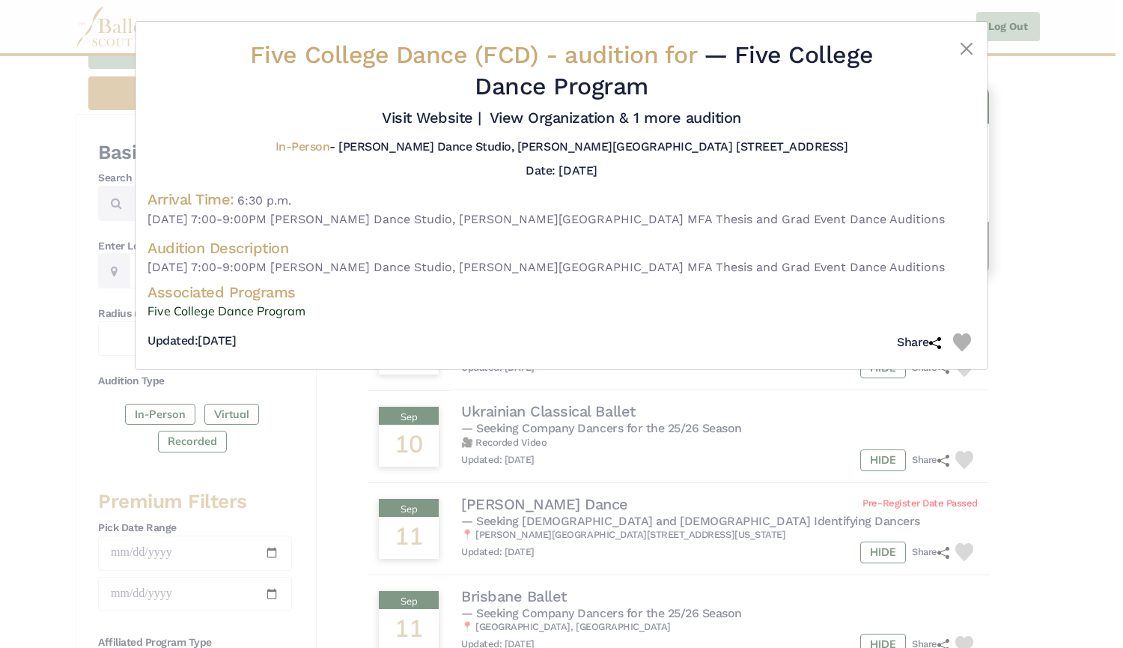
click at [326, 462] on div "Five College Dance (FCD) - audition for — Five College Dance Program Visit Webs…" at bounding box center [561, 324] width 1123 height 648
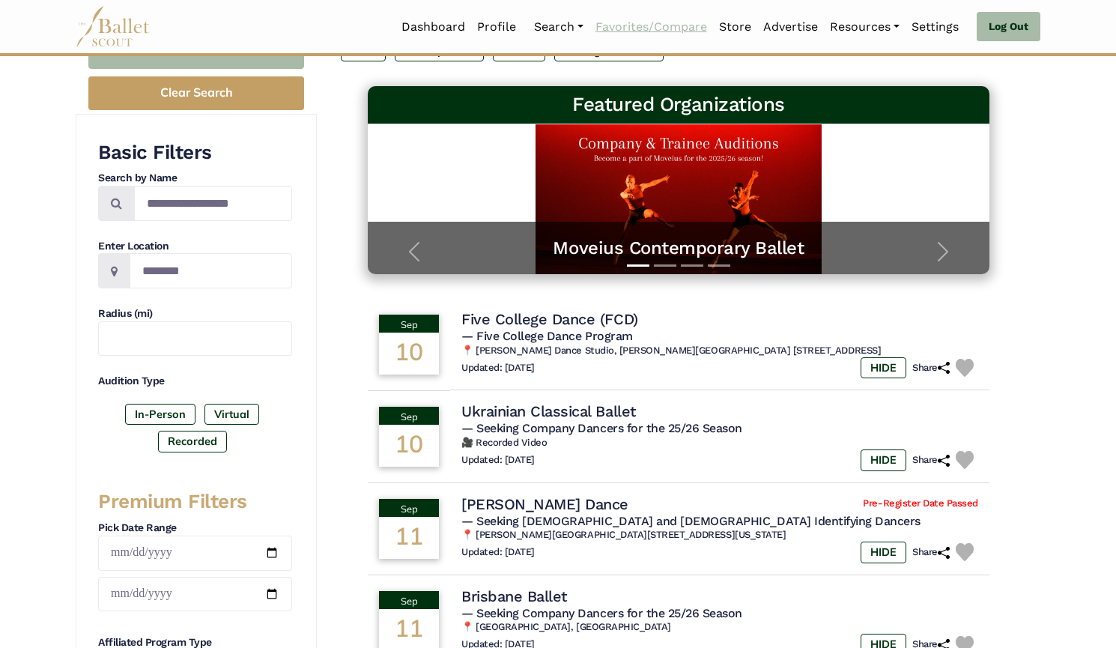
click at [696, 29] on link "Favorites/Compare" at bounding box center [651, 26] width 124 height 31
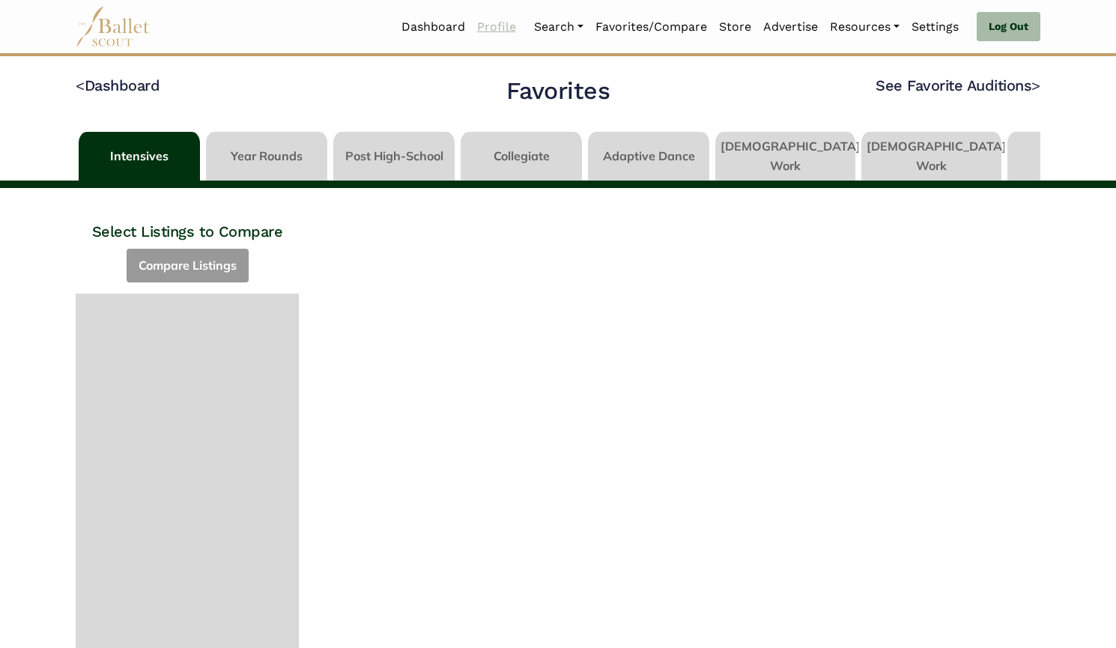
click at [490, 25] on link "Profile" at bounding box center [496, 26] width 51 height 31
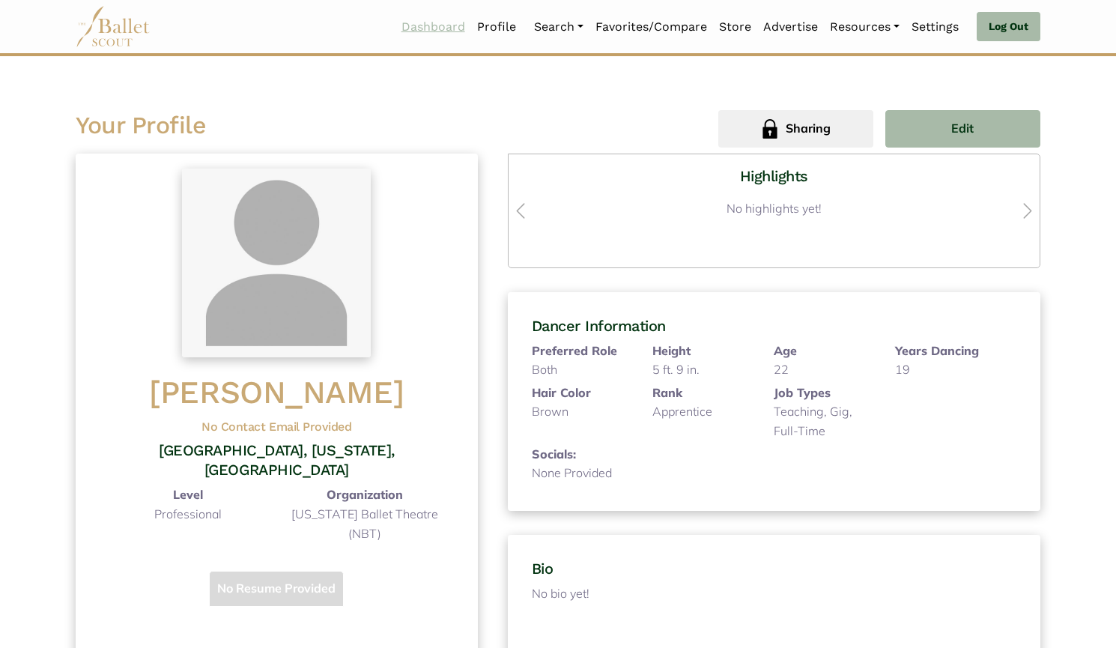
click at [437, 30] on link "Dashboard" at bounding box center [433, 26] width 76 height 31
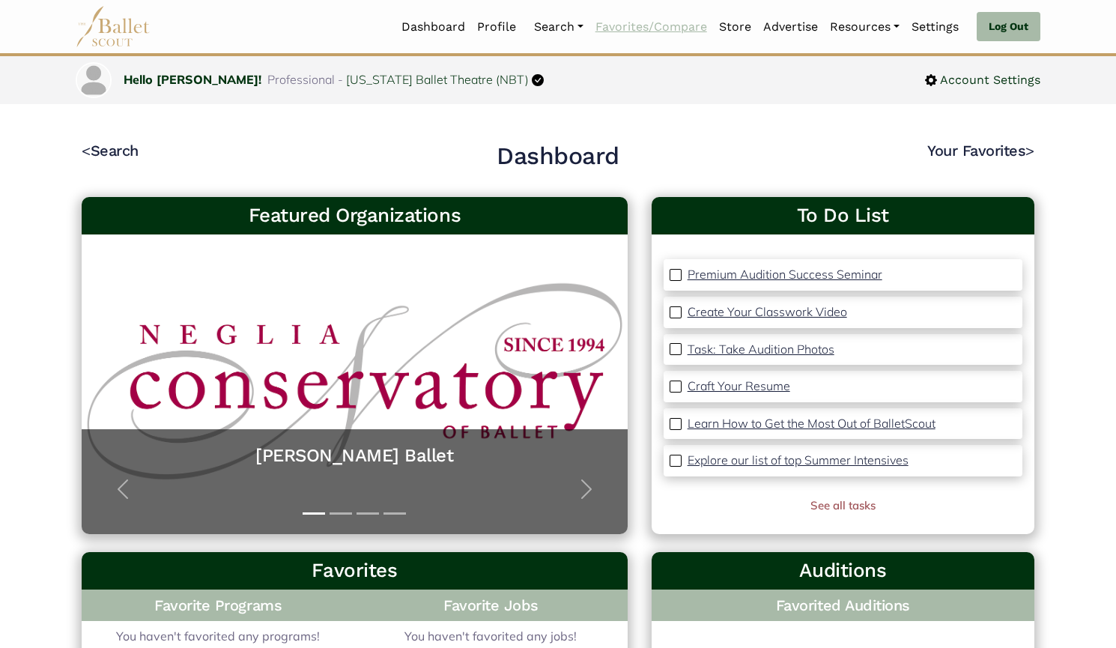
click at [622, 22] on link "Favorites/Compare" at bounding box center [651, 26] width 124 height 31
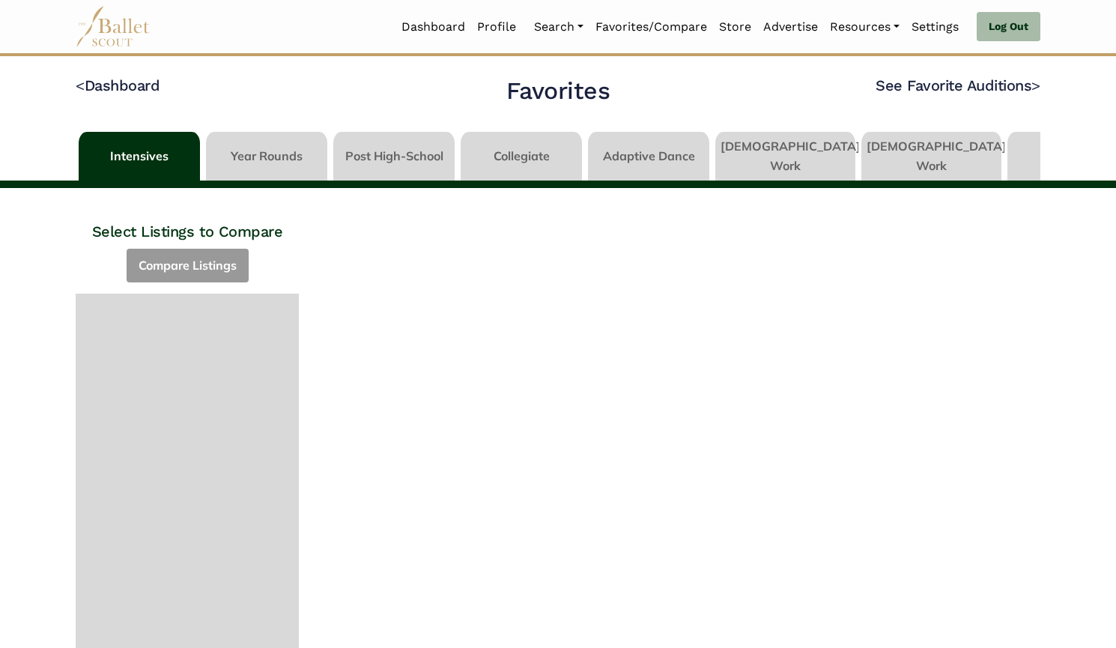
scroll to position [0, 54]
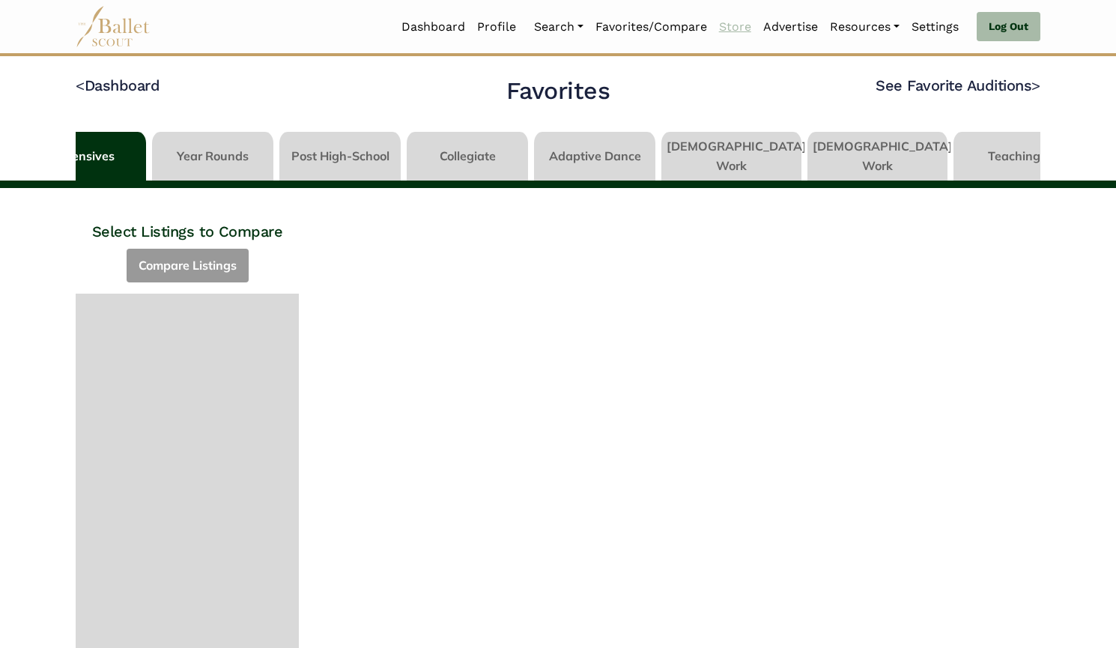
click at [737, 34] on link "Store" at bounding box center [735, 26] width 44 height 31
click at [783, 28] on link "Advertise" at bounding box center [790, 26] width 67 height 31
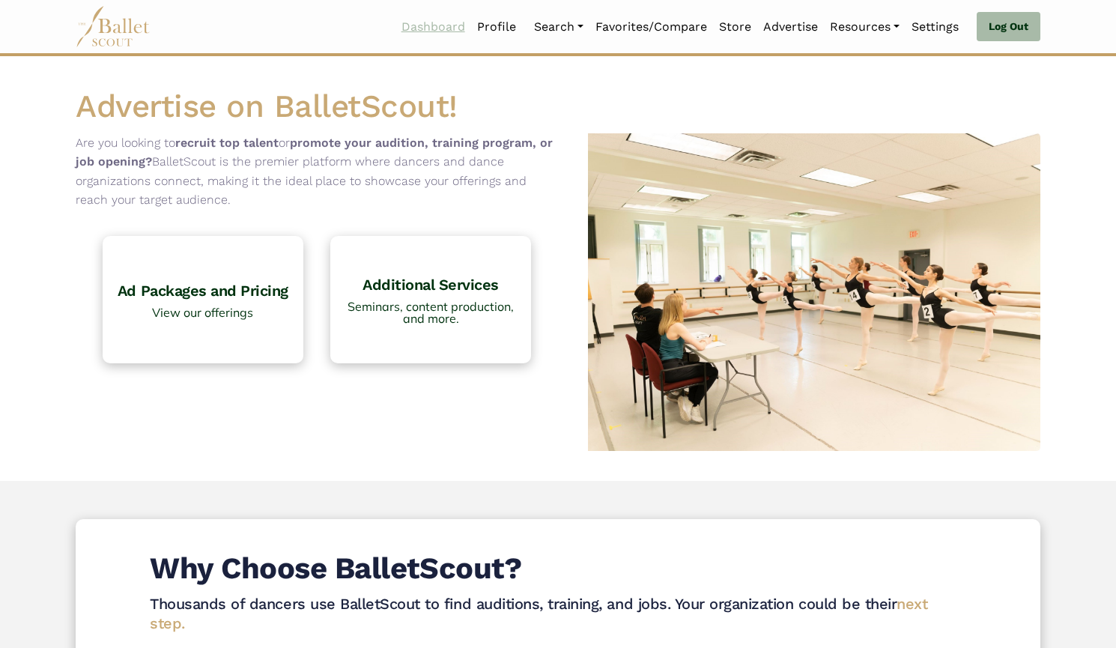
click at [425, 28] on link "Dashboard" at bounding box center [433, 26] width 76 height 31
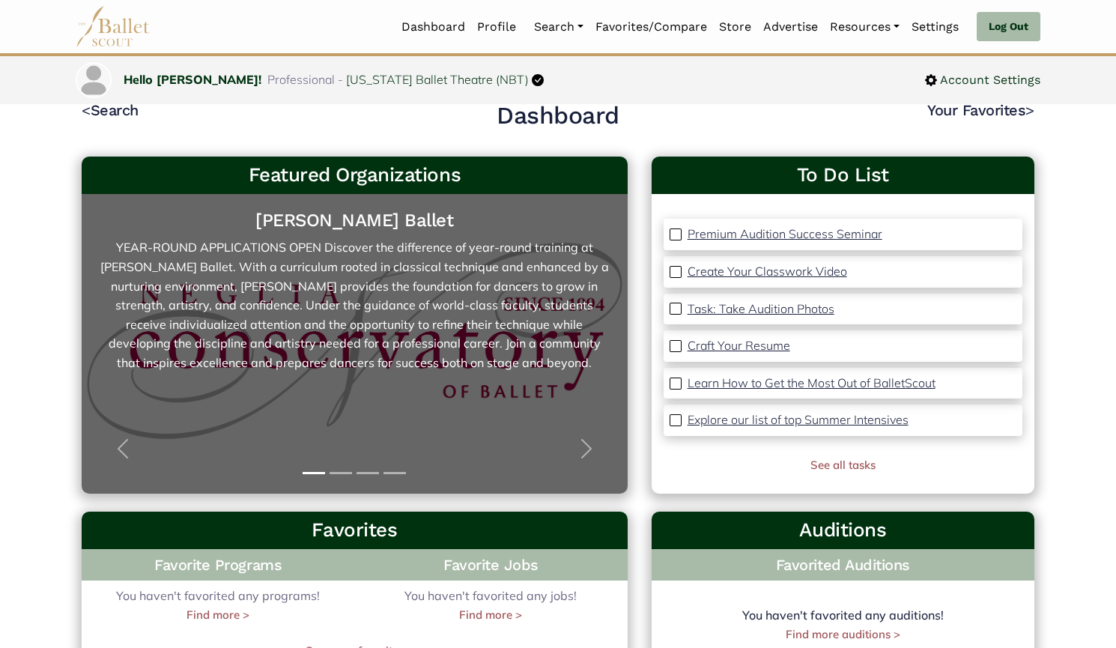
scroll to position [40, 0]
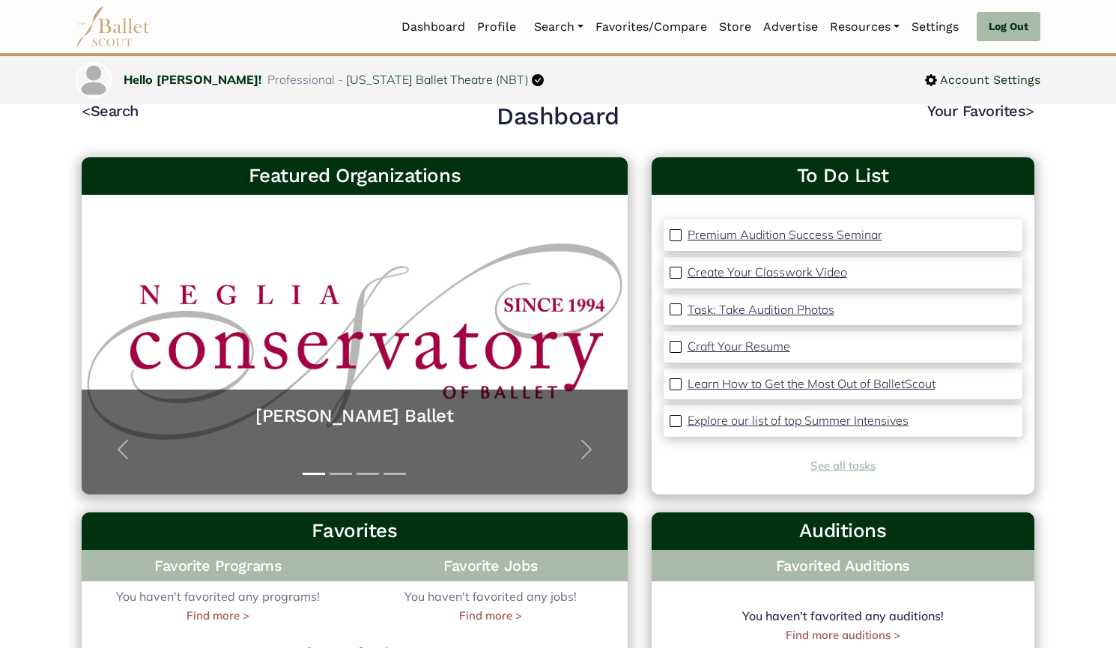
click at [827, 467] on link "See all tasks" at bounding box center [842, 465] width 65 height 14
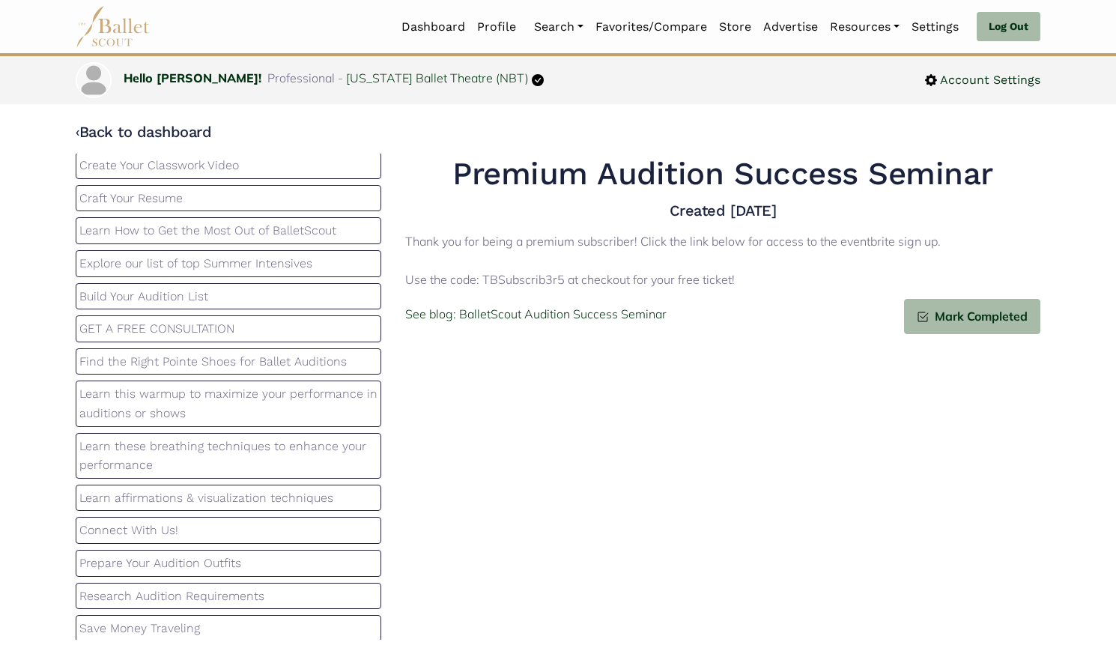
scroll to position [159, 0]
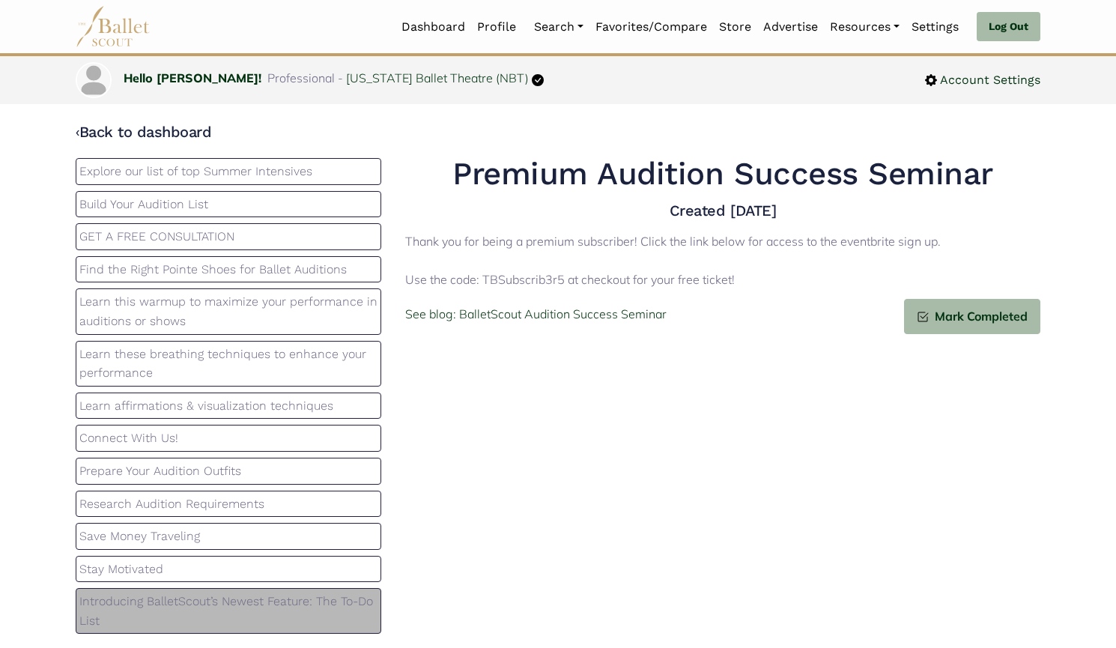
click at [198, 540] on p "Save Money Traveling" at bounding box center [228, 535] width 298 height 19
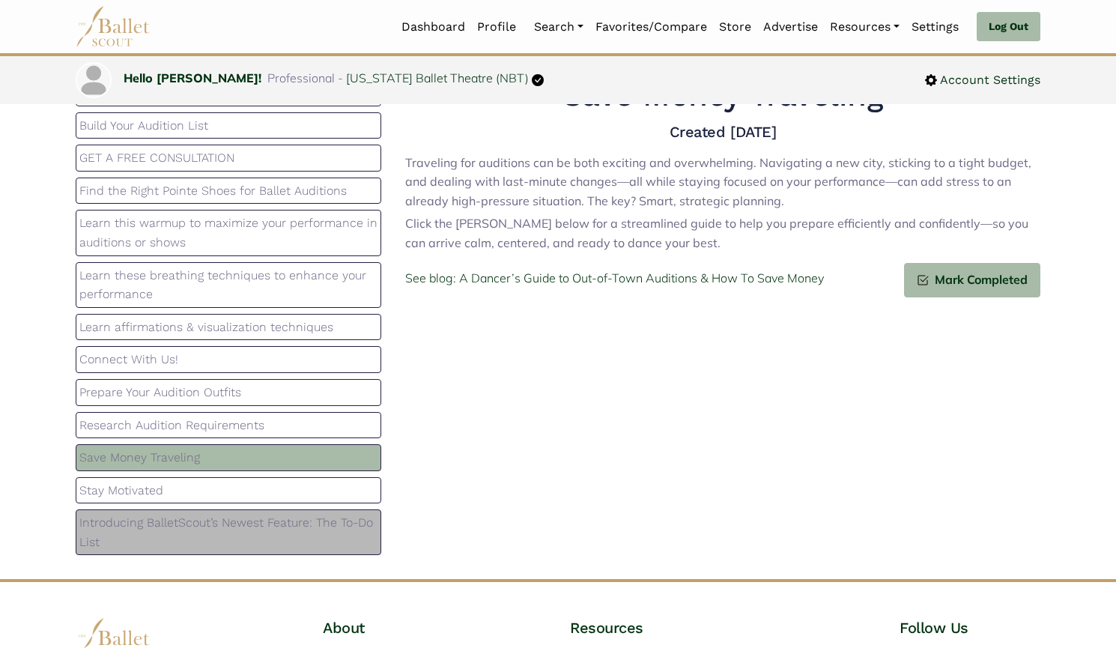
click at [207, 540] on p "Introducing BalletScout’s Newest Feature: The To-Do List" at bounding box center [228, 532] width 298 height 38
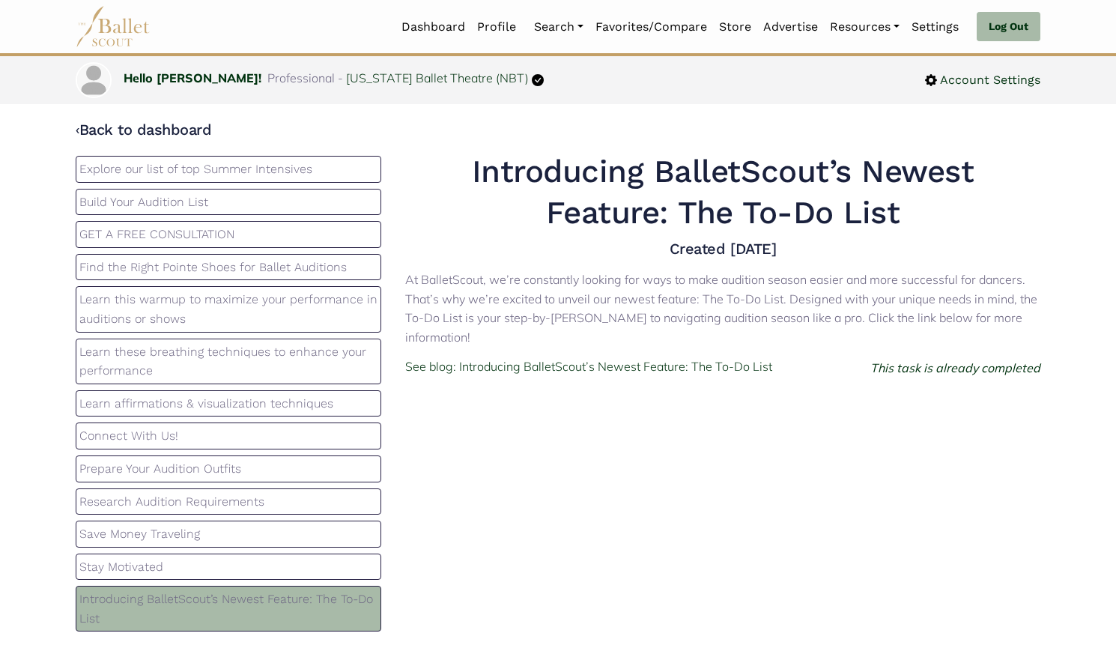
scroll to position [0, 0]
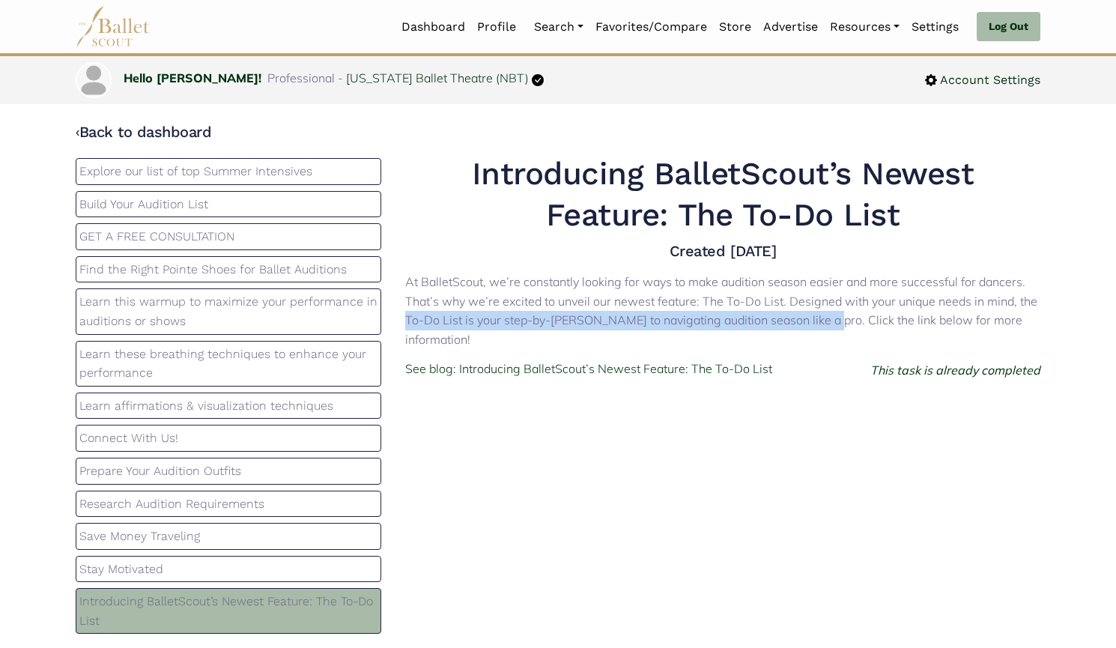
drag, startPoint x: 407, startPoint y: 321, endPoint x: 821, endPoint y: 322, distance: 414.1
click at [821, 322] on p "At BalletScout, we’re constantly looking for ways to make audition season easie…" at bounding box center [722, 311] width 635 height 76
copy p "To-Do List is your step-by-step guide to navigating audition season like a pro"
click at [492, 29] on link "Profile" at bounding box center [496, 26] width 51 height 31
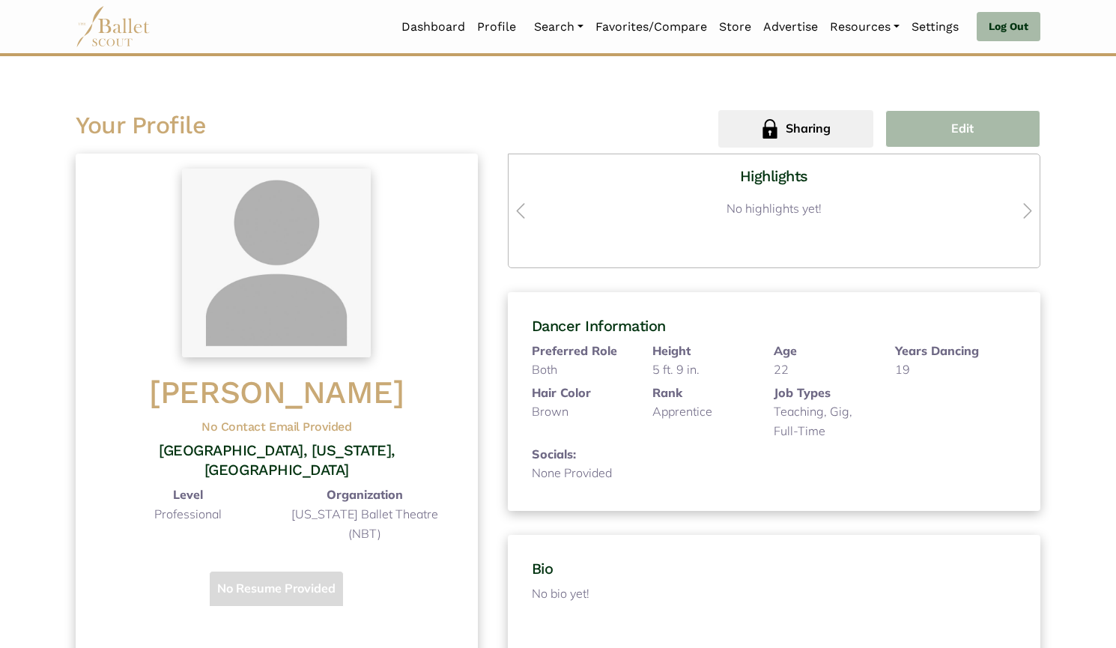
click at [935, 130] on button "Edit" at bounding box center [962, 128] width 155 height 37
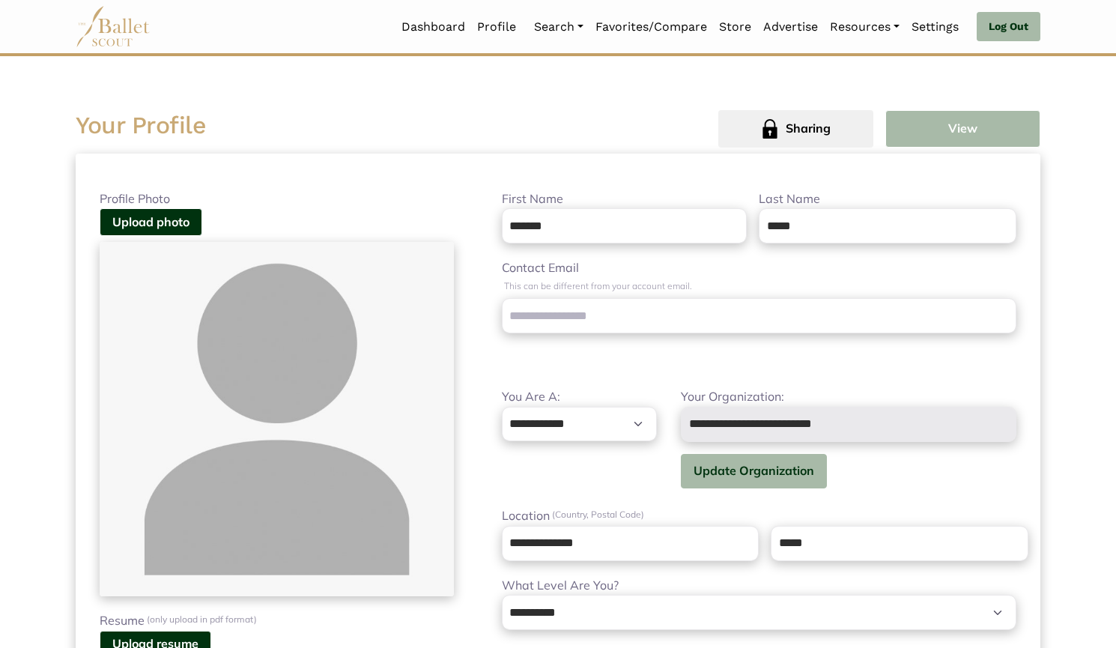
click at [923, 127] on button "View" at bounding box center [962, 128] width 155 height 37
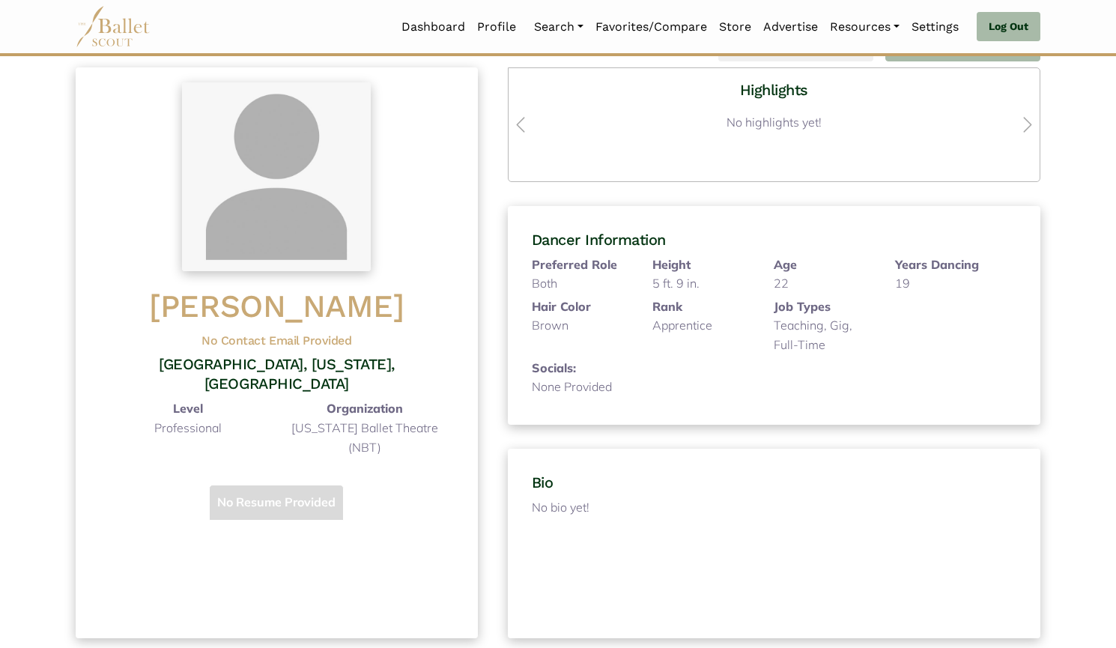
scroll to position [35, 0]
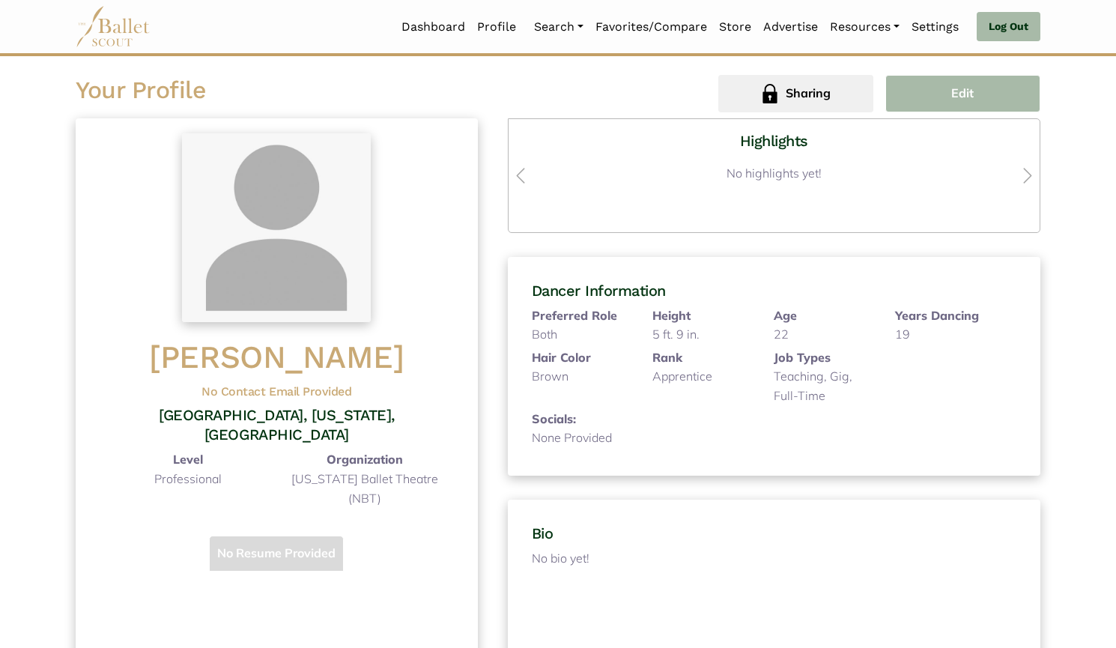
click at [926, 96] on button "Edit" at bounding box center [962, 93] width 155 height 37
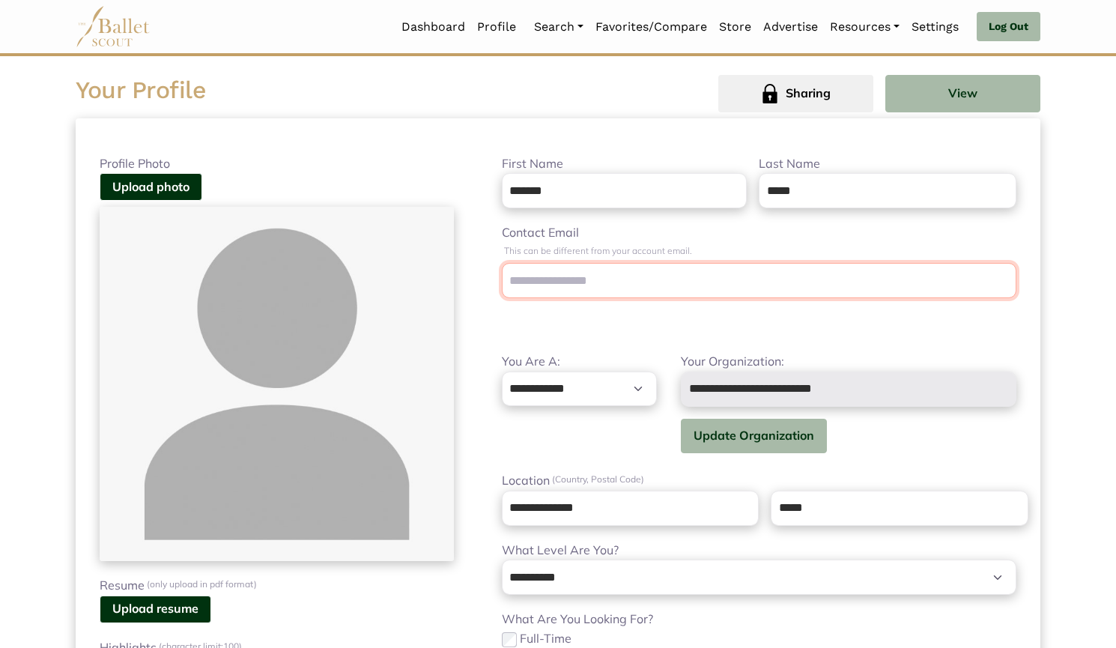
click at [733, 294] on input "Contact Email" at bounding box center [759, 280] width 514 height 35
type input "*"
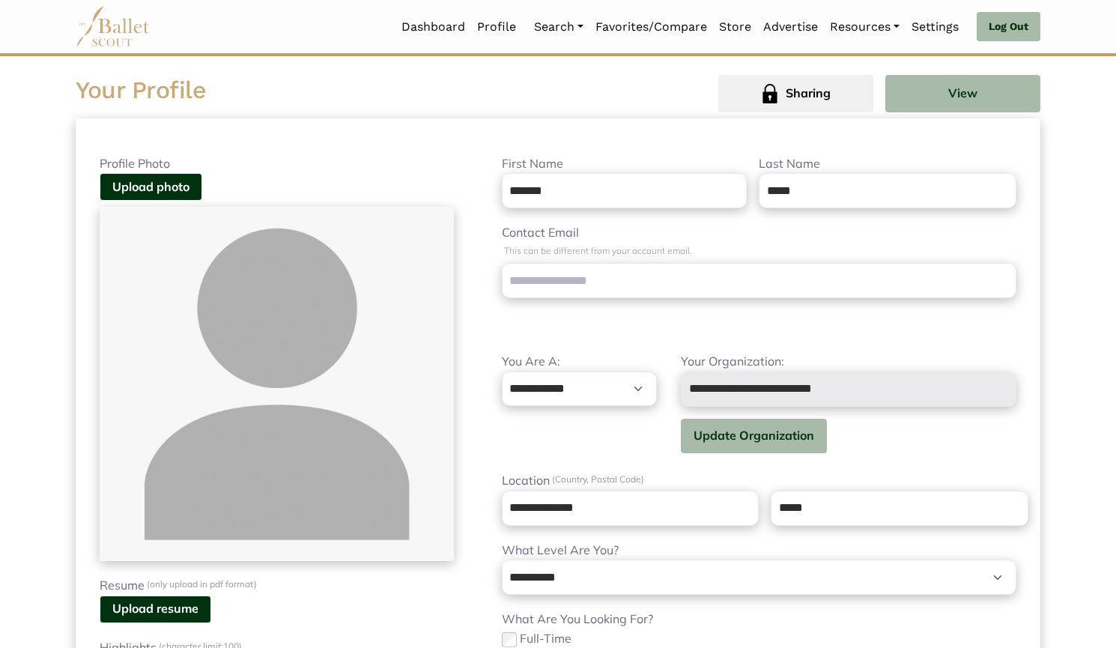
click at [708, 326] on div "**********" at bounding box center [759, 580] width 562 height 853
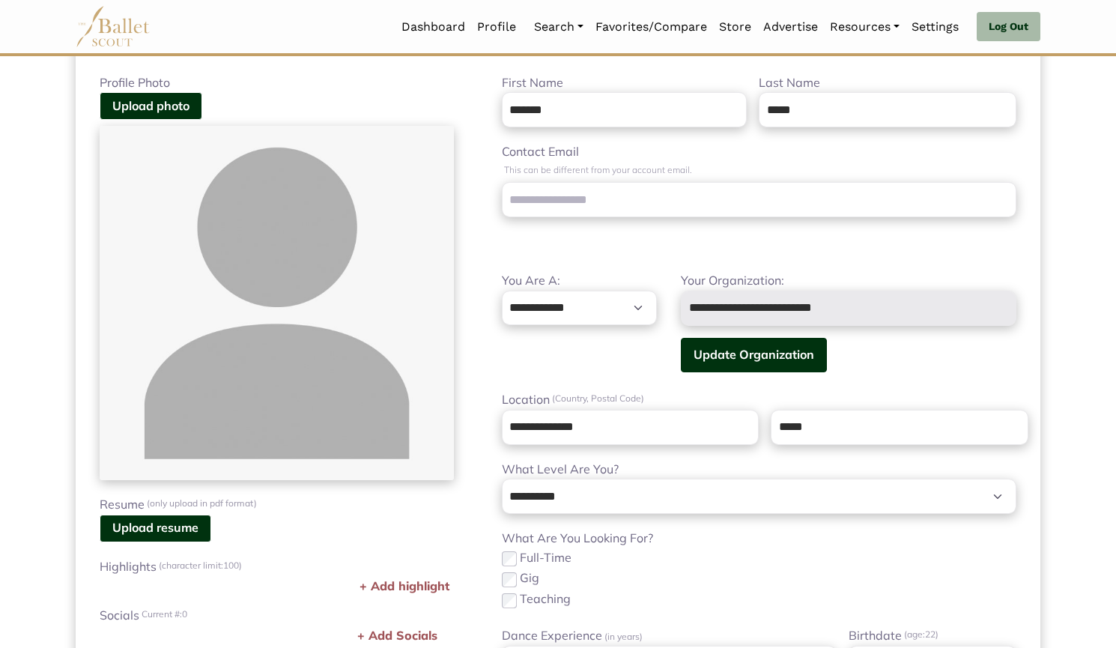
scroll to position [117, 0]
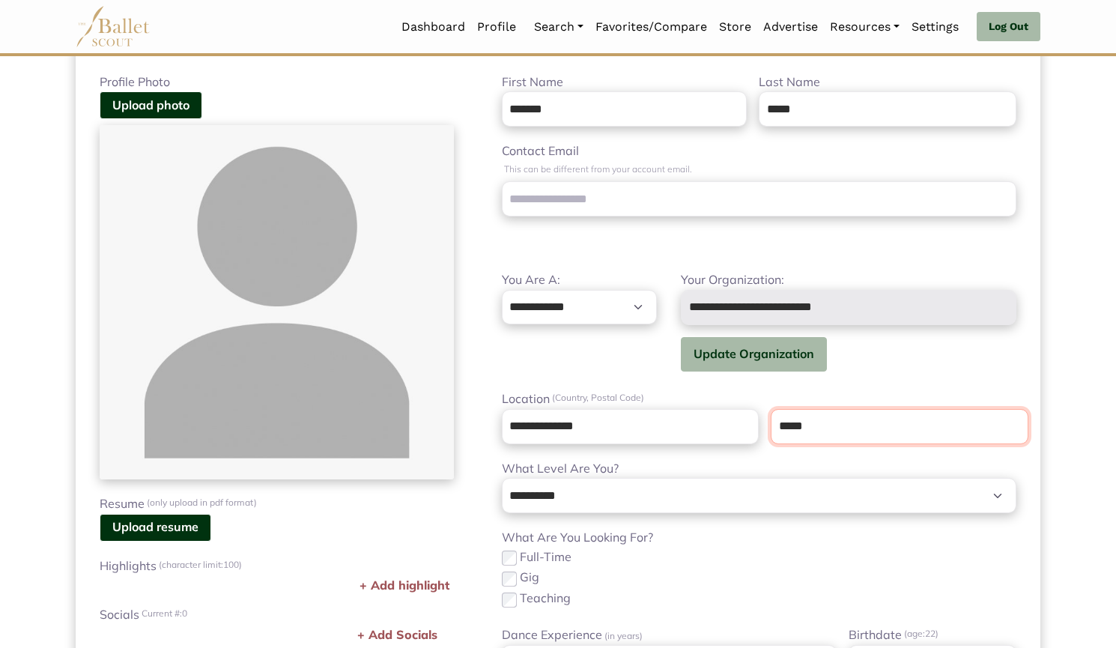
click at [852, 424] on input "*****" at bounding box center [900, 426] width 258 height 35
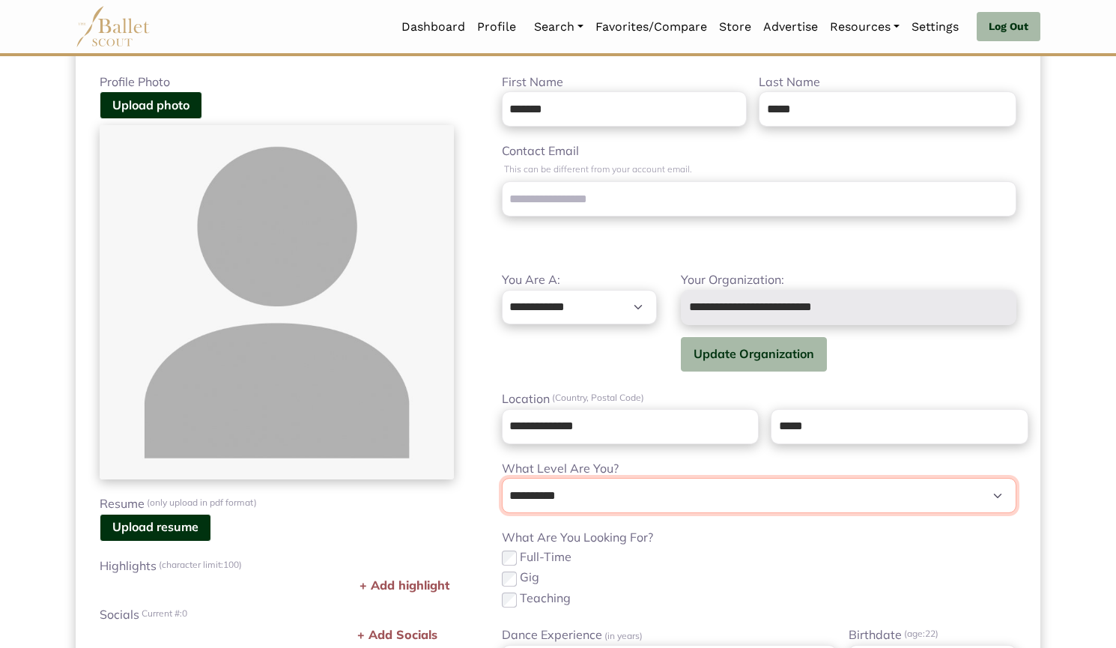
click at [740, 503] on select "**********" at bounding box center [759, 495] width 514 height 35
select select "*"
click at [502, 478] on select "**********" at bounding box center [759, 495] width 514 height 35
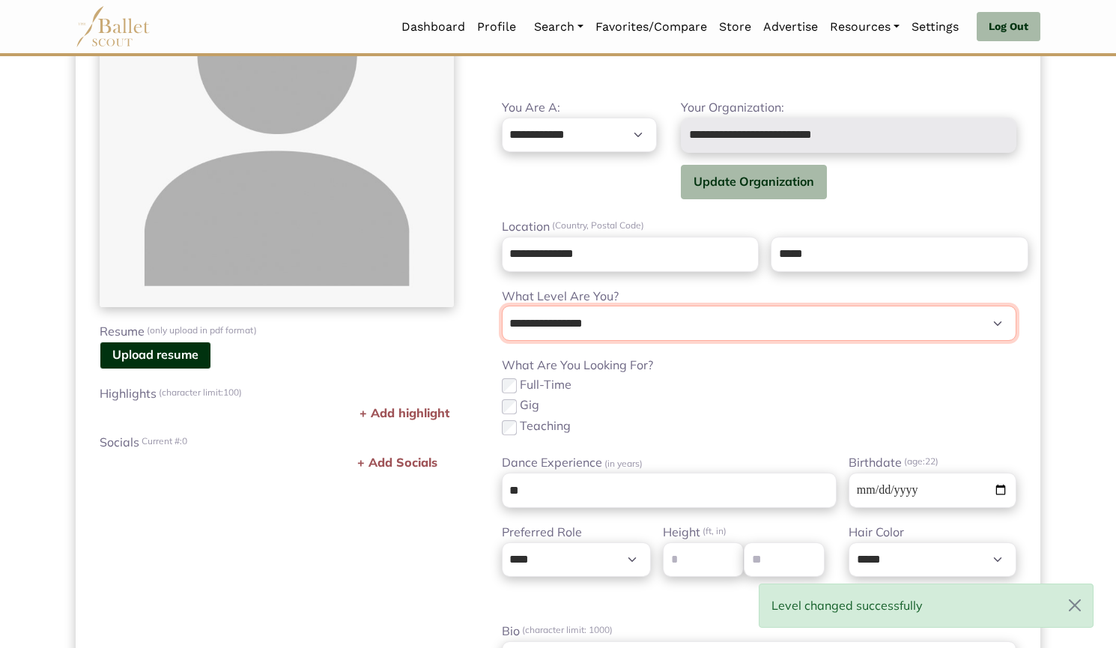
scroll to position [290, 0]
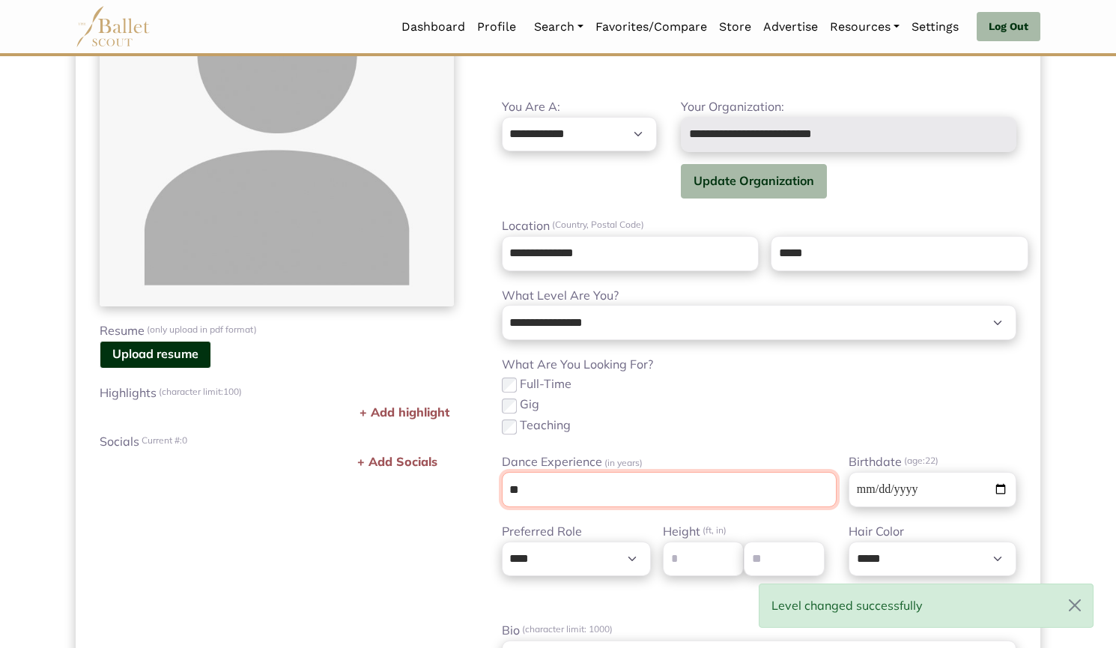
click at [648, 493] on input "**" at bounding box center [669, 489] width 335 height 35
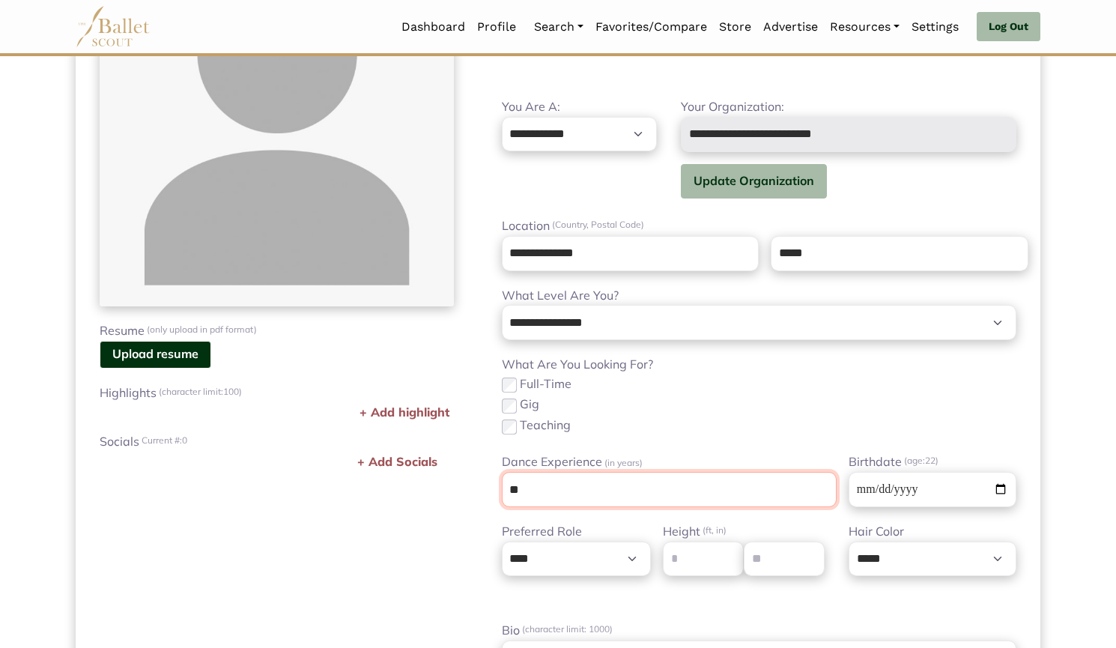
type input "*"
type input "**"
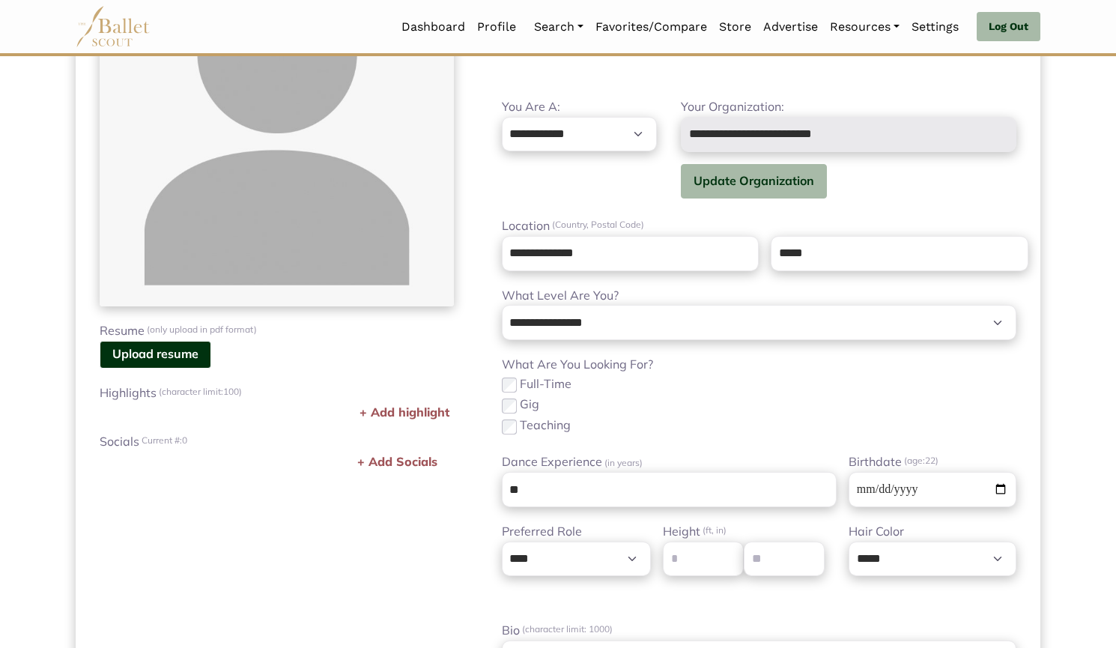
click at [717, 424] on div "Teaching" at bounding box center [759, 425] width 514 height 19
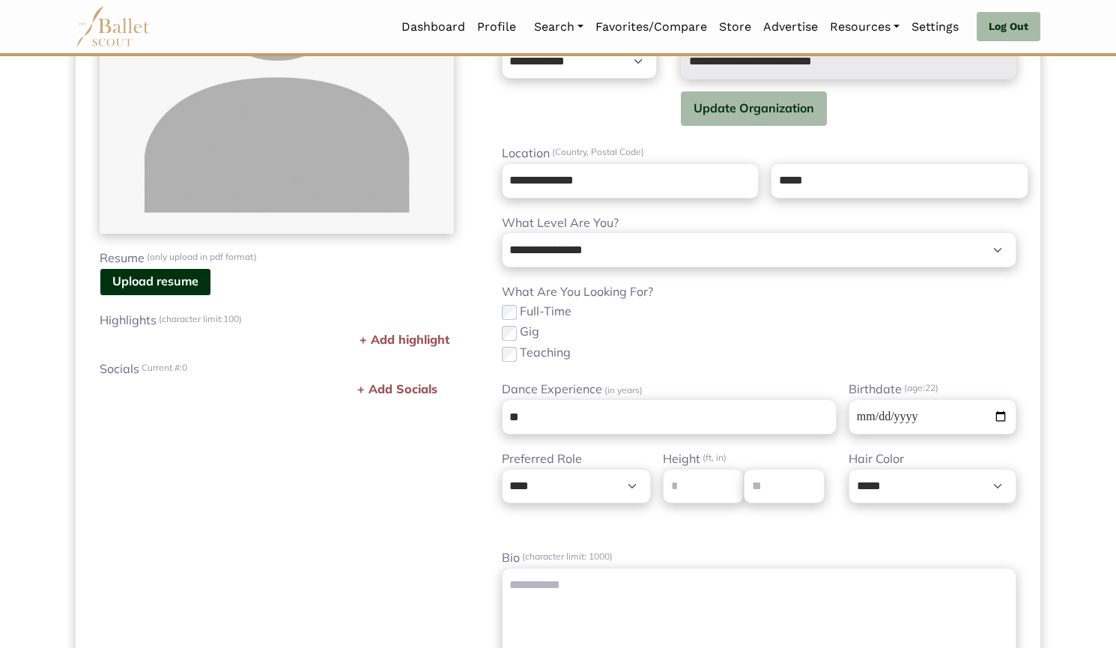
scroll to position [0, 0]
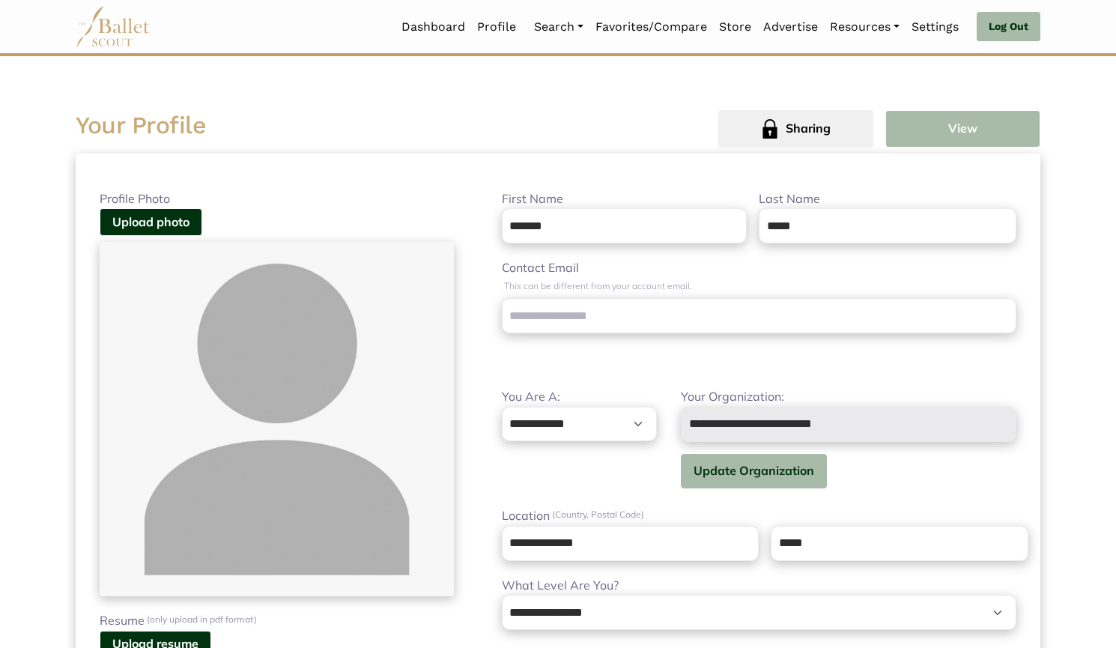
click at [953, 122] on button "View" at bounding box center [962, 128] width 155 height 37
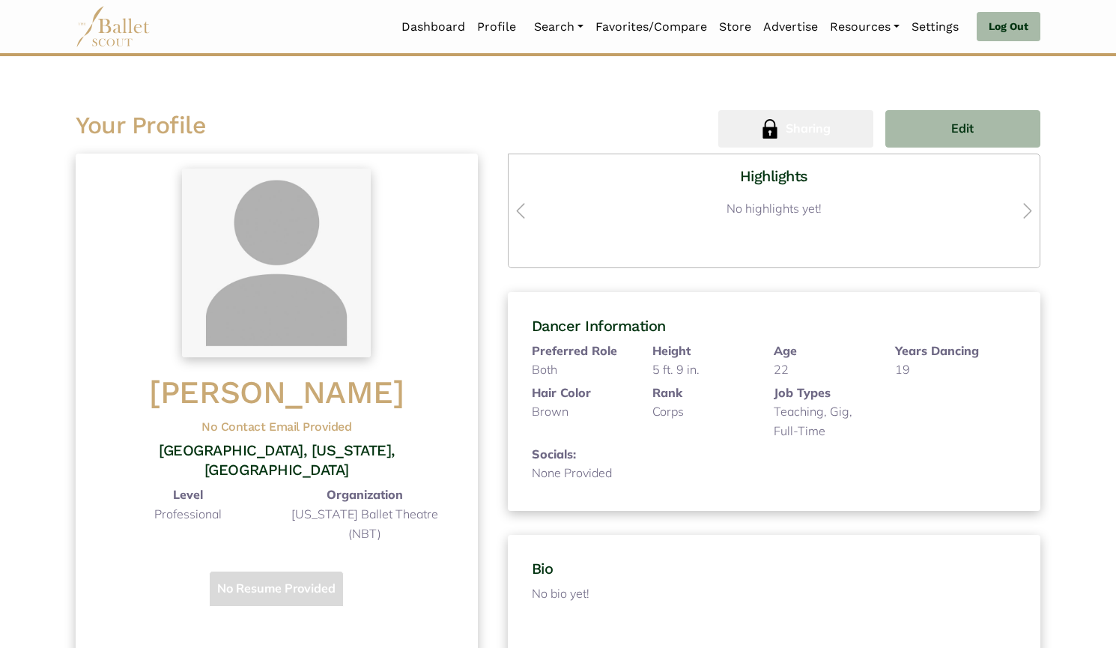
click at [771, 139] on button "Sharing" at bounding box center [795, 128] width 155 height 37
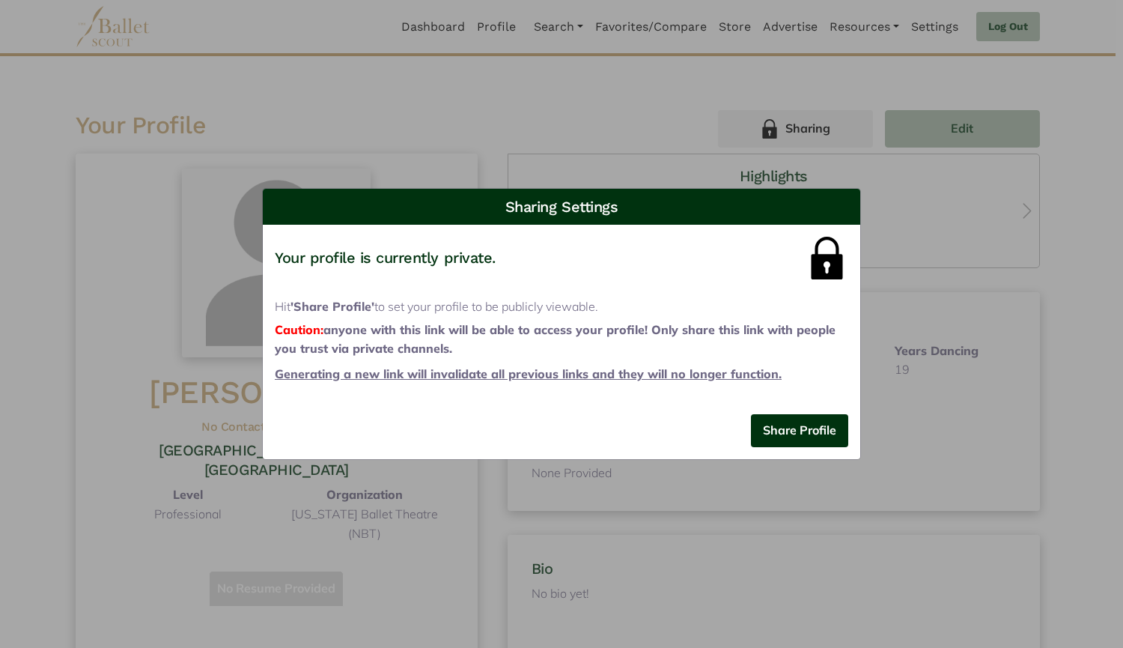
click at [986, 343] on div "Sharing Settings Share your profile via copying the link below: https://ballets…" at bounding box center [561, 324] width 1123 height 648
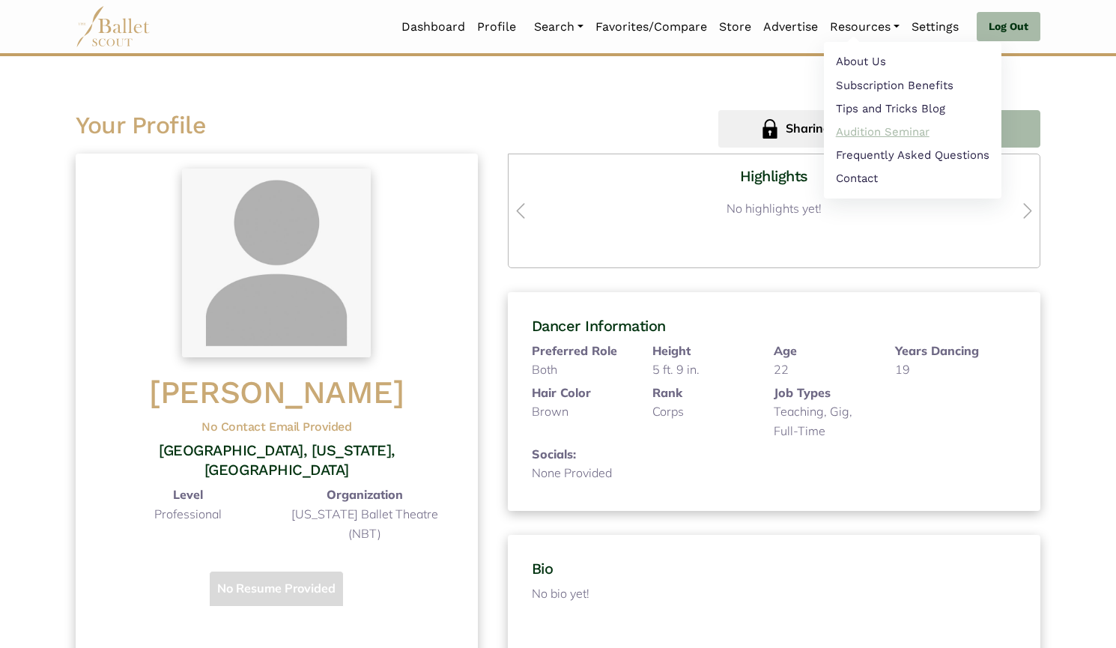
click at [874, 138] on link "Audition Seminar" at bounding box center [912, 131] width 177 height 23
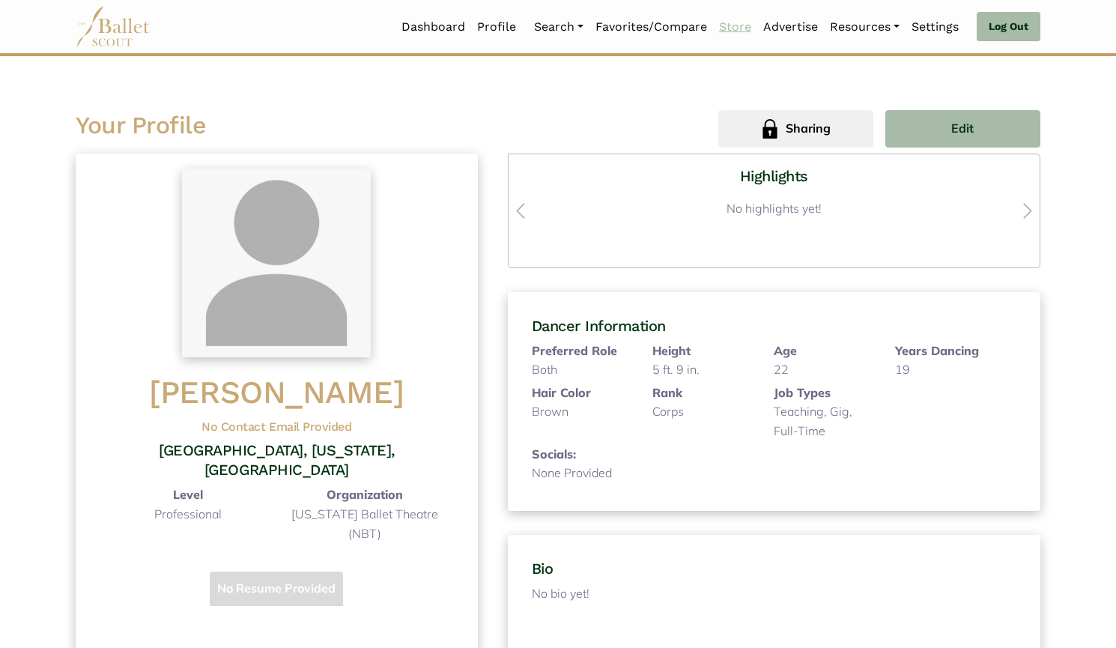
click at [736, 26] on link "Store" at bounding box center [735, 26] width 44 height 31
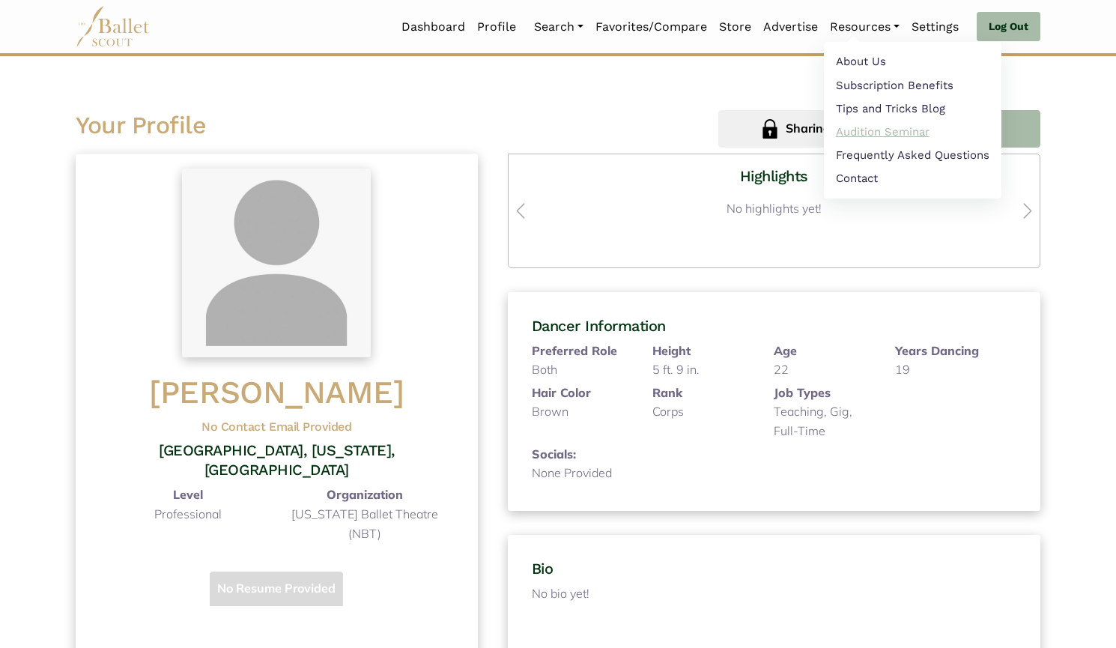
click at [857, 139] on link "Audition Seminar" at bounding box center [912, 131] width 177 height 23
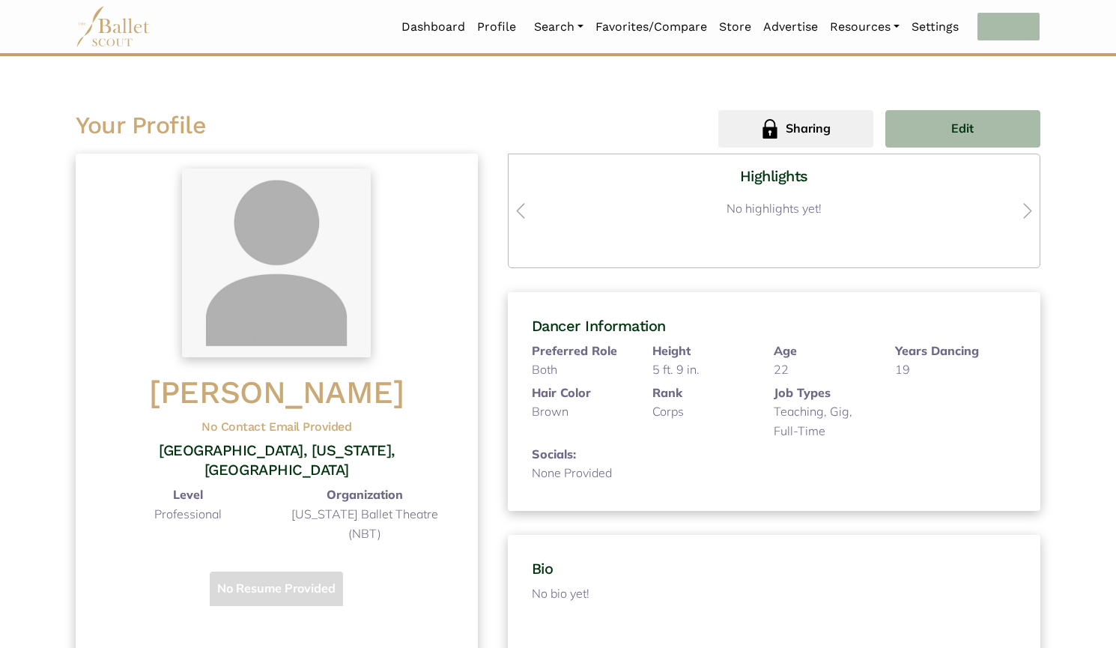
click at [1004, 37] on link "Log Out" at bounding box center [1008, 27] width 64 height 30
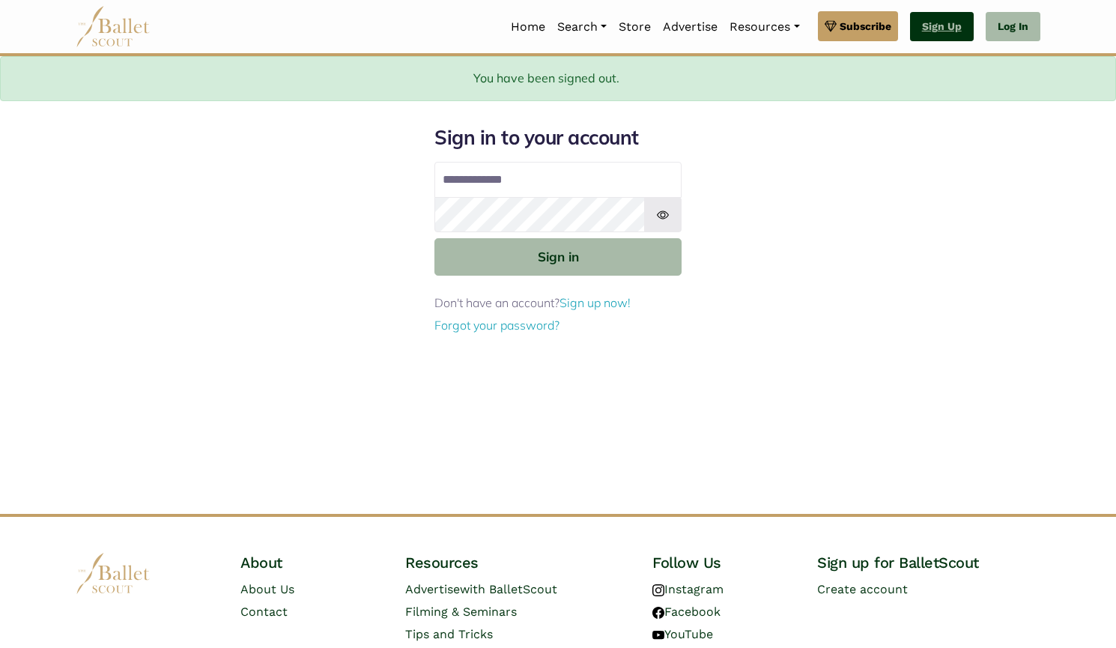
type input "**********"
click at [956, 28] on link "Sign Up" at bounding box center [942, 27] width 64 height 30
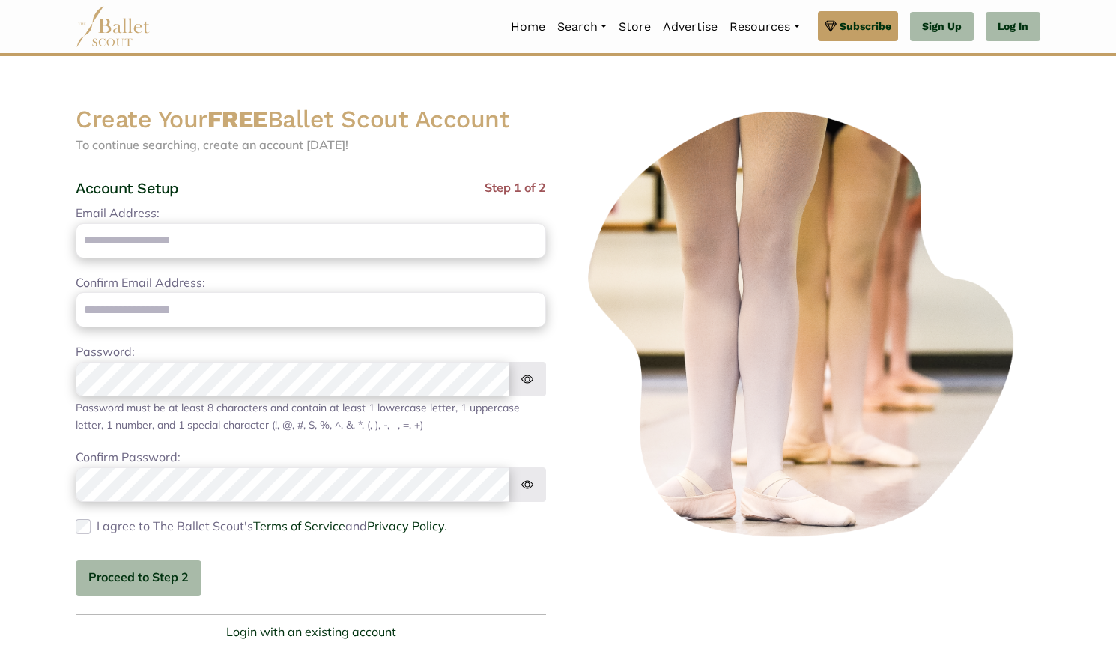
click at [583, 471] on img at bounding box center [805, 324] width 470 height 441
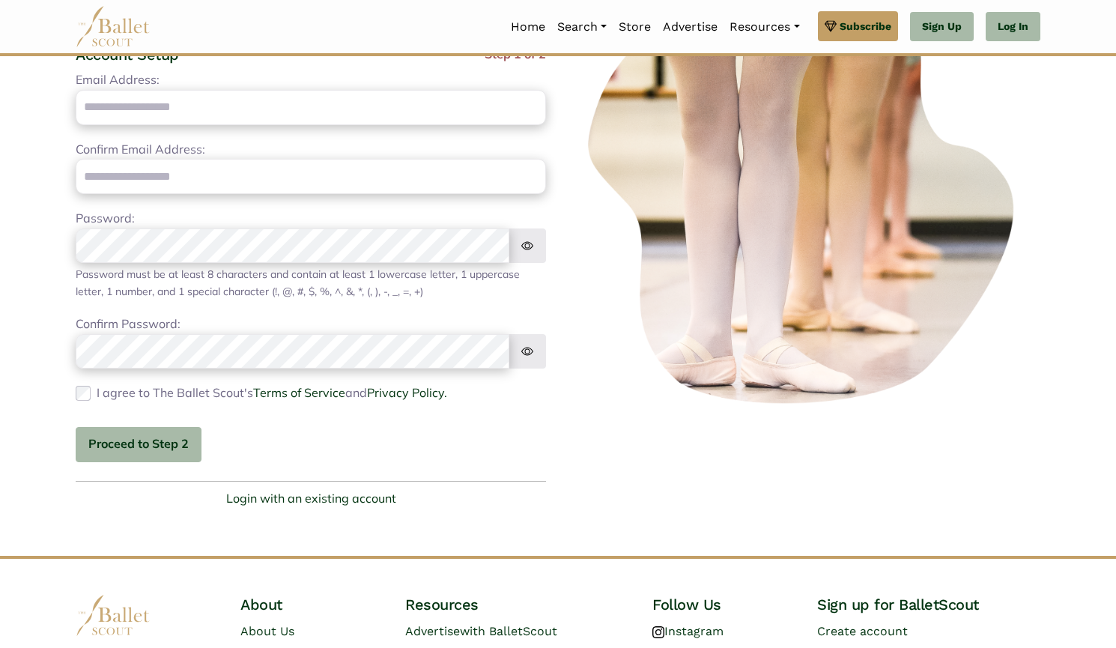
scroll to position [258, 0]
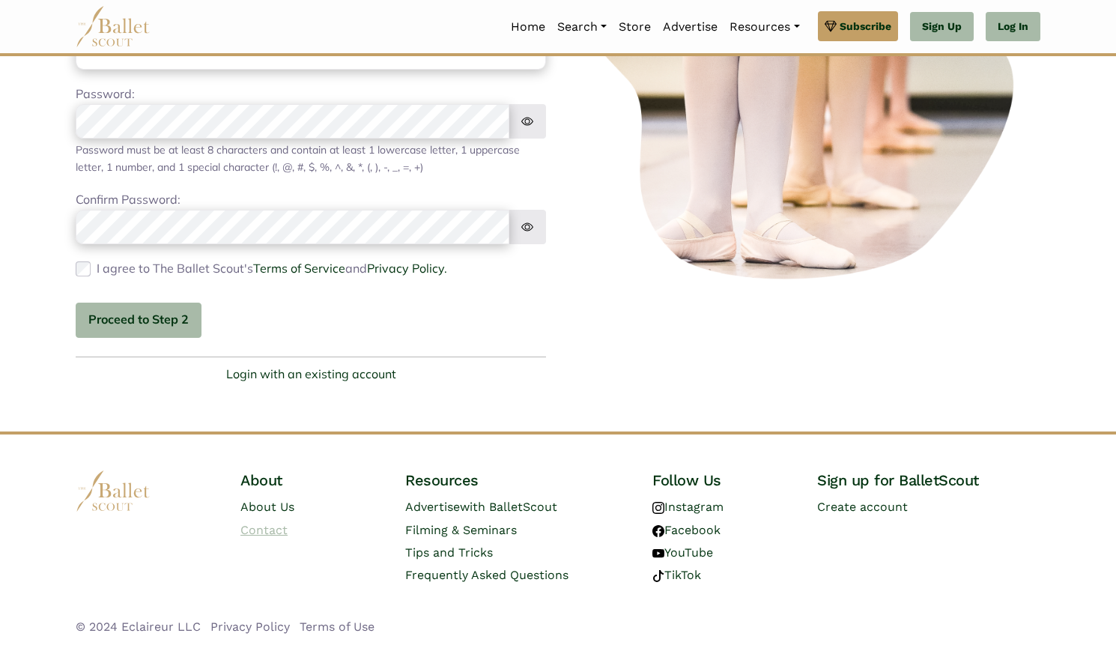
click at [283, 532] on link "Contact" at bounding box center [263, 530] width 47 height 14
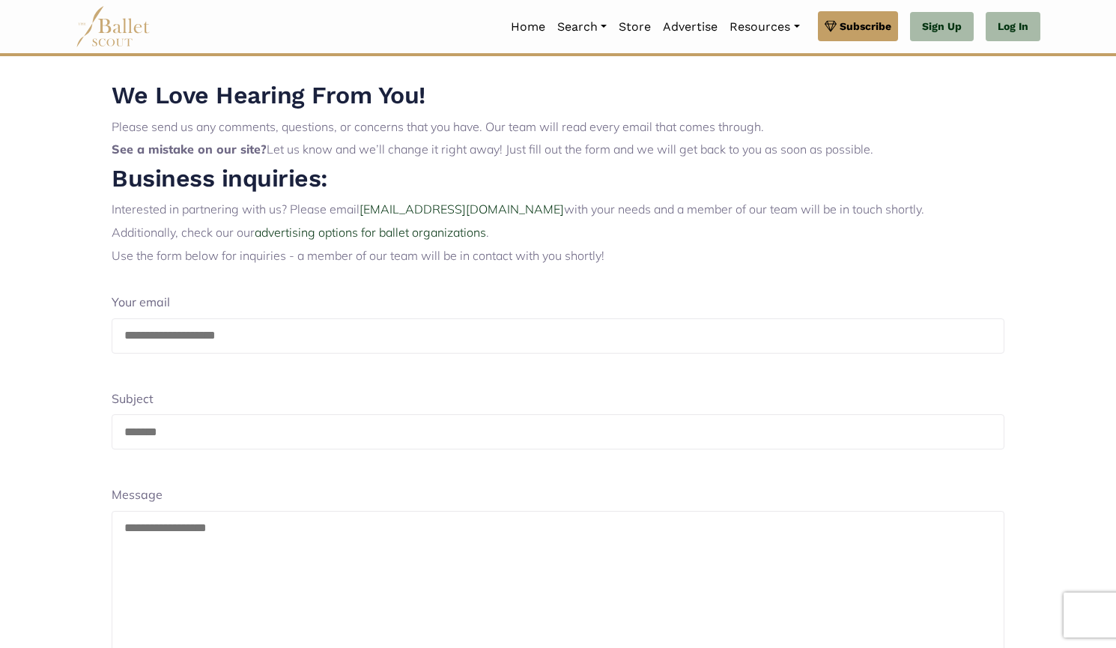
scroll to position [369, 0]
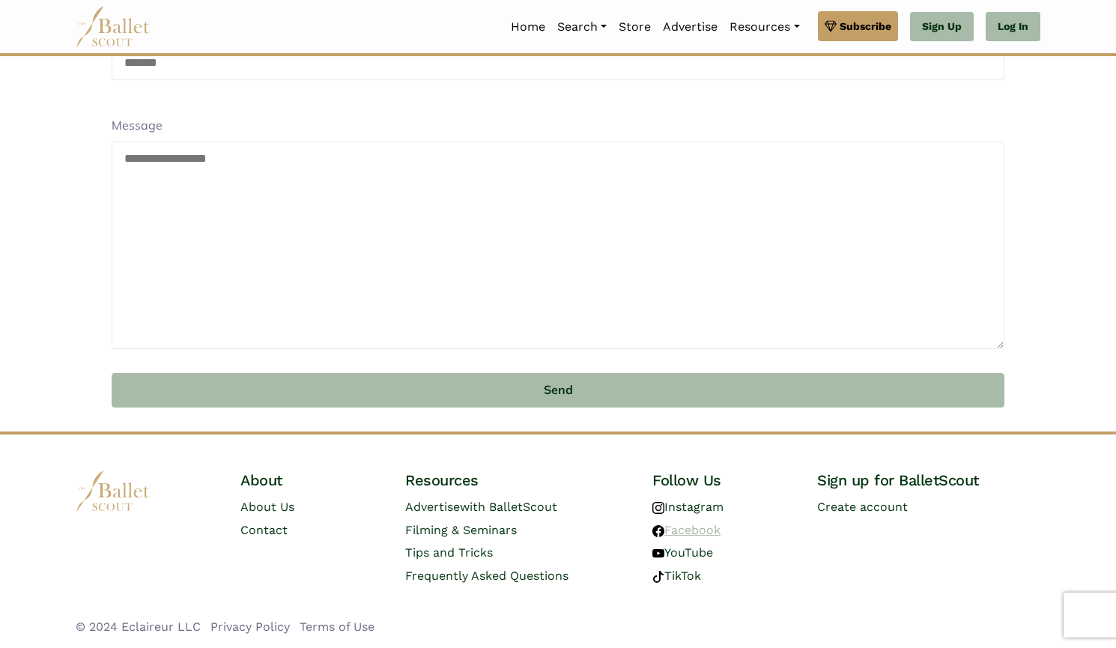
click at [692, 525] on link "Facebook" at bounding box center [686, 530] width 68 height 14
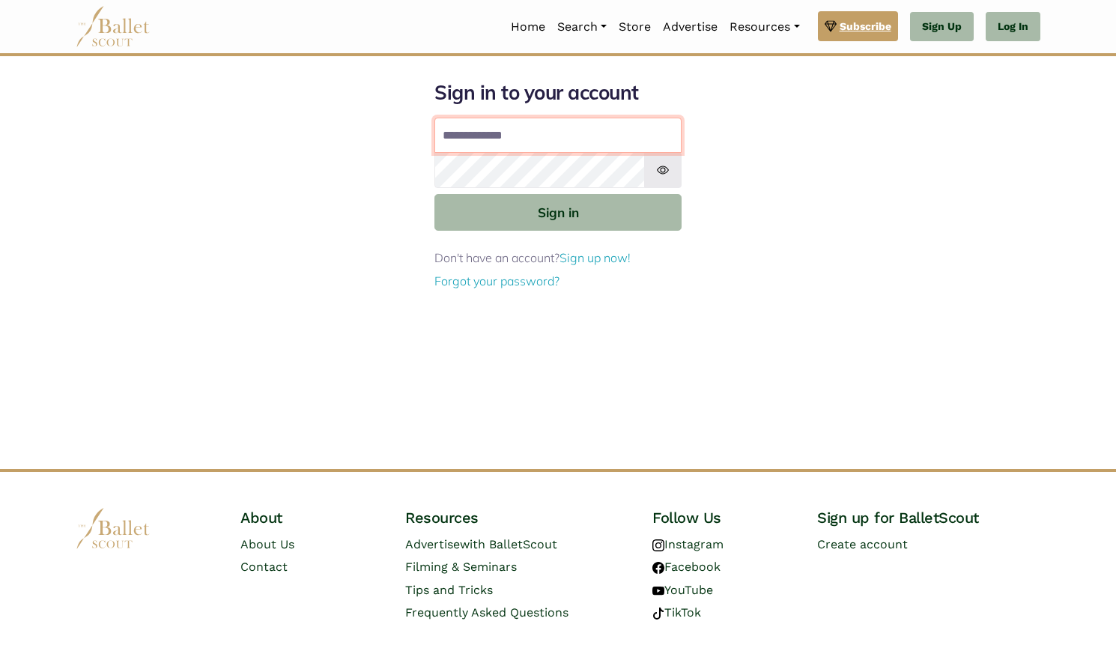
type input "**********"
click at [846, 23] on span "Subscribe" at bounding box center [865, 26] width 52 height 16
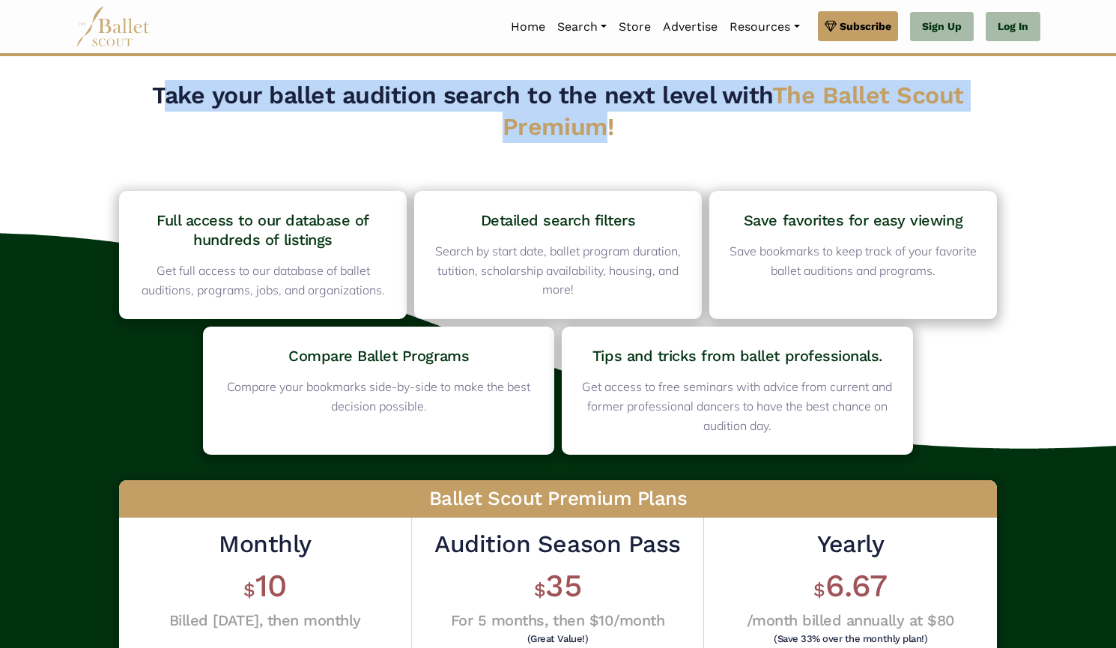
drag, startPoint x: 160, startPoint y: 95, endPoint x: 609, endPoint y: 126, distance: 449.6
click at [609, 126] on h2 "Take your ballet audition search to the next level with The Ballet Scout Premiu…" at bounding box center [558, 111] width 893 height 62
drag, startPoint x: 156, startPoint y: 96, endPoint x: 685, endPoint y: 131, distance: 530.6
click at [685, 131] on h2 "Take your ballet audition search to the next level with The Ballet Scout Premiu…" at bounding box center [558, 111] width 893 height 62
copy h2 "Take your ballet audition search to the next level with The Ballet Scout Premiu…"
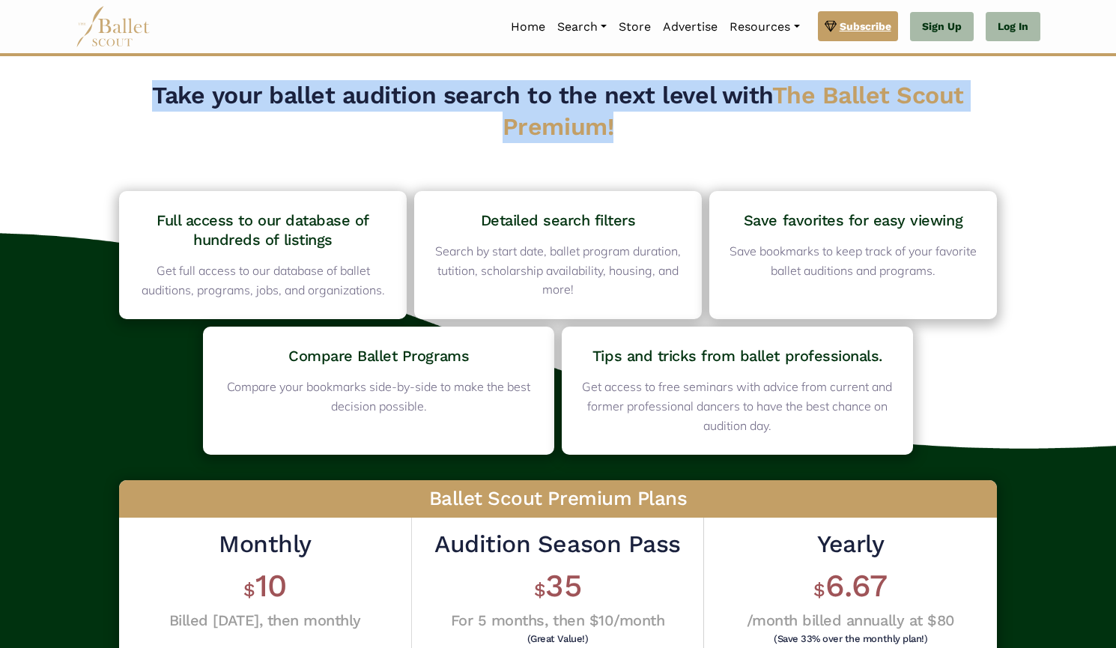
click at [849, 24] on span "Subscribe" at bounding box center [865, 26] width 52 height 16
